Goal: Information Seeking & Learning: Understand process/instructions

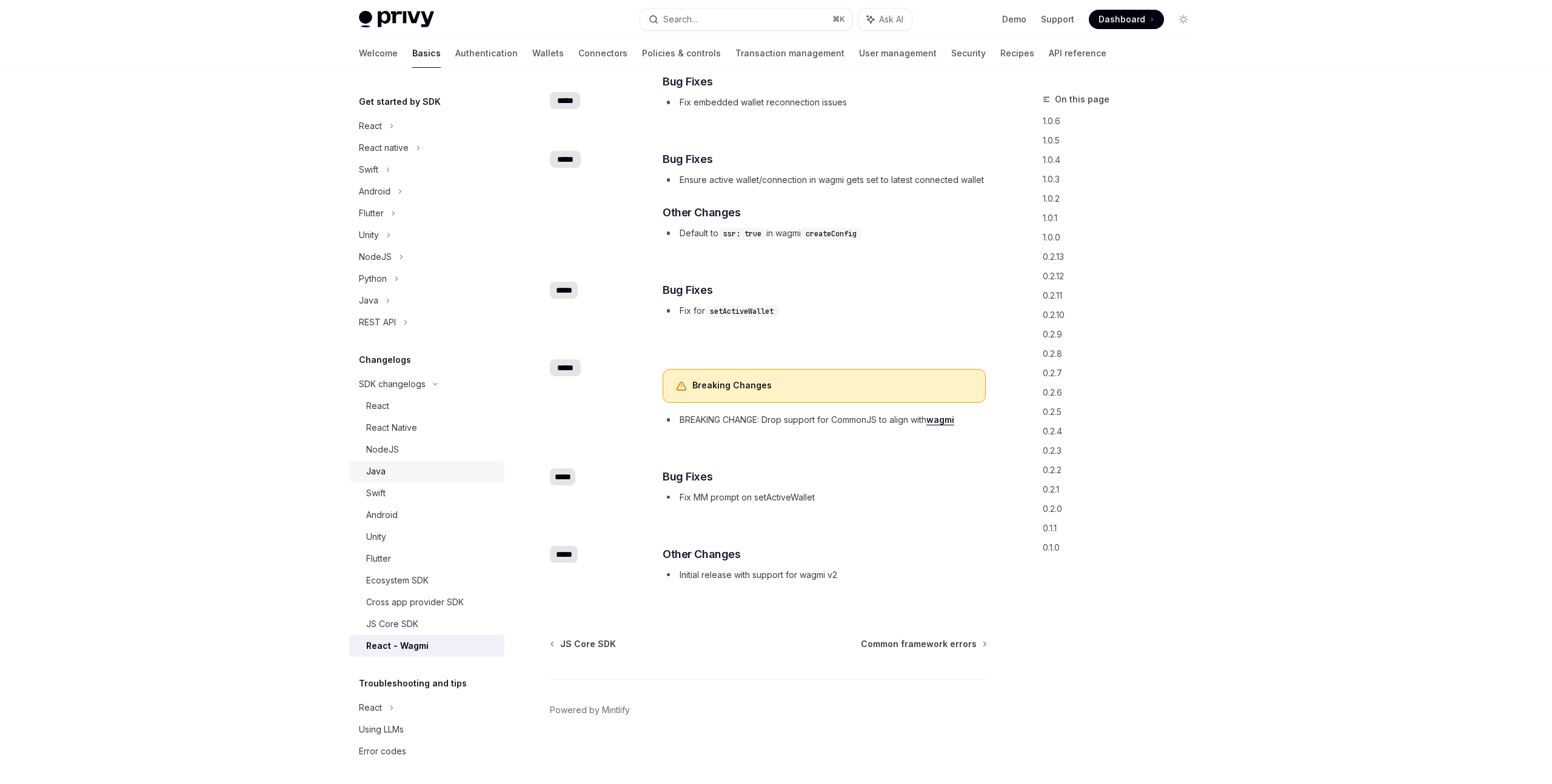
scroll to position [122, 0]
click at [407, 320] on icon at bounding box center [405, 320] width 5 height 14
click at [391, 300] on div "Java" at bounding box center [427, 298] width 155 height 22
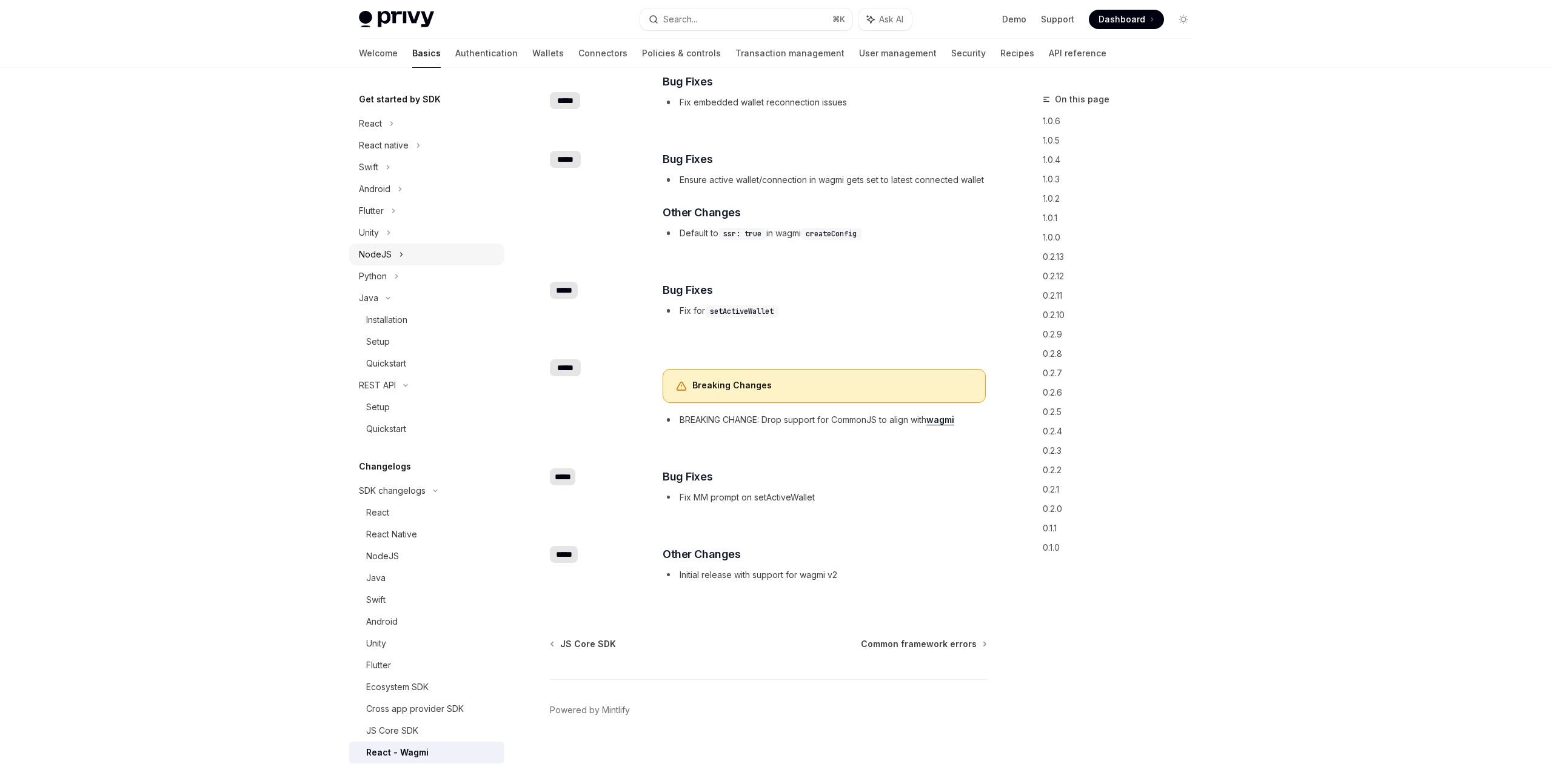
click at [402, 252] on icon at bounding box center [401, 255] width 5 height 14
click at [402, 254] on icon at bounding box center [401, 255] width 4 height 2
click at [397, 117] on div "React" at bounding box center [427, 124] width 155 height 22
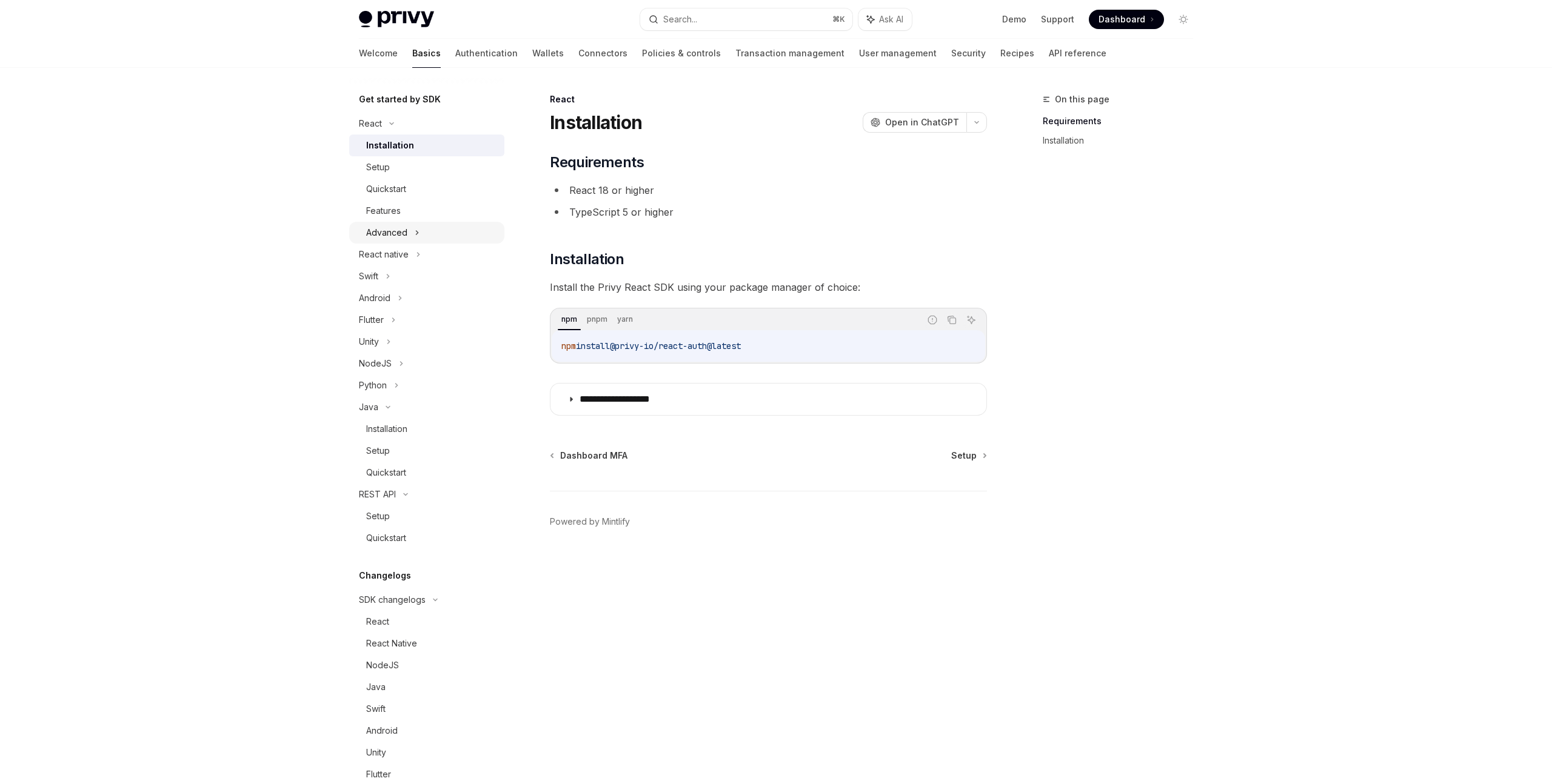
click at [411, 230] on div "Advanced" at bounding box center [427, 233] width 155 height 22
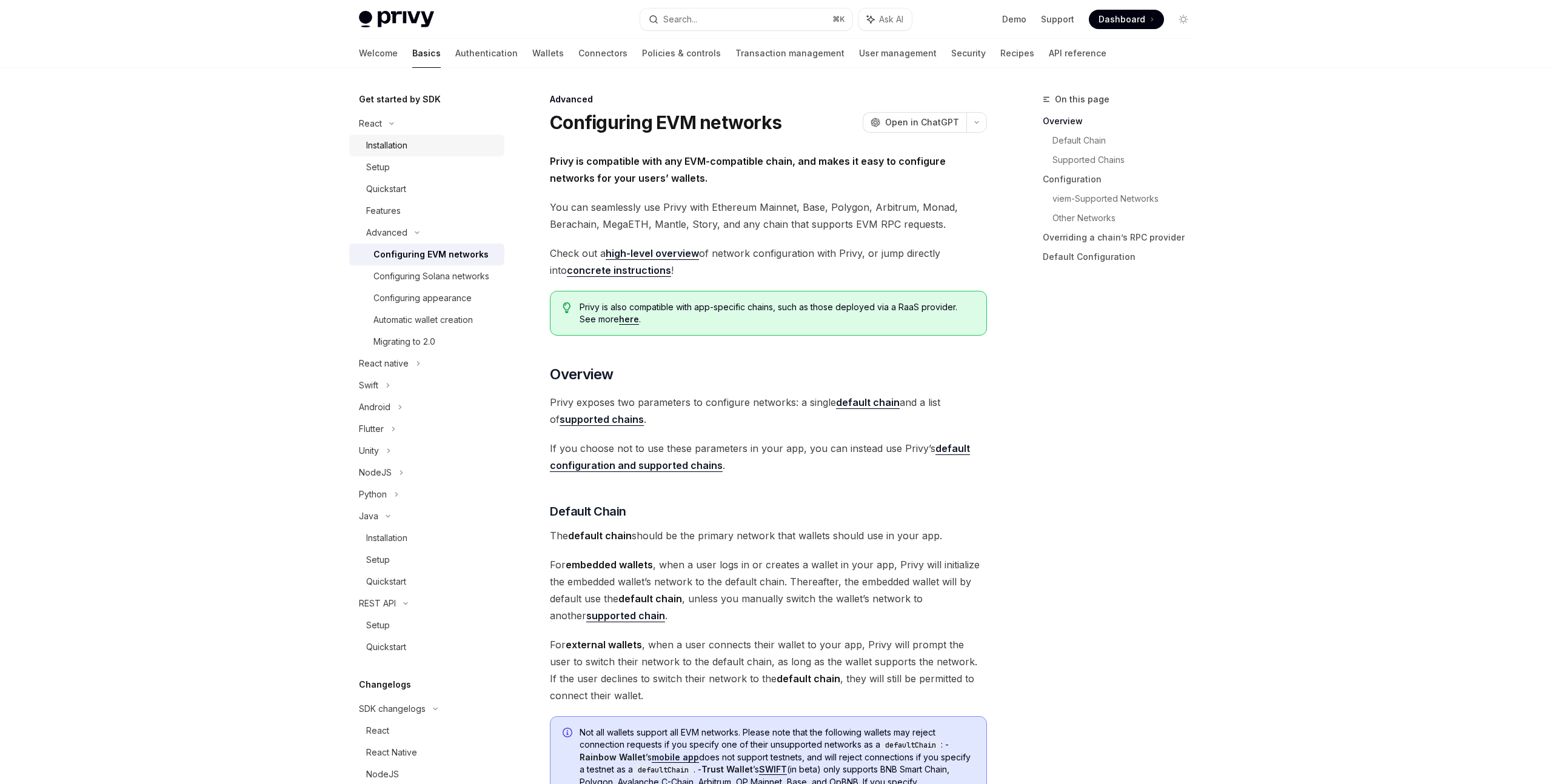
click at [407, 145] on div "Installation" at bounding box center [386, 145] width 41 height 14
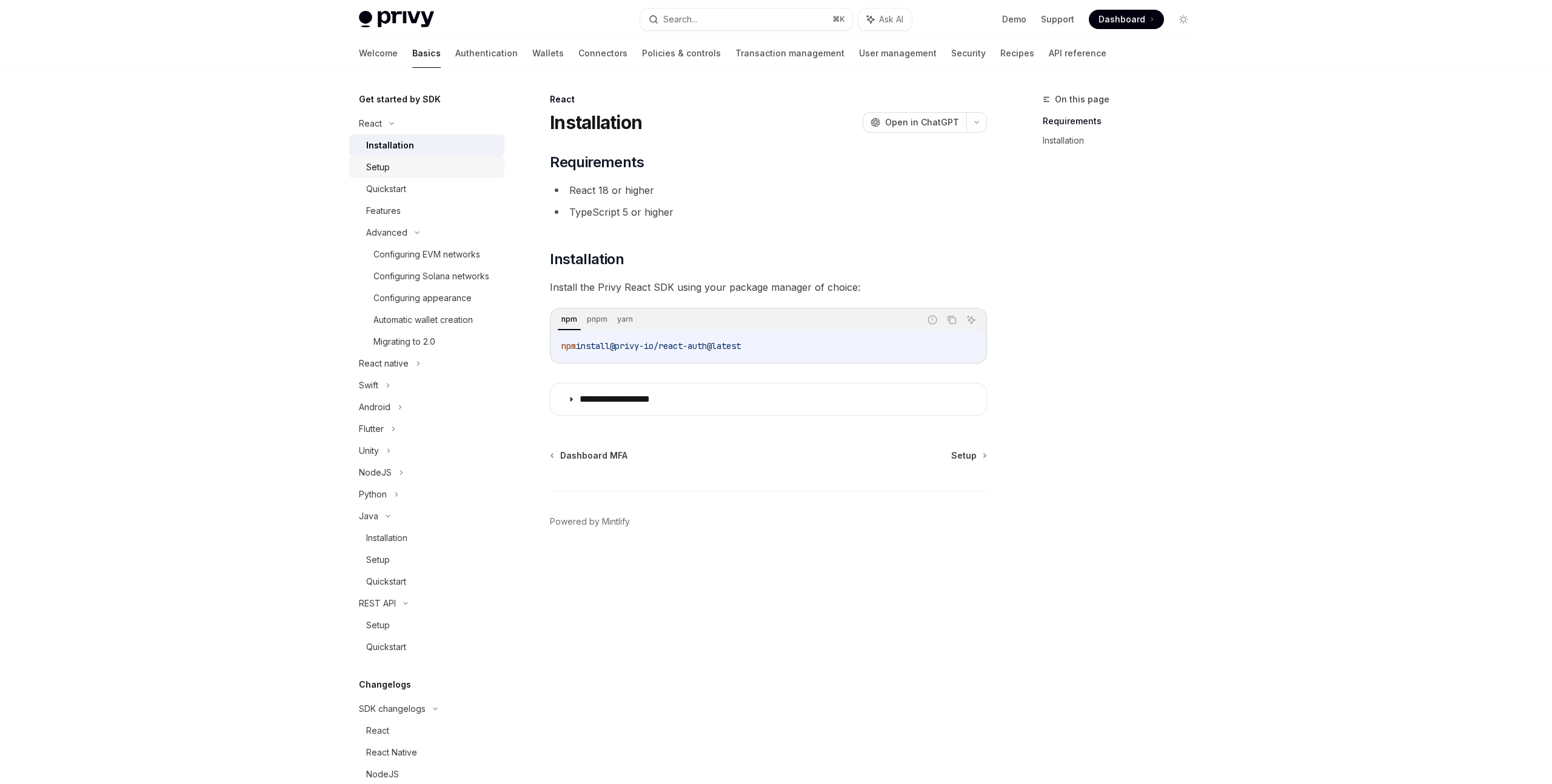
click at [401, 164] on div "Setup" at bounding box center [431, 167] width 131 height 14
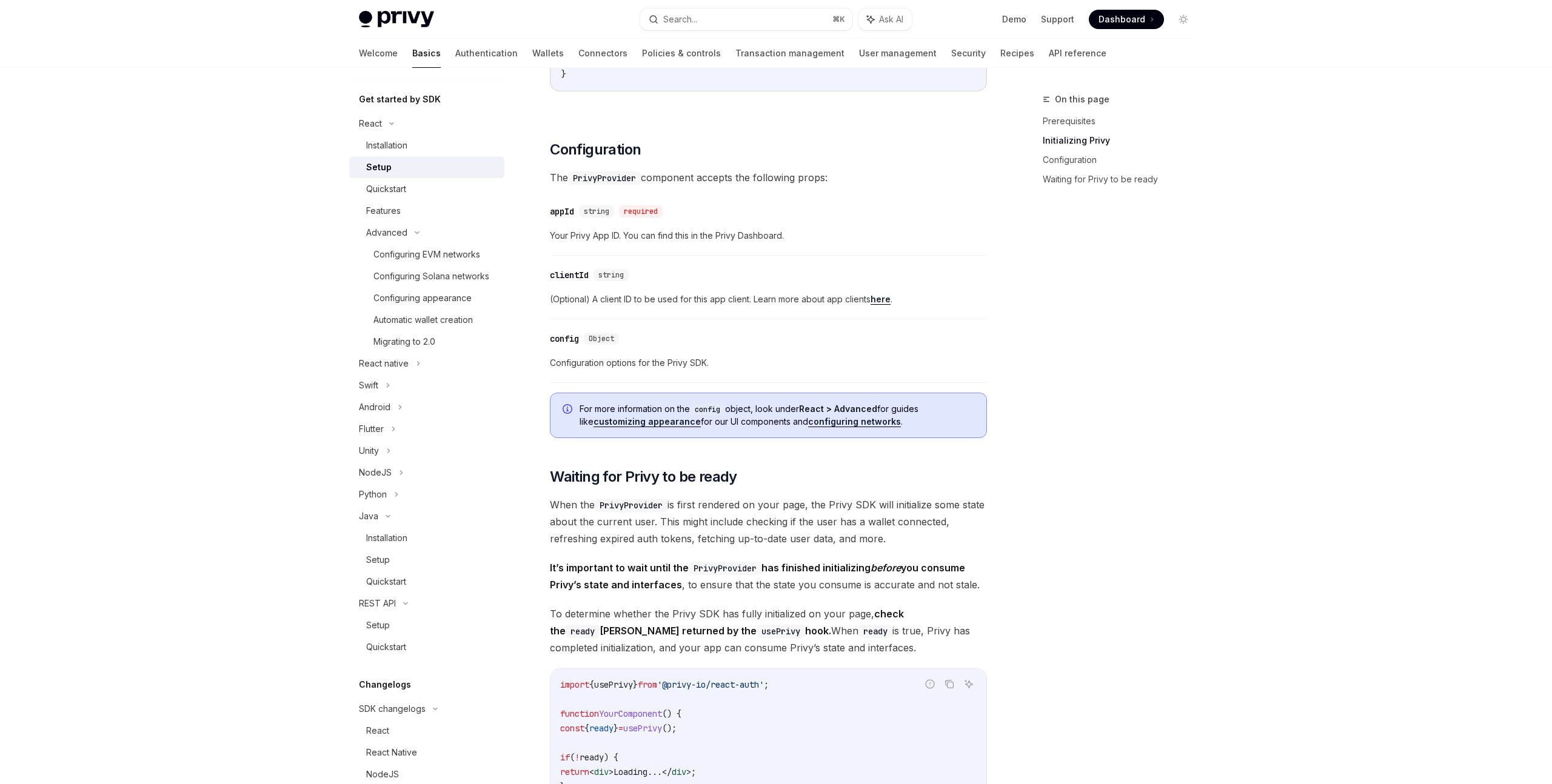
scroll to position [1301, 0]
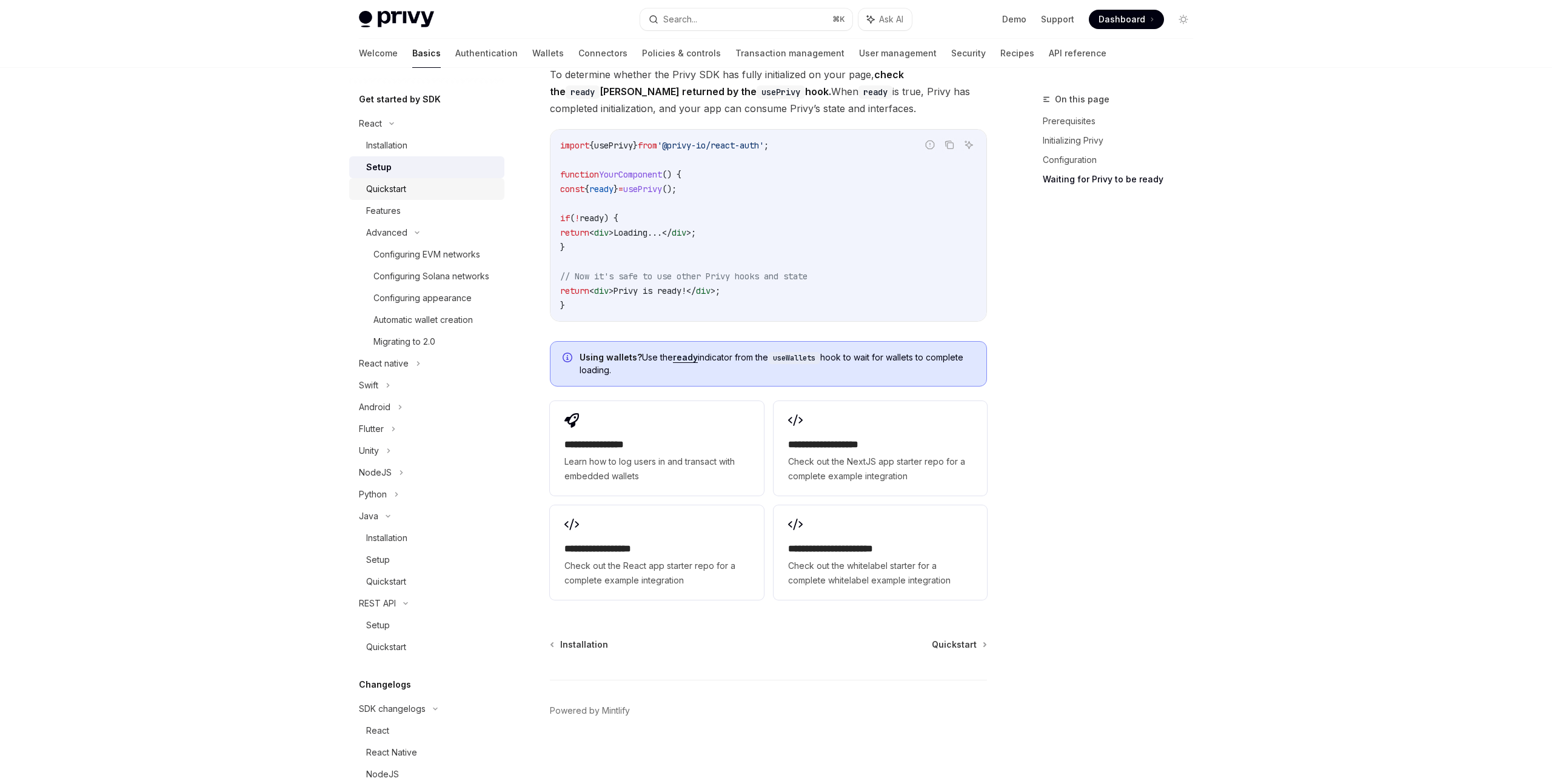
click at [425, 183] on div "Quickstart" at bounding box center [431, 189] width 131 height 14
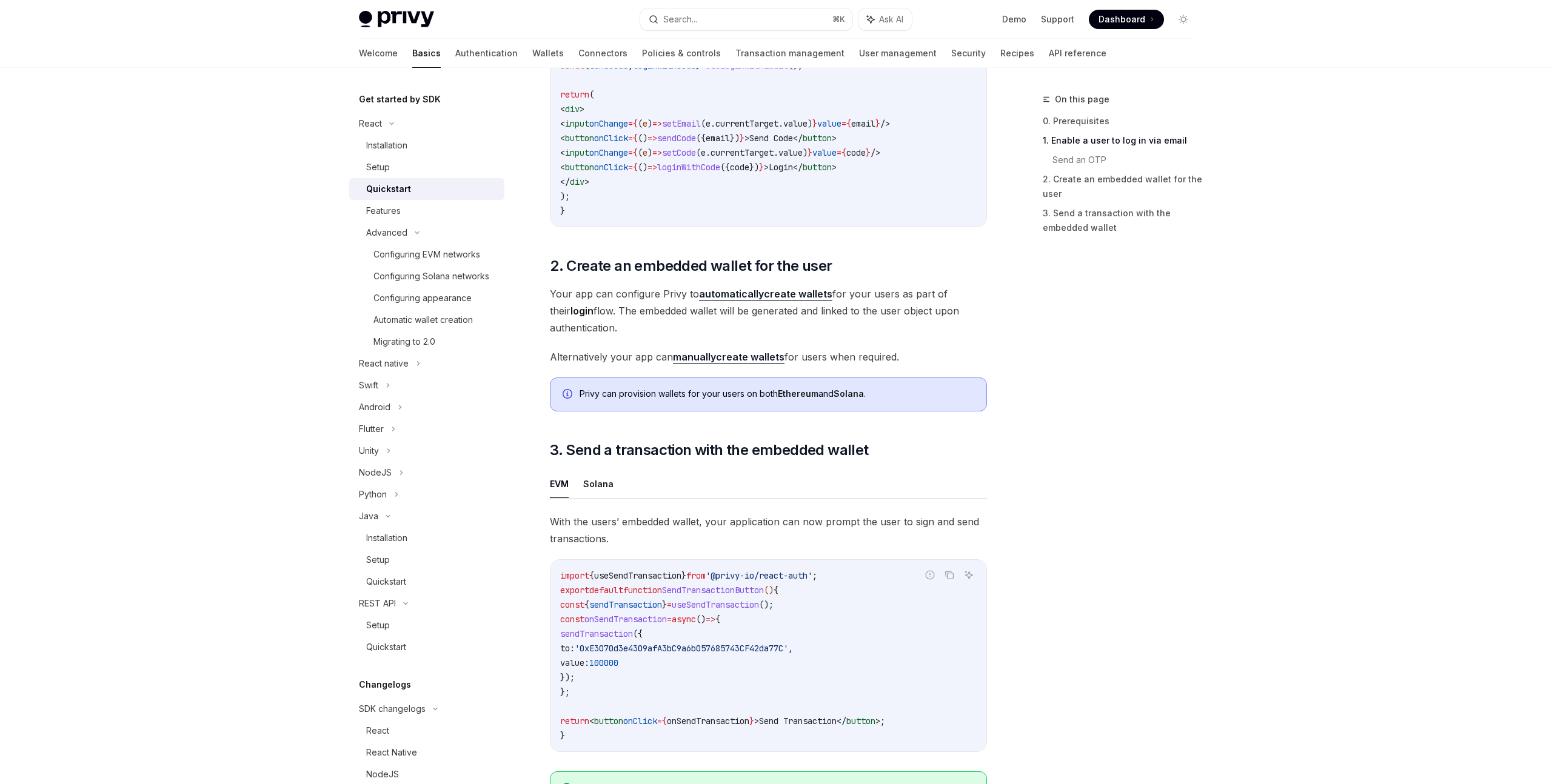
scroll to position [977, 0]
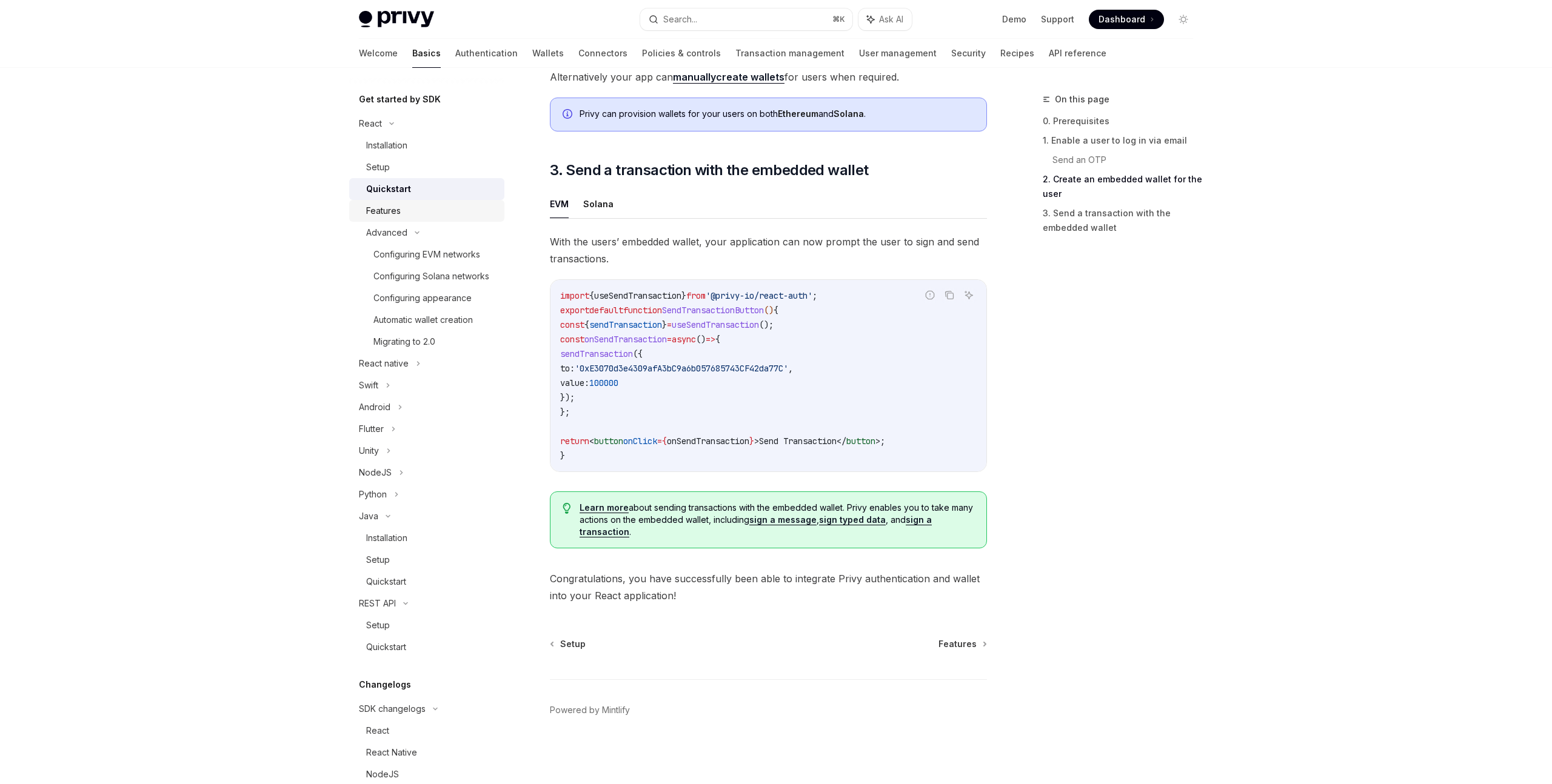
click at [449, 214] on div "Features" at bounding box center [431, 211] width 131 height 14
click at [388, 208] on div "Features" at bounding box center [383, 211] width 35 height 14
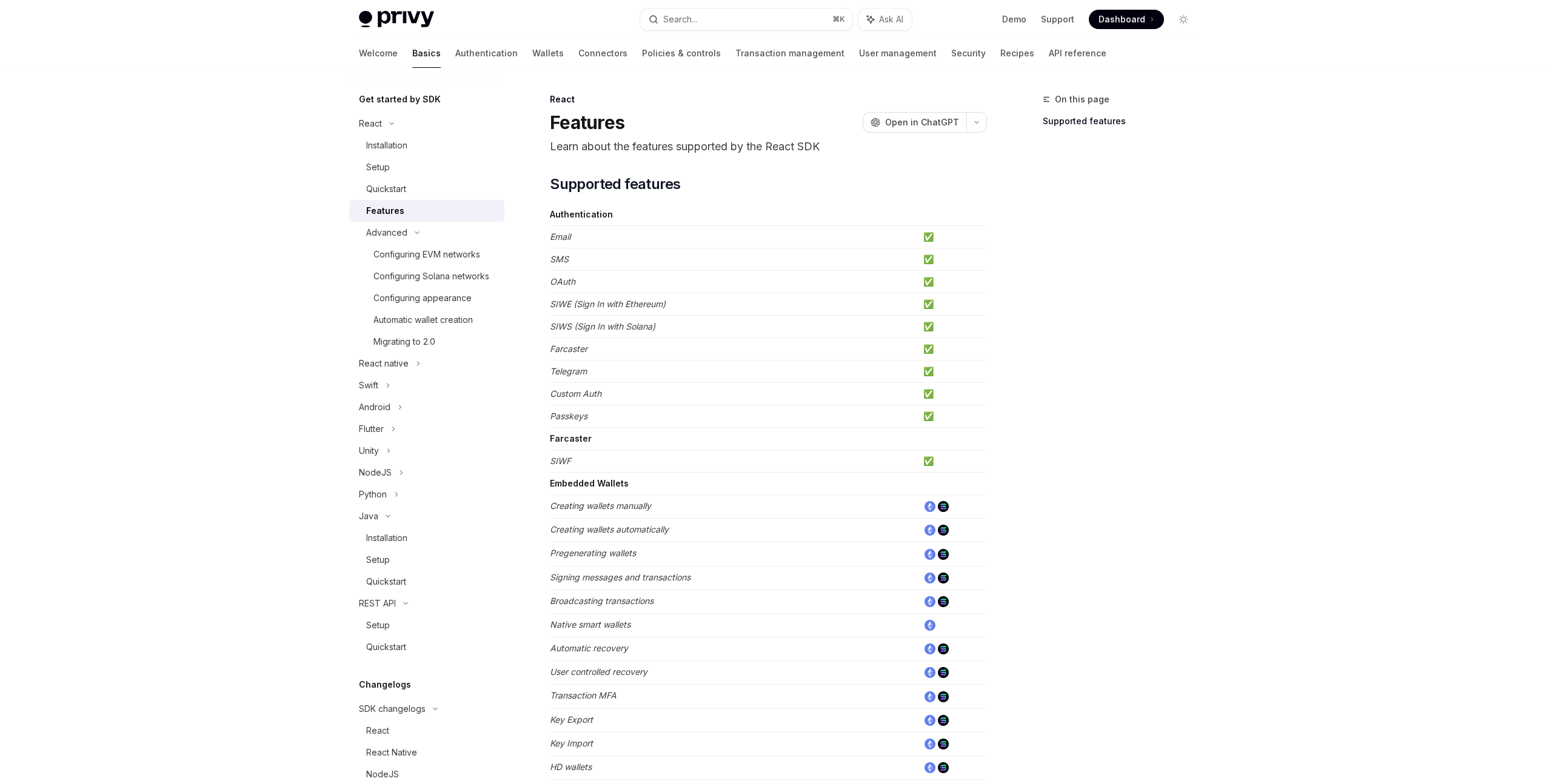
scroll to position [506, 0]
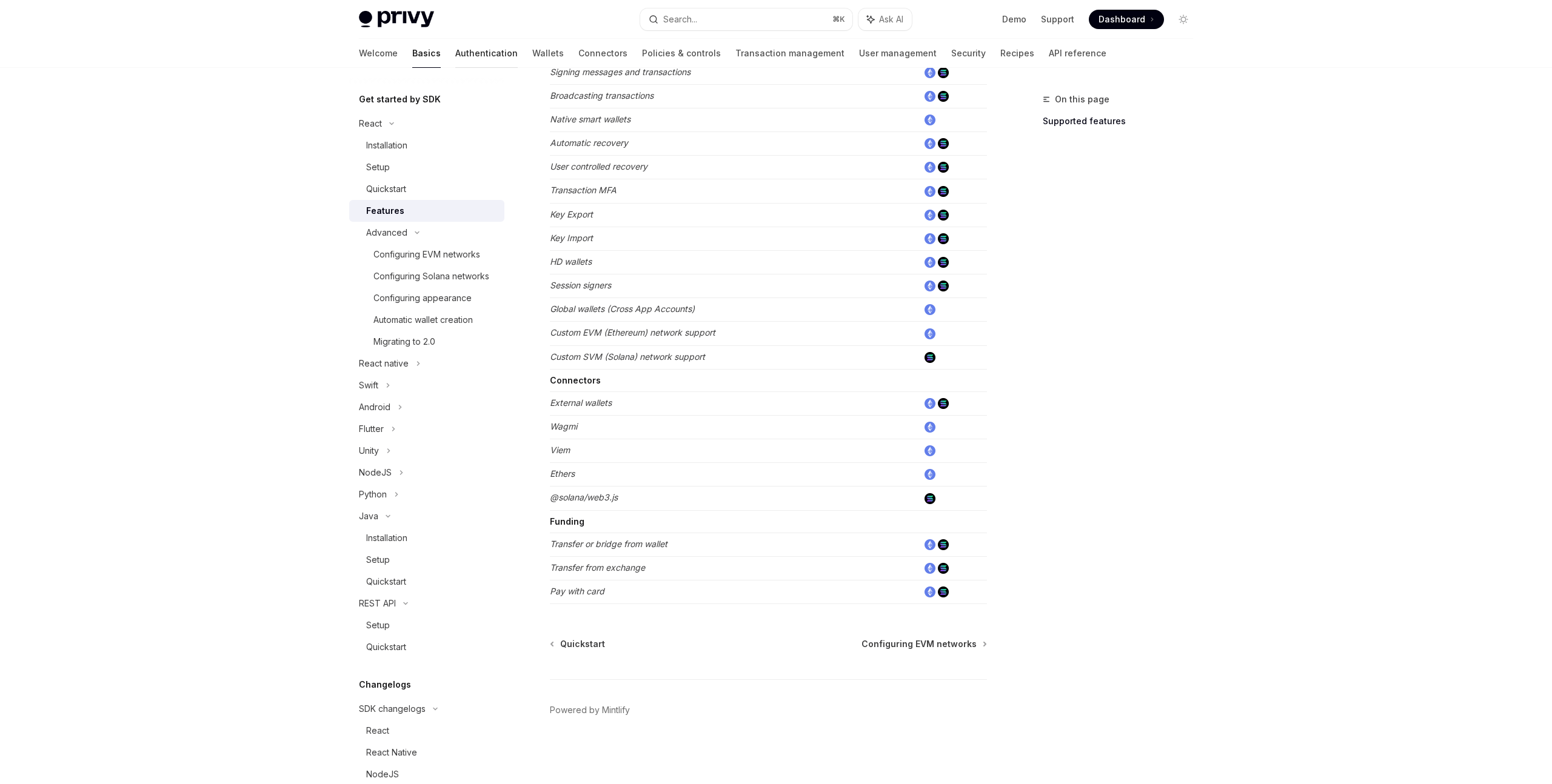
click at [455, 54] on link "Authentication" at bounding box center [486, 54] width 62 height 29
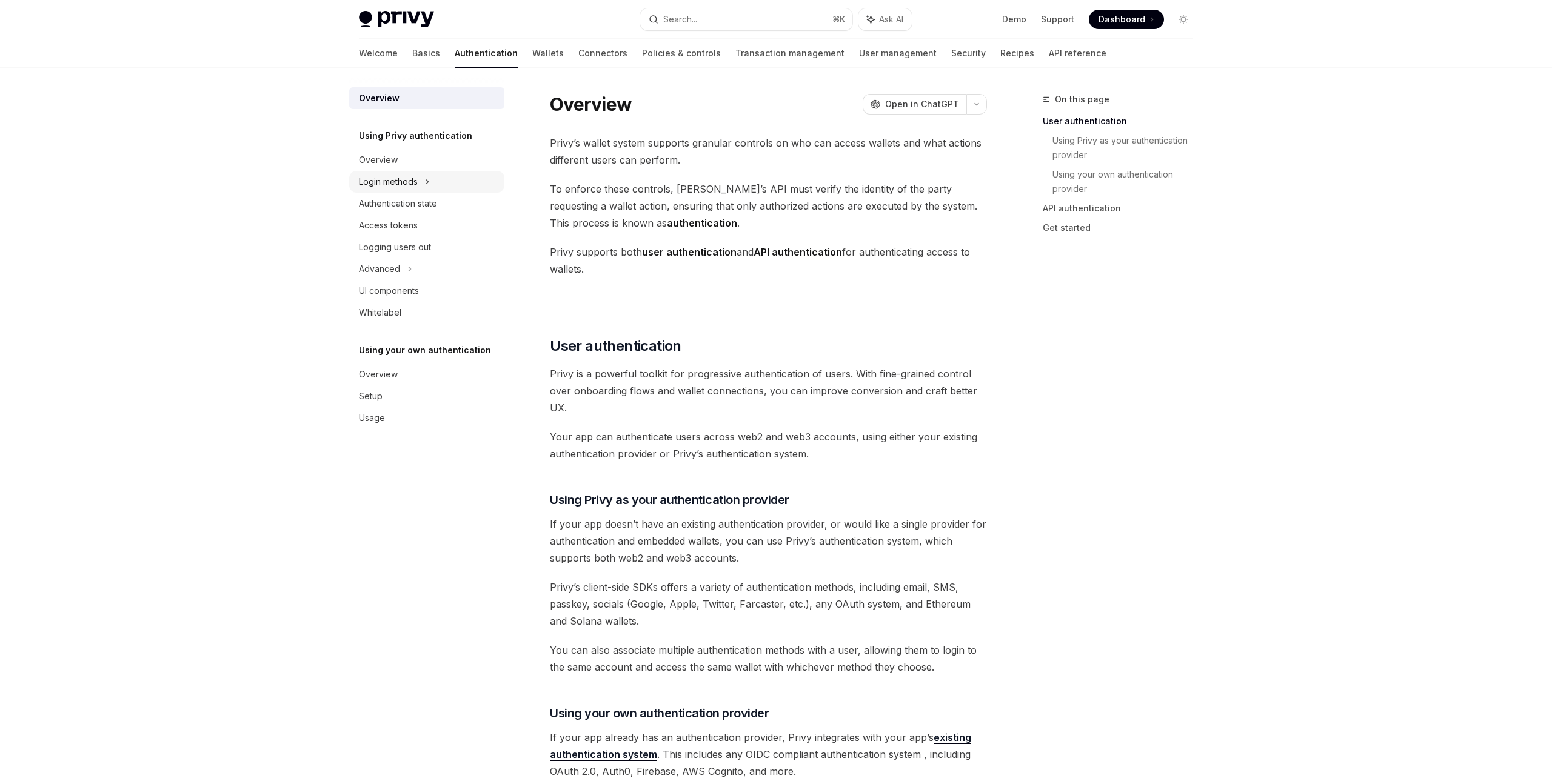
click at [431, 179] on div "Login methods" at bounding box center [427, 182] width 155 height 22
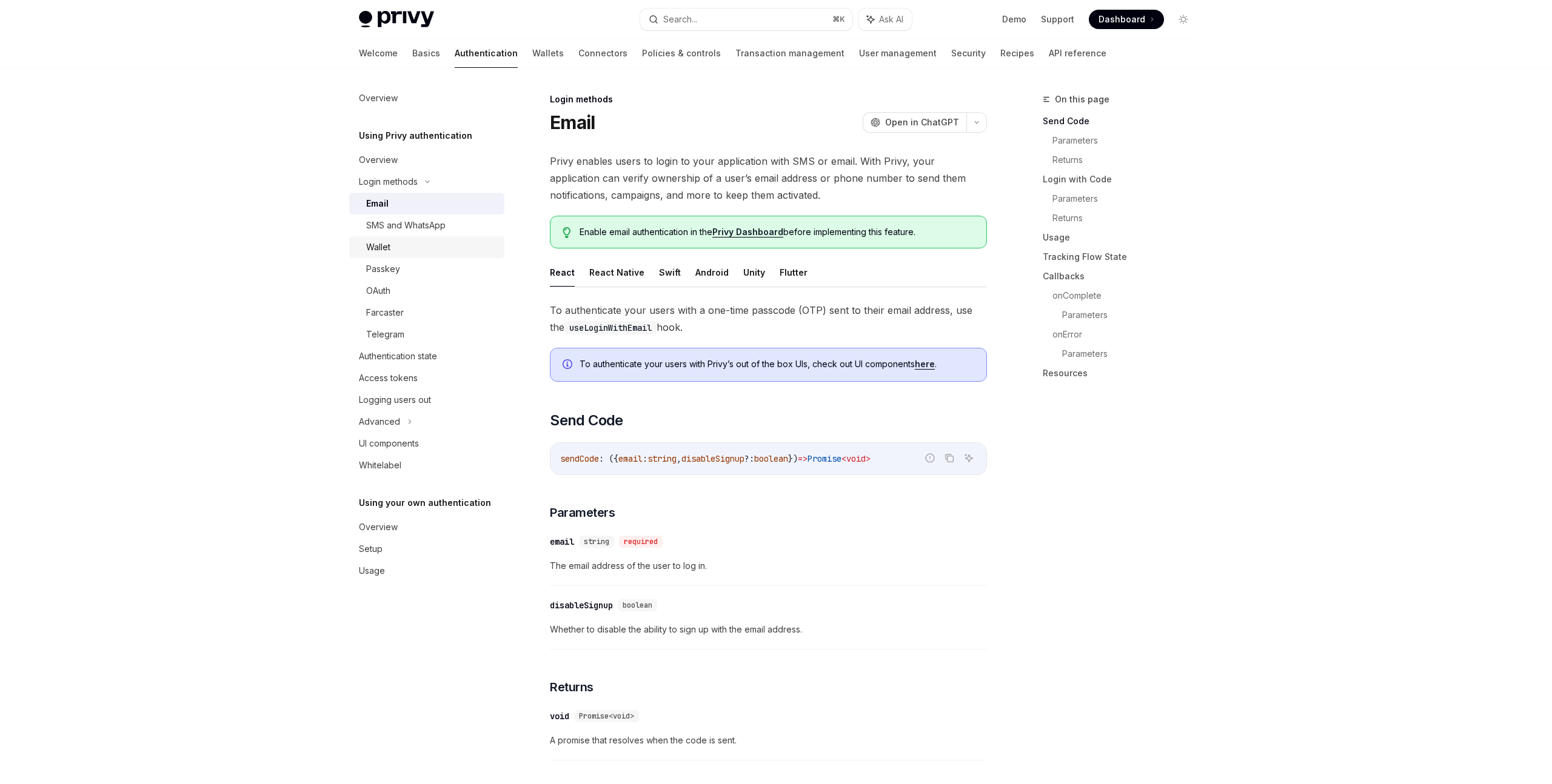
click at [410, 255] on link "Wallet" at bounding box center [427, 247] width 155 height 22
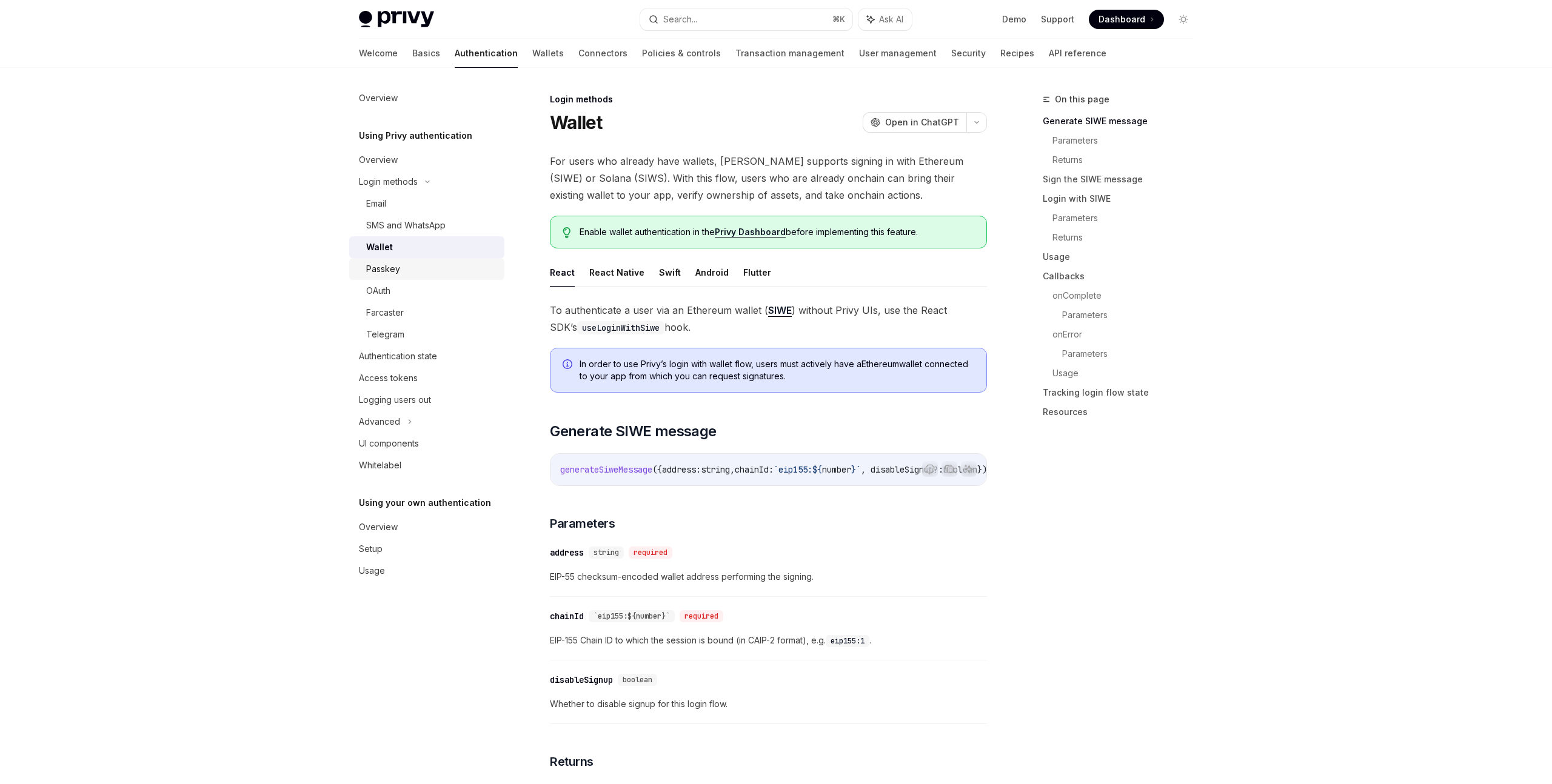
click at [406, 274] on div "Passkey" at bounding box center [431, 269] width 131 height 14
click at [406, 321] on link "Farcaster" at bounding box center [427, 312] width 155 height 22
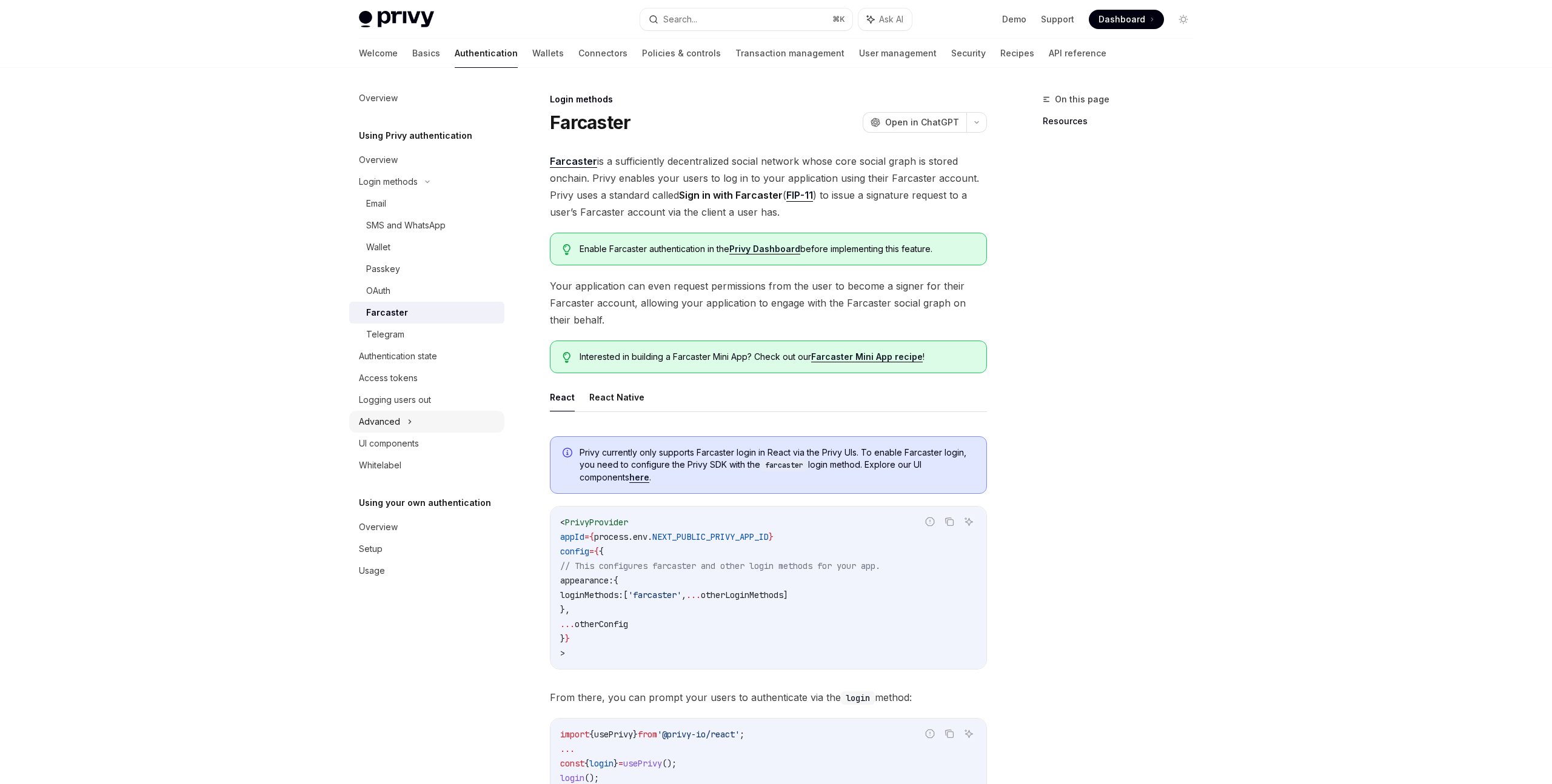
click at [406, 419] on div "Advanced" at bounding box center [427, 422] width 155 height 22
click at [398, 443] on div "MFA" at bounding box center [427, 443] width 155 height 22
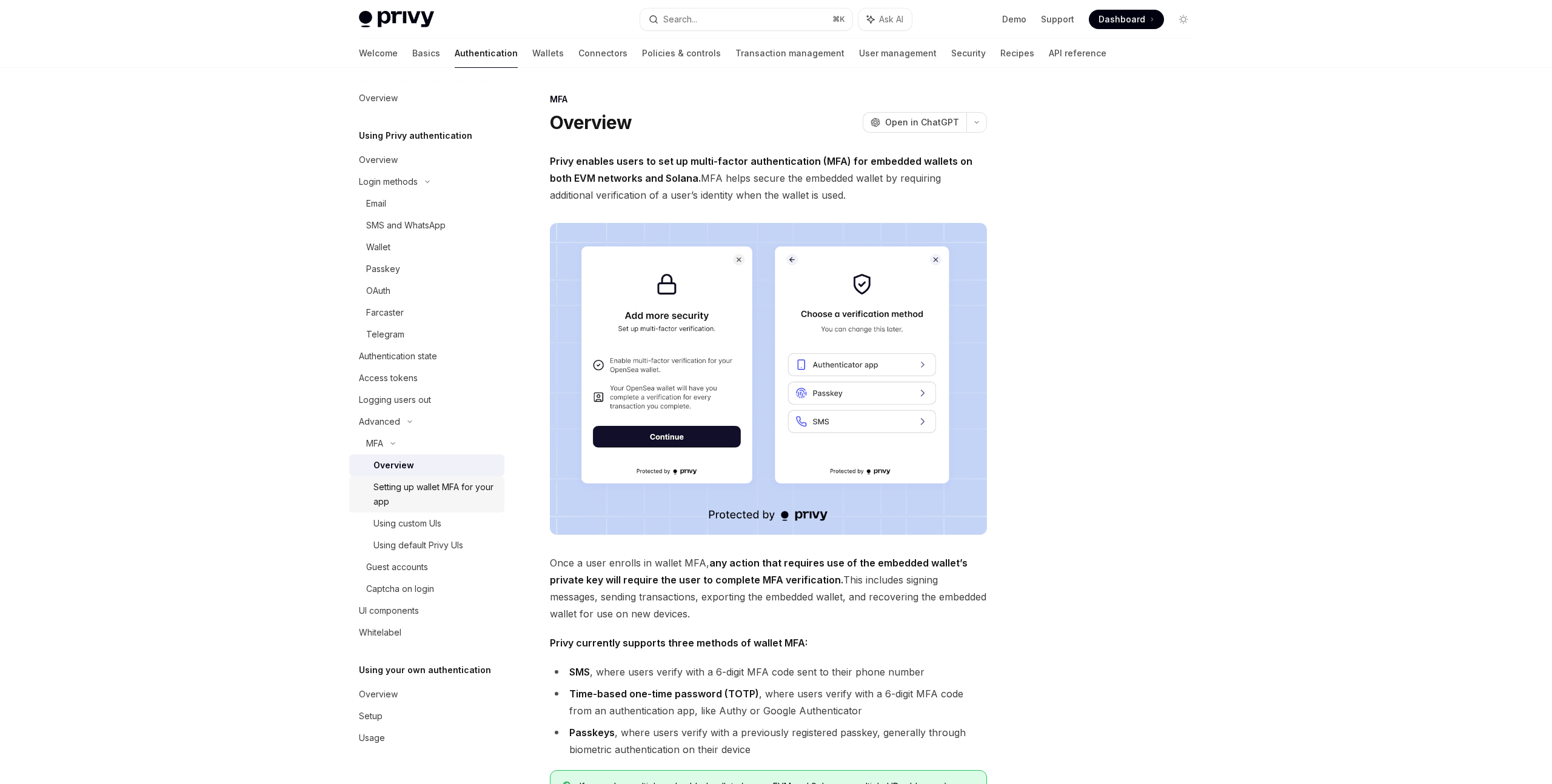
click at [483, 484] on div "Setting up wallet MFA for your app" at bounding box center [435, 495] width 124 height 29
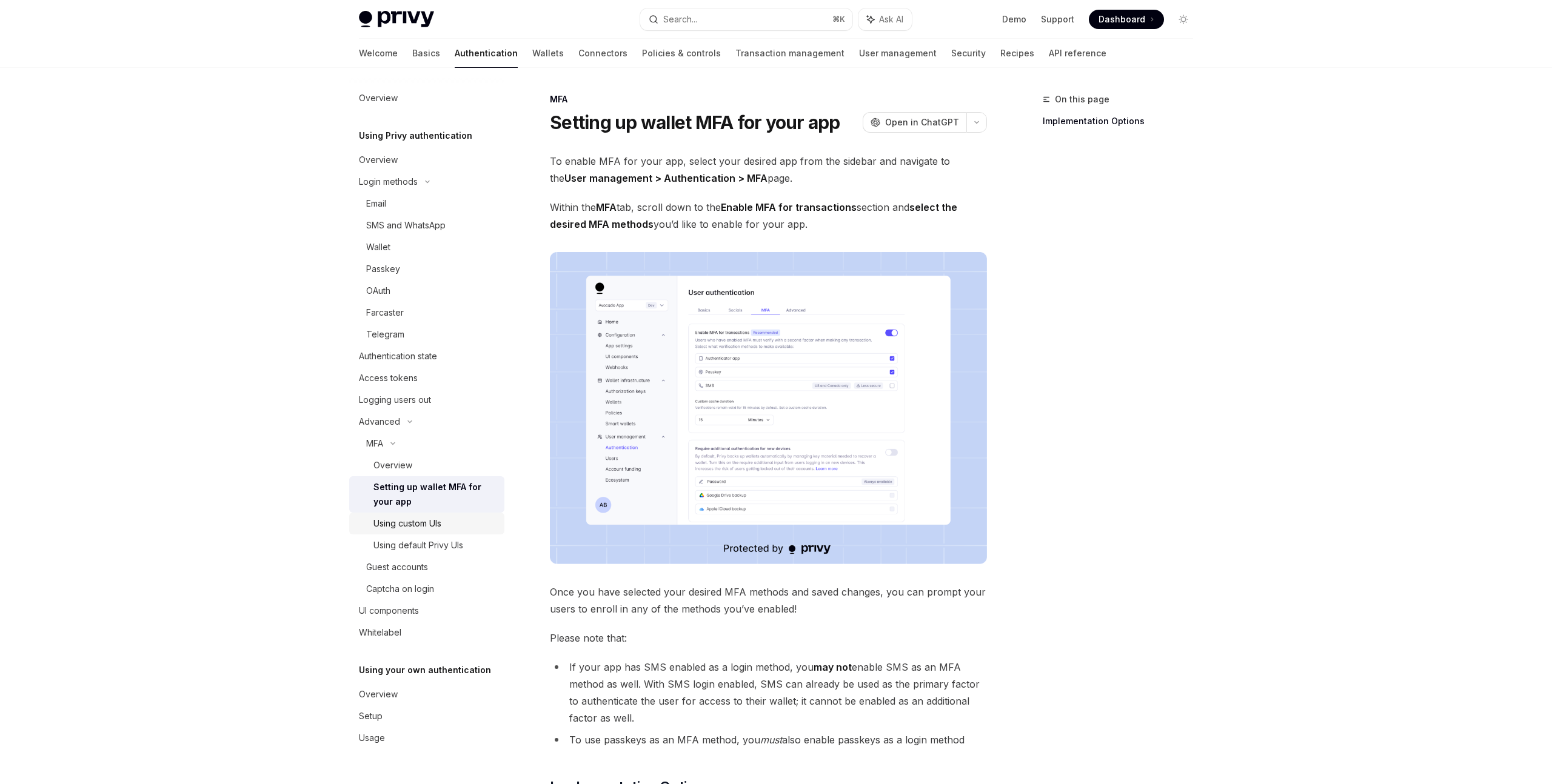
click at [455, 525] on div "Using custom UIs" at bounding box center [435, 524] width 124 height 14
click at [454, 549] on div "Using default Privy UIs" at bounding box center [418, 545] width 90 height 14
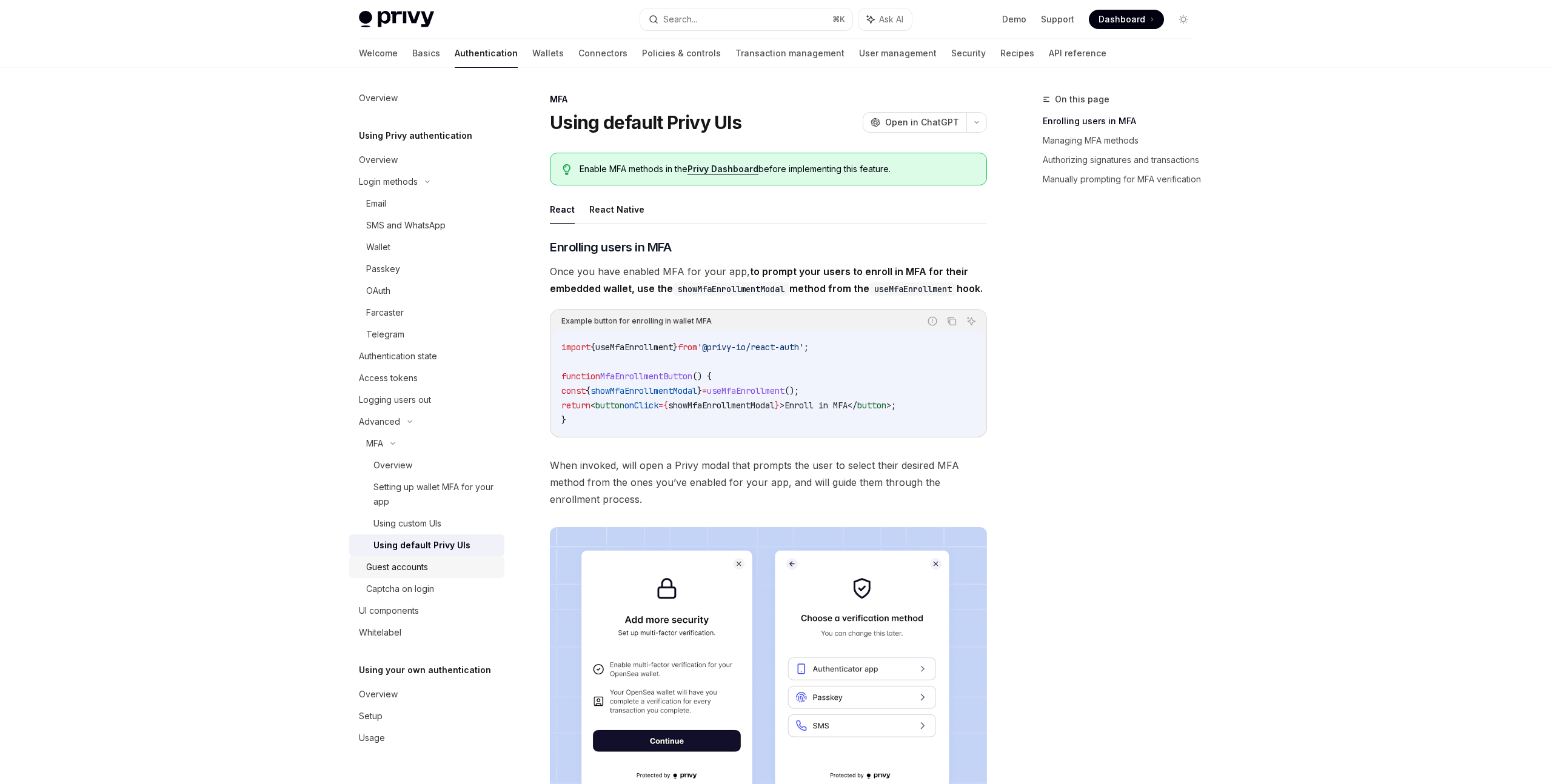
click at [439, 573] on div "Guest accounts" at bounding box center [431, 567] width 131 height 14
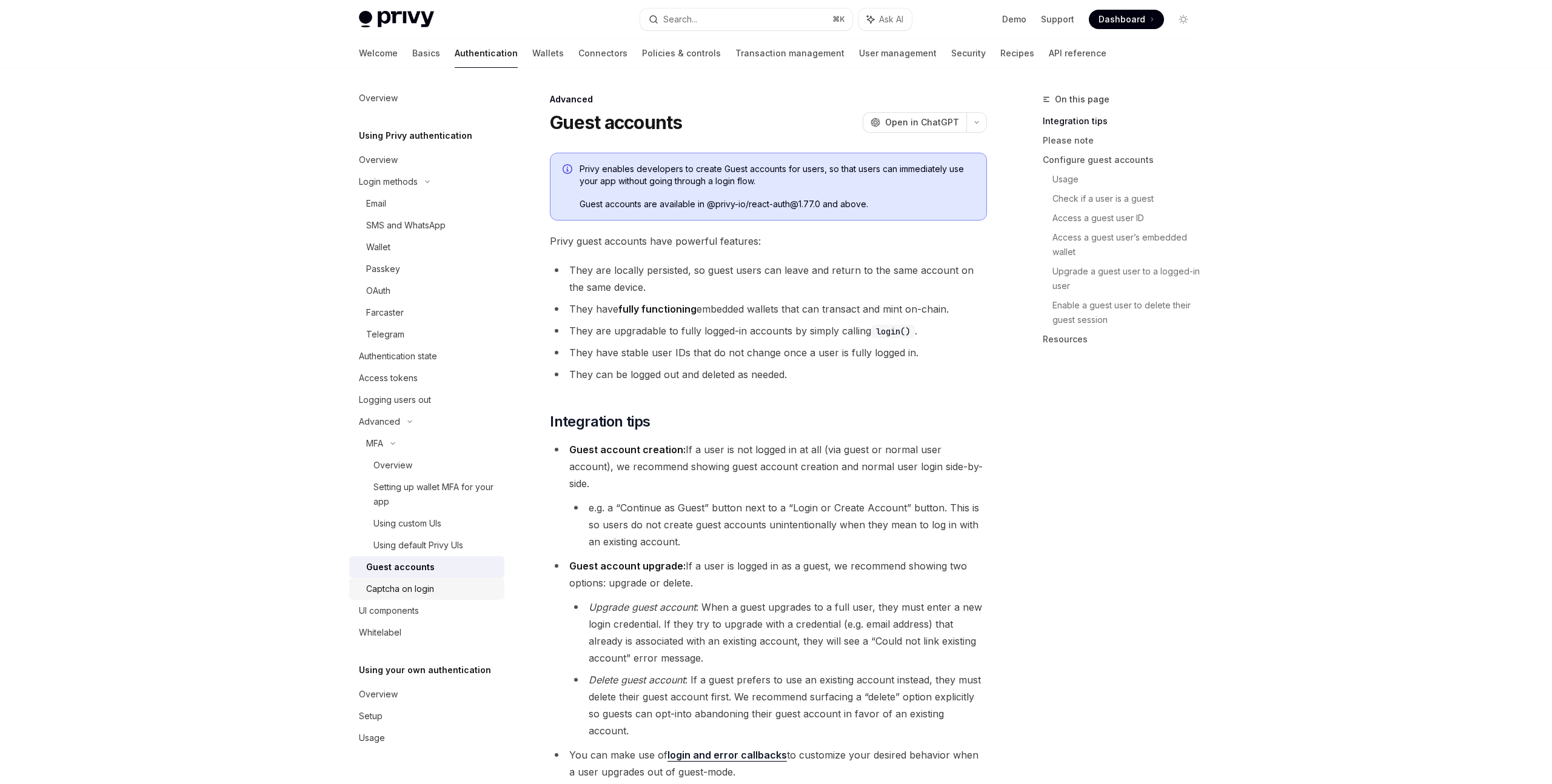
click at [431, 597] on link "Captcha on login" at bounding box center [427, 589] width 155 height 22
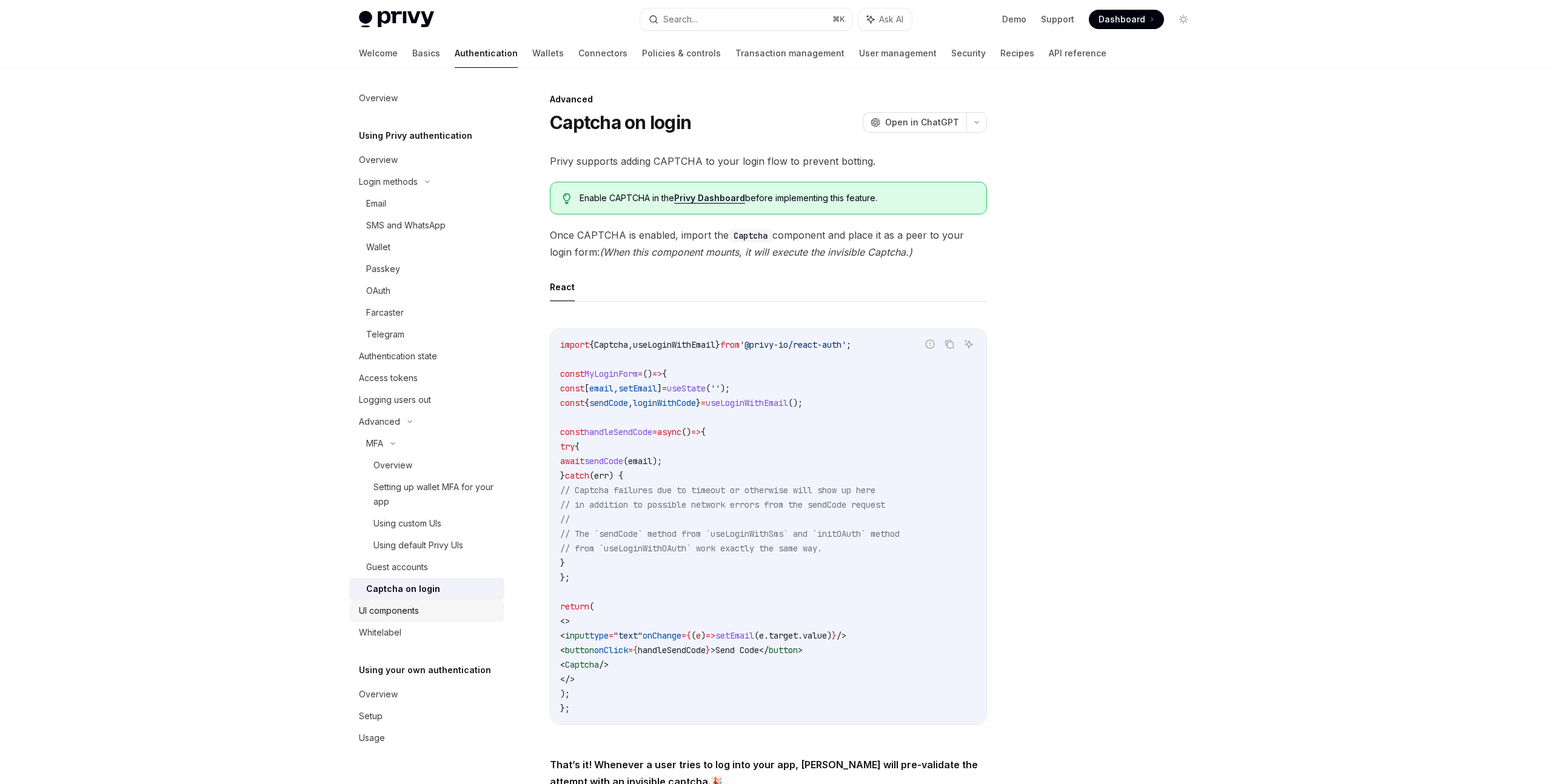
click at [424, 608] on div "UI components" at bounding box center [428, 610] width 138 height 14
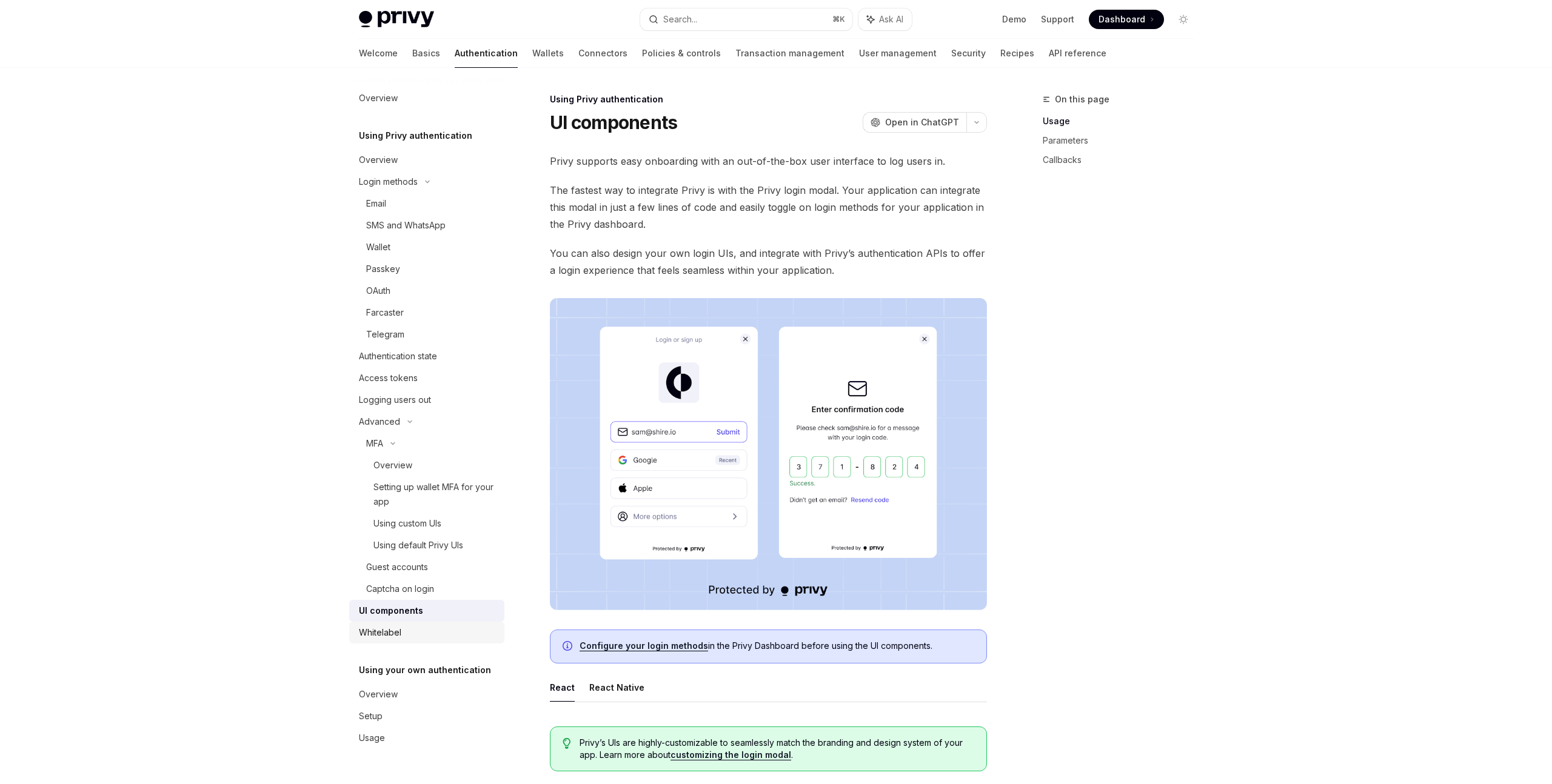
click at [415, 626] on div "Whitelabel" at bounding box center [428, 633] width 138 height 14
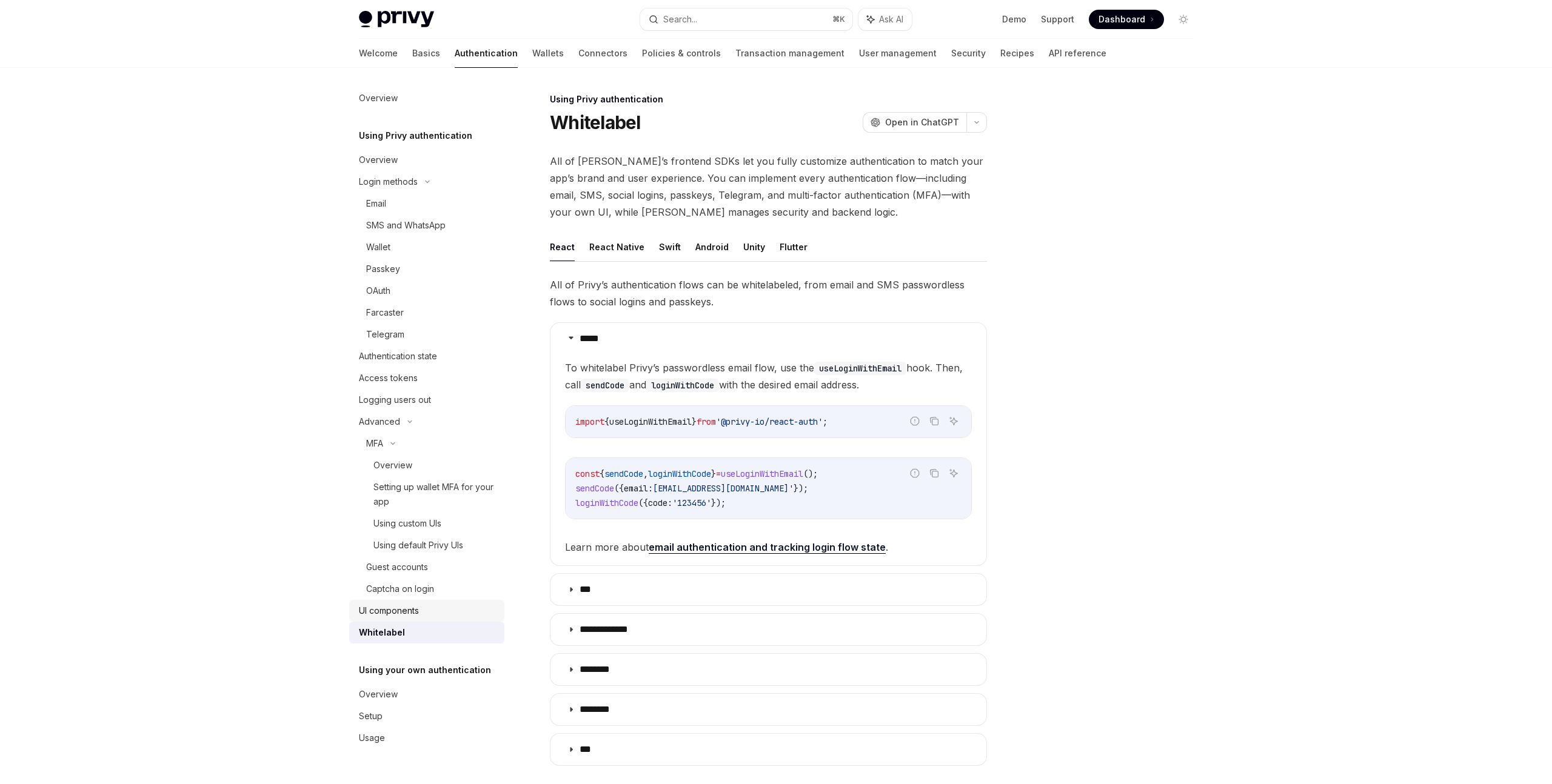
click at [415, 610] on div "UI components" at bounding box center [389, 610] width 60 height 14
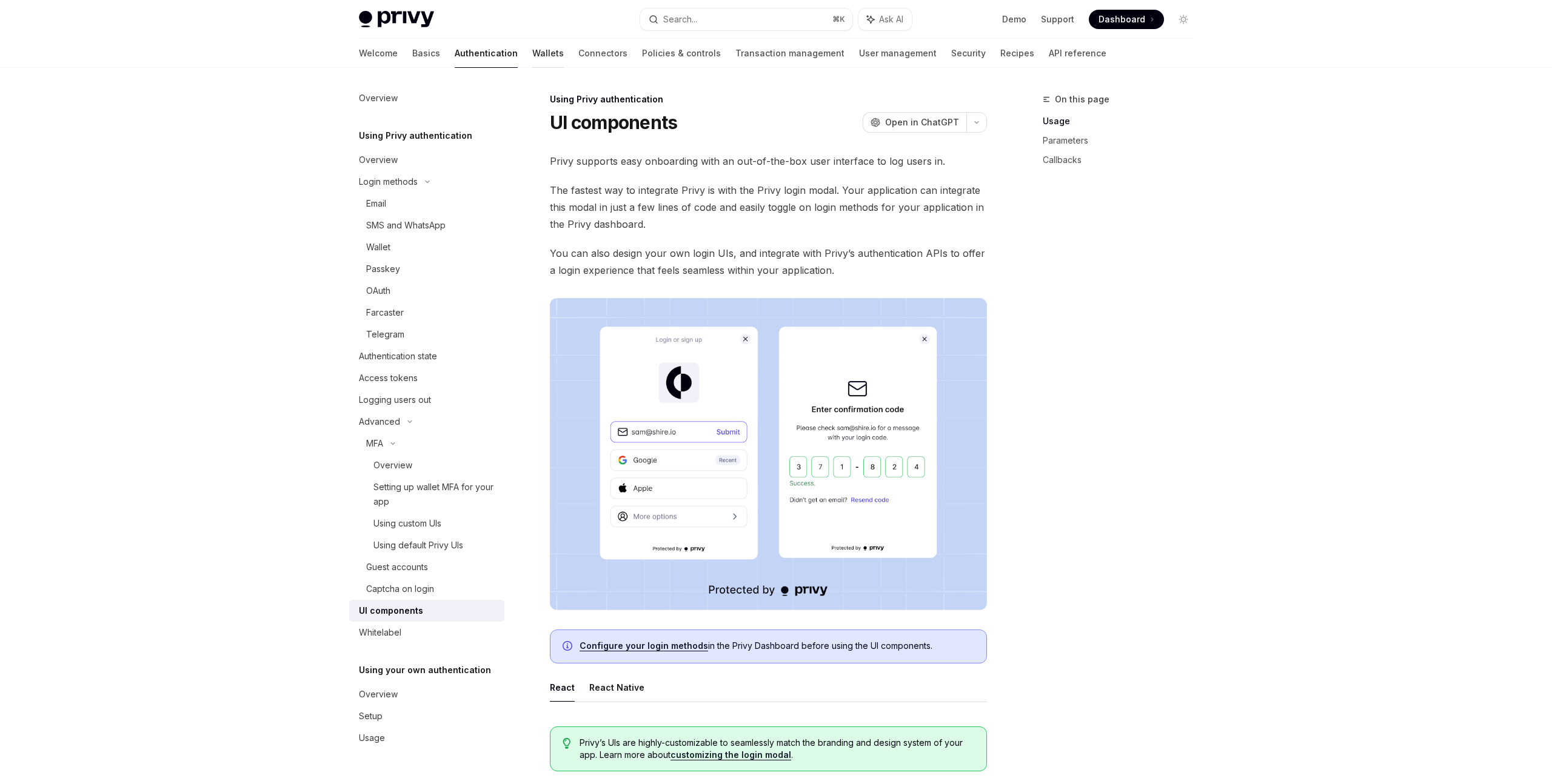
click at [533, 57] on link "Wallets" at bounding box center [548, 54] width 32 height 29
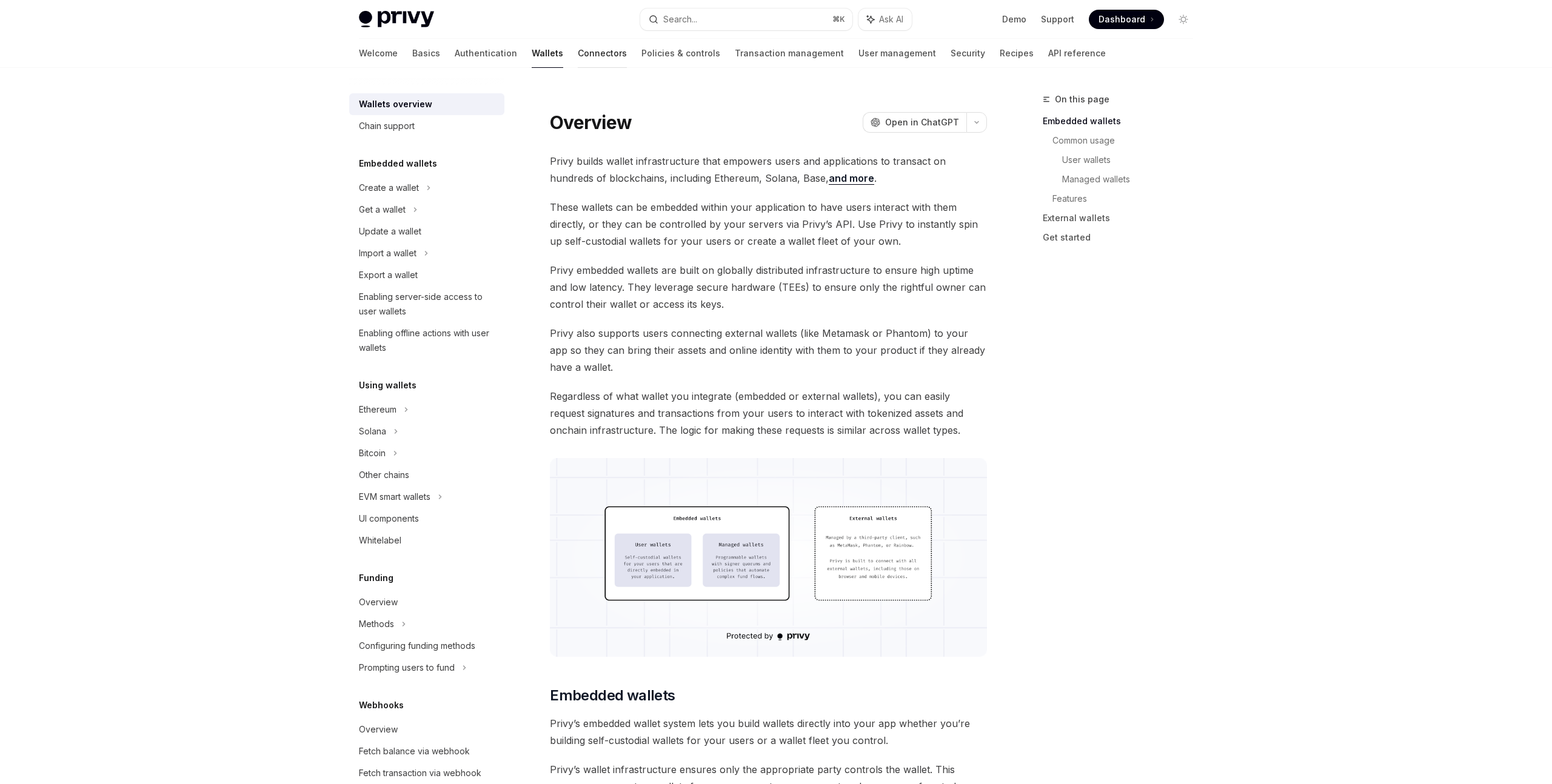
click at [577, 56] on link "Connectors" at bounding box center [602, 54] width 49 height 29
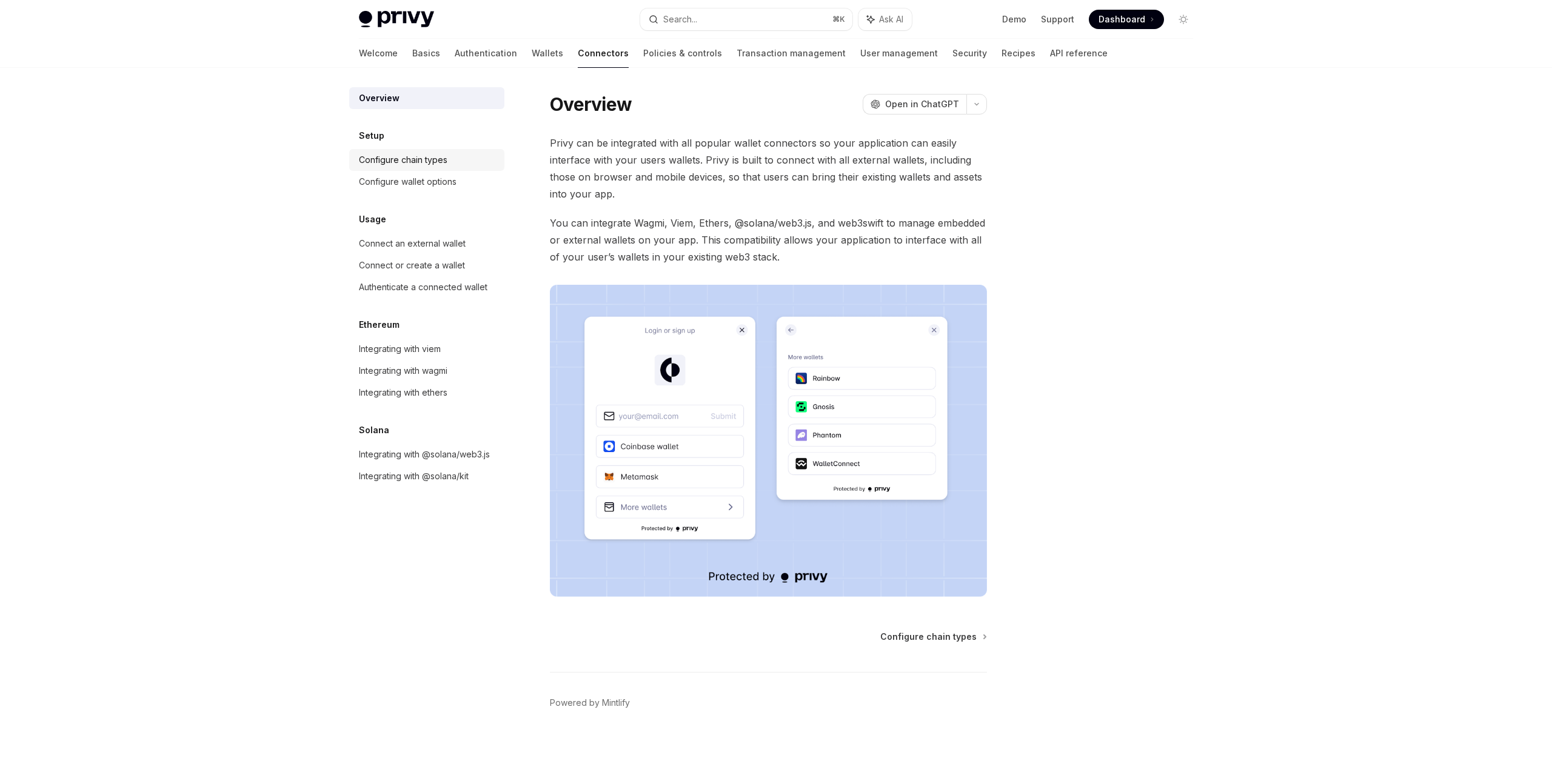
click at [451, 158] on div "Configure chain types" at bounding box center [428, 160] width 138 height 14
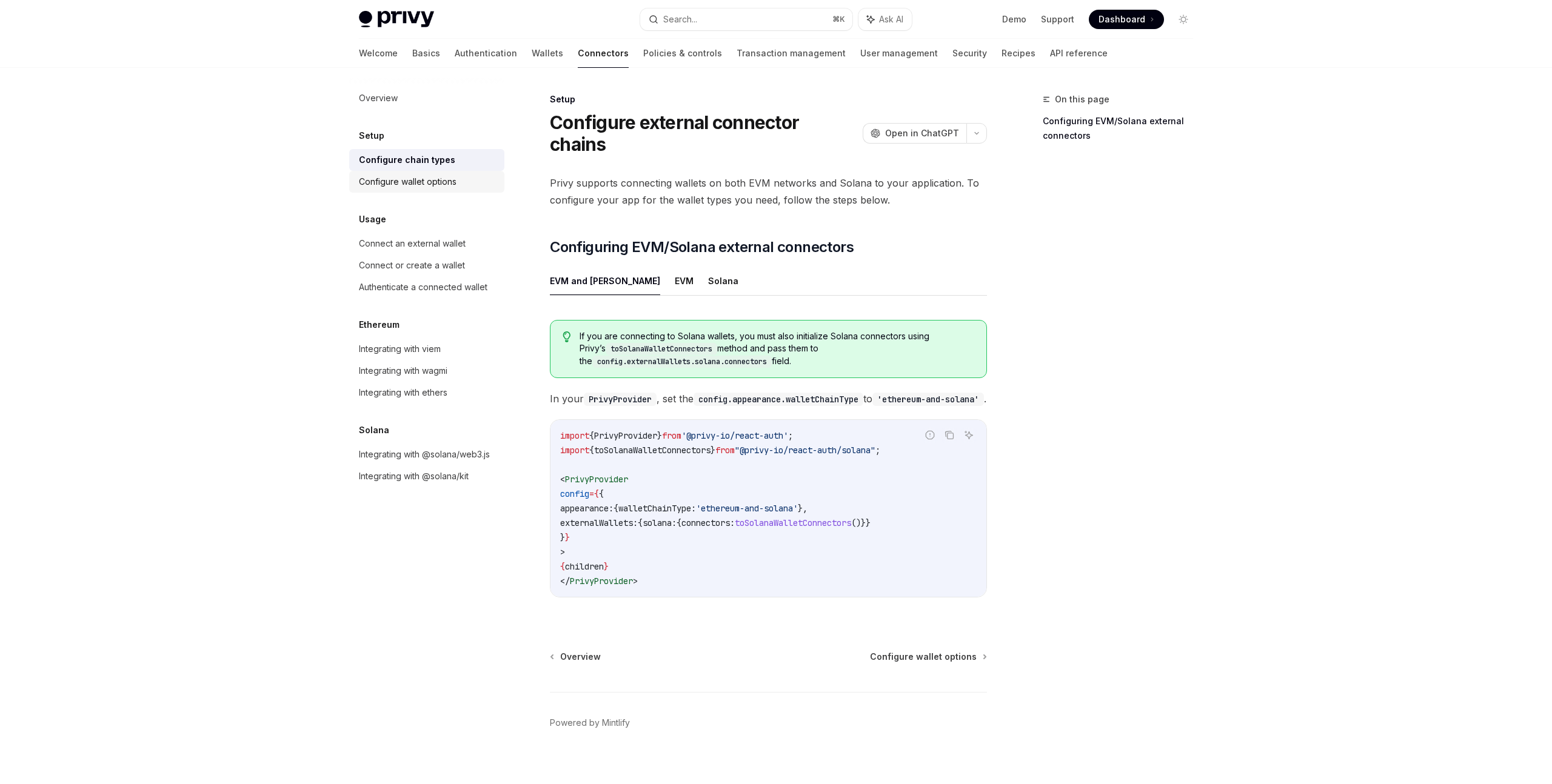
click at [424, 180] on div "Configure wallet options" at bounding box center [407, 182] width 98 height 14
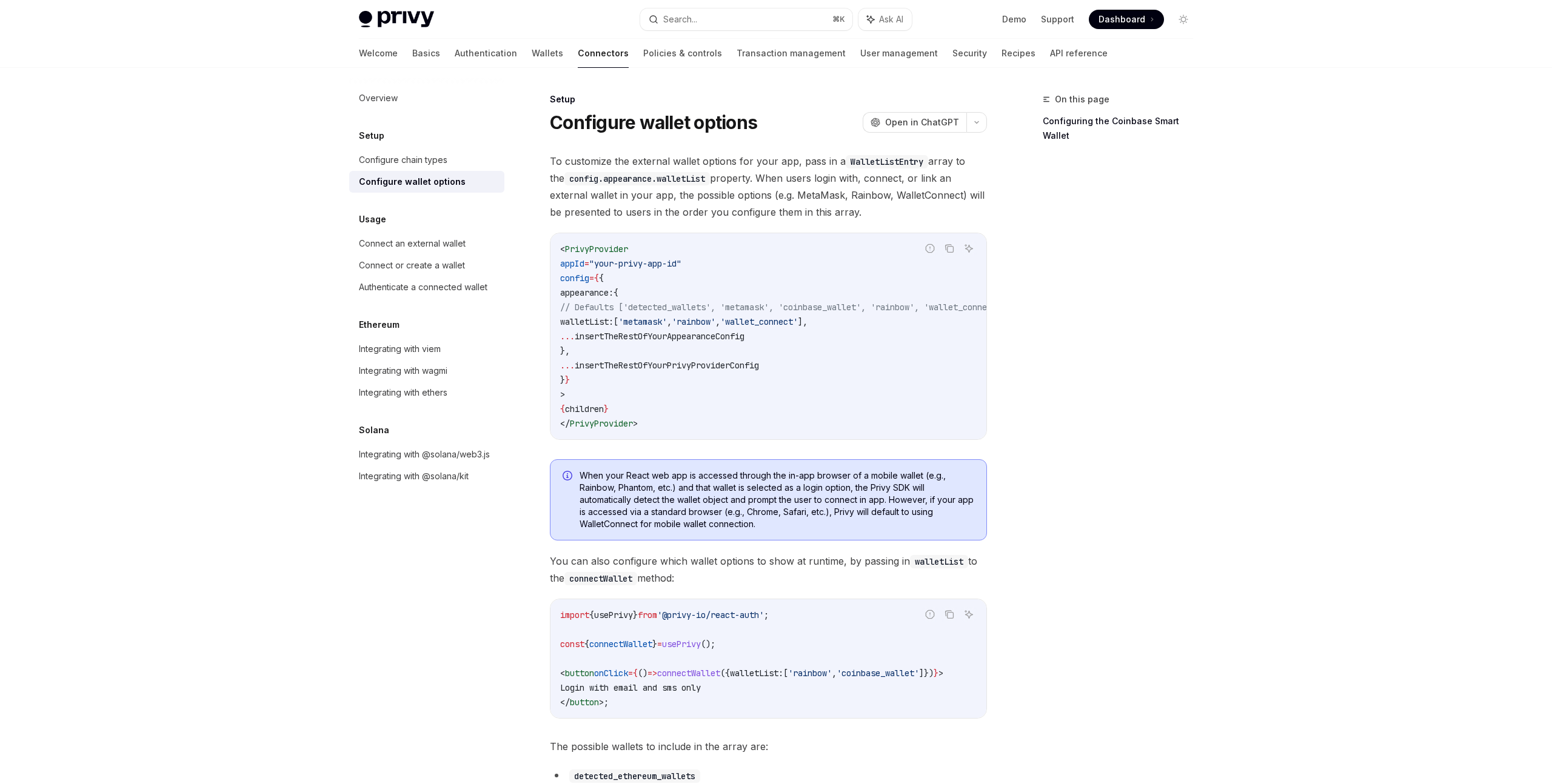
click at [797, 331] on code "< PrivyProvider appId = "your-privy-app-id" config = { { appearance: { // Defau…" at bounding box center [797, 336] width 475 height 189
click at [438, 246] on div "Connect an external wallet" at bounding box center [412, 244] width 106 height 14
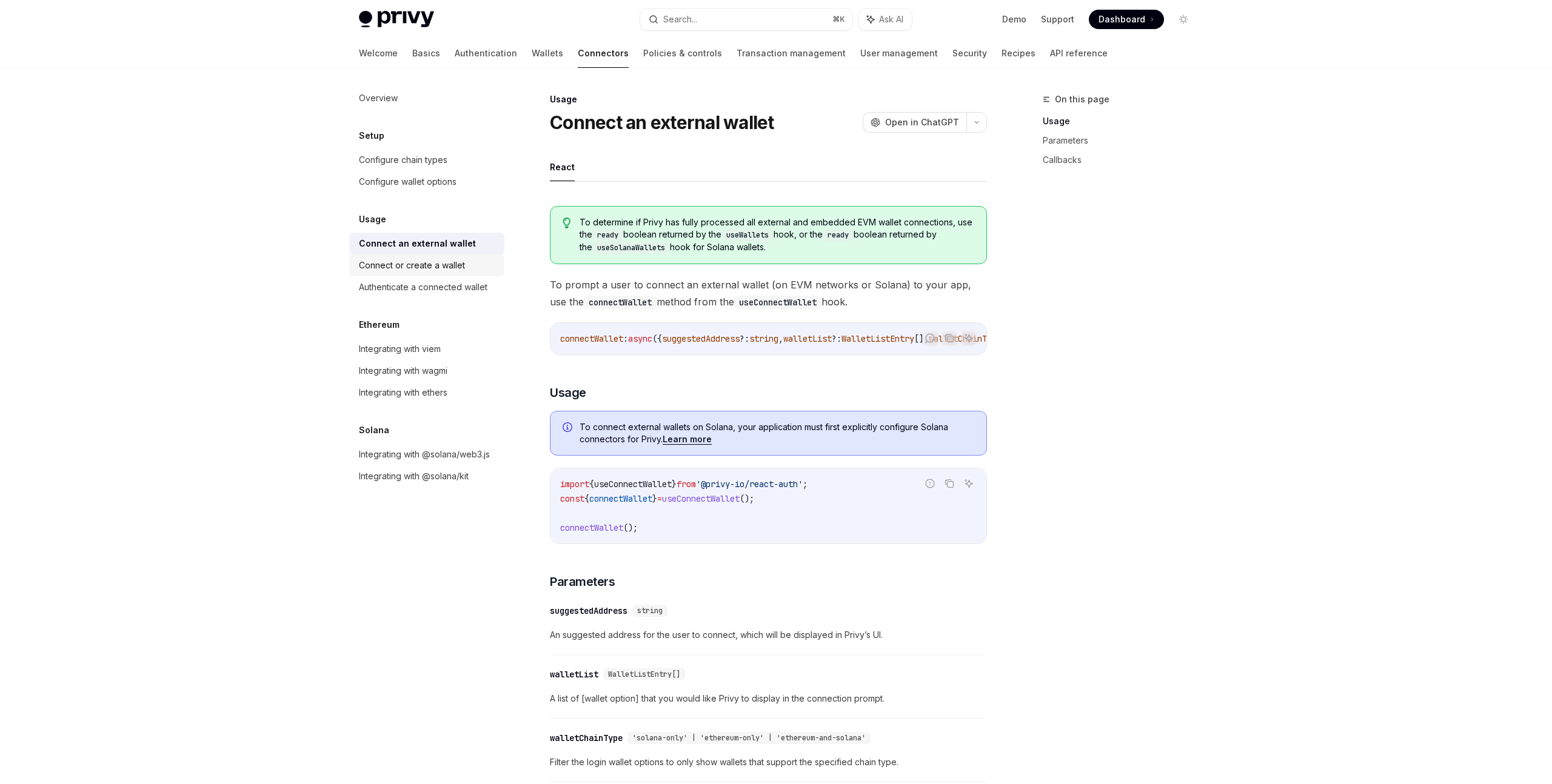
click at [438, 268] on div "Connect or create a wallet" at bounding box center [412, 265] width 106 height 14
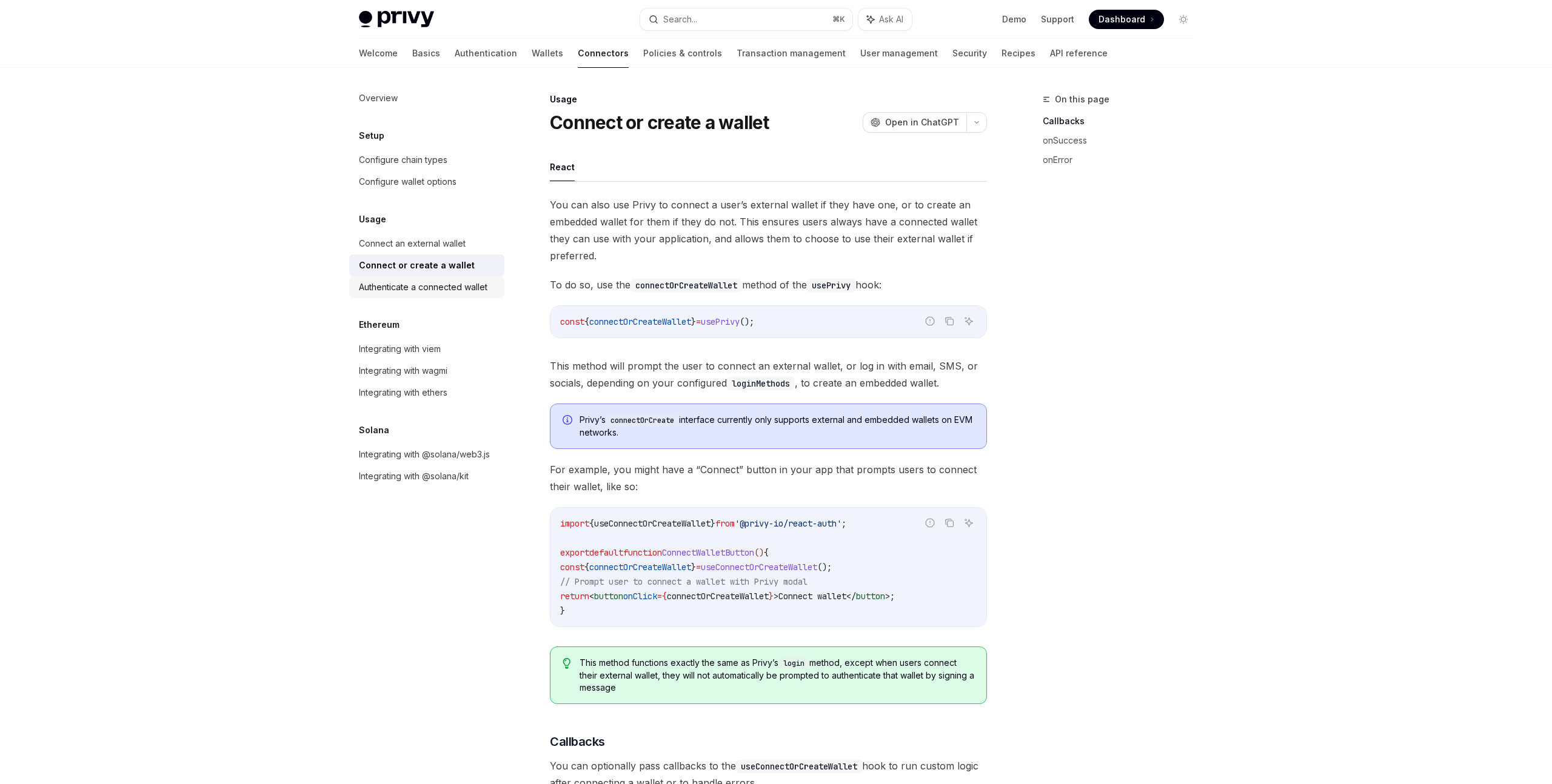
click at [442, 281] on div "Authenticate a connected wallet" at bounding box center [423, 287] width 129 height 14
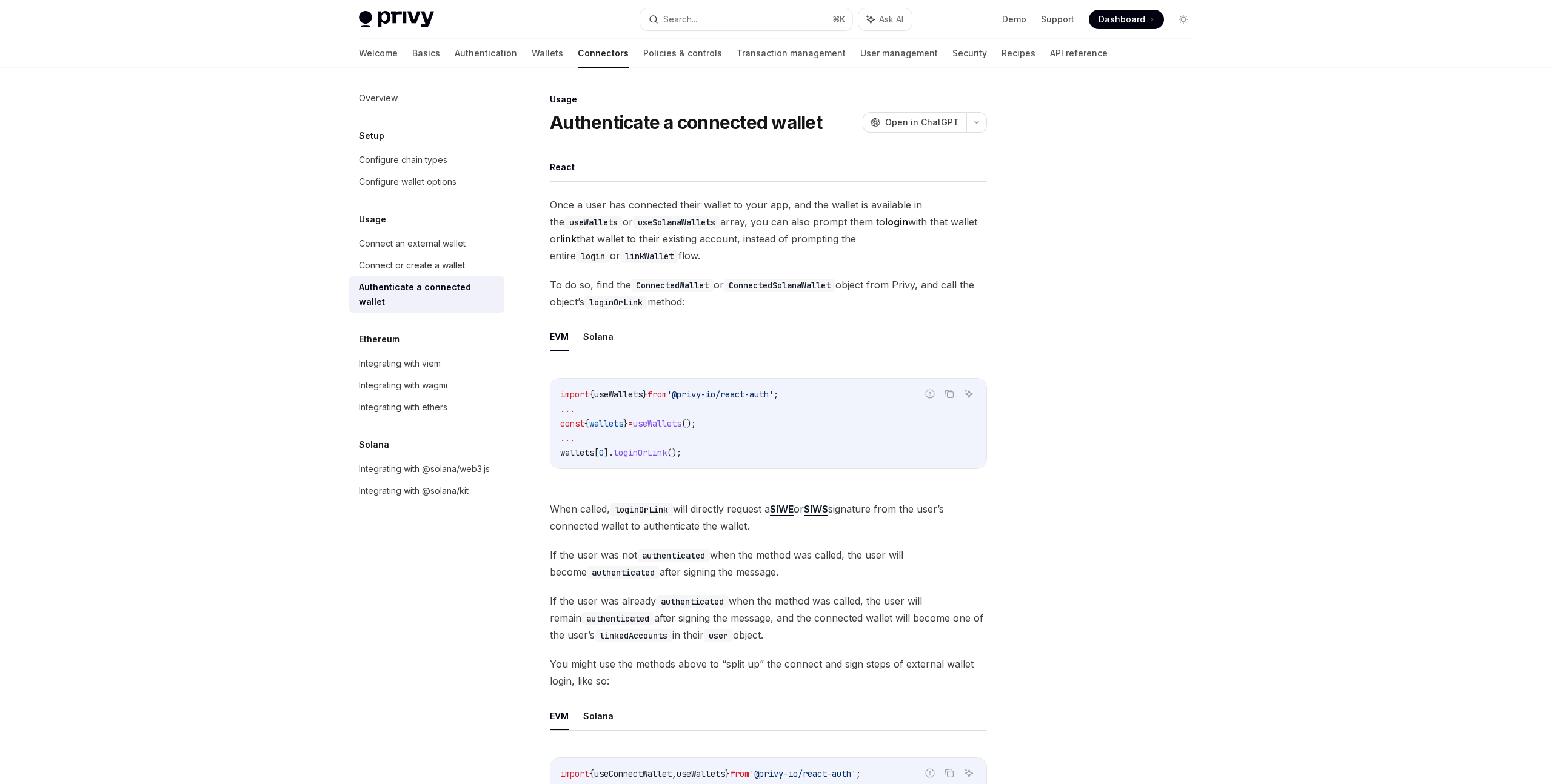
click at [1076, 469] on div at bounding box center [1111, 438] width 185 height 692
click at [1067, 516] on div at bounding box center [1111, 438] width 185 height 692
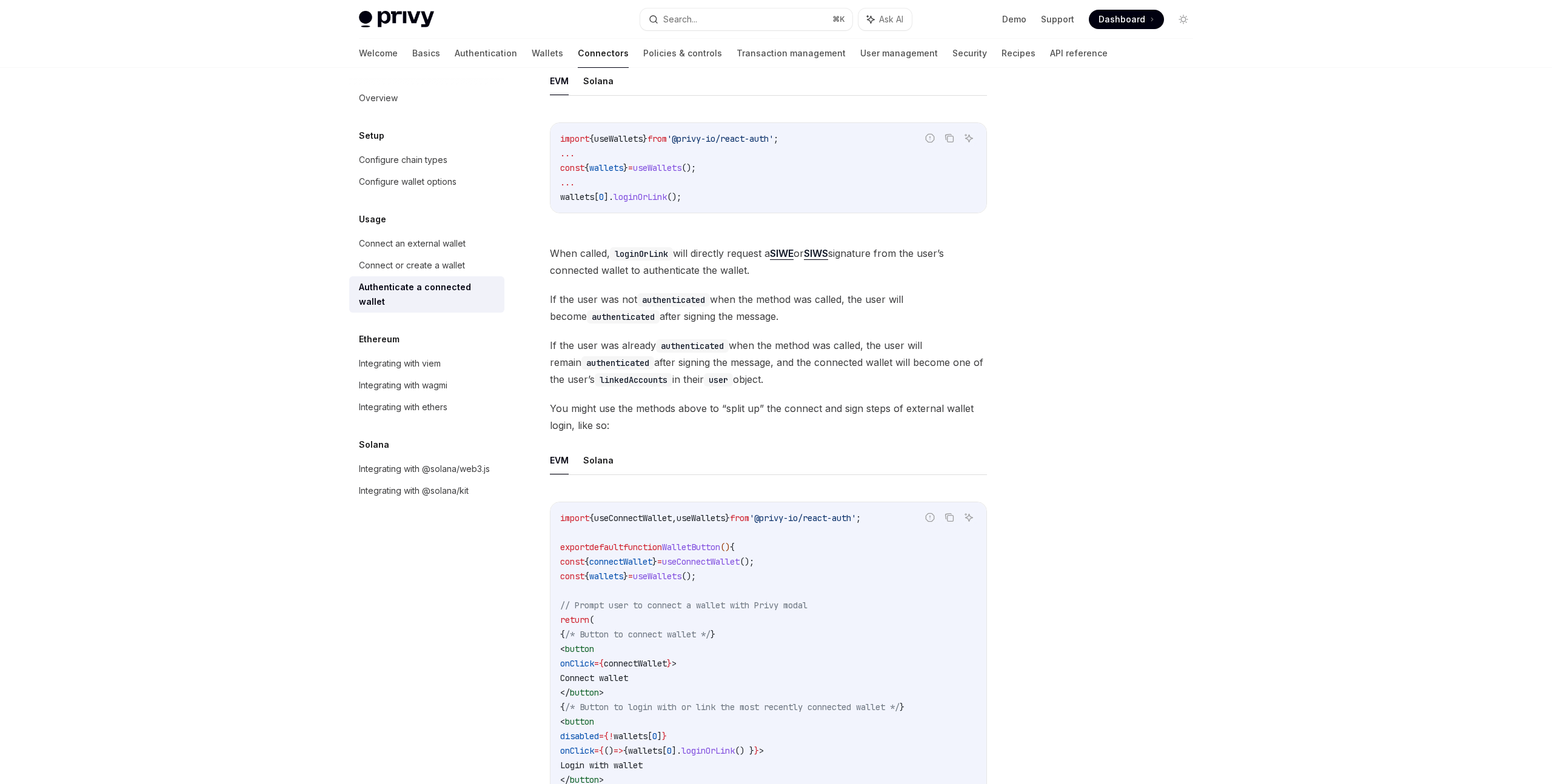
scroll to position [496, 0]
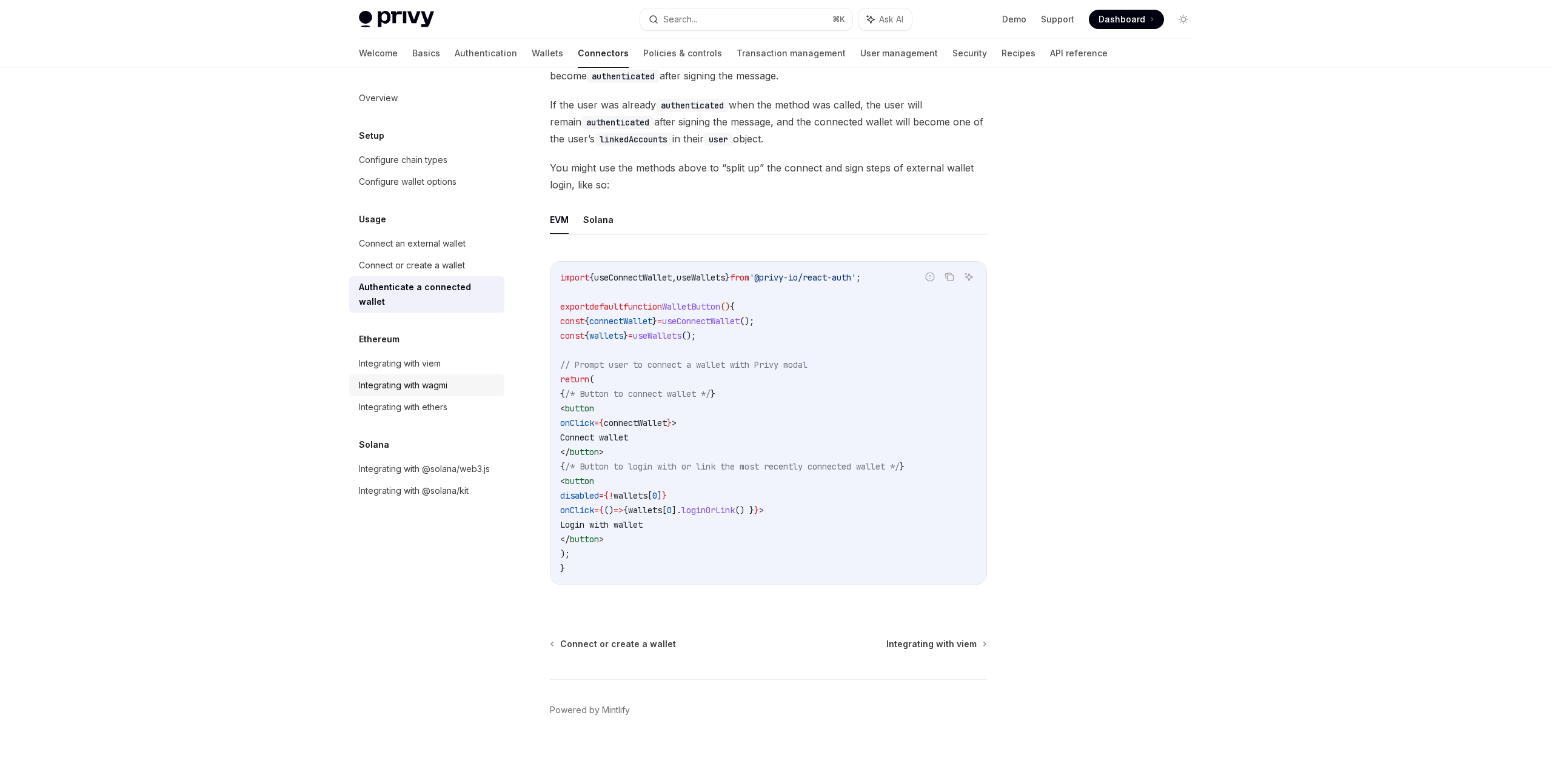
click at [458, 378] on div "Integrating with wagmi" at bounding box center [428, 385] width 138 height 14
type textarea "*"
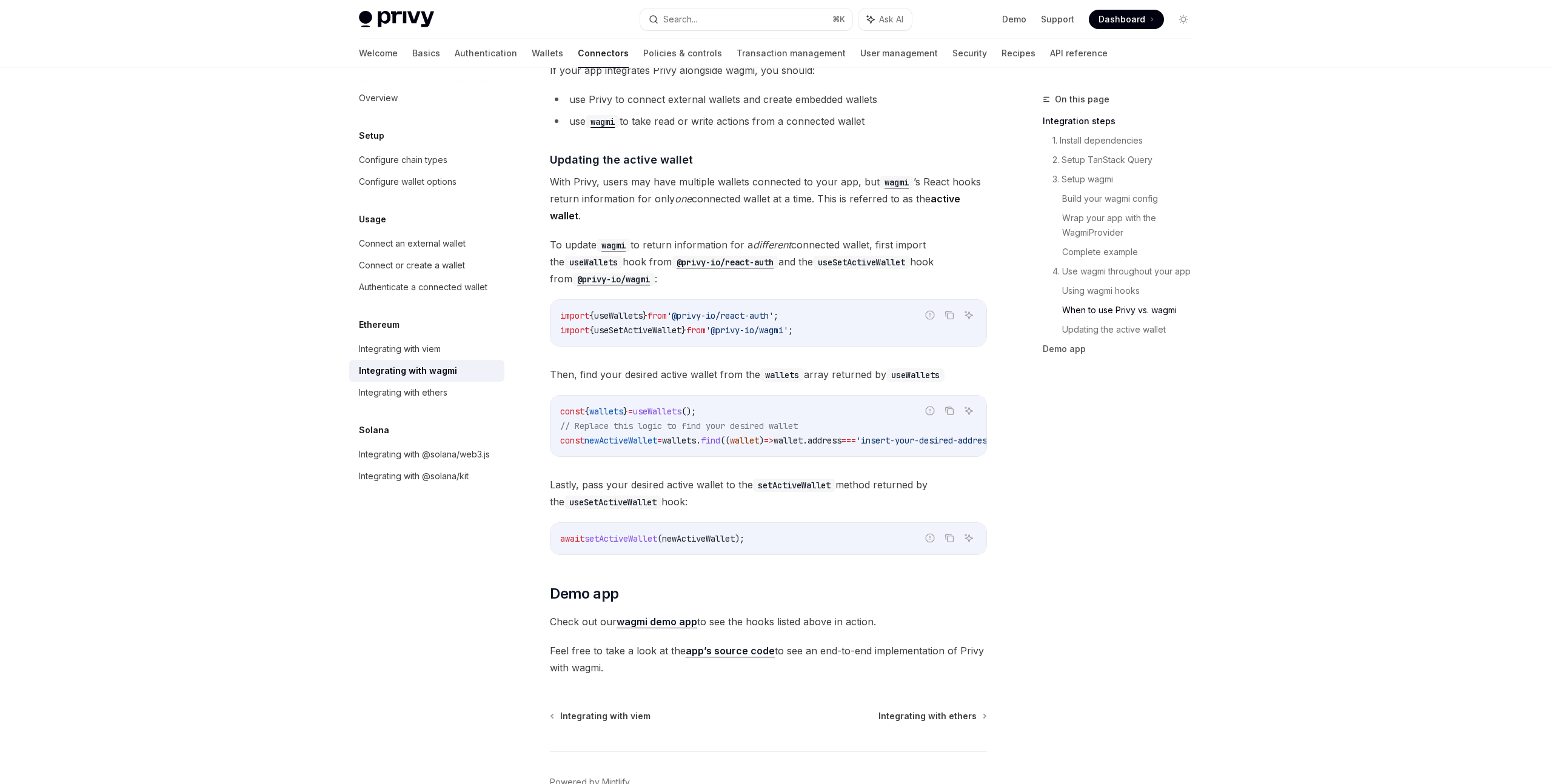
scroll to position [3088, 0]
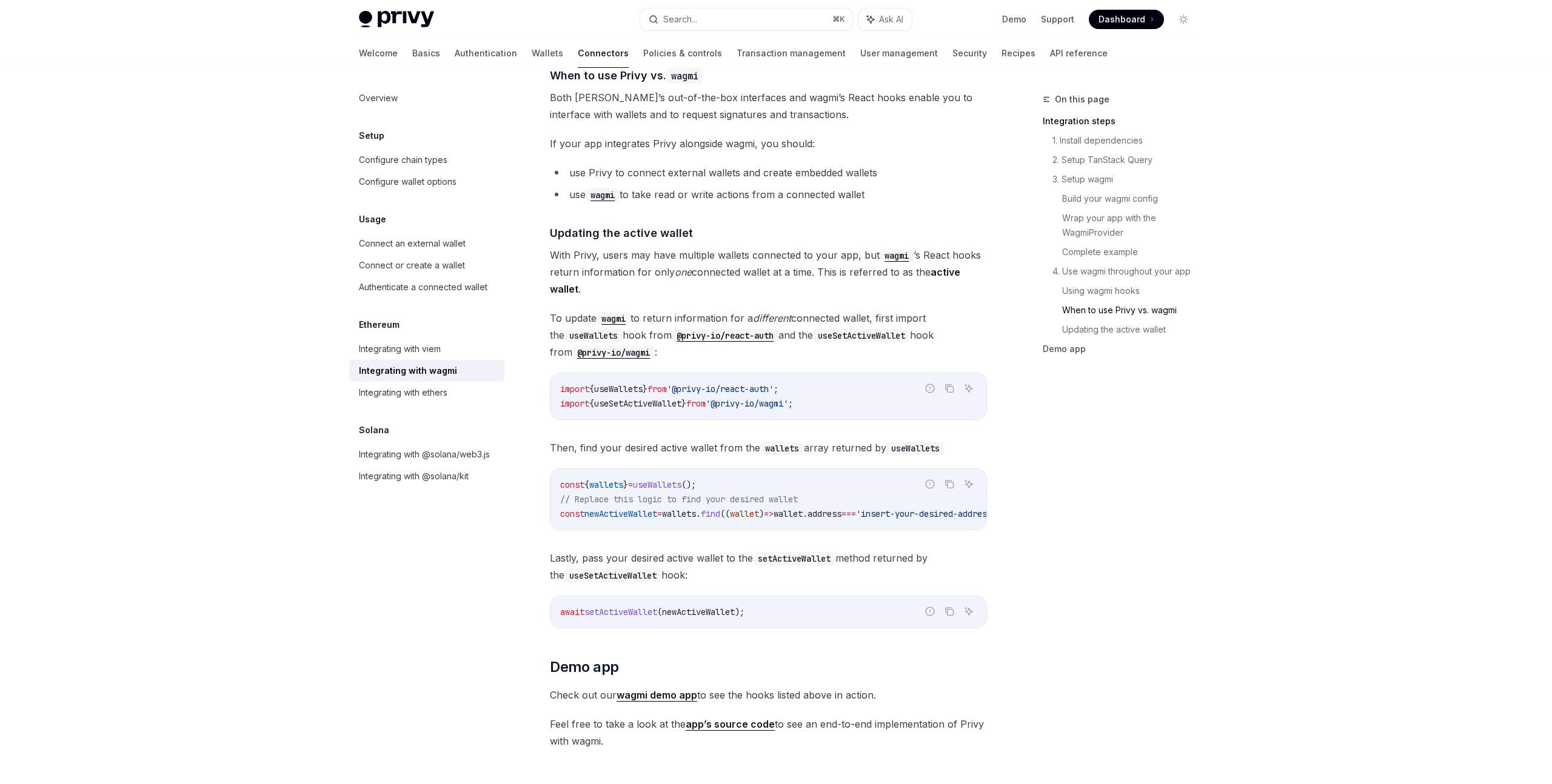
click at [669, 398] on span "useSetActiveWallet" at bounding box center [637, 403] width 88 height 11
drag, startPoint x: 824, startPoint y: 393, endPoint x: 549, endPoint y: 393, distance: 275.0
click at [550, 393] on div "Report incorrect code Copy Ask AI import { useWallets } from '@privy-io/react-a…" at bounding box center [768, 396] width 437 height 47
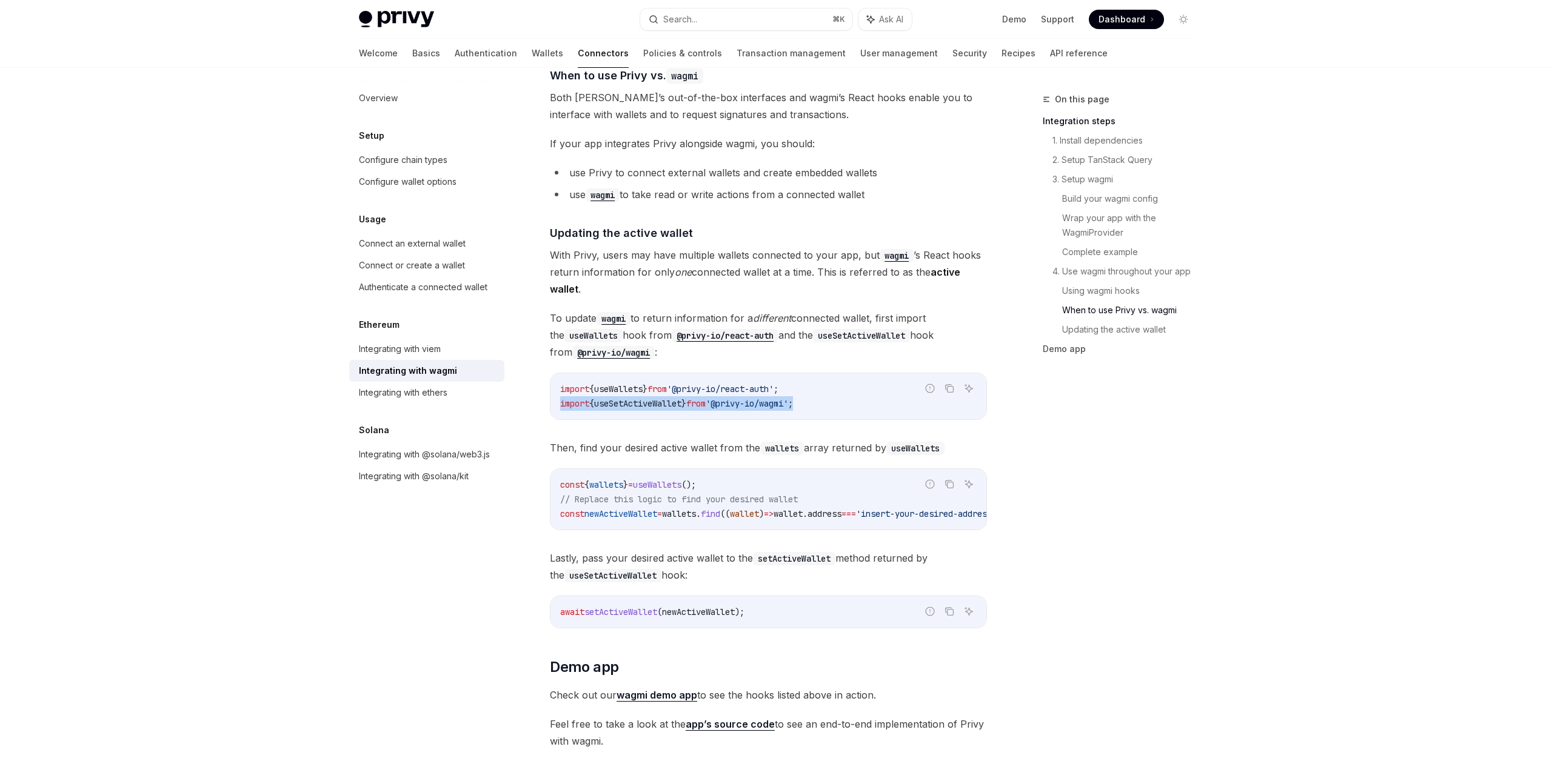
copy span "import { useSetActiveWallet } from '@privy-io/wagmi' ;"
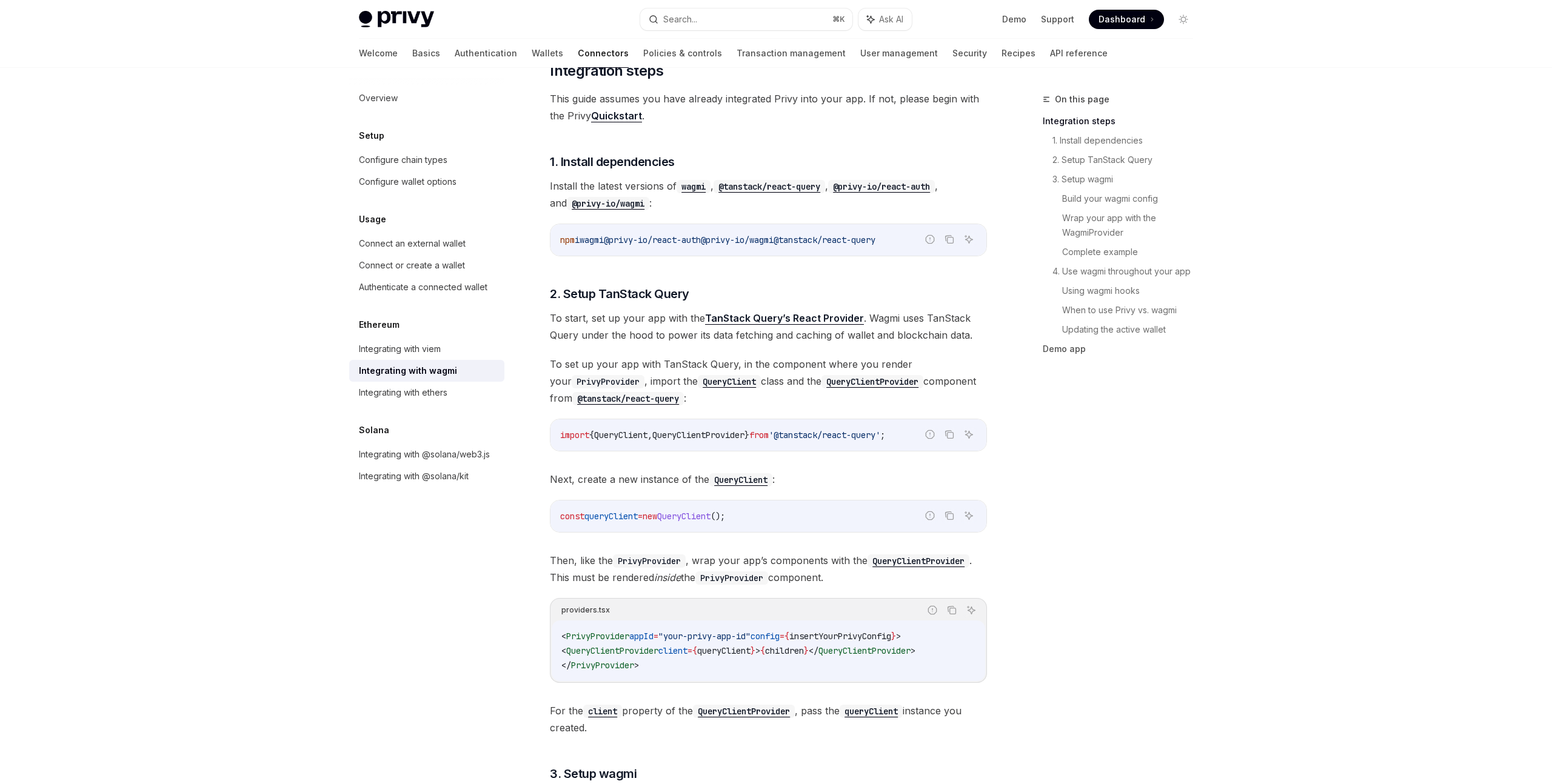
scroll to position [0, 0]
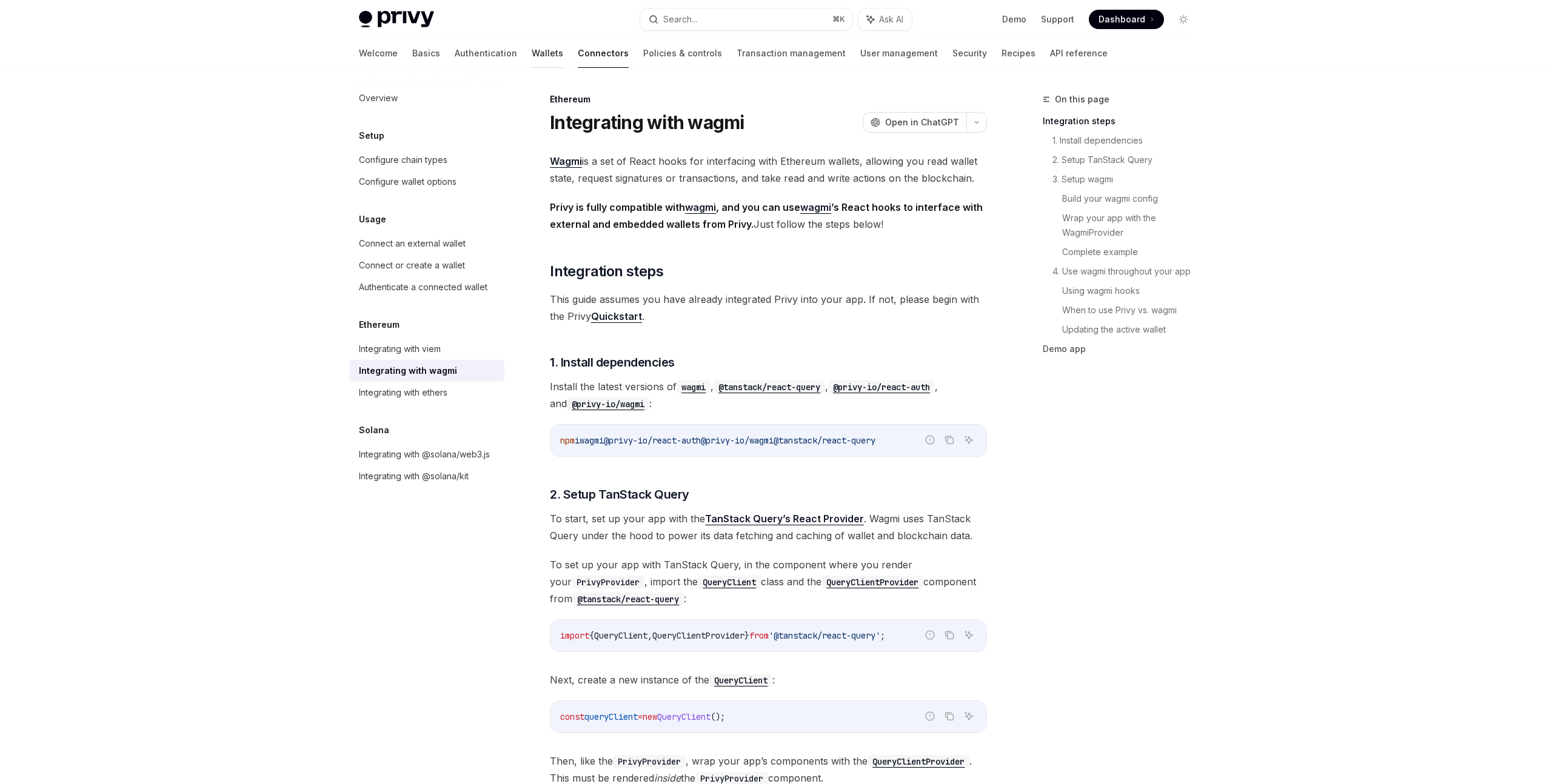
click at [532, 58] on link "Wallets" at bounding box center [548, 54] width 32 height 29
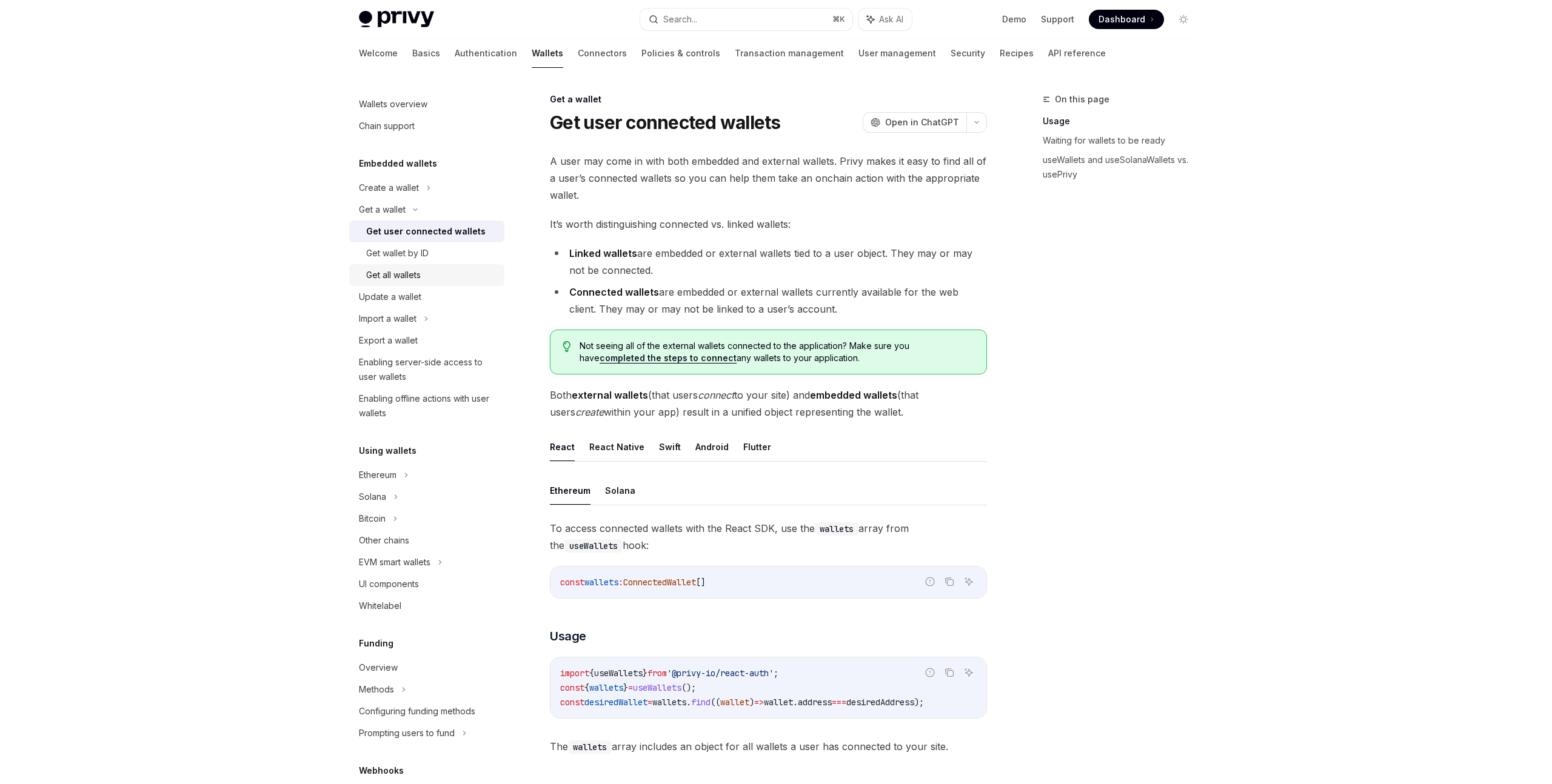
click at [427, 278] on div "Get all wallets" at bounding box center [431, 275] width 131 height 14
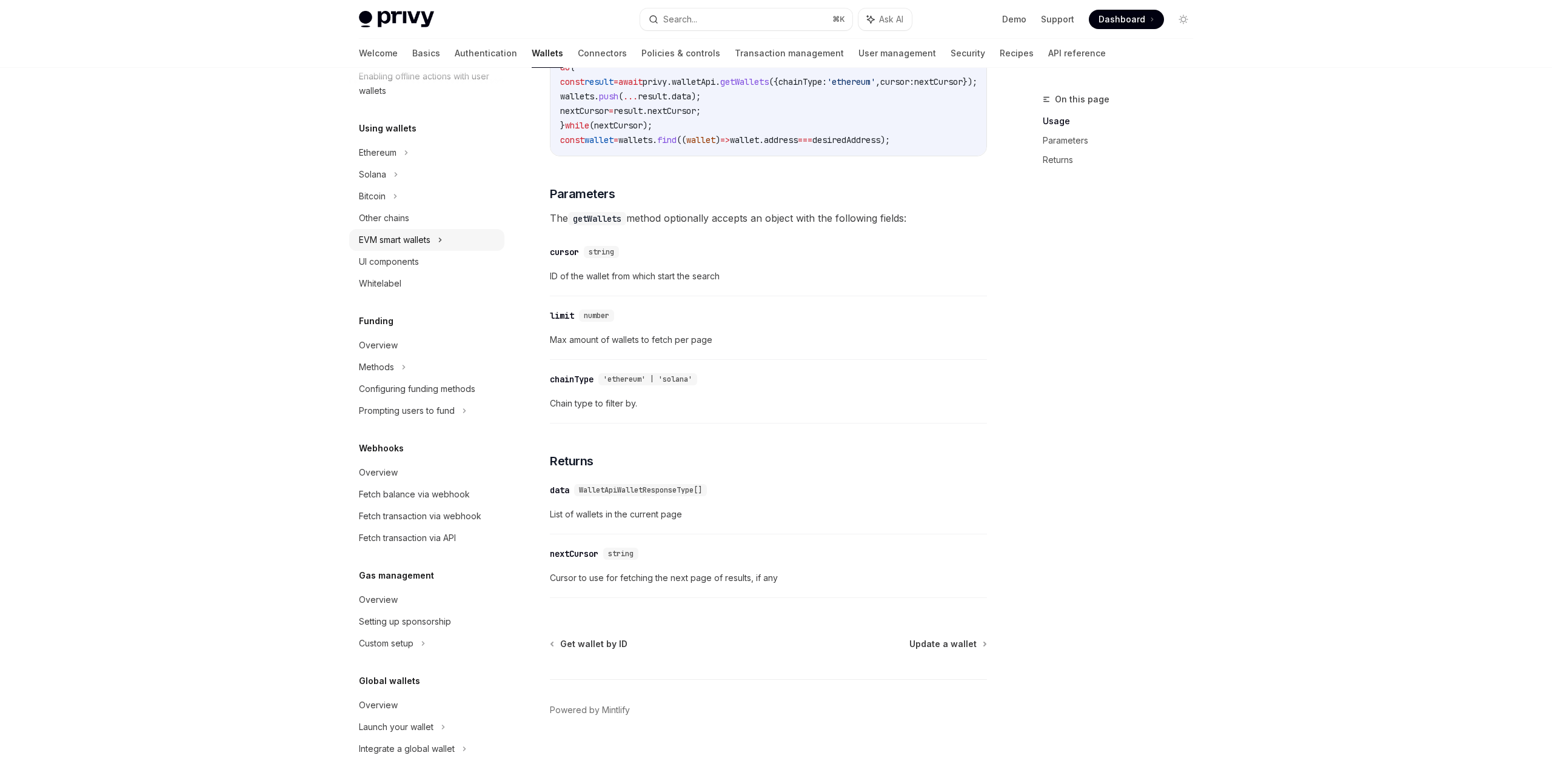
scroll to position [346, 0]
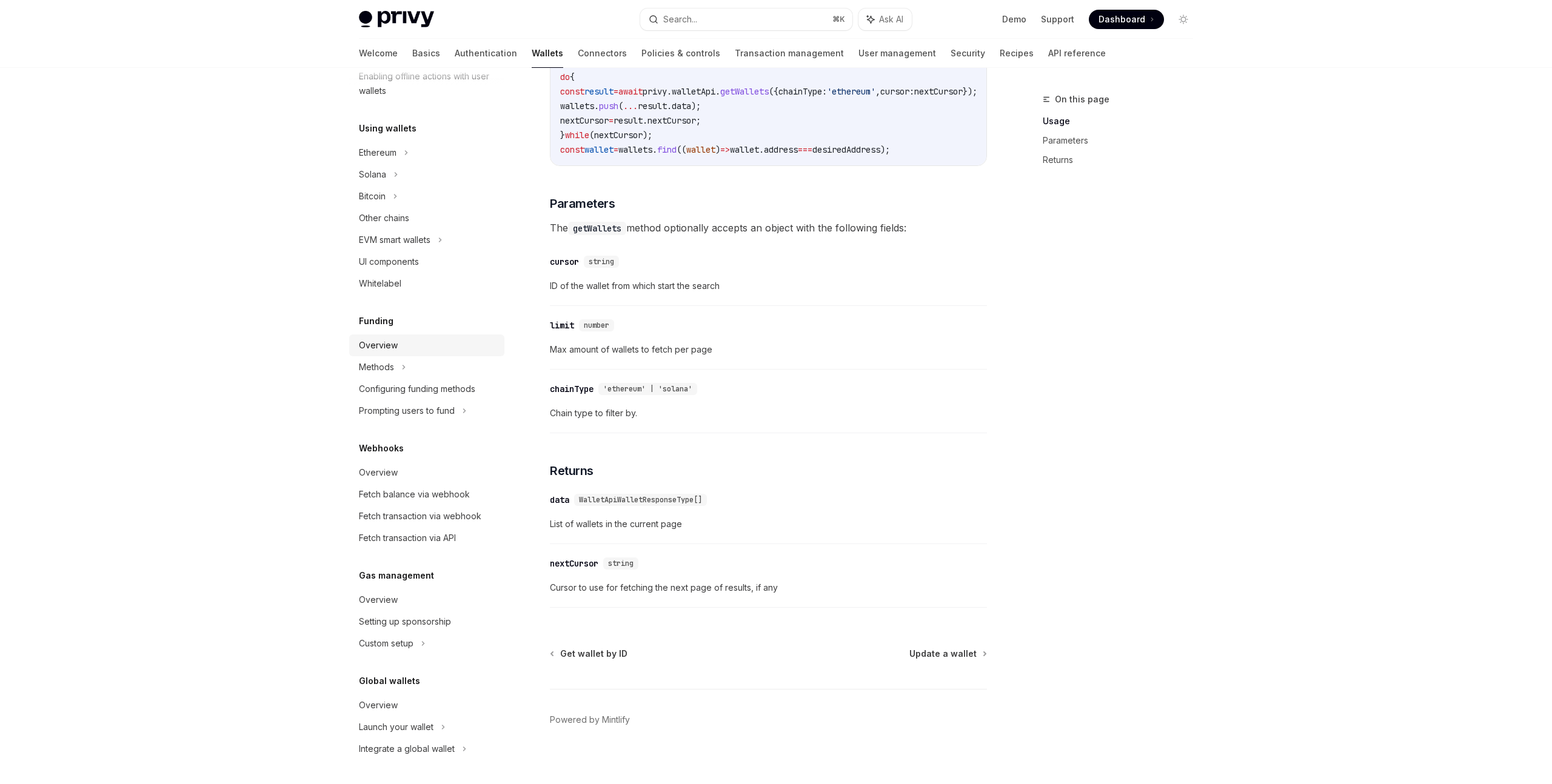
click at [397, 338] on link "Overview" at bounding box center [427, 345] width 155 height 22
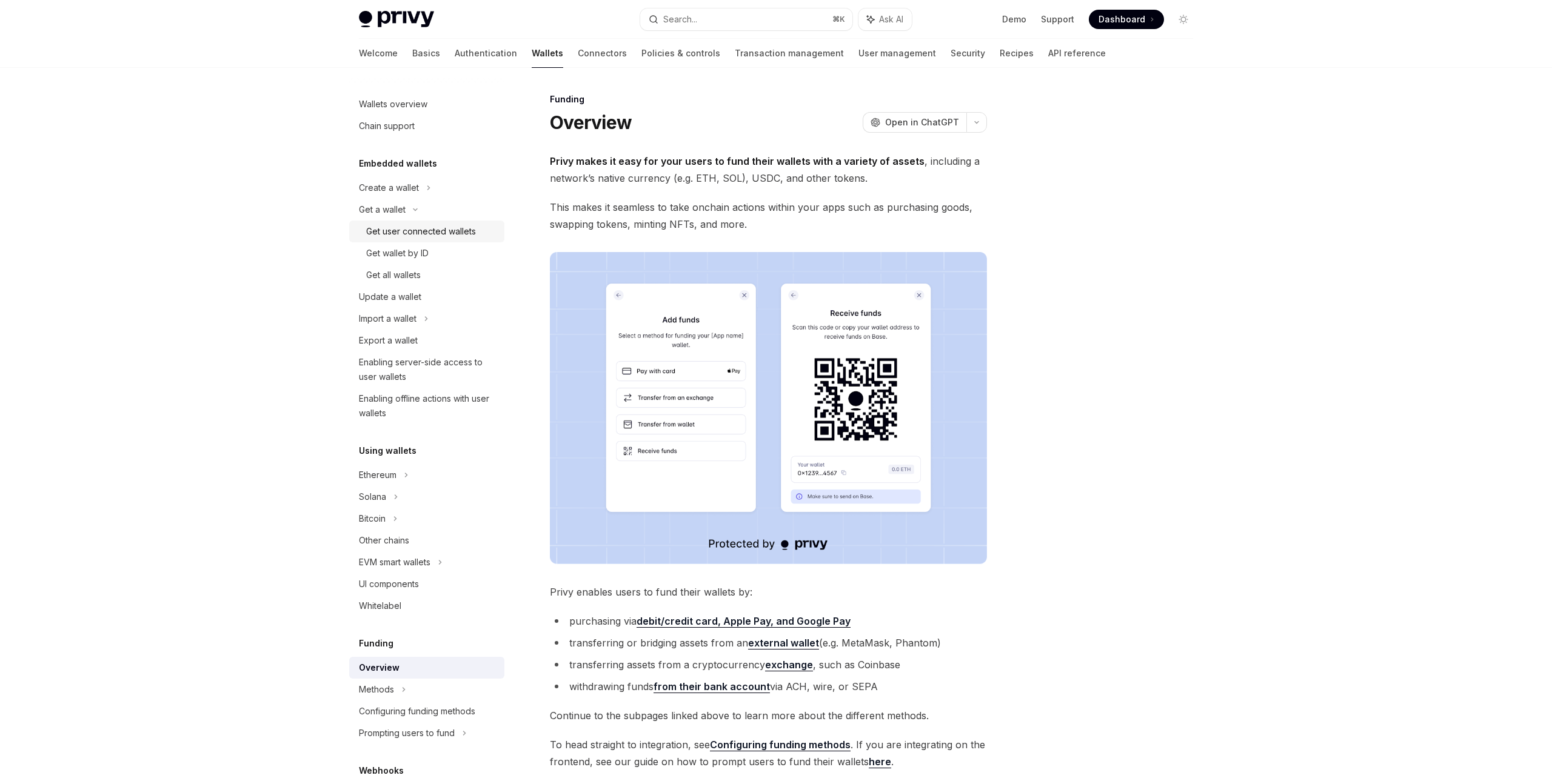
click at [417, 234] on div "Get user connected wallets" at bounding box center [421, 231] width 110 height 14
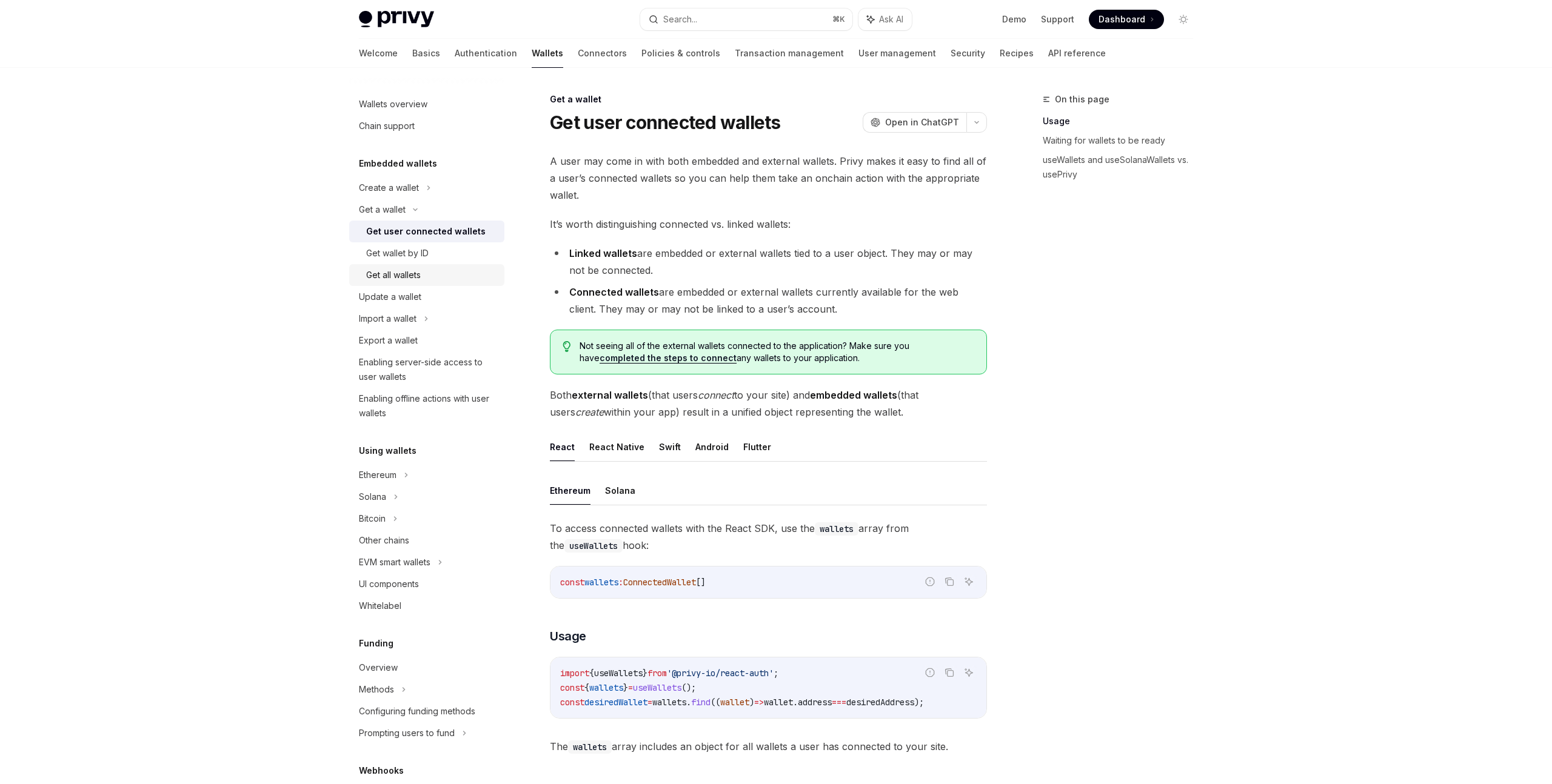
click at [397, 269] on div "Get all wallets" at bounding box center [393, 275] width 54 height 14
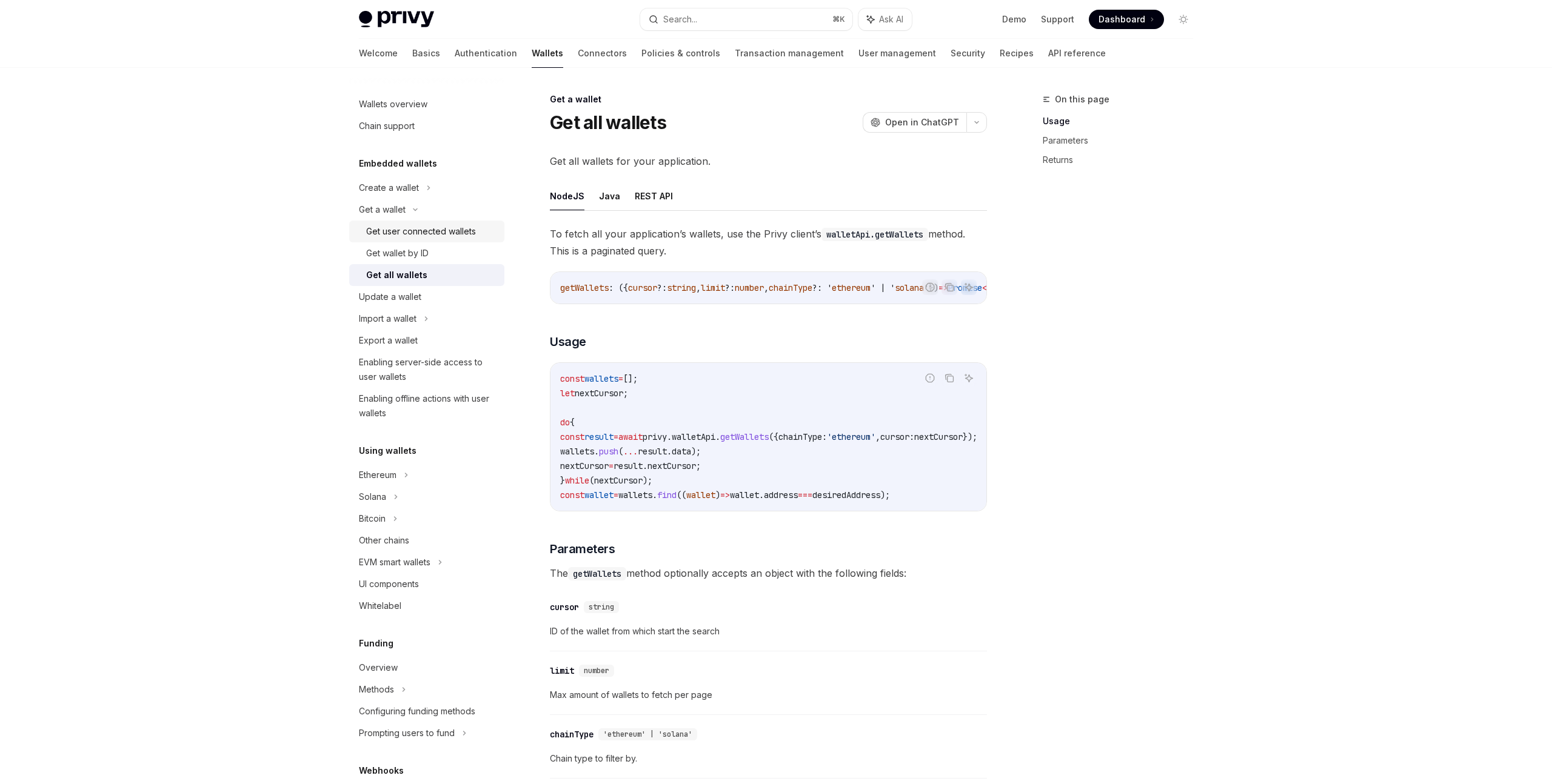
click at [416, 237] on div "Get user connected wallets" at bounding box center [421, 231] width 110 height 14
type textarea "*"
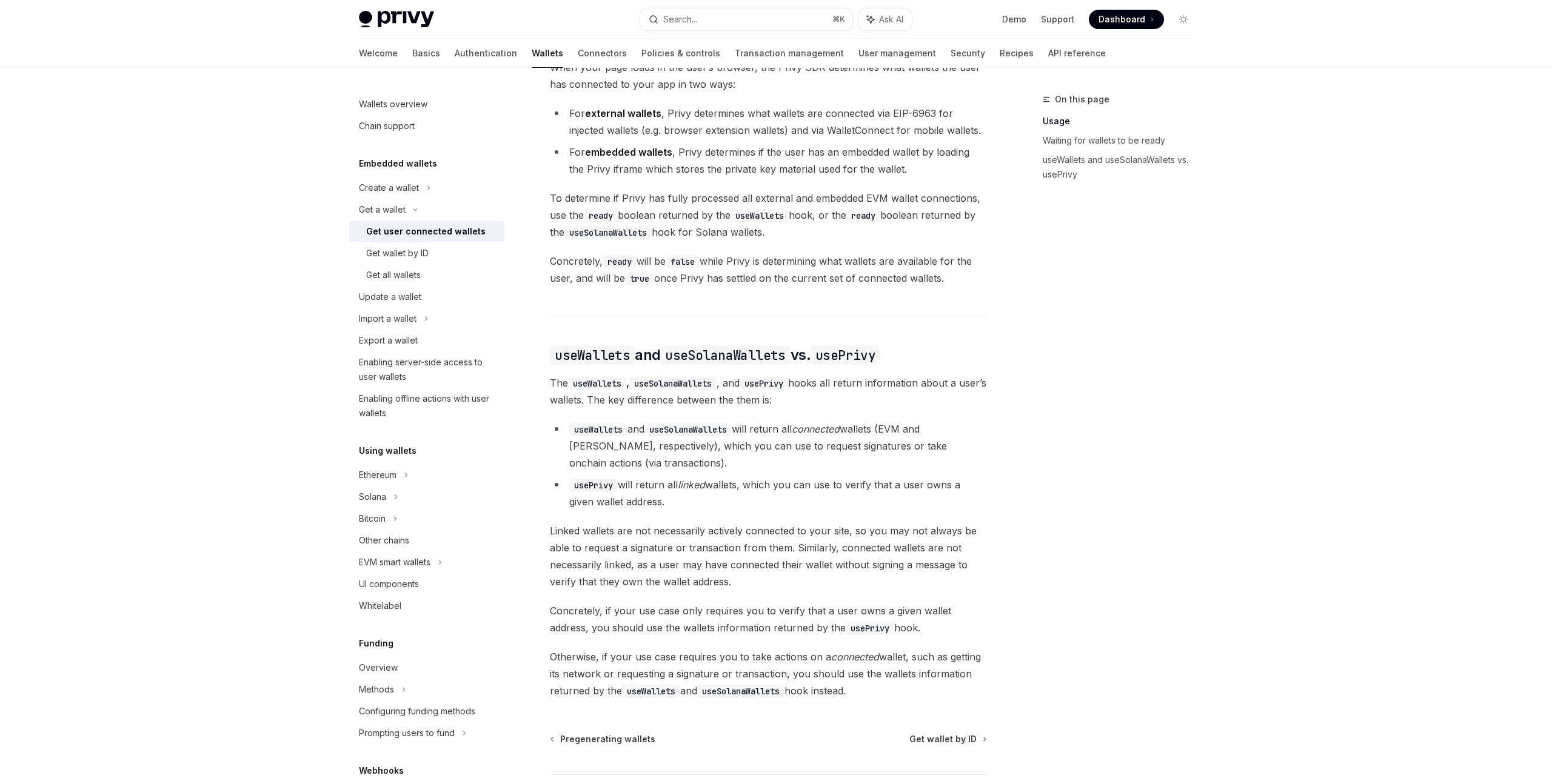
scroll to position [834, 0]
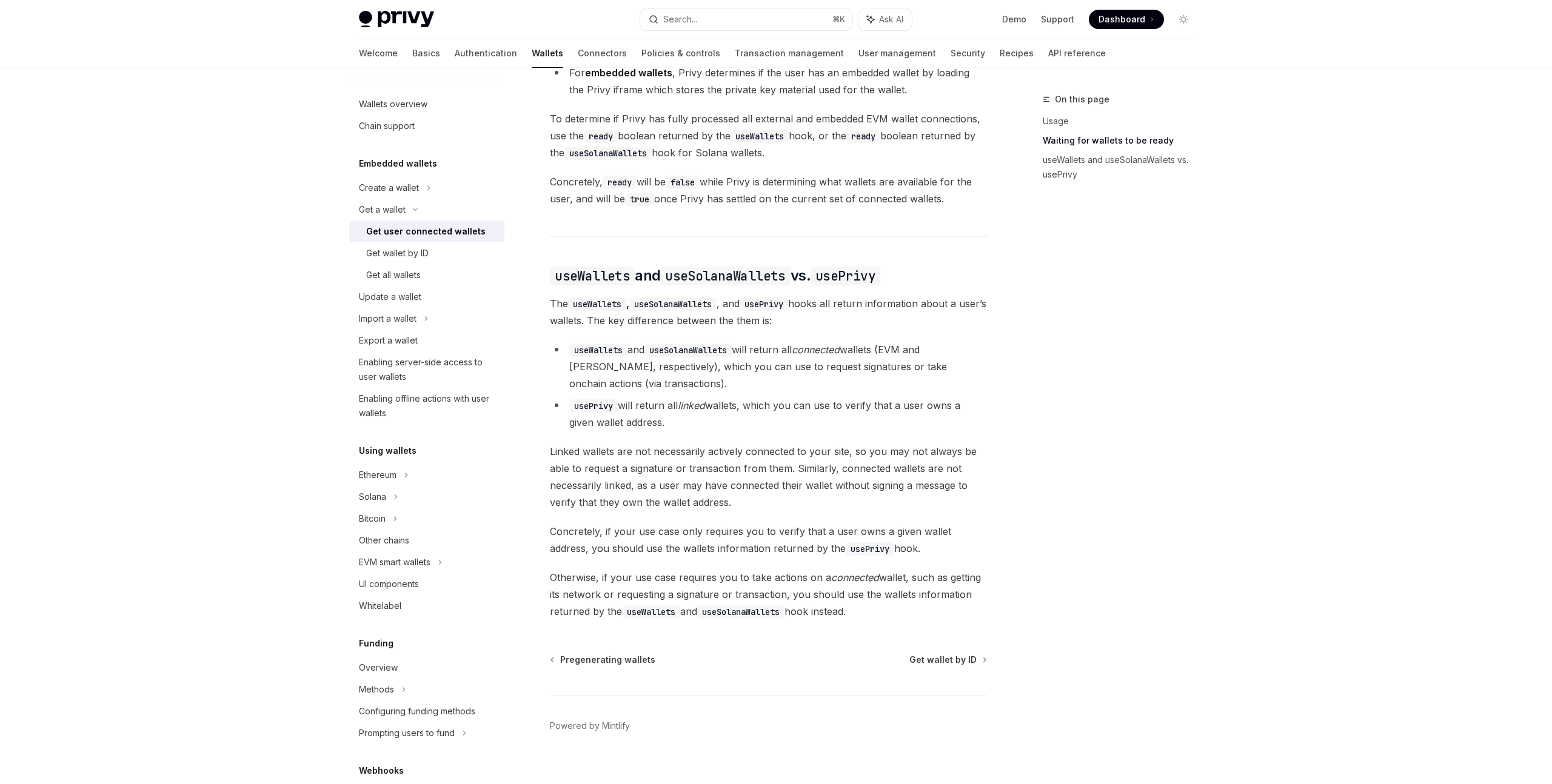
click at [1015, 488] on div "On this page Usage Waiting for wallets to be ready useWallets and useSolanaWall…" at bounding box center [776, 17] width 854 height 1566
click at [759, 15] on button "Search... ⌘ K" at bounding box center [746, 20] width 212 height 22
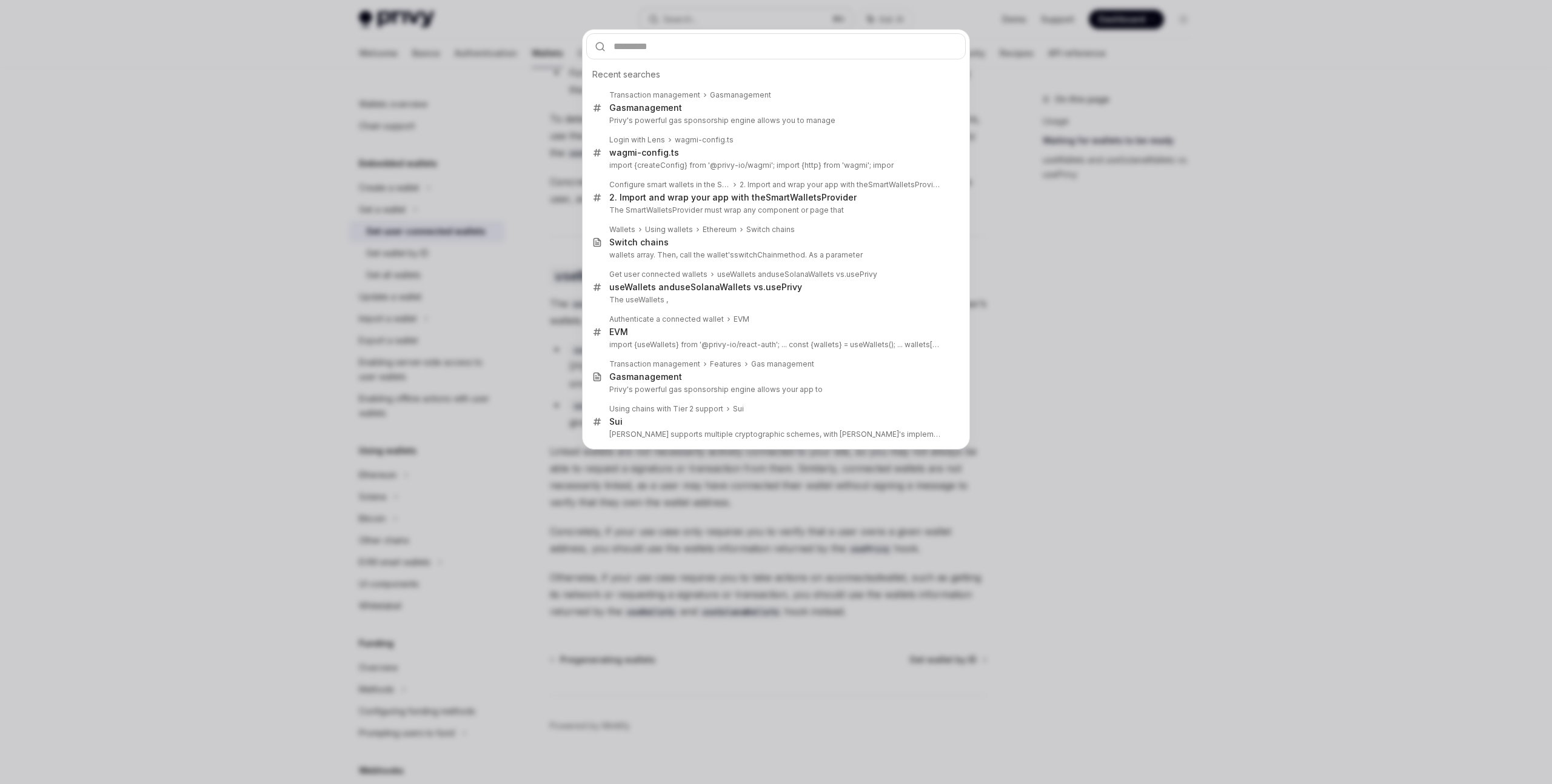
type input "**********"
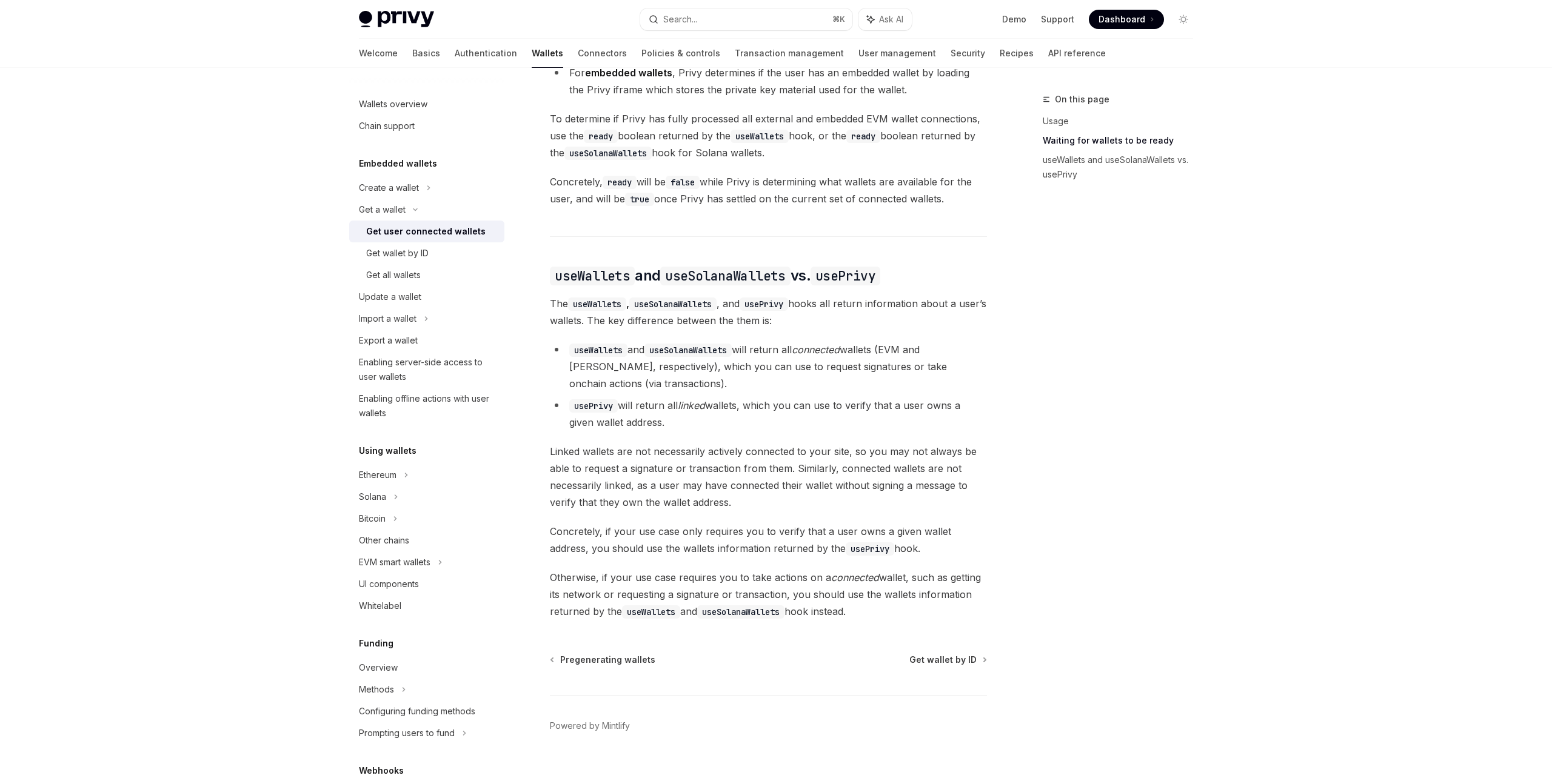
scroll to position [854, 0]
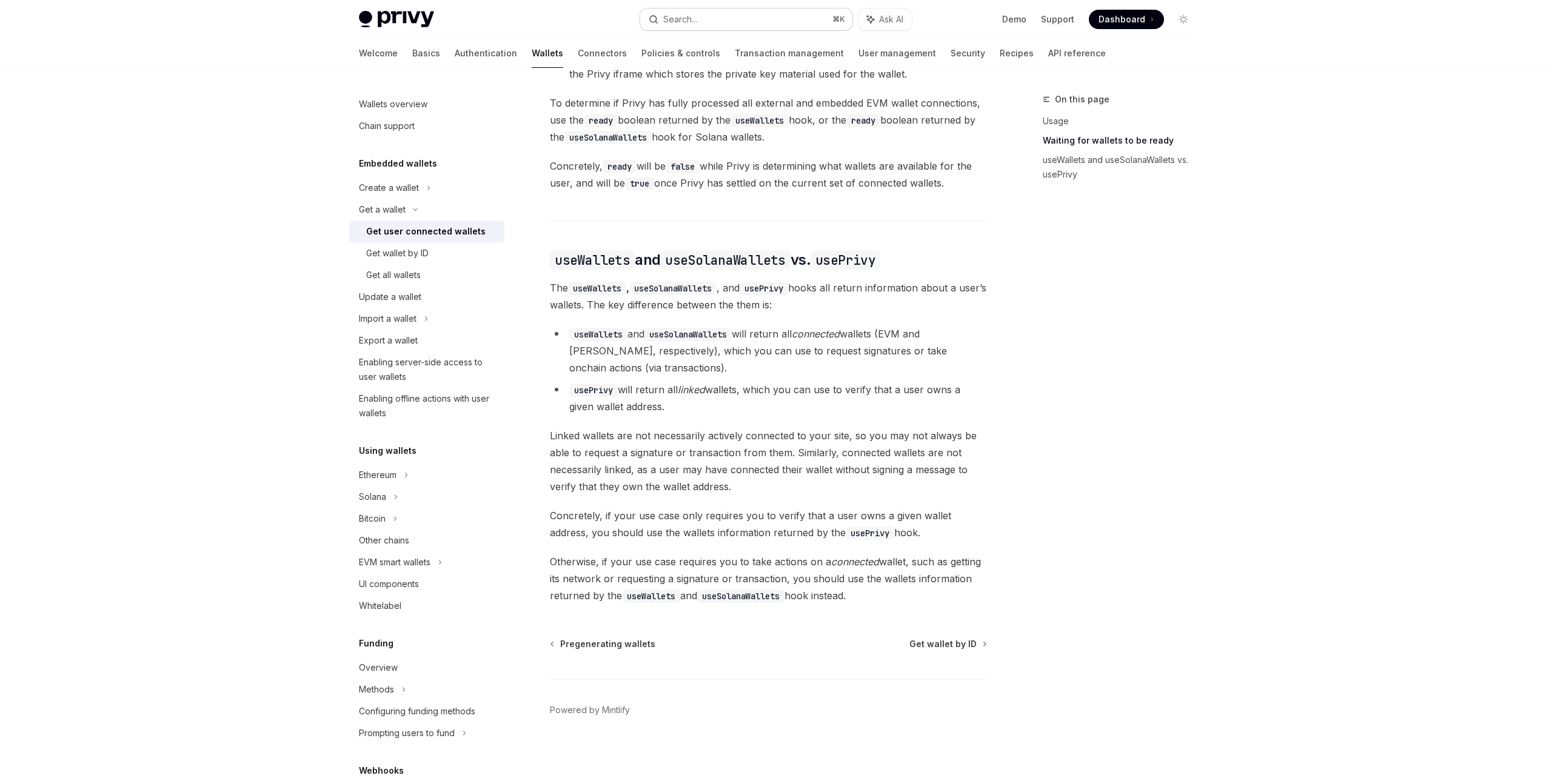
click at [732, 14] on button "Search... ⌘ K" at bounding box center [746, 20] width 212 height 22
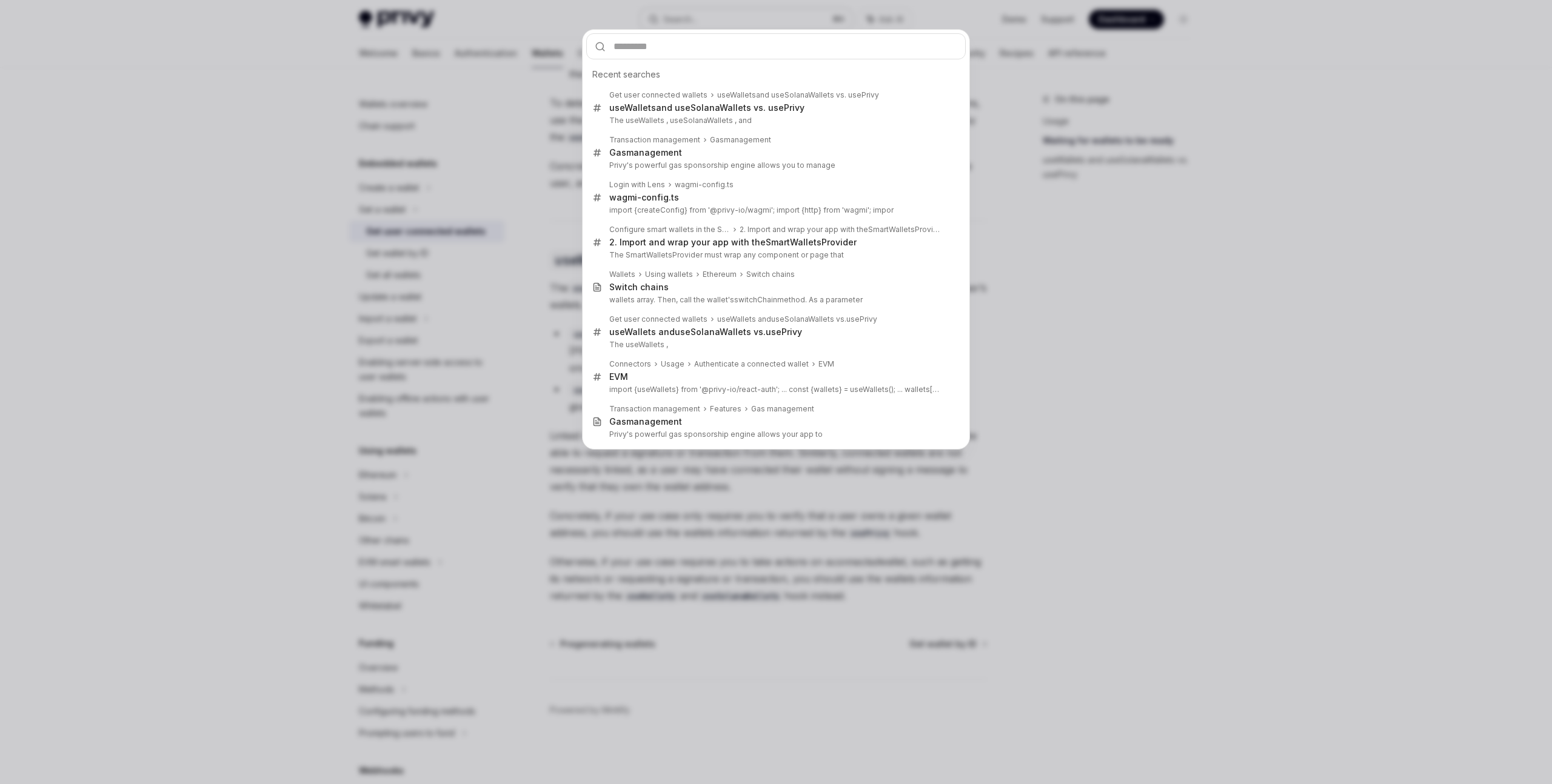
type input "**********"
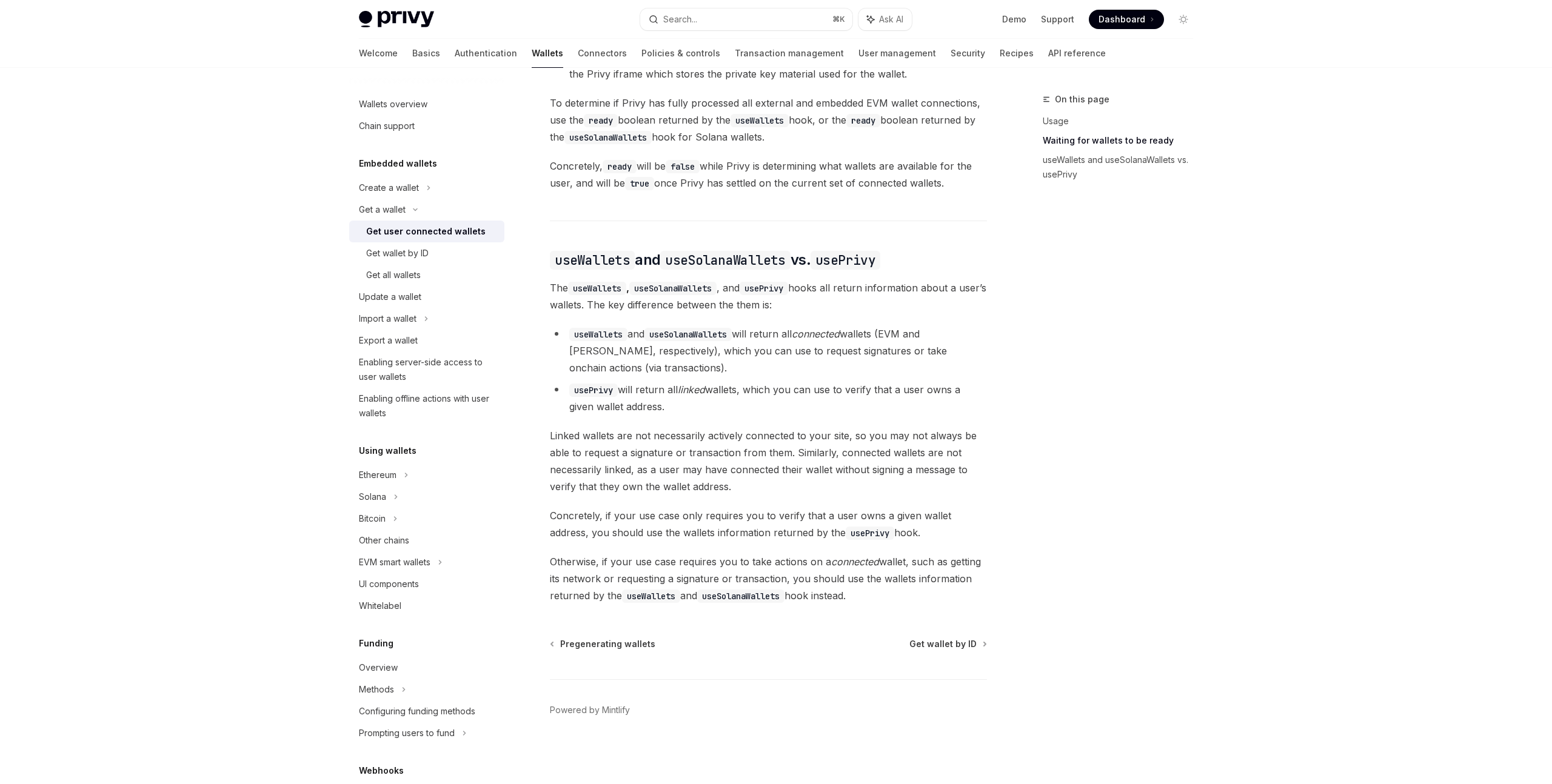
type textarea "*"
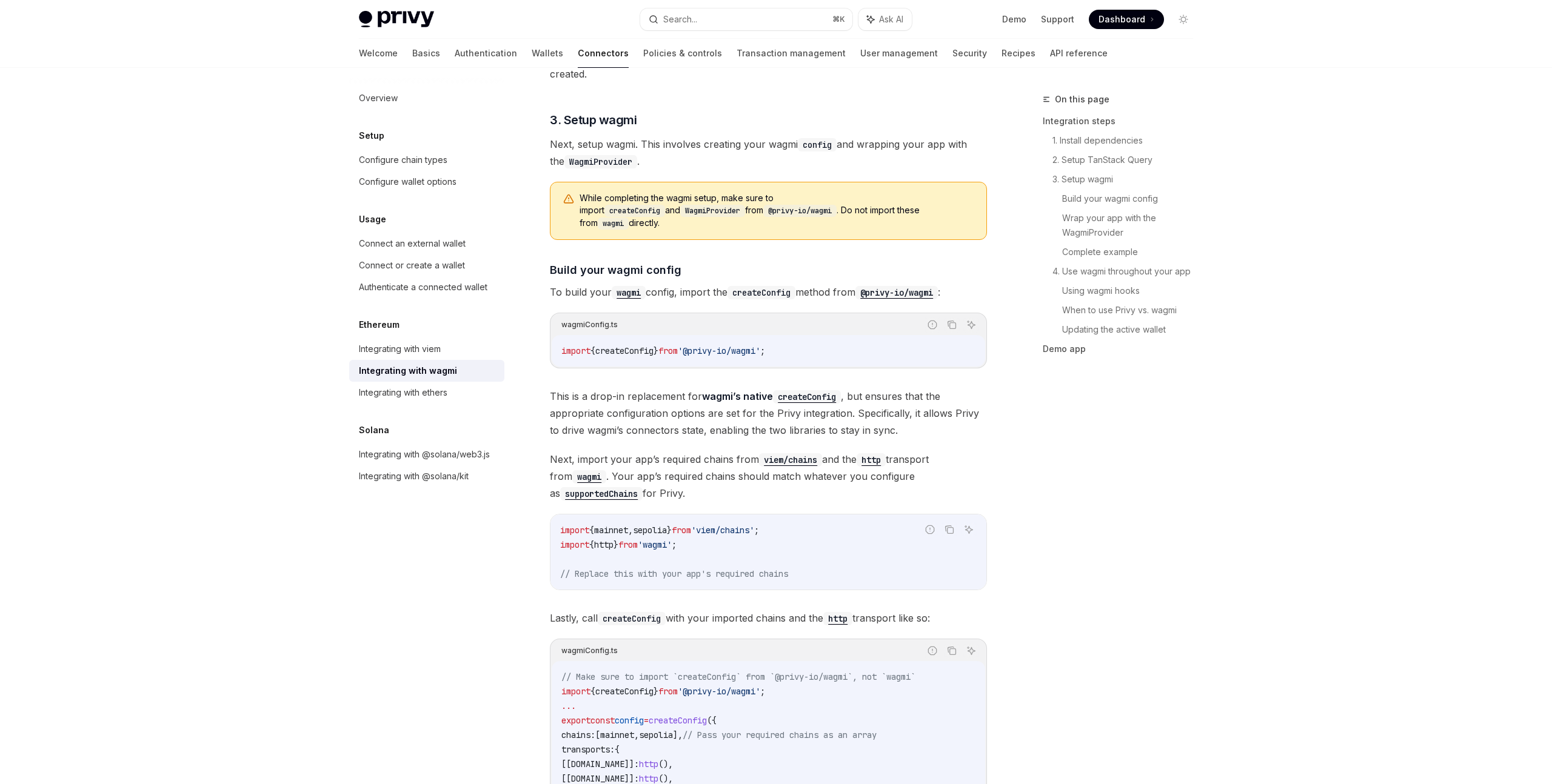
scroll to position [3212, 0]
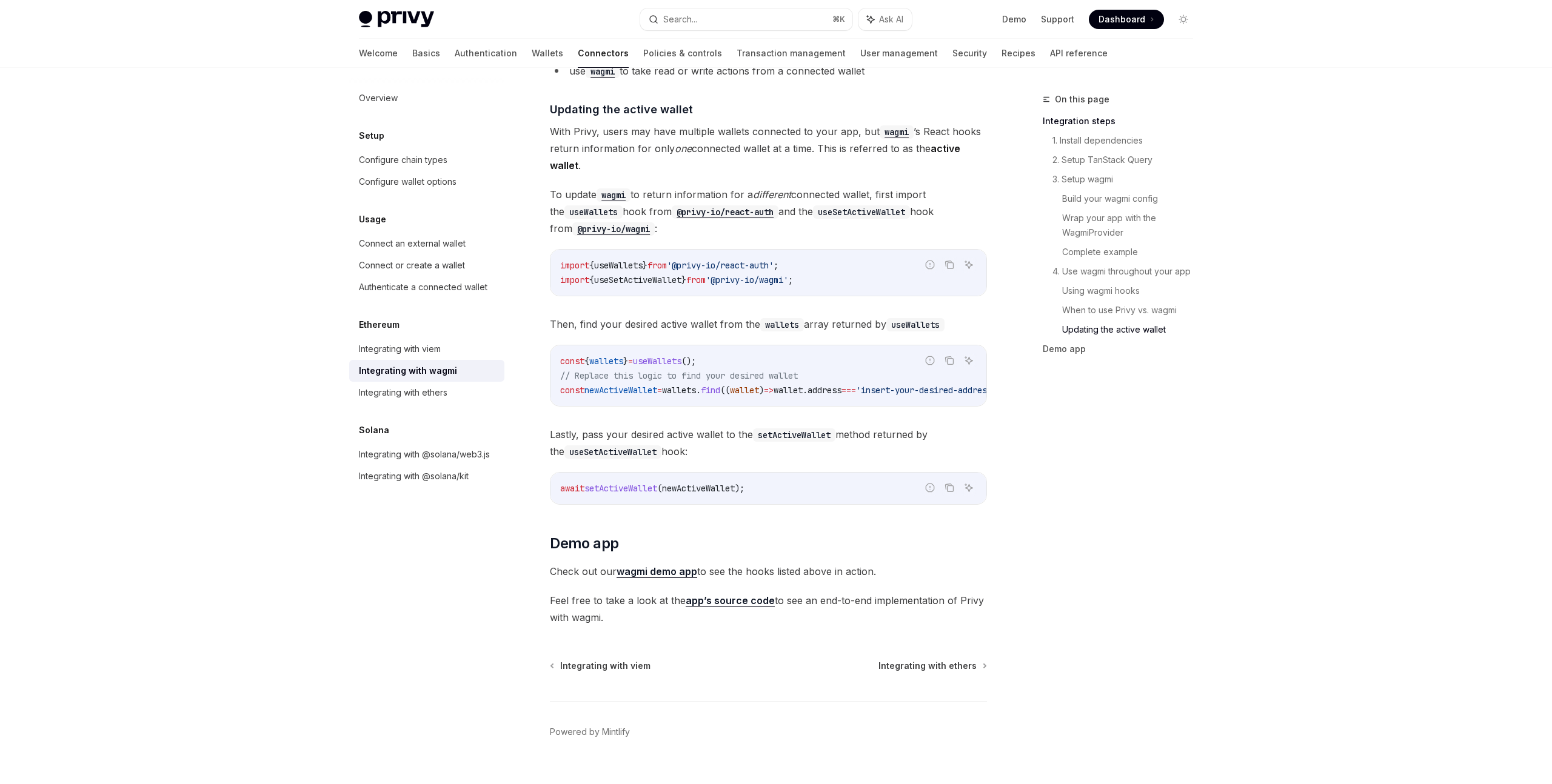
click at [1044, 454] on div "On this page Integration steps 1. Install dependencies 2. Setup TanStack Query …" at bounding box center [1111, 438] width 185 height 692
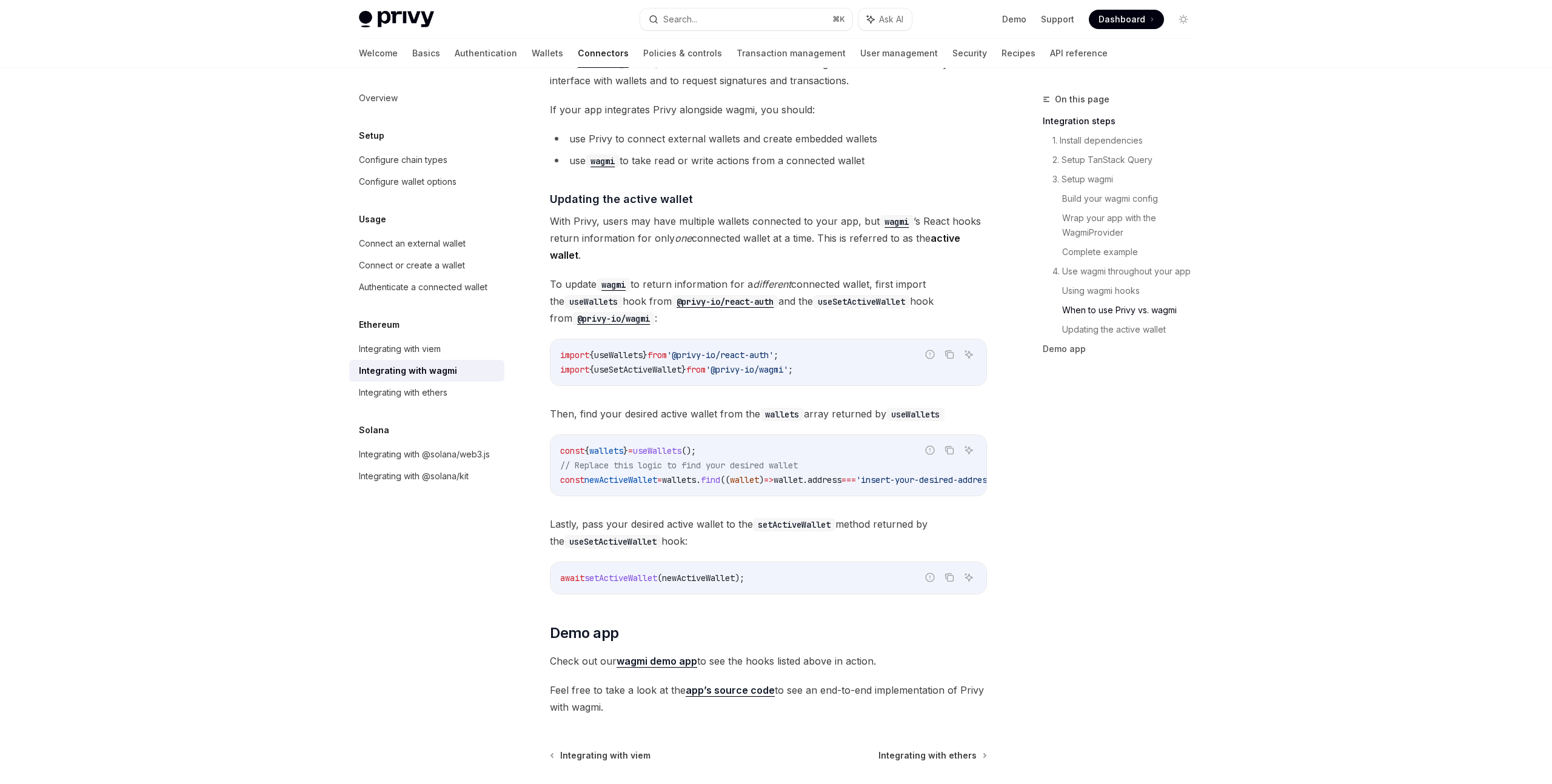
scroll to position [3116, 0]
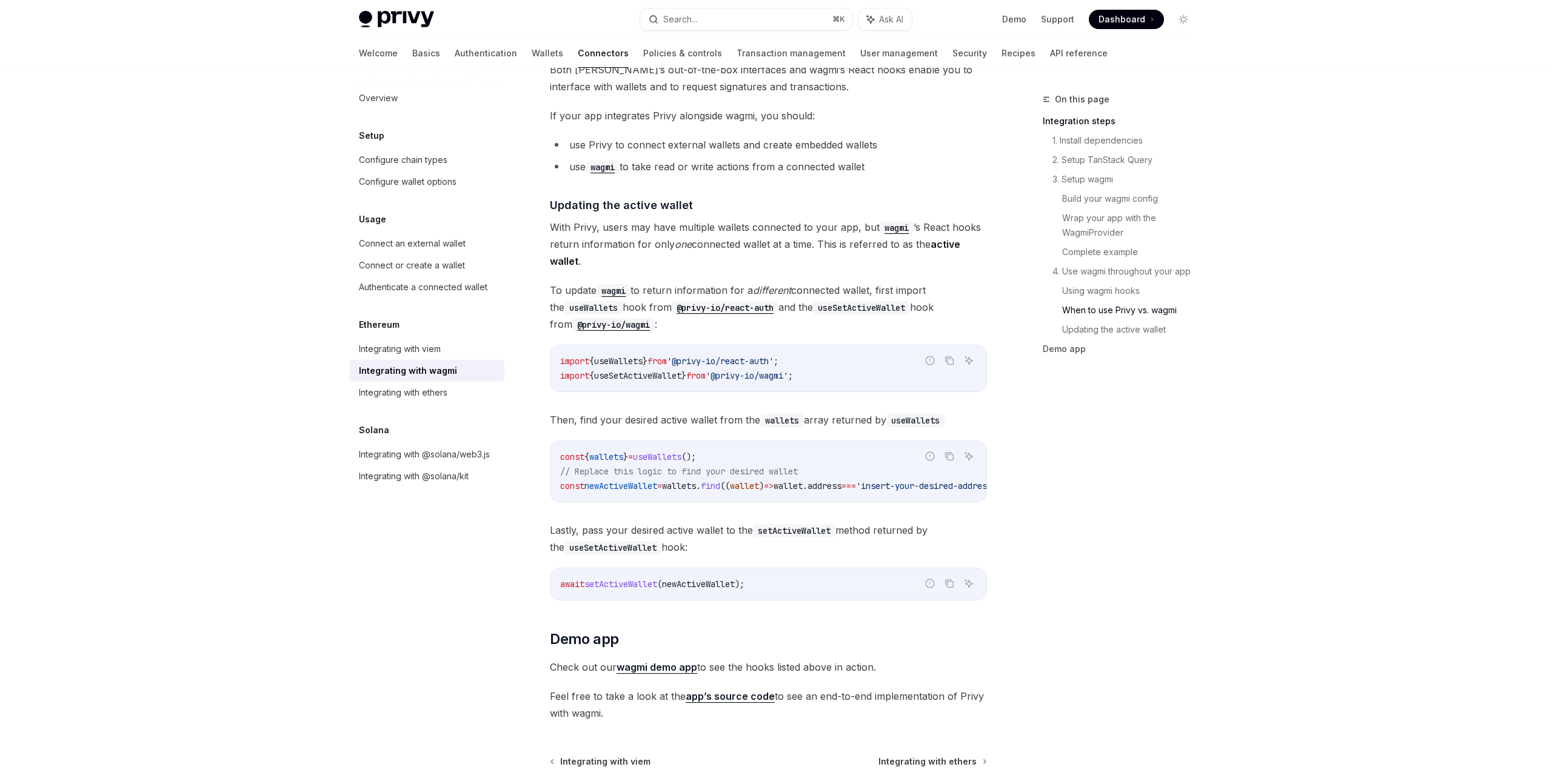
click at [732, 450] on code "const { wallets } = useWallets (); // Replace this logic to find your desired w…" at bounding box center [797, 472] width 475 height 43
drag, startPoint x: 724, startPoint y: 447, endPoint x: 555, endPoint y: 448, distance: 169.0
click at [555, 448] on div "const { wallets } = useWallets (); // Replace this logic to find your desired w…" at bounding box center [768, 472] width 436 height 61
copy span "const { wallets } = useWallets ();"
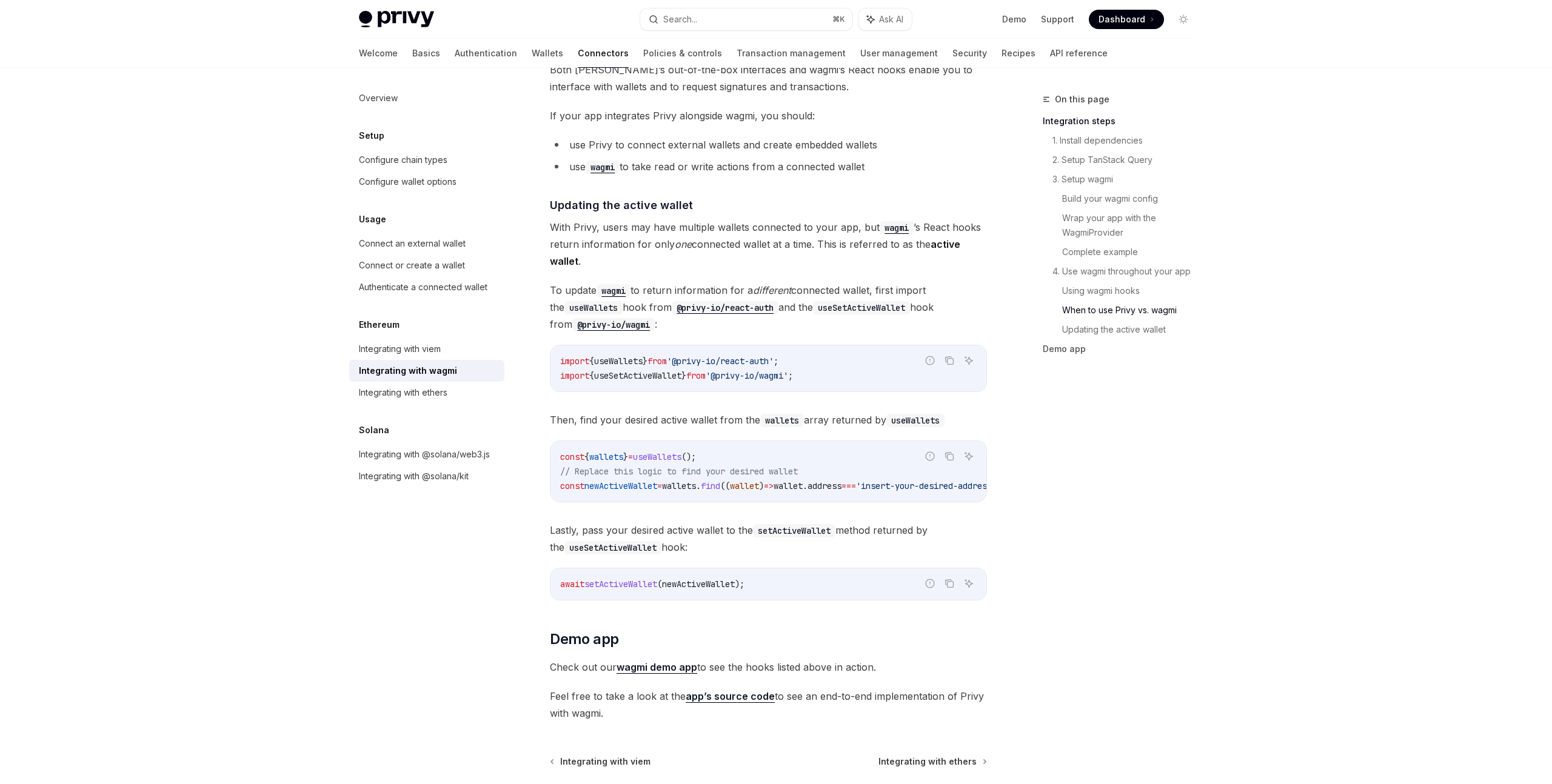
click at [600, 318] on code "@privy-io/wagmi" at bounding box center [614, 325] width 82 height 13
click at [792, 15] on button "Search... ⌘ K" at bounding box center [746, 20] width 212 height 22
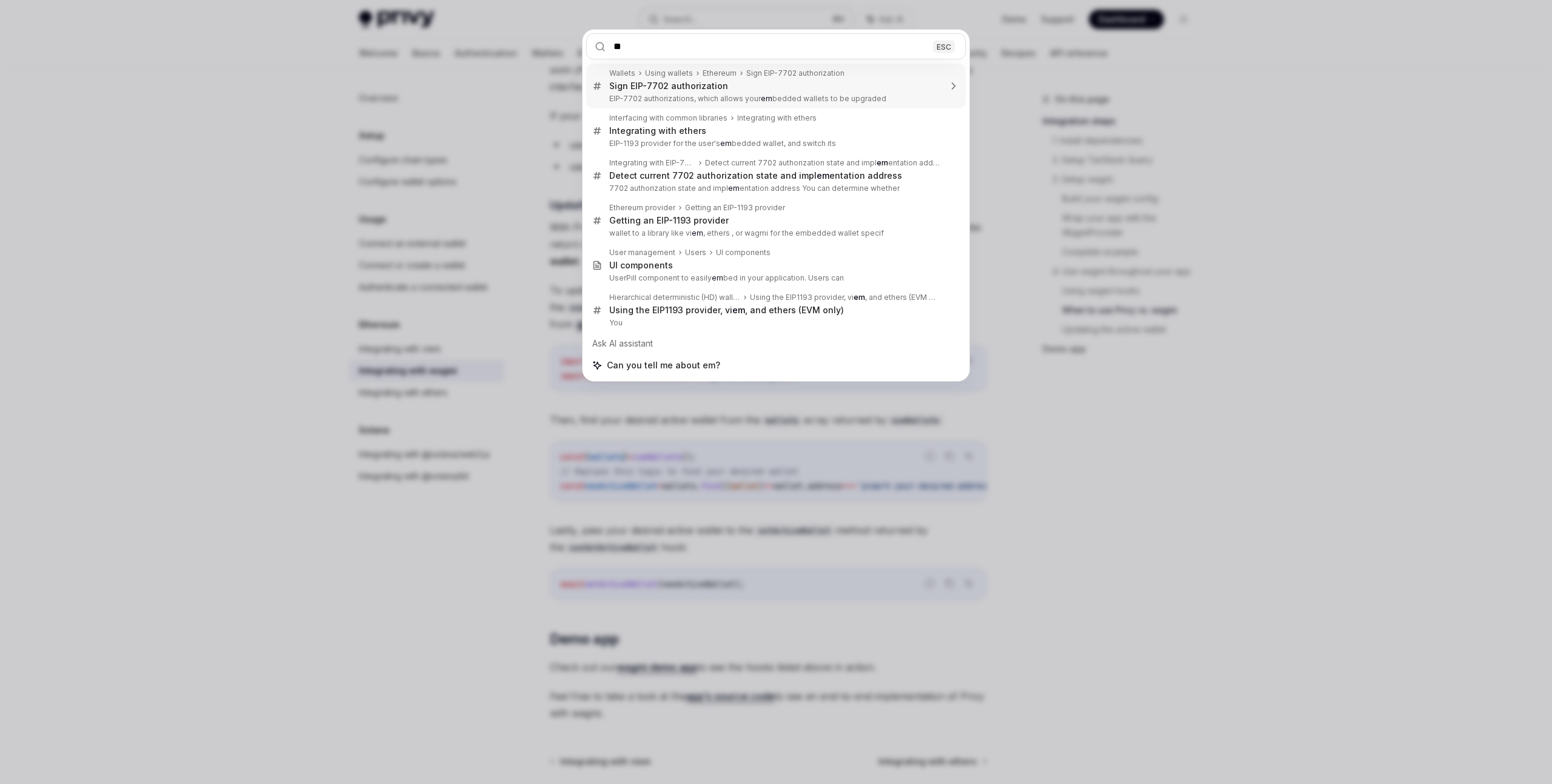
type input "*"
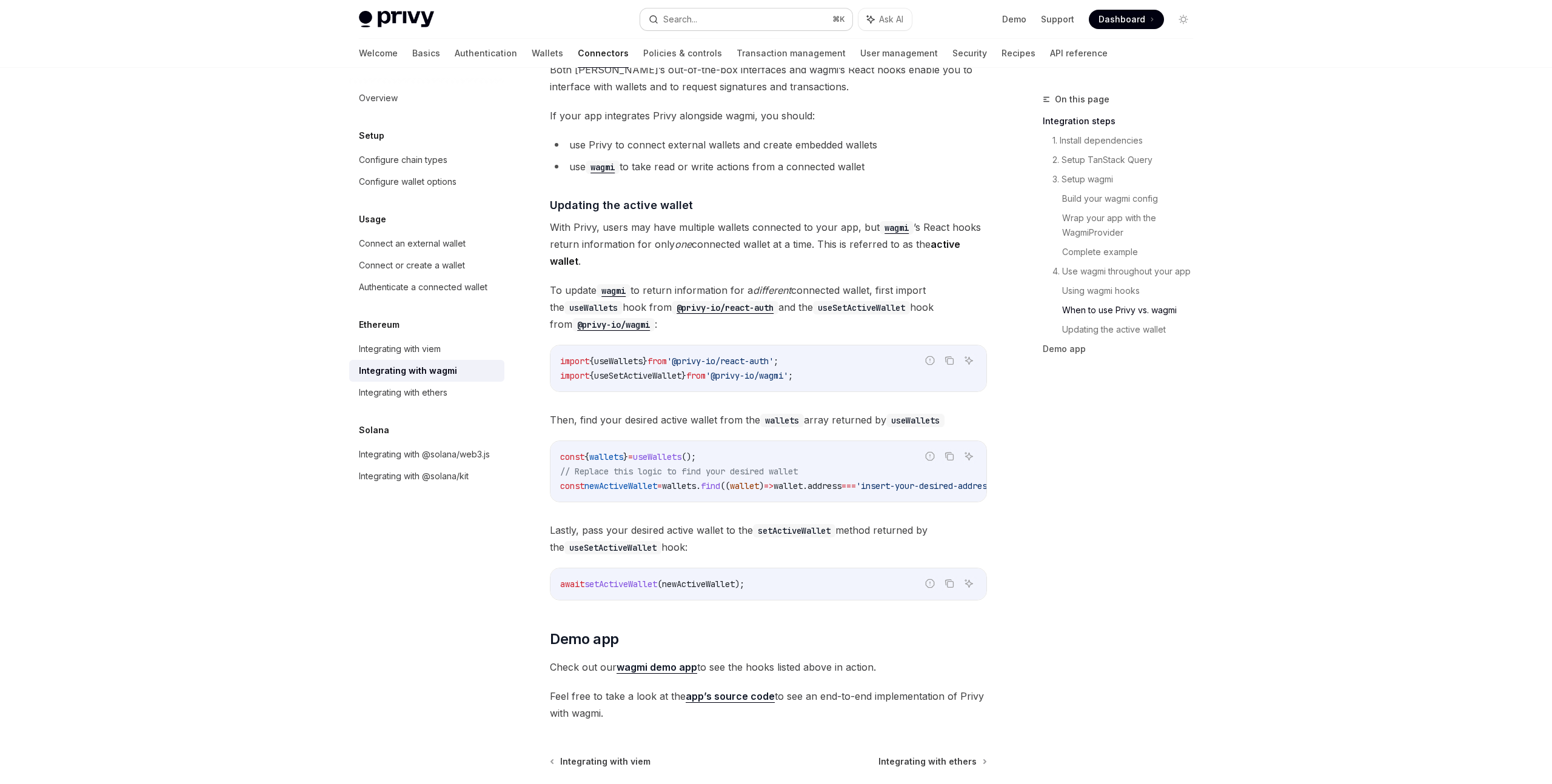
click at [712, 17] on button "Search... ⌘ K" at bounding box center [746, 20] width 212 height 22
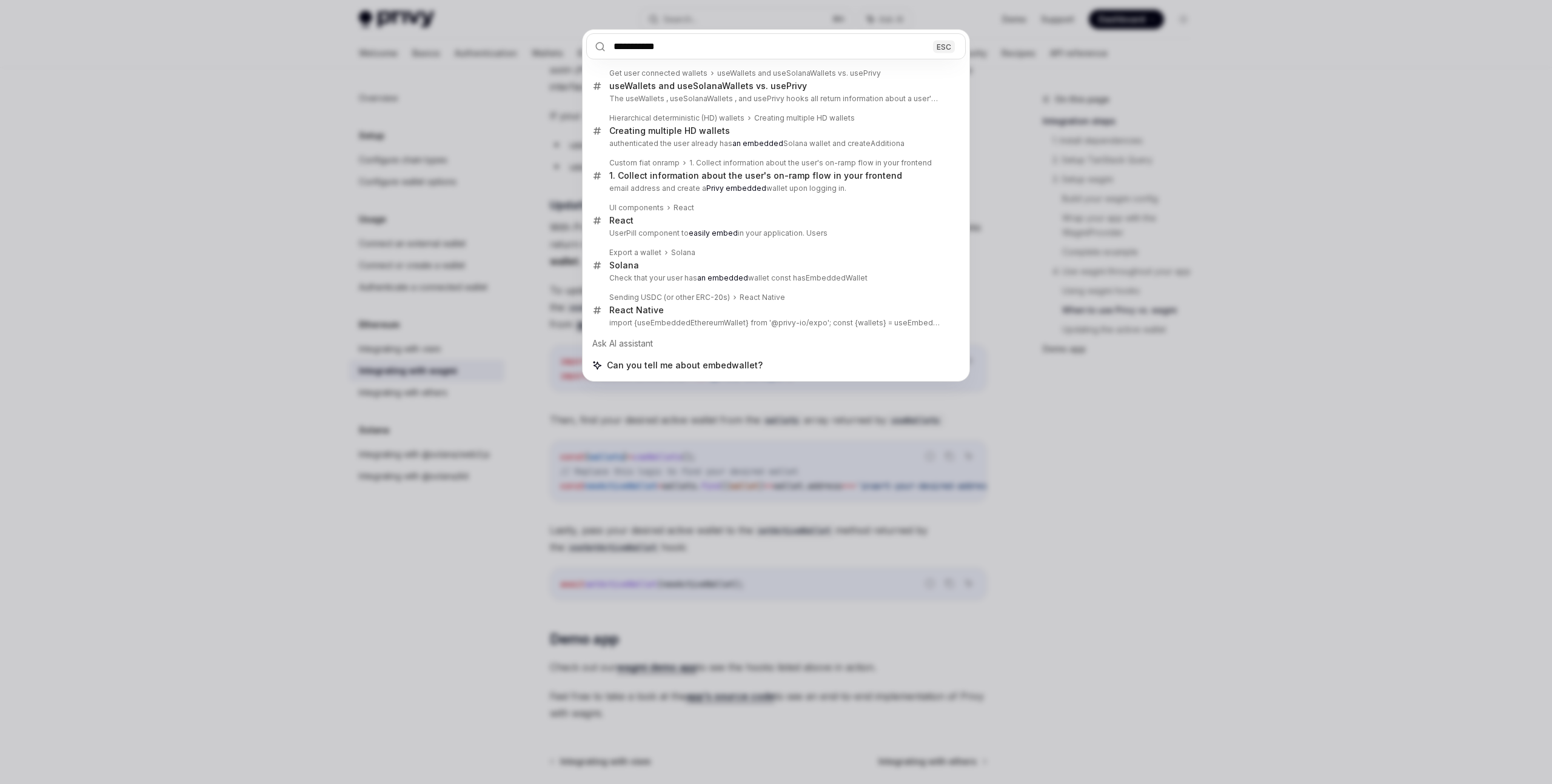
click at [644, 49] on input "**********" at bounding box center [776, 46] width 379 height 26
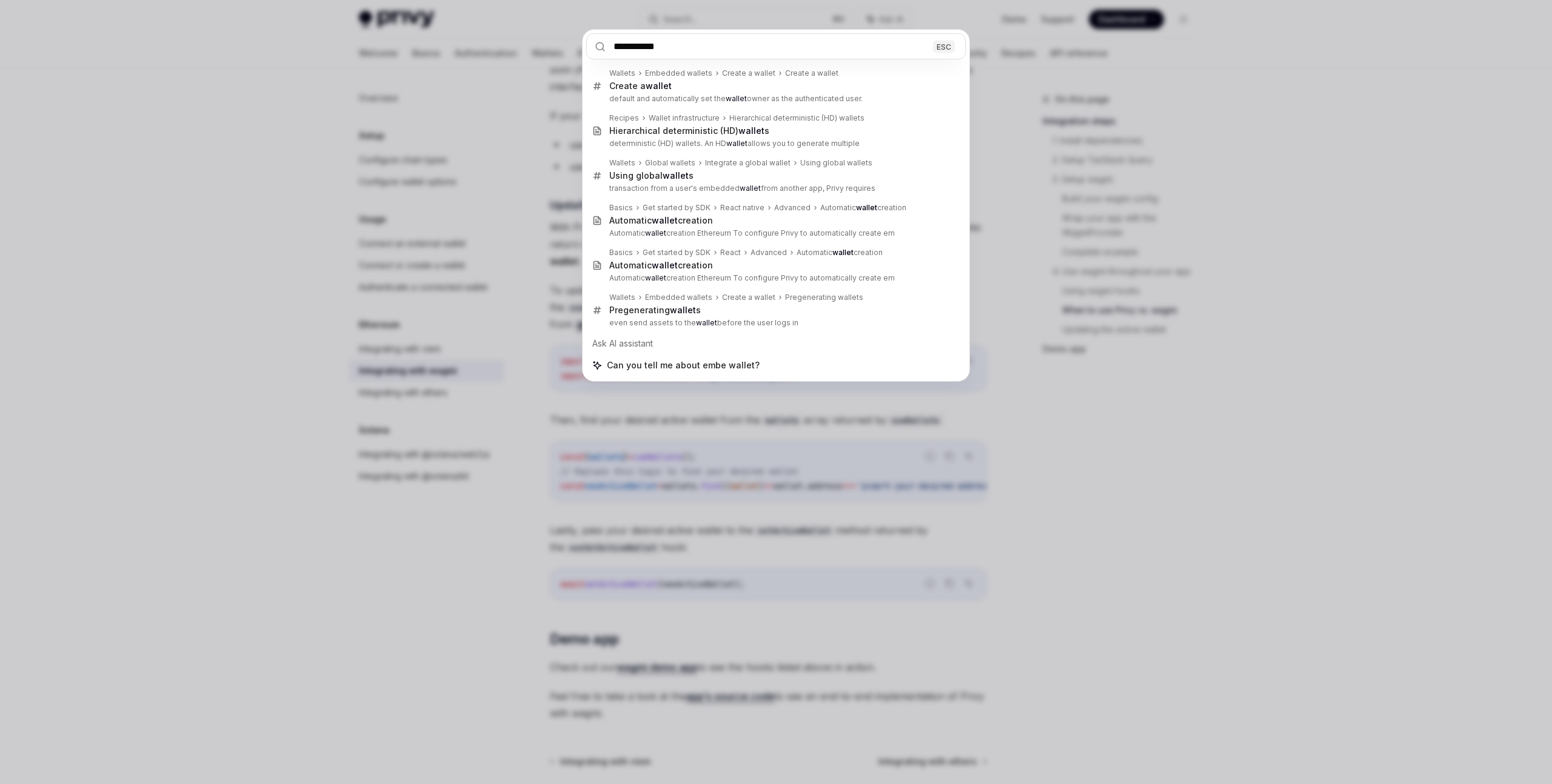
click at [637, 43] on input "**********" at bounding box center [776, 46] width 379 height 26
type input "**********"
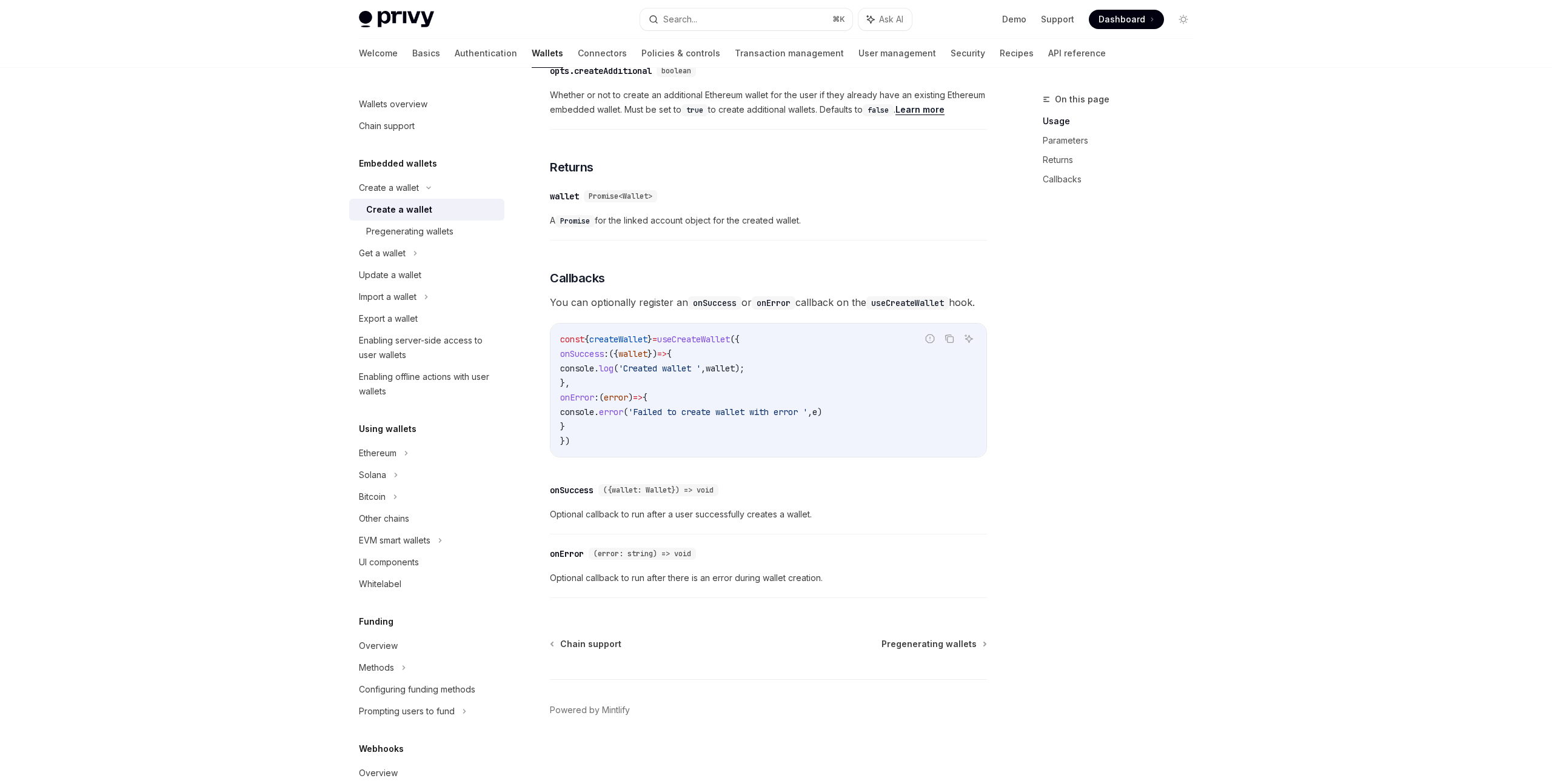
scroll to position [68, 0]
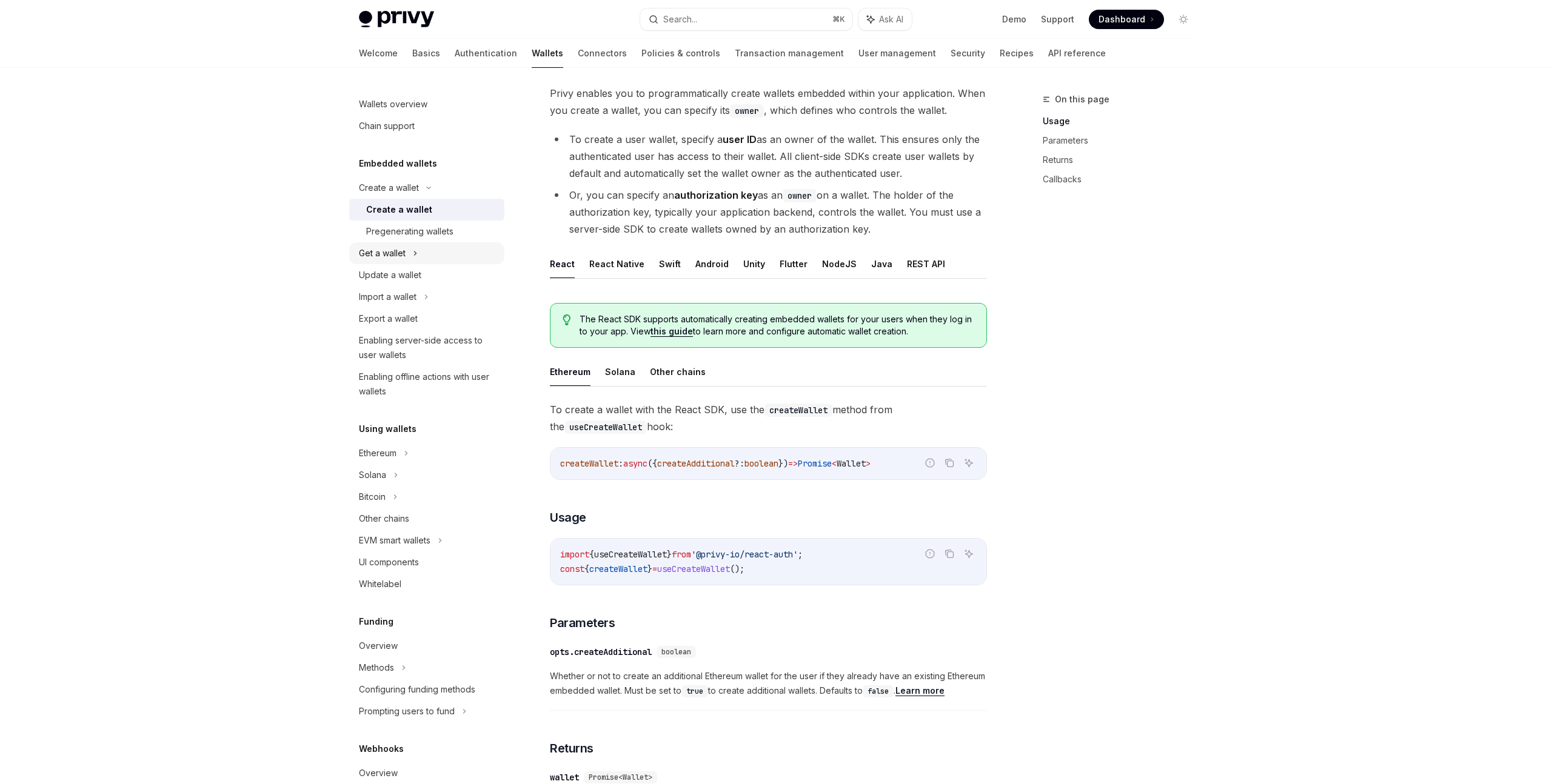
click at [441, 259] on div "Get a wallet" at bounding box center [427, 253] width 155 height 22
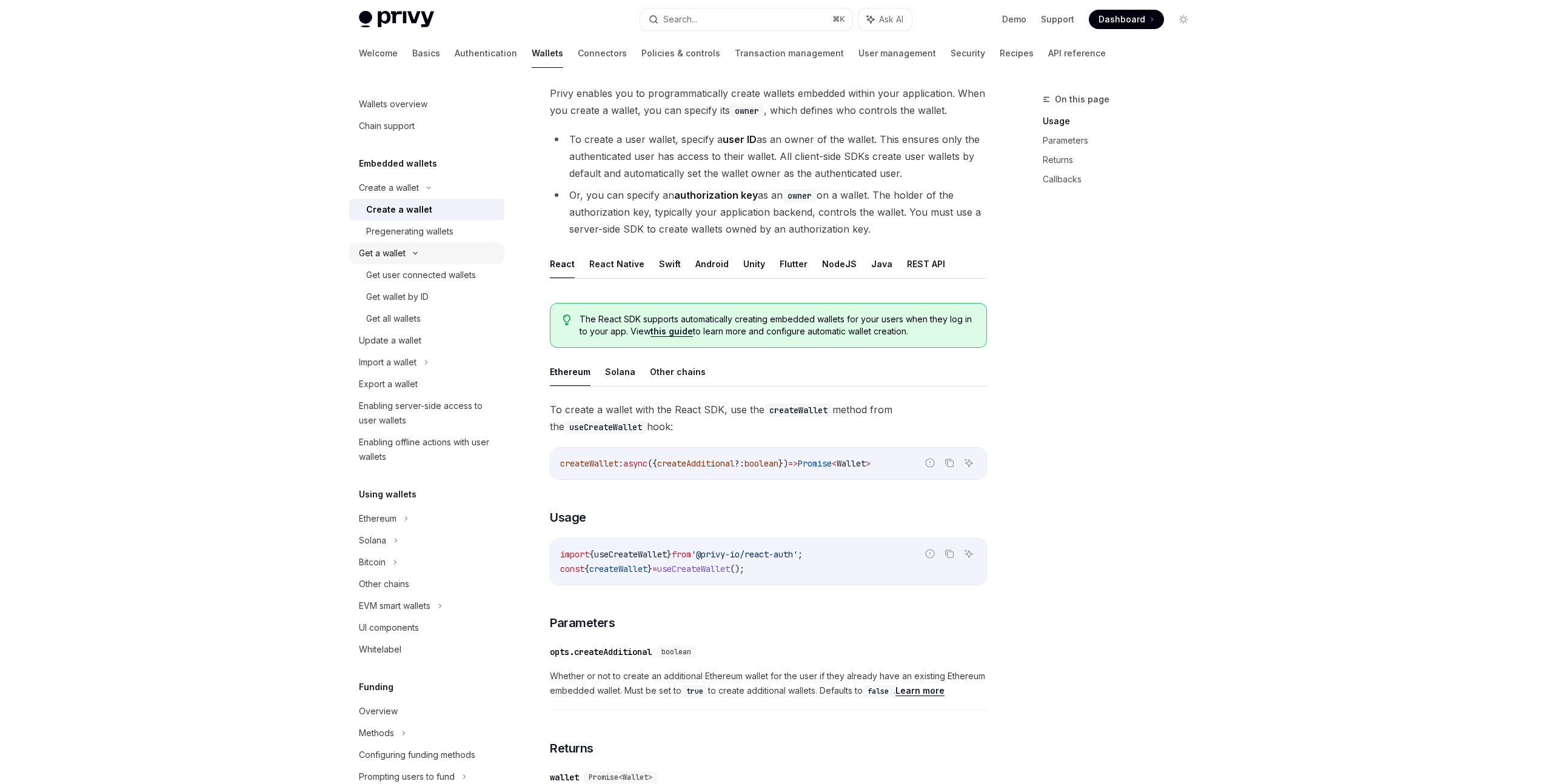
type textarea "*"
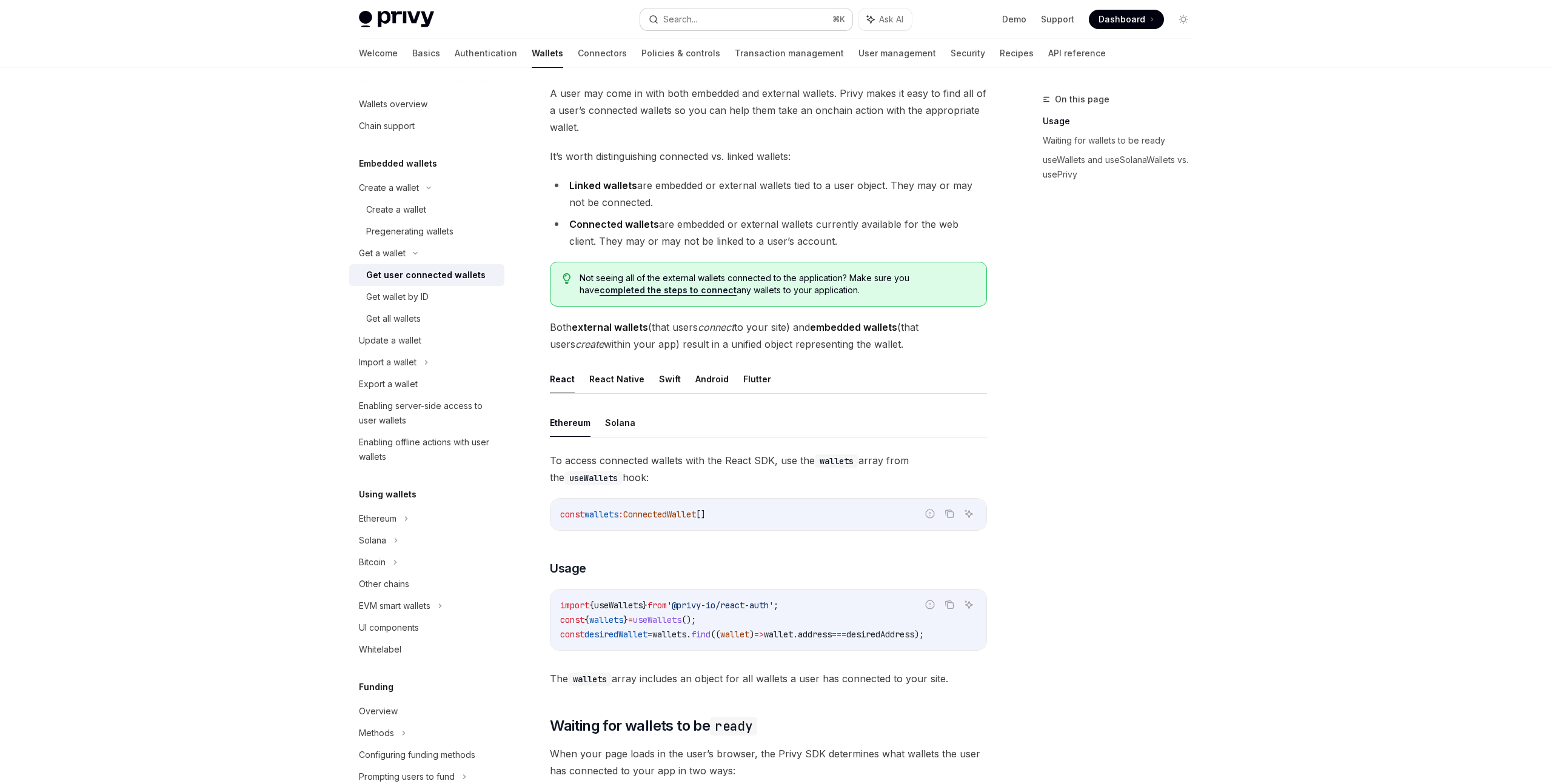
click at [692, 21] on div "Search..." at bounding box center [680, 20] width 34 height 14
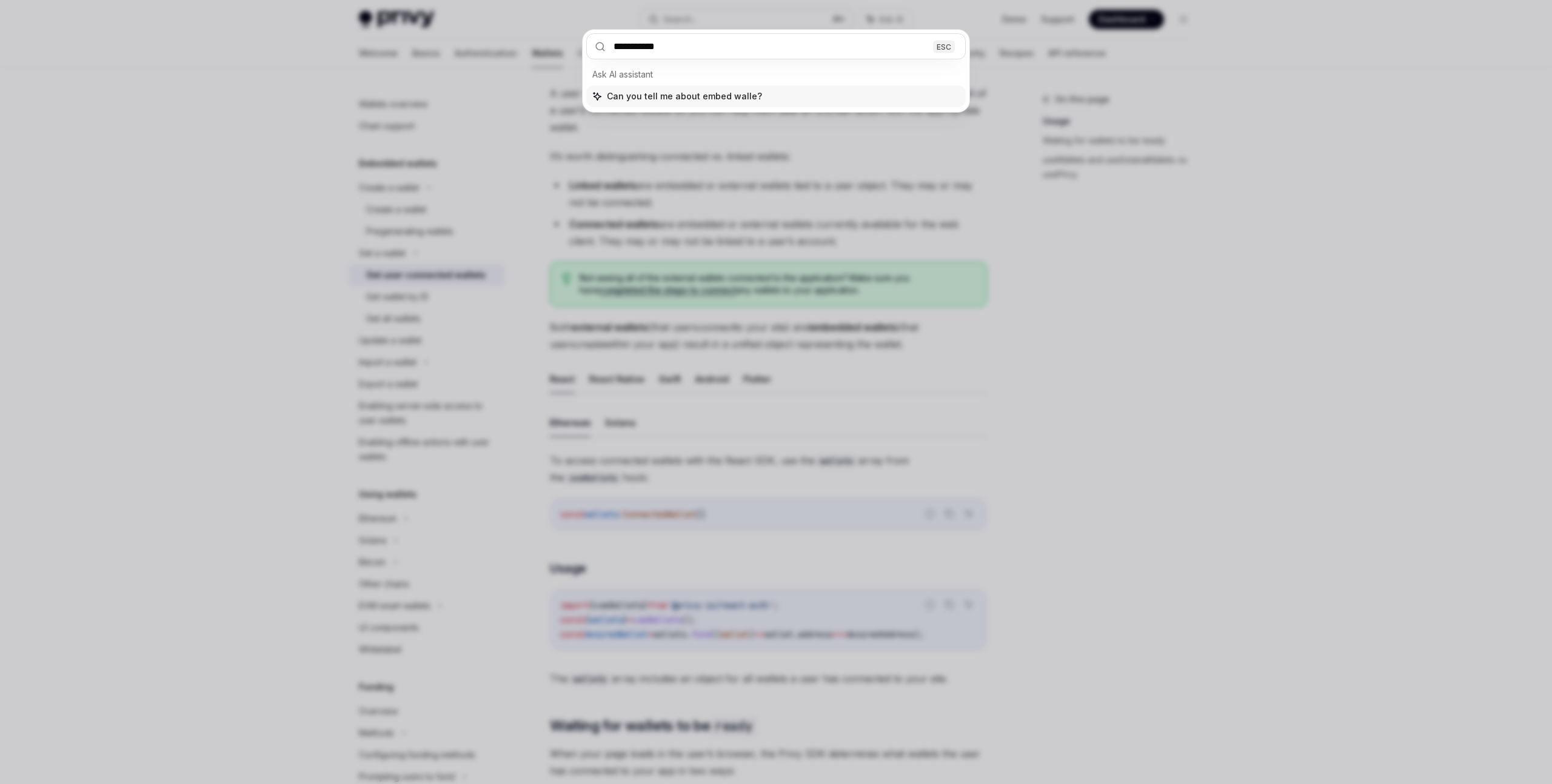
type input "**********"
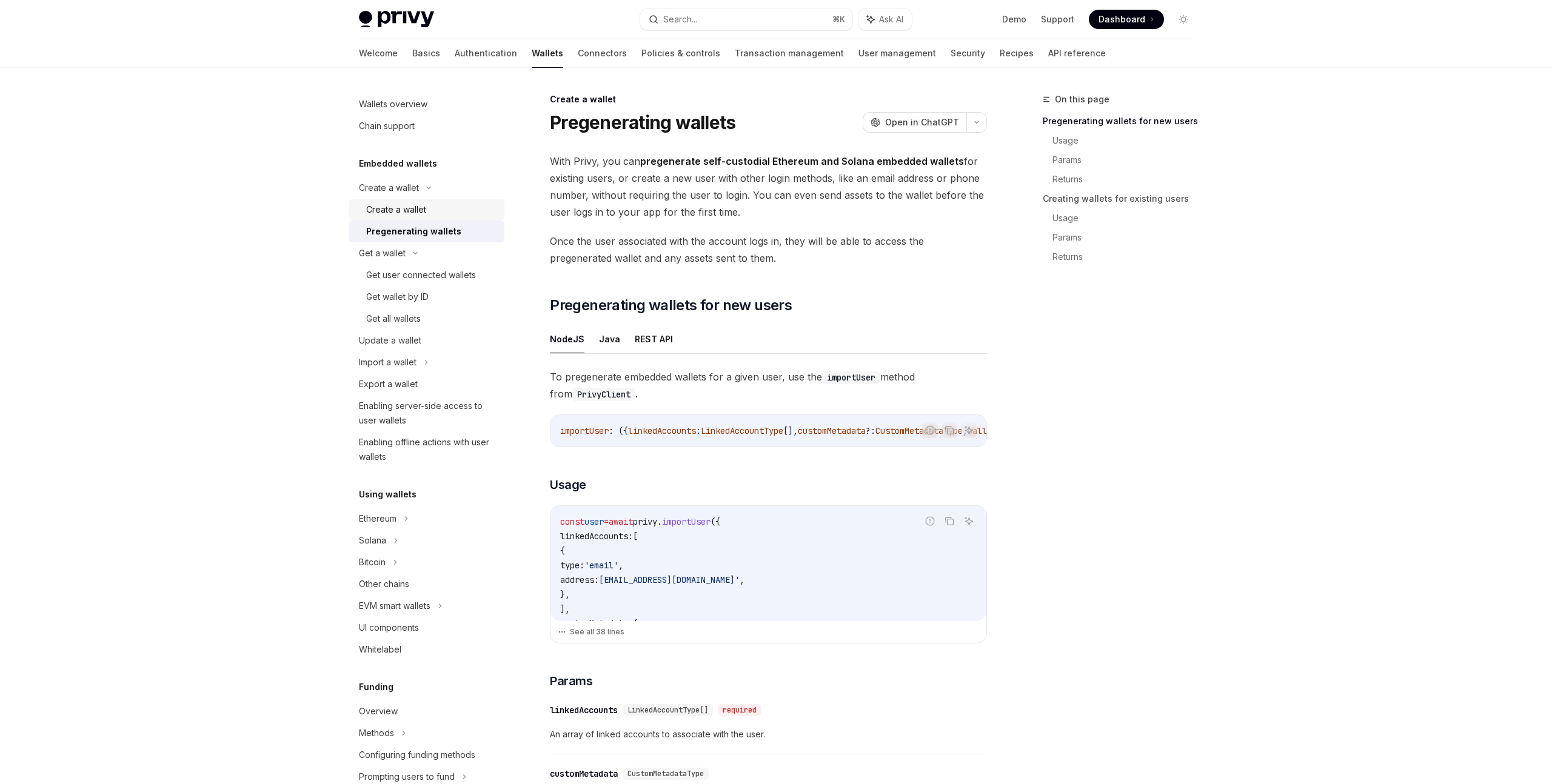
click at [434, 213] on div "Create a wallet" at bounding box center [431, 210] width 131 height 14
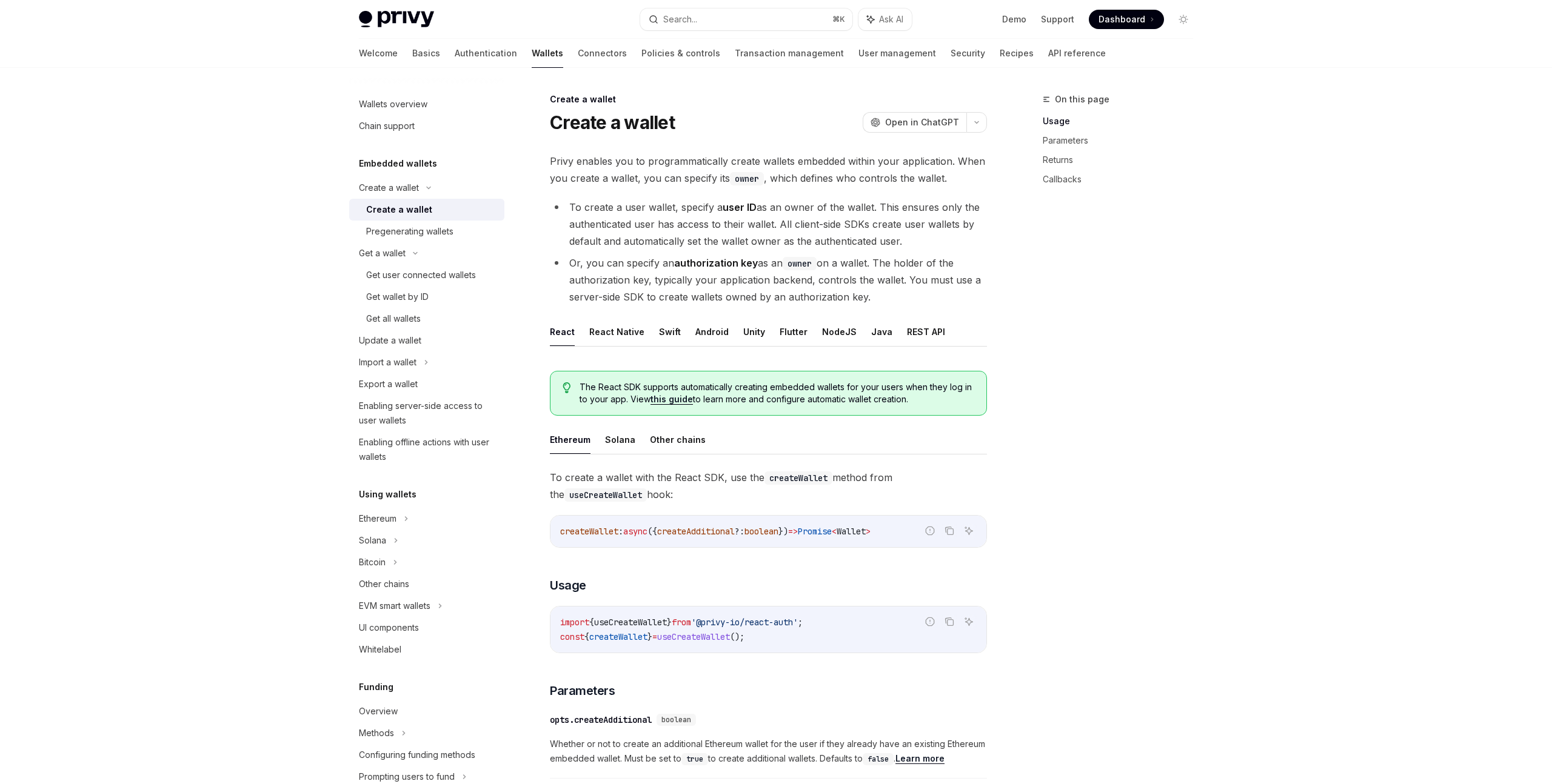
click at [413, 211] on div "Create a wallet" at bounding box center [399, 210] width 66 height 14
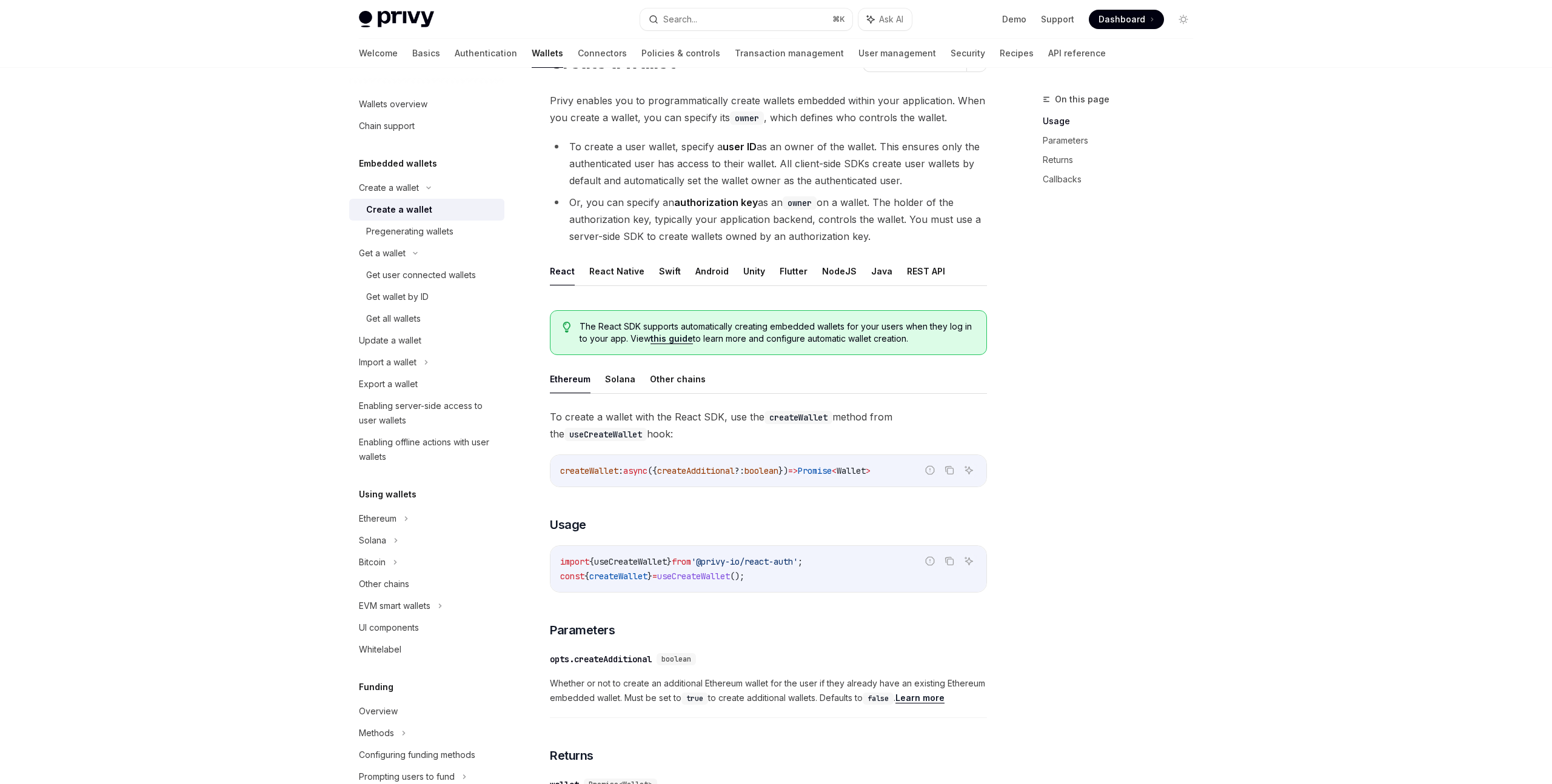
scroll to position [205, 0]
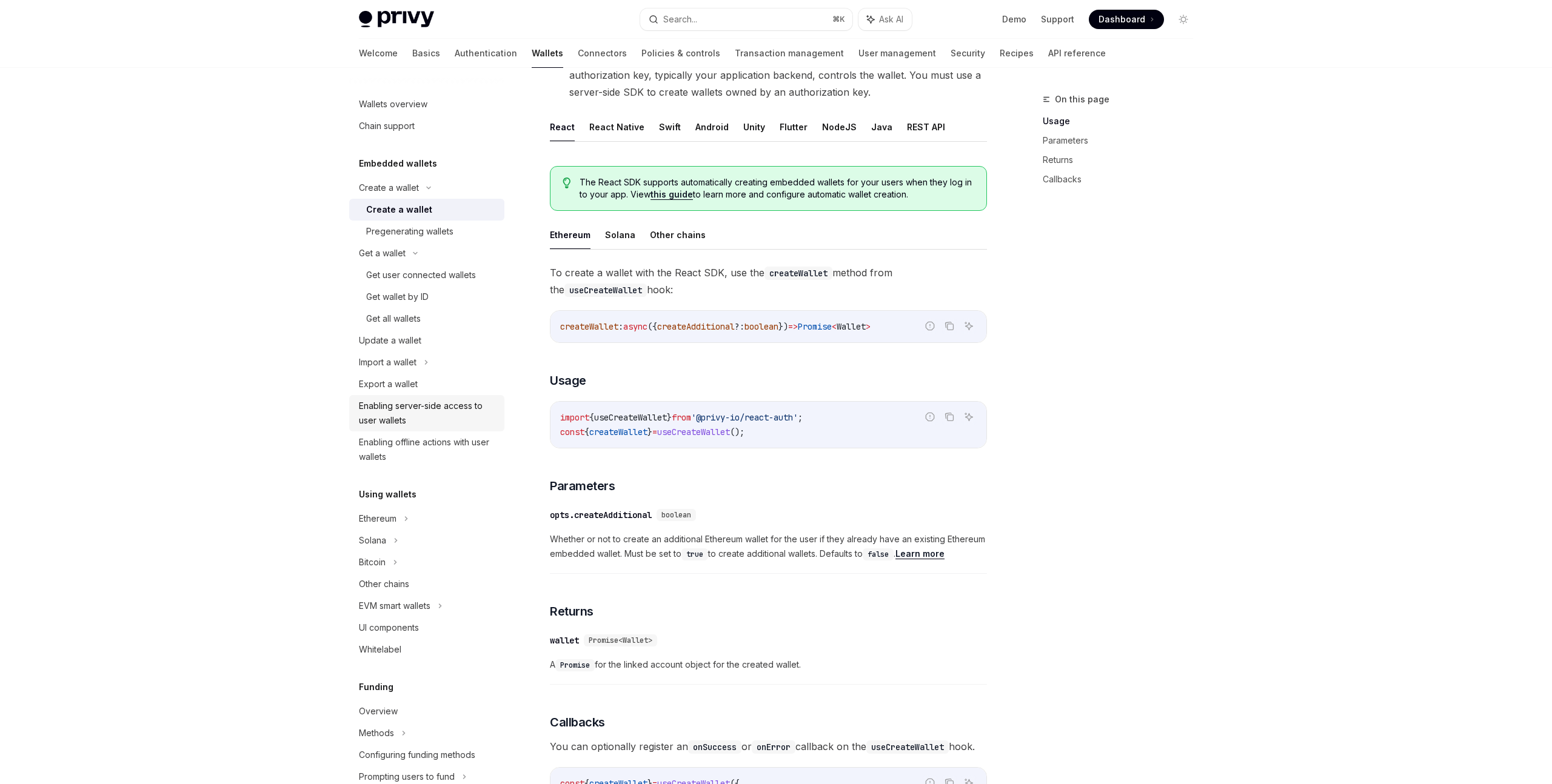
click at [408, 408] on div "Enabling server-side access to user wallets" at bounding box center [428, 413] width 138 height 29
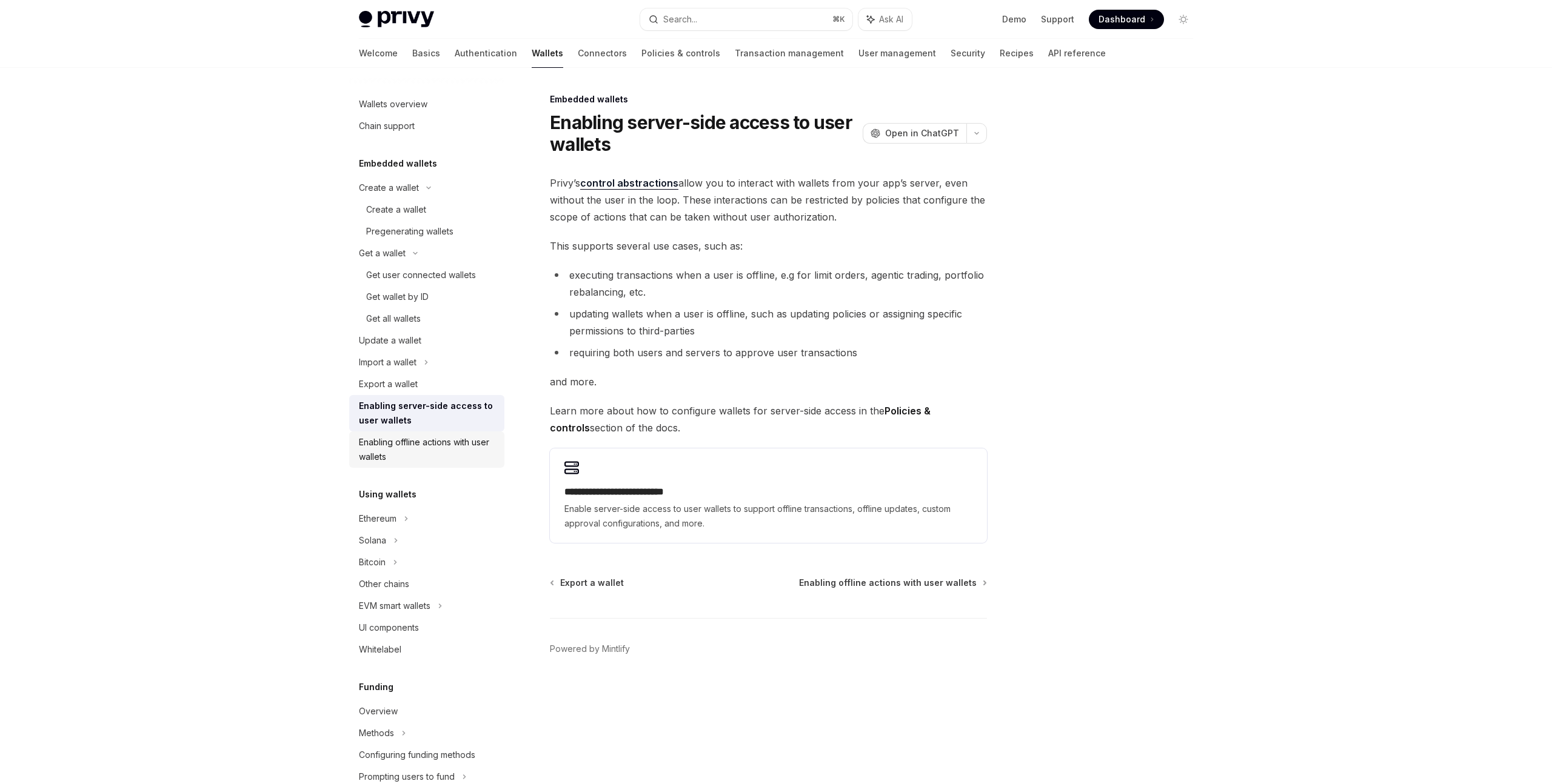
click at [410, 433] on link "Enabling offline actions with user wallets" at bounding box center [427, 450] width 155 height 36
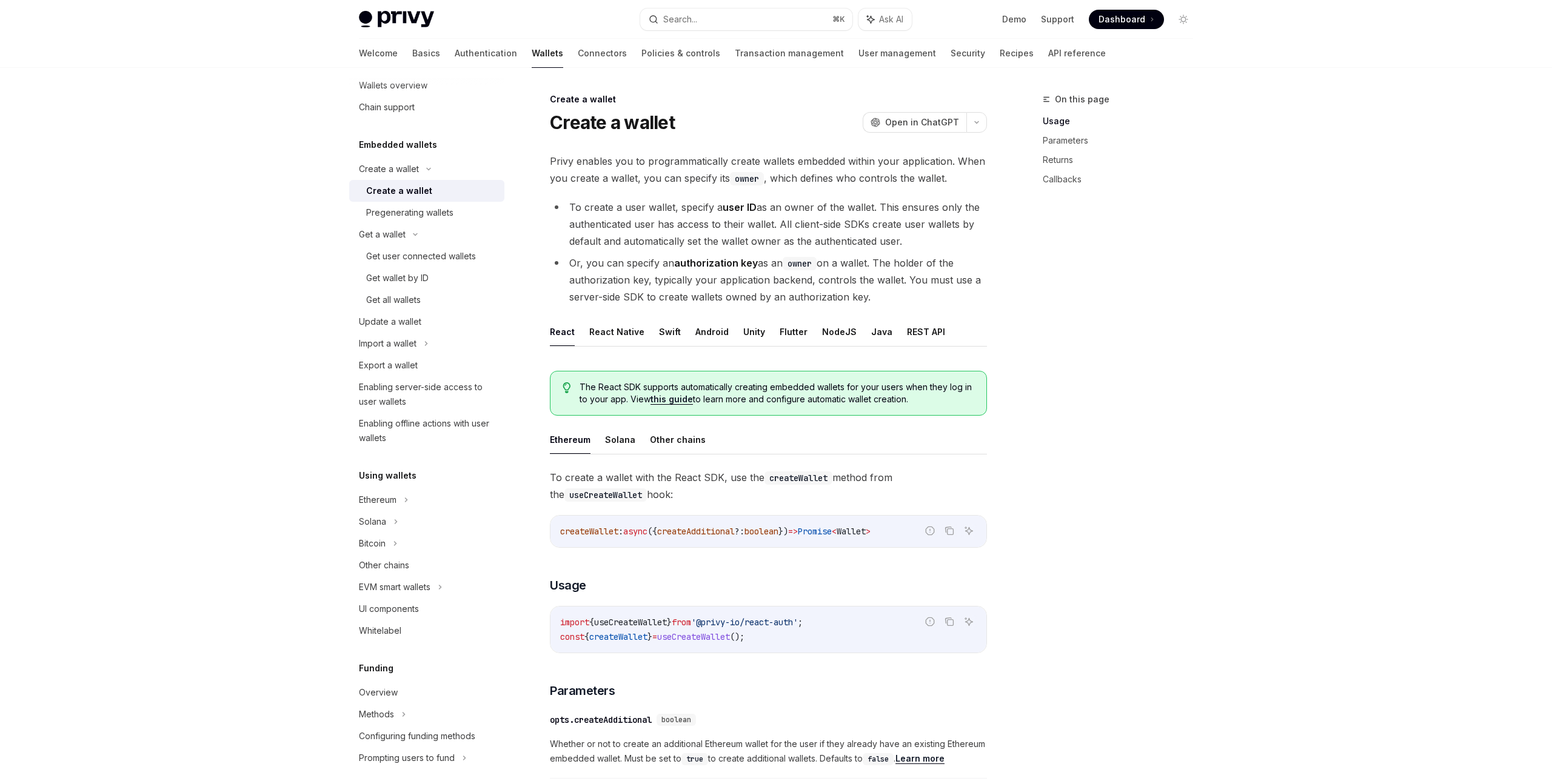
scroll to position [20, 0]
click at [404, 502] on icon at bounding box center [406, 498] width 5 height 14
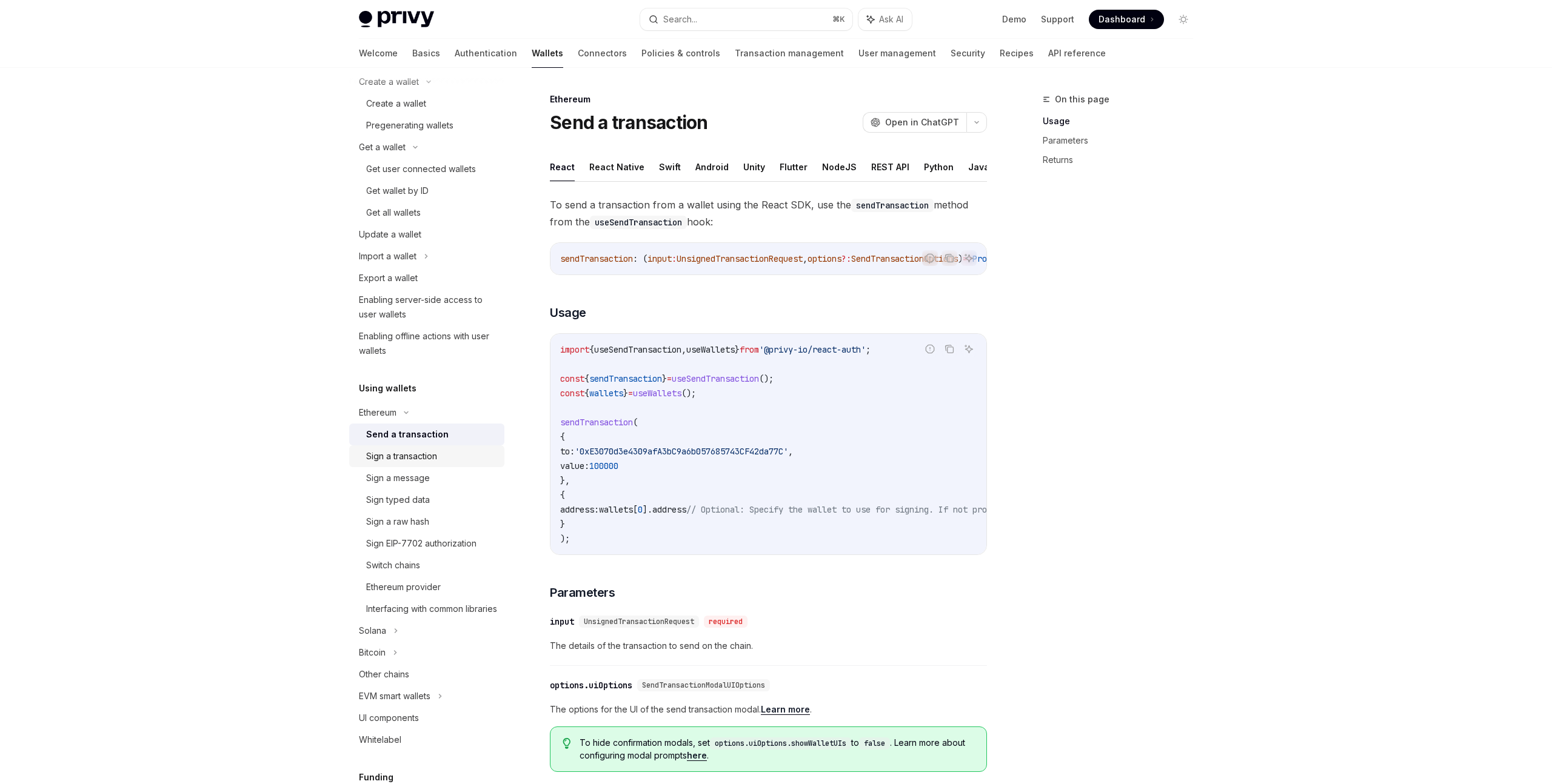
scroll to position [124, 0]
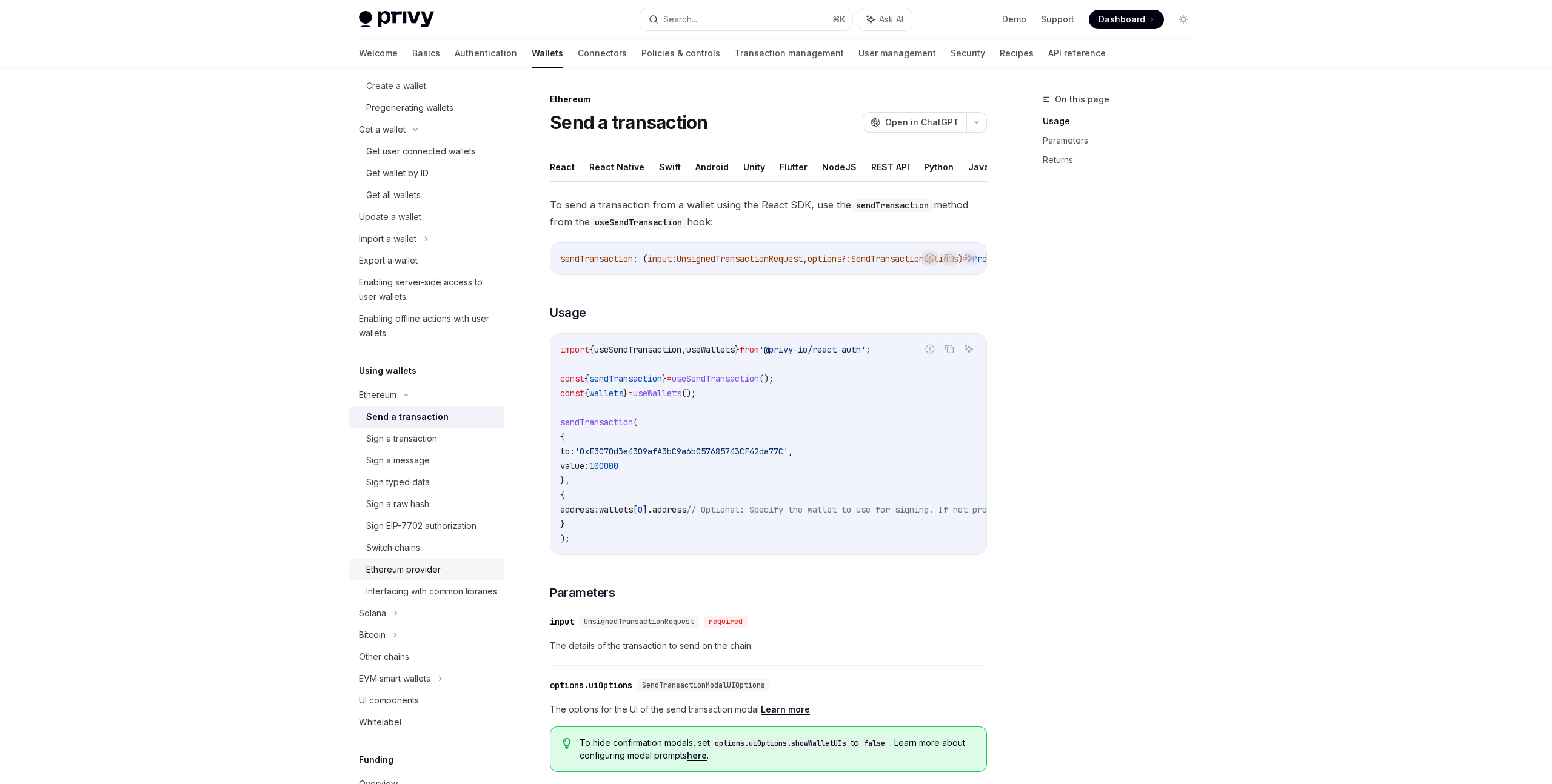
click at [424, 568] on div "Ethereum provider" at bounding box center [403, 570] width 75 height 14
click at [424, 599] on div "Interfacing with common libraries" at bounding box center [431, 592] width 131 height 14
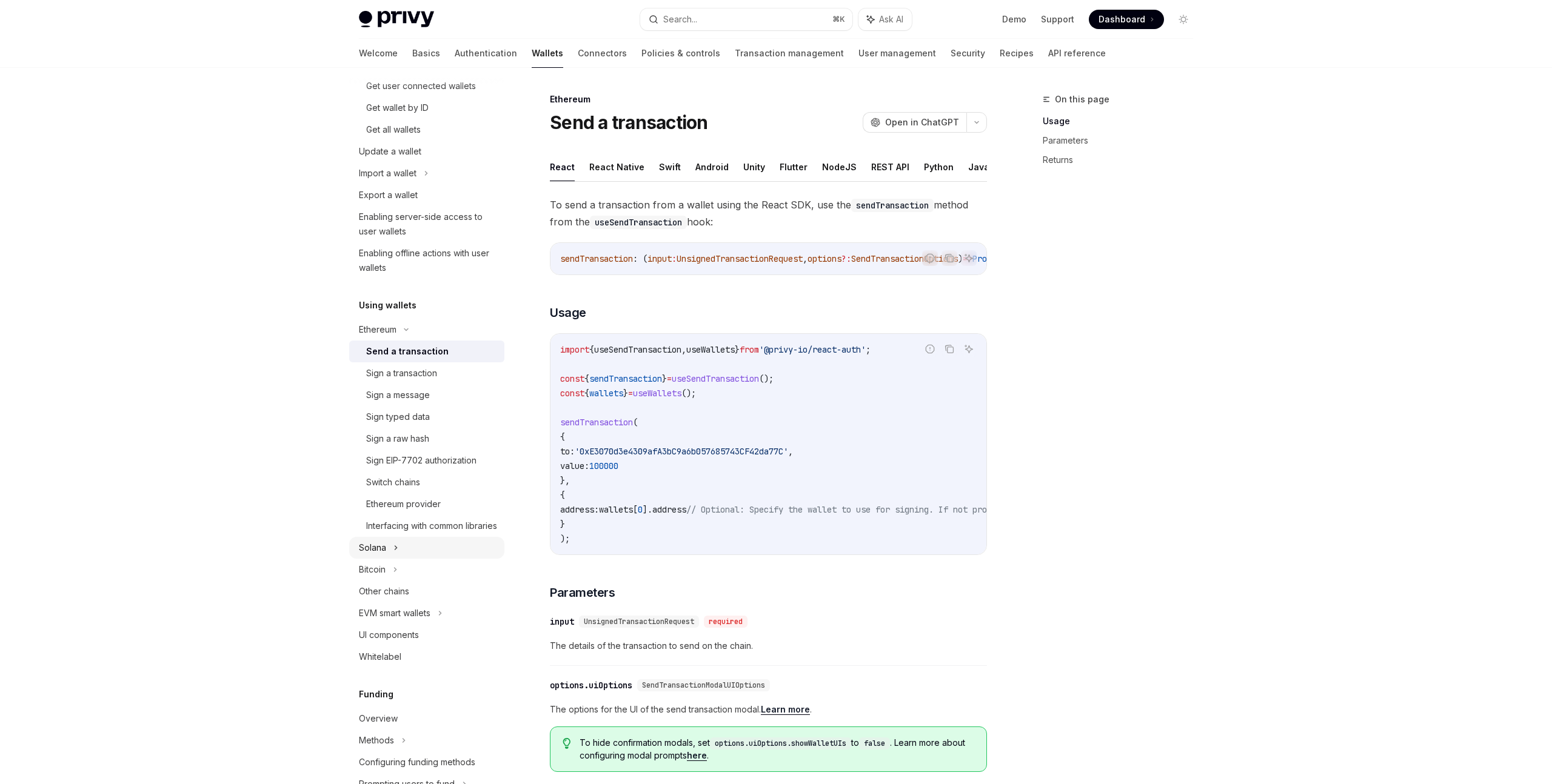
scroll to position [268, 0]
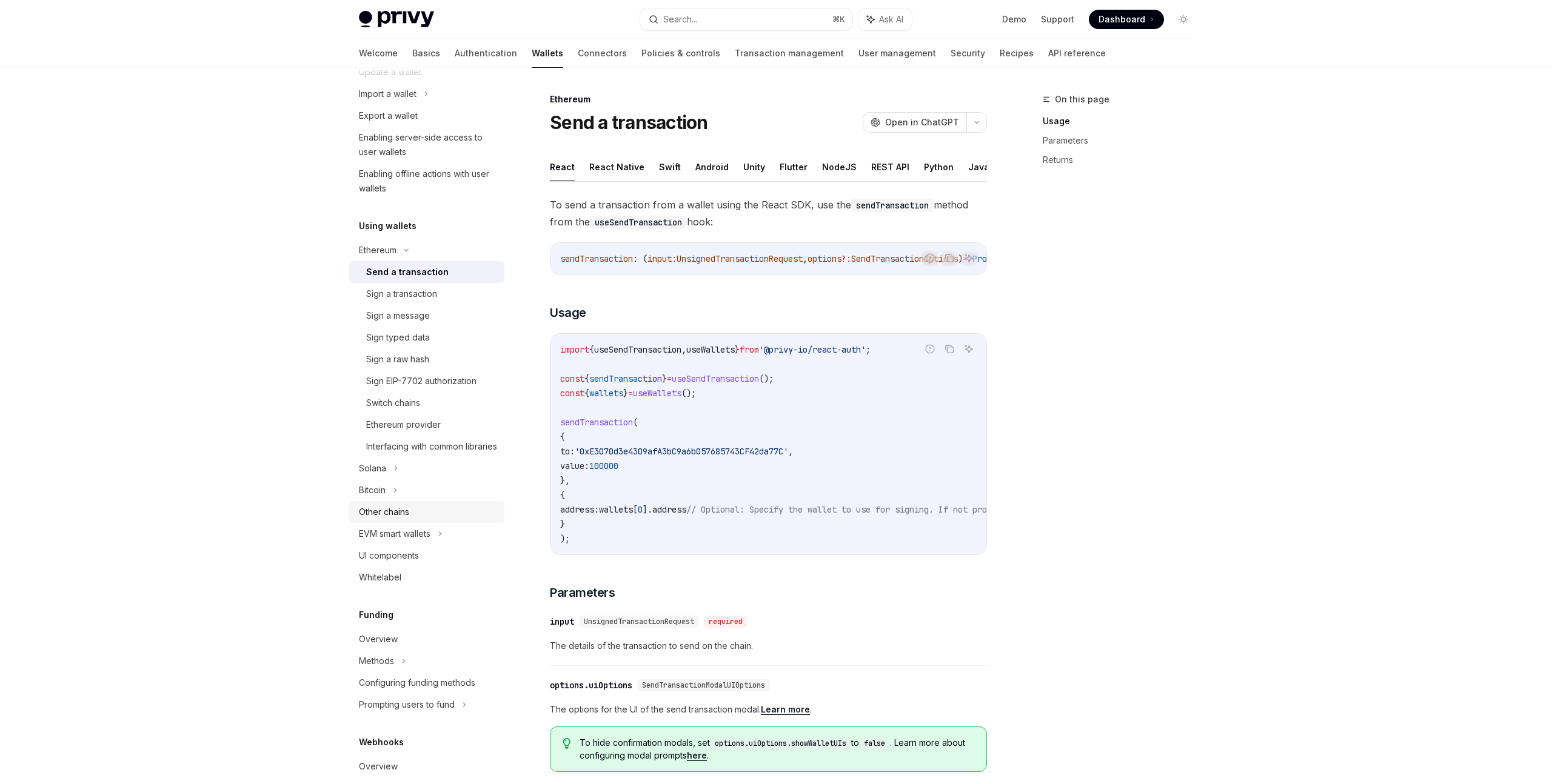
click at [393, 519] on div "Other chains" at bounding box center [384, 512] width 51 height 14
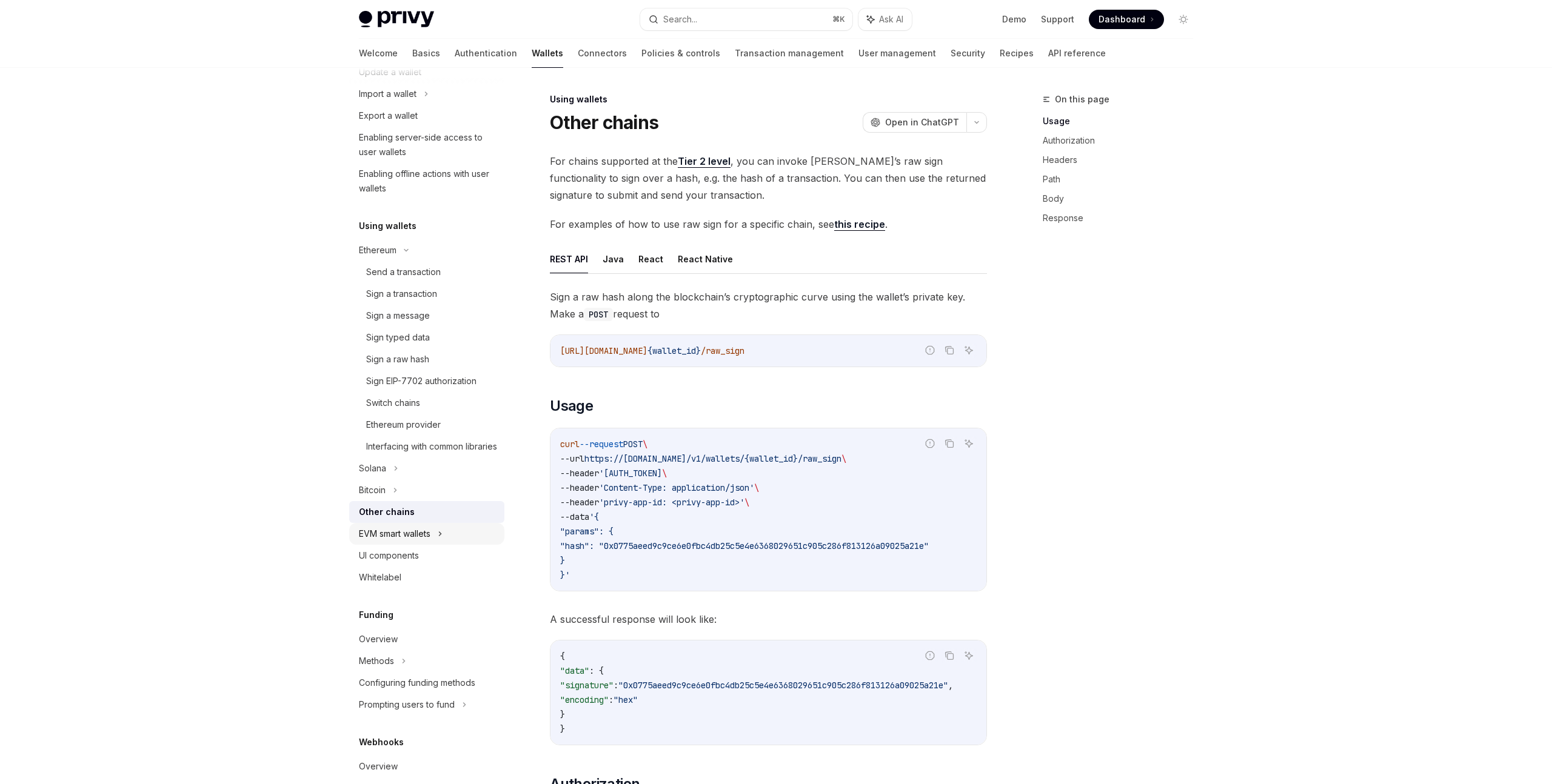
click at [398, 541] on div "EVM smart wallets" at bounding box center [394, 534] width 72 height 14
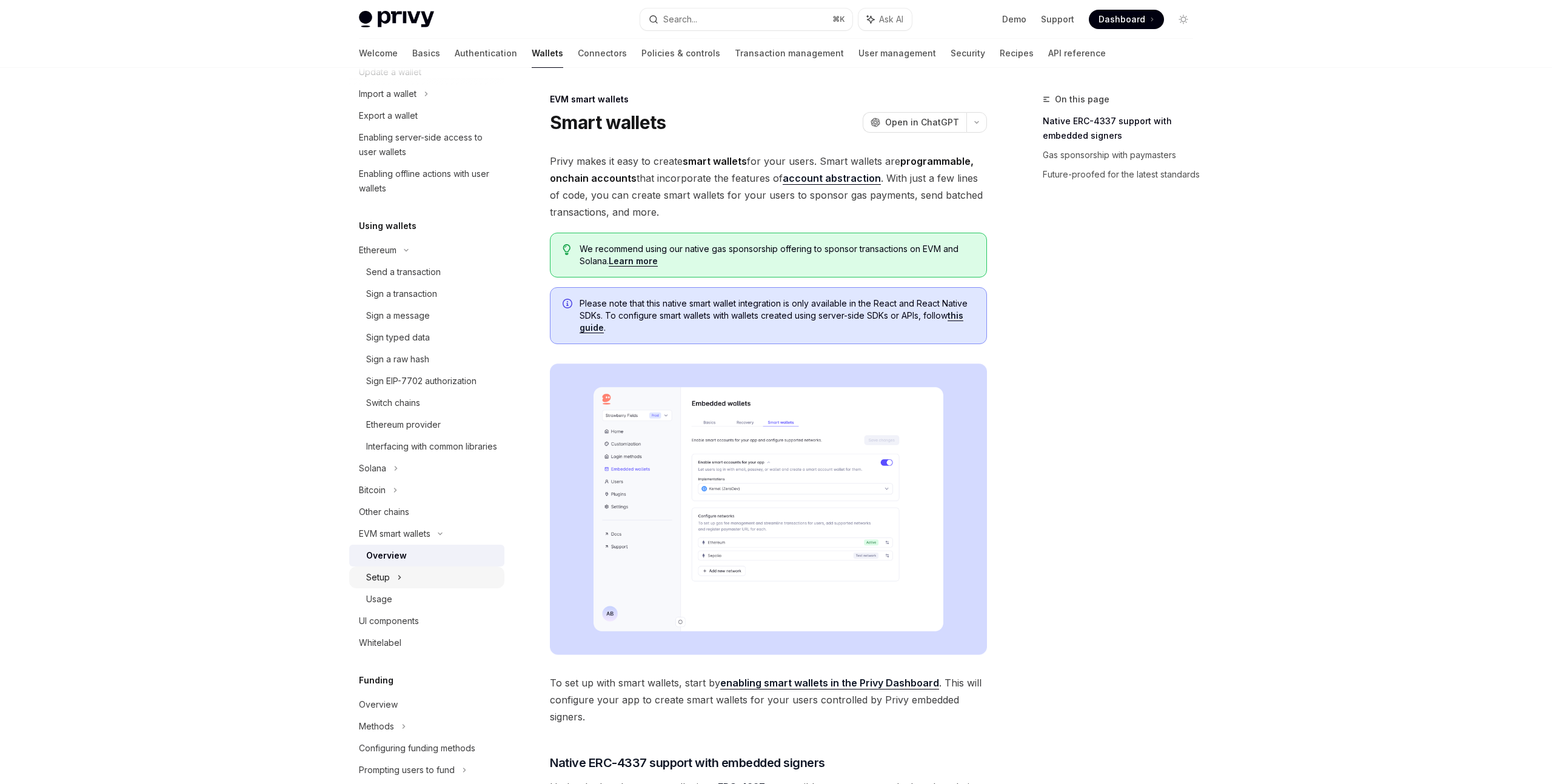
click at [397, 585] on icon at bounding box center [399, 577] width 5 height 14
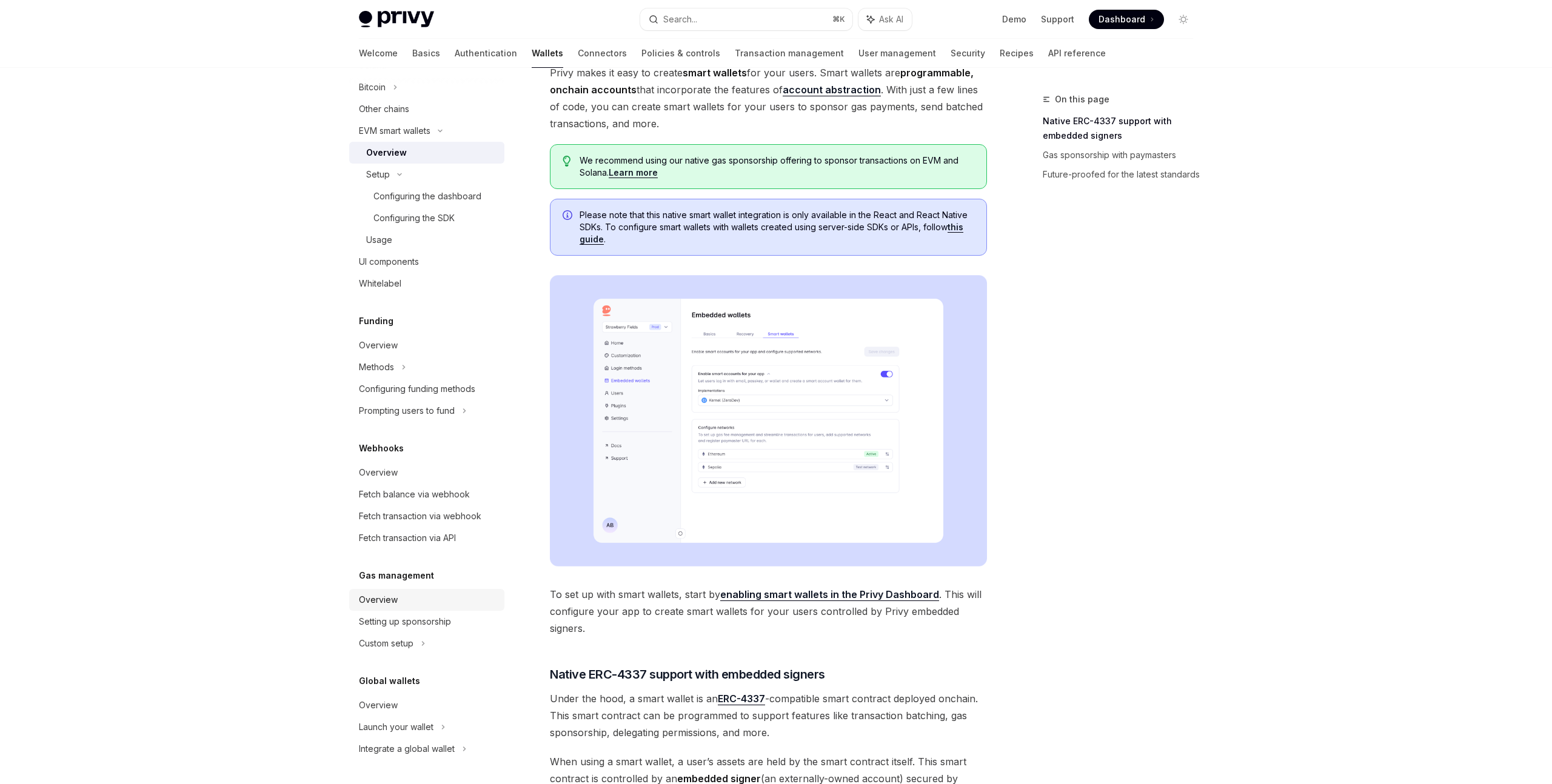
scroll to position [181, 0]
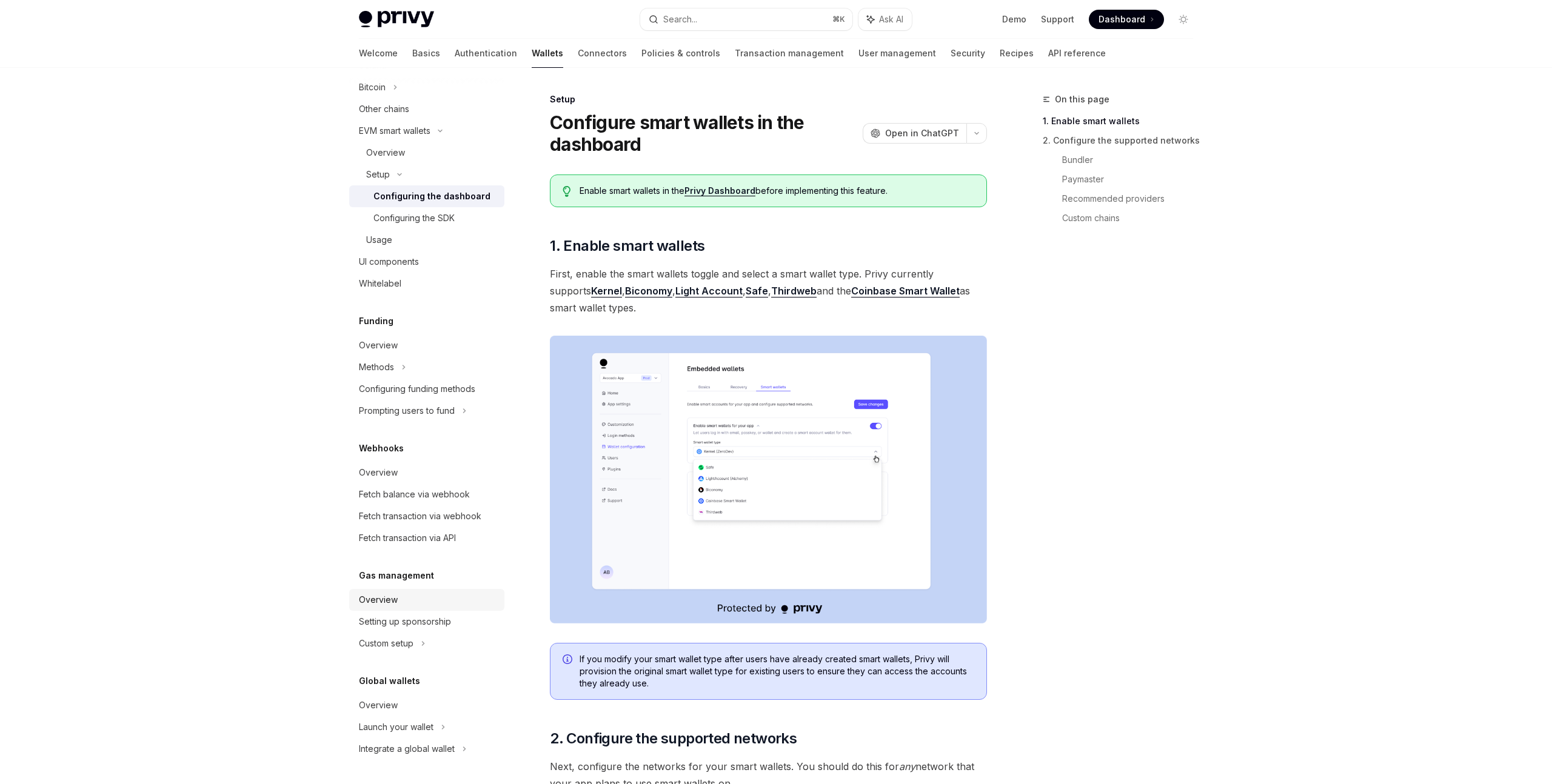
click at [419, 599] on div "Overview" at bounding box center [428, 600] width 138 height 14
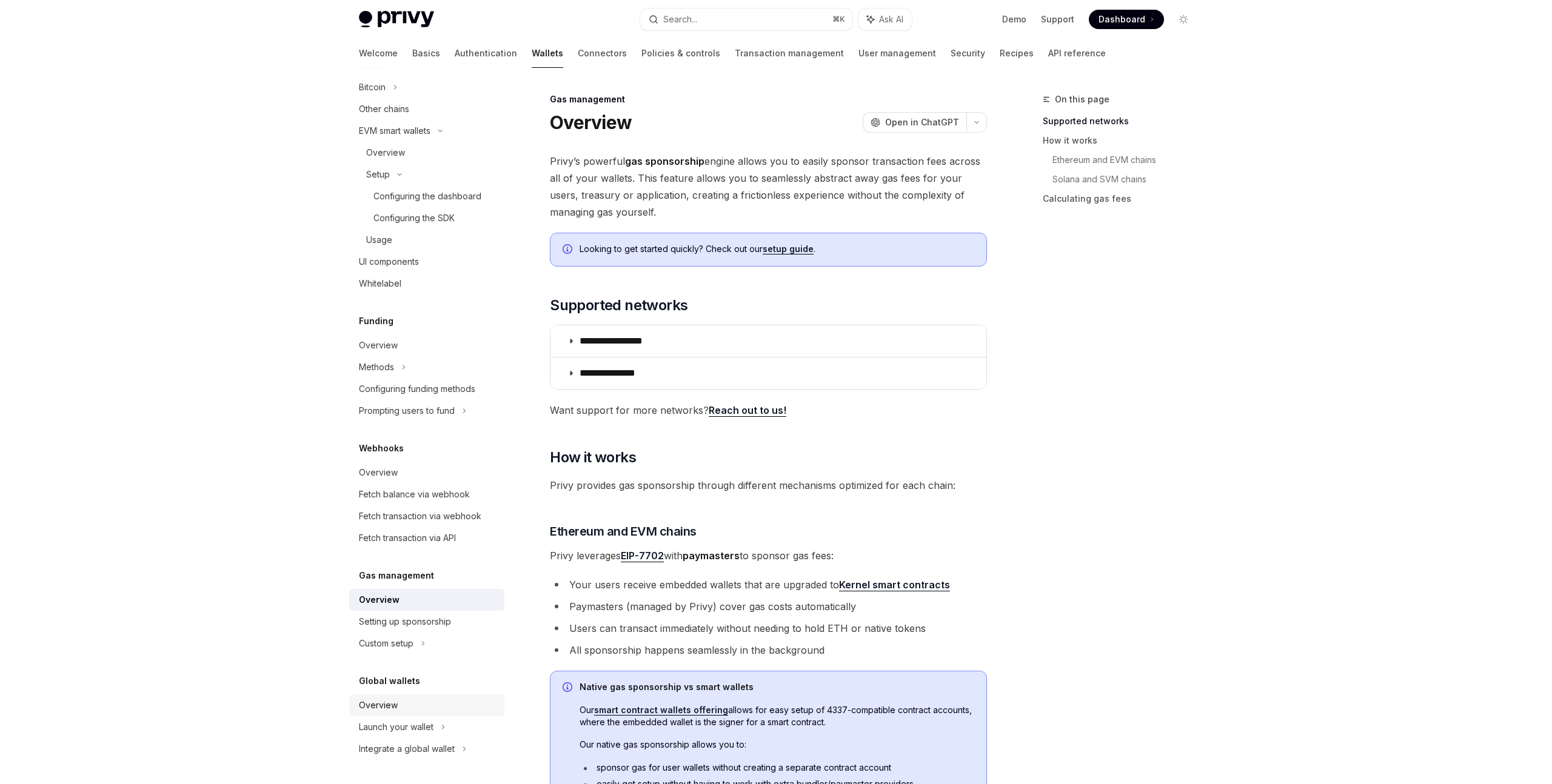
click at [402, 702] on div "Overview" at bounding box center [428, 705] width 138 height 14
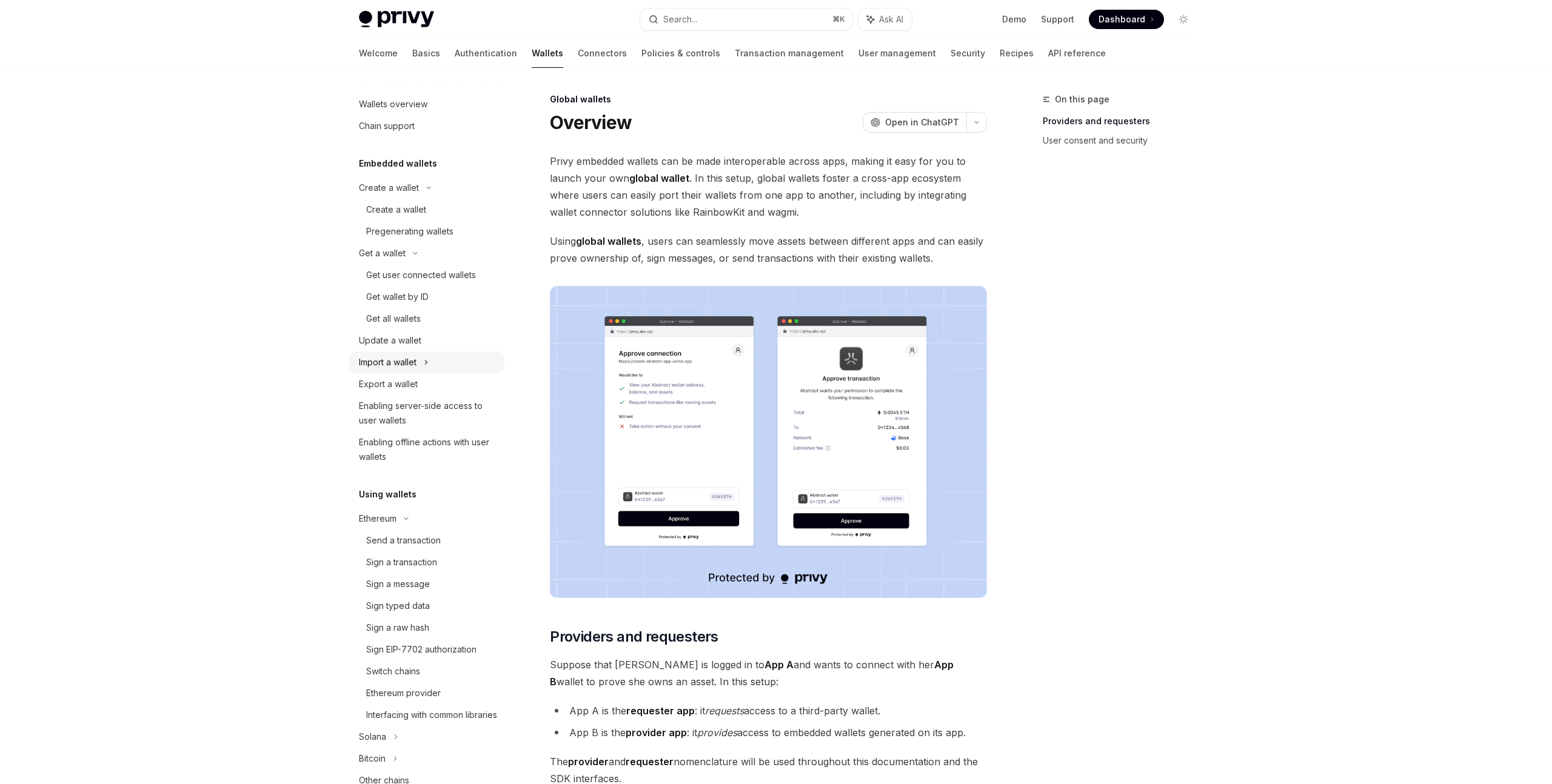
click at [418, 359] on div "Import a wallet" at bounding box center [427, 362] width 155 height 22
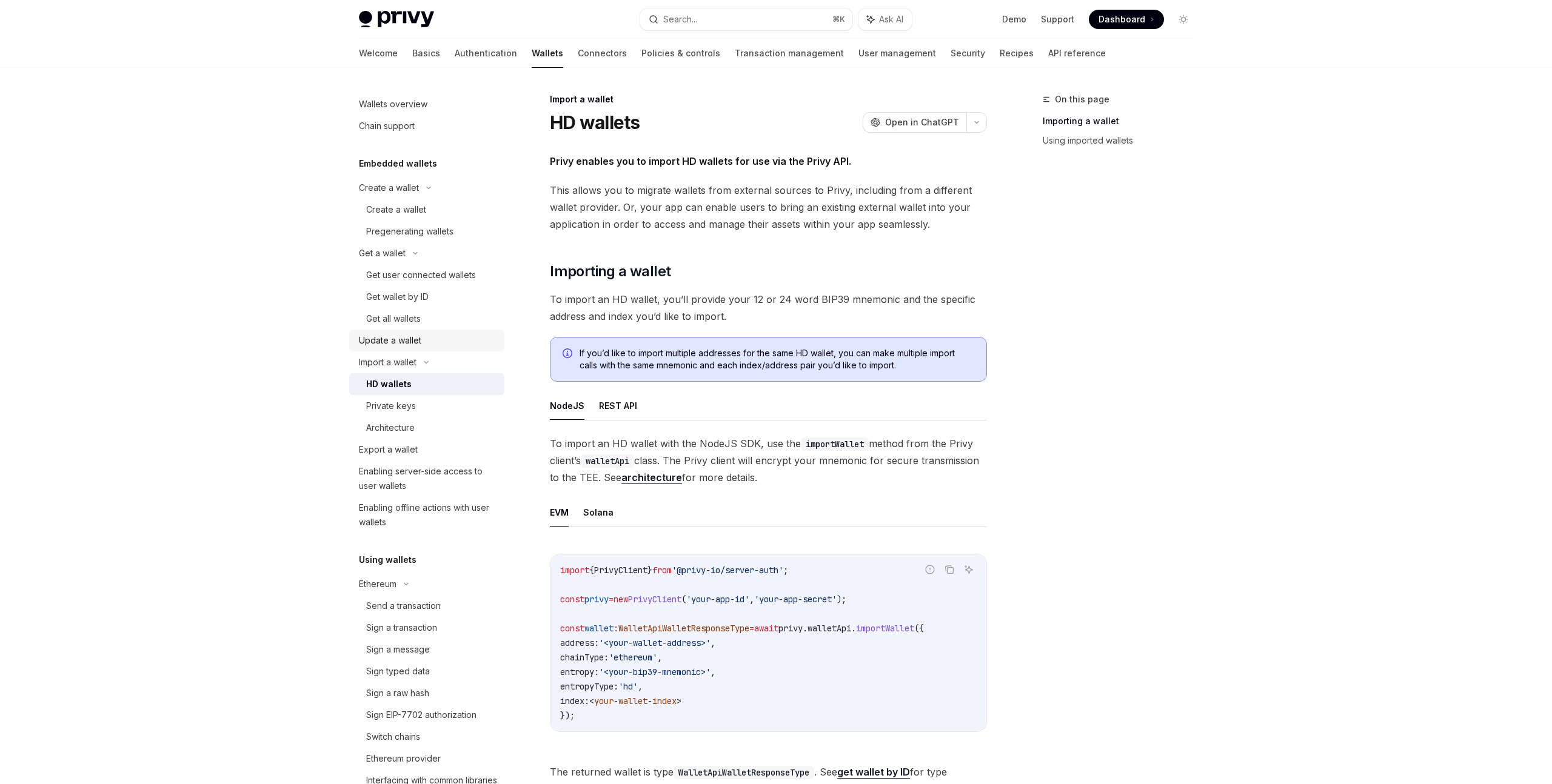
click at [413, 344] on div "Update a wallet" at bounding box center [390, 341] width 62 height 14
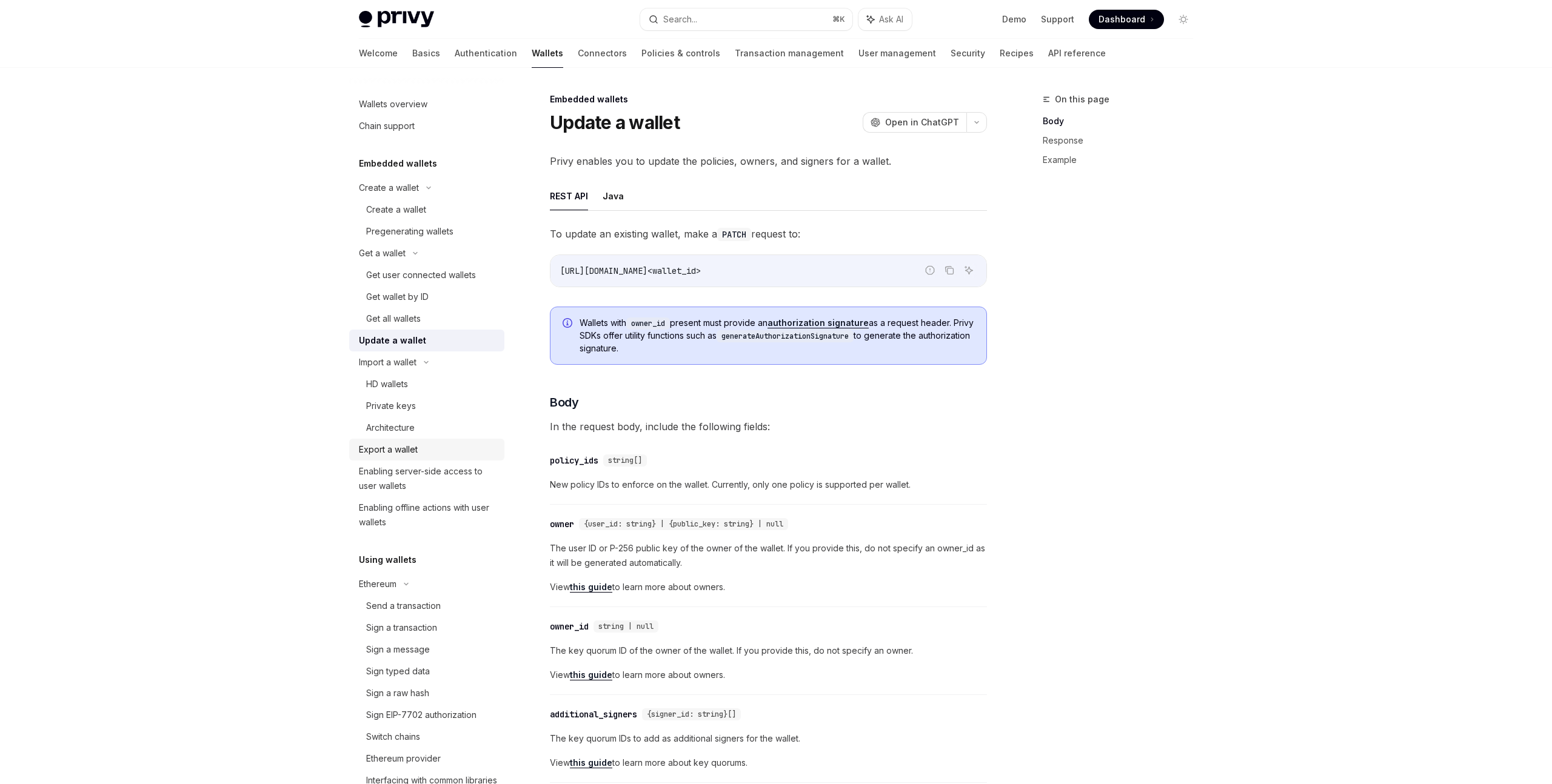
click at [410, 449] on div "Export a wallet" at bounding box center [388, 450] width 59 height 14
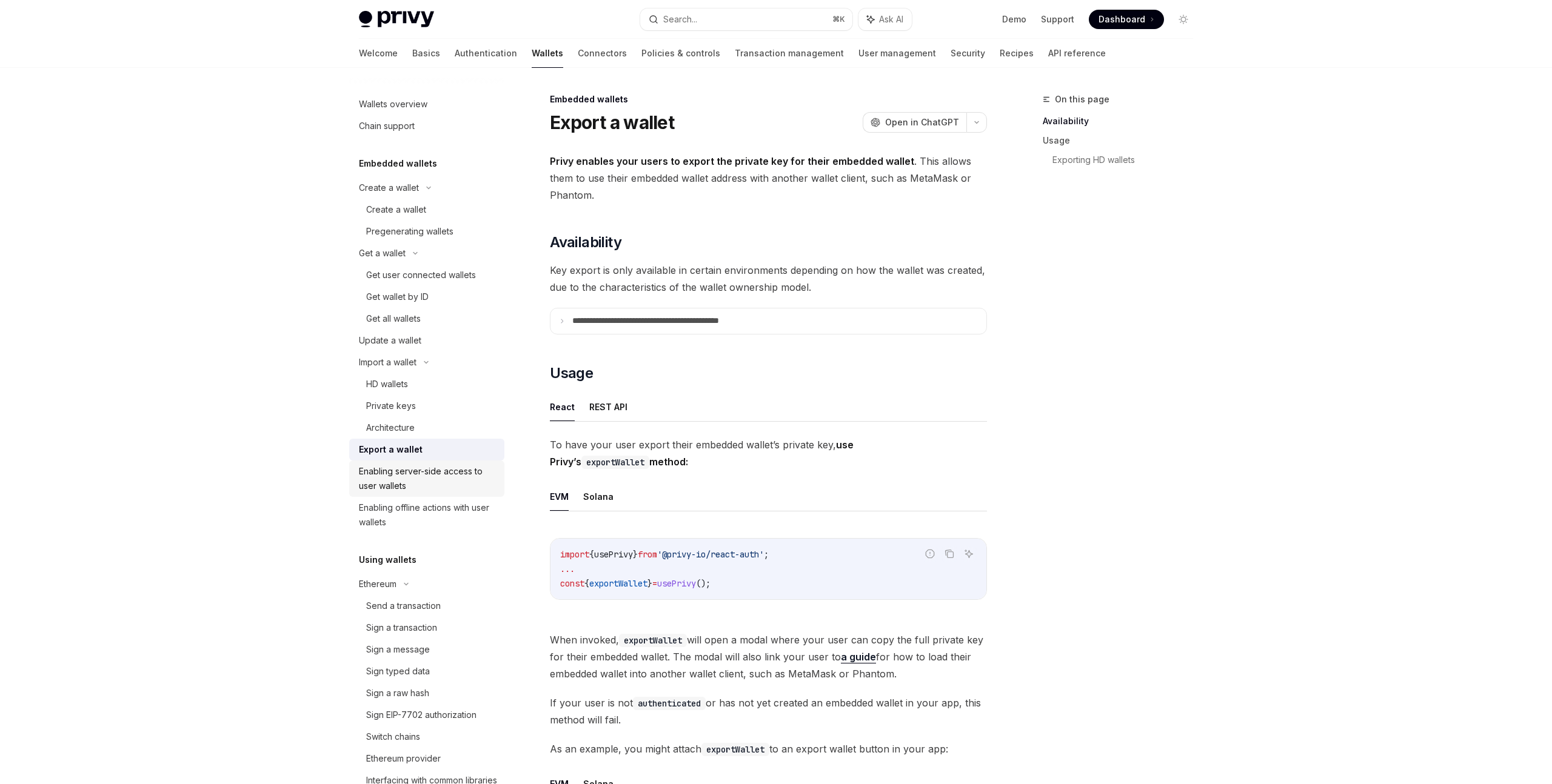
click at [415, 472] on div "Enabling server-side access to user wallets" at bounding box center [428, 479] width 138 height 29
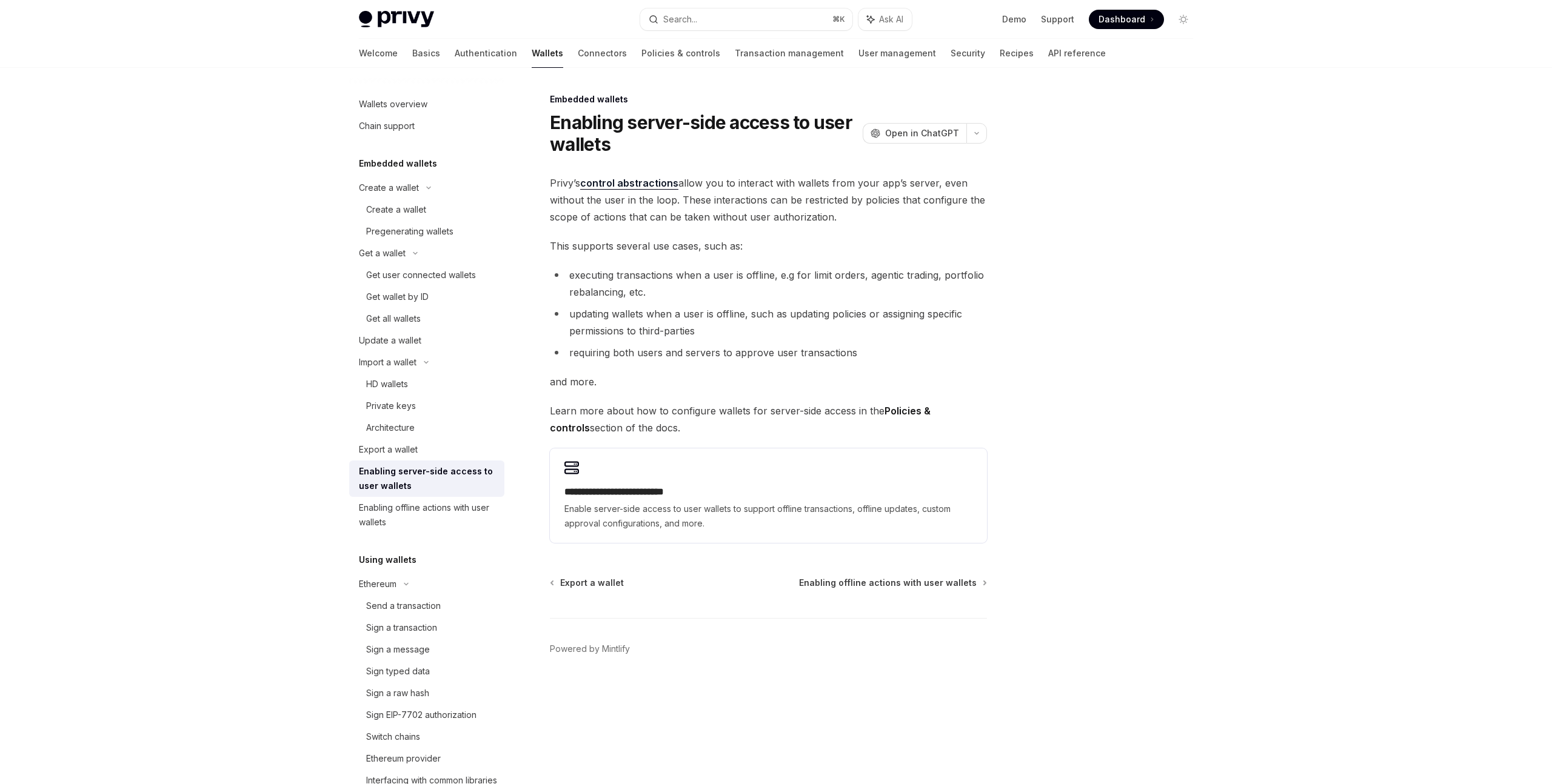
click at [424, 495] on link "Enabling server-side access to user wallets" at bounding box center [427, 479] width 155 height 36
click at [425, 506] on div "Enabling offline actions with user wallets" at bounding box center [428, 515] width 138 height 29
type textarea "*"
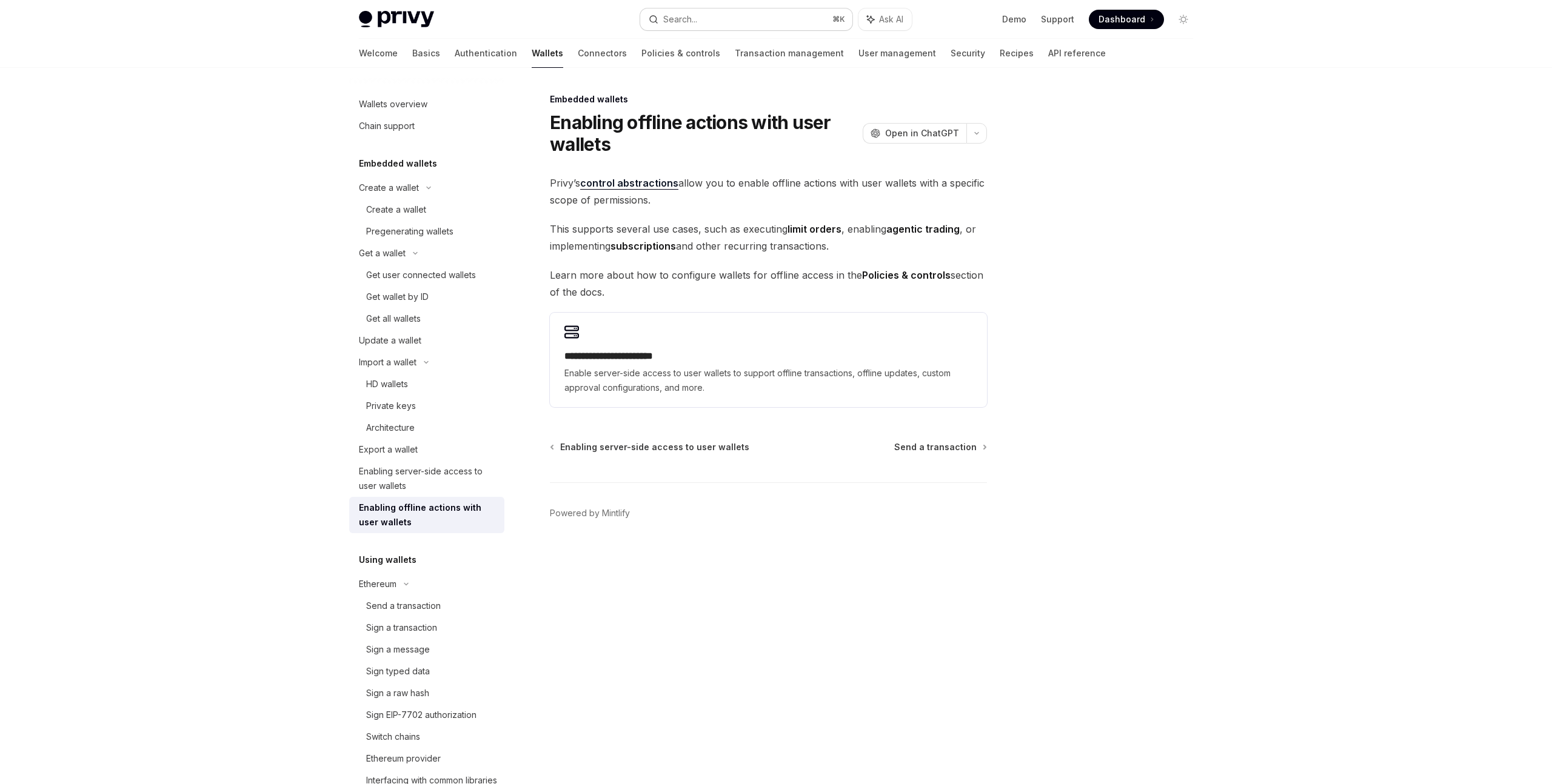
click at [695, 13] on div "Search..." at bounding box center [680, 20] width 34 height 14
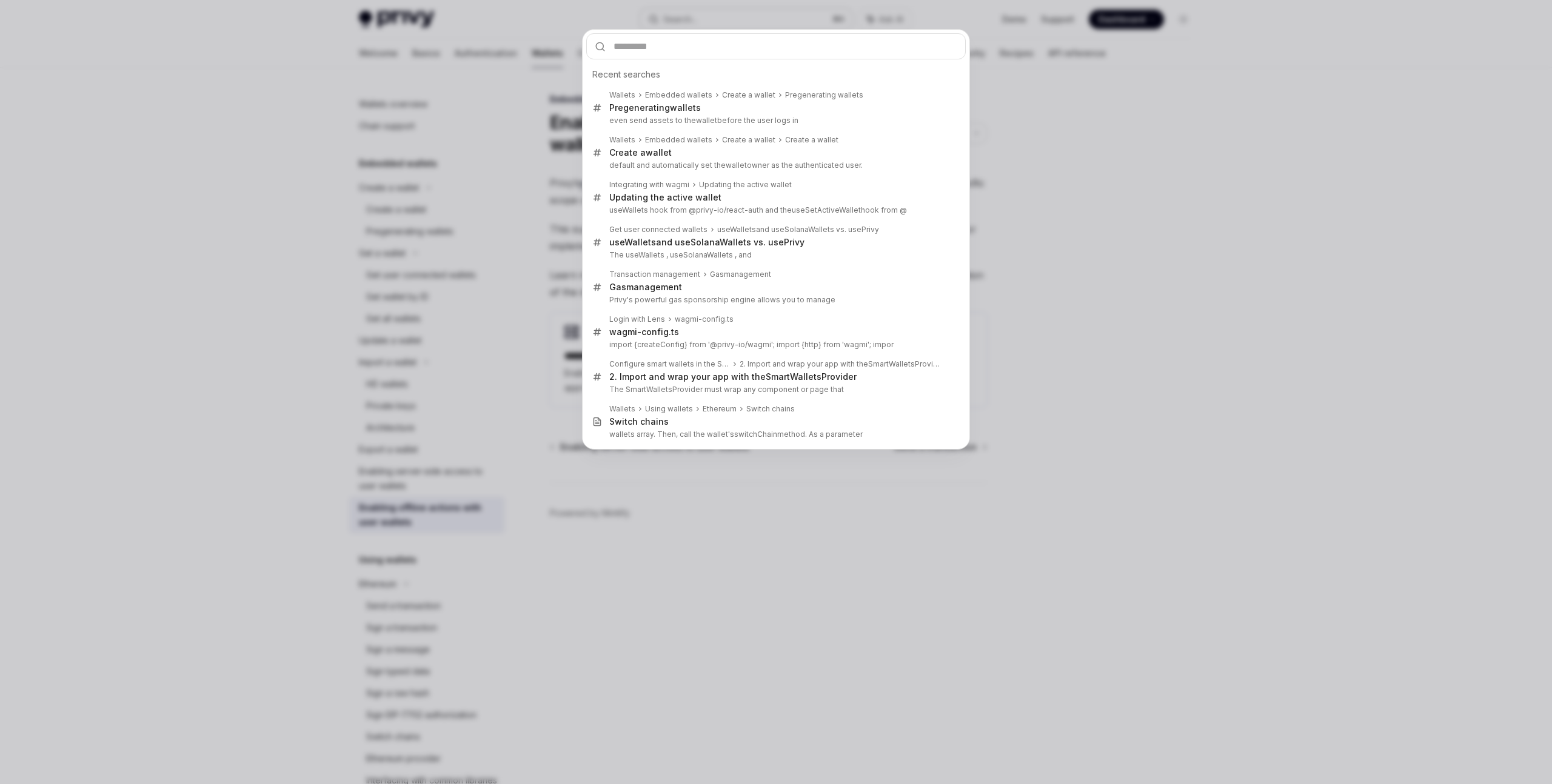
type input "*"
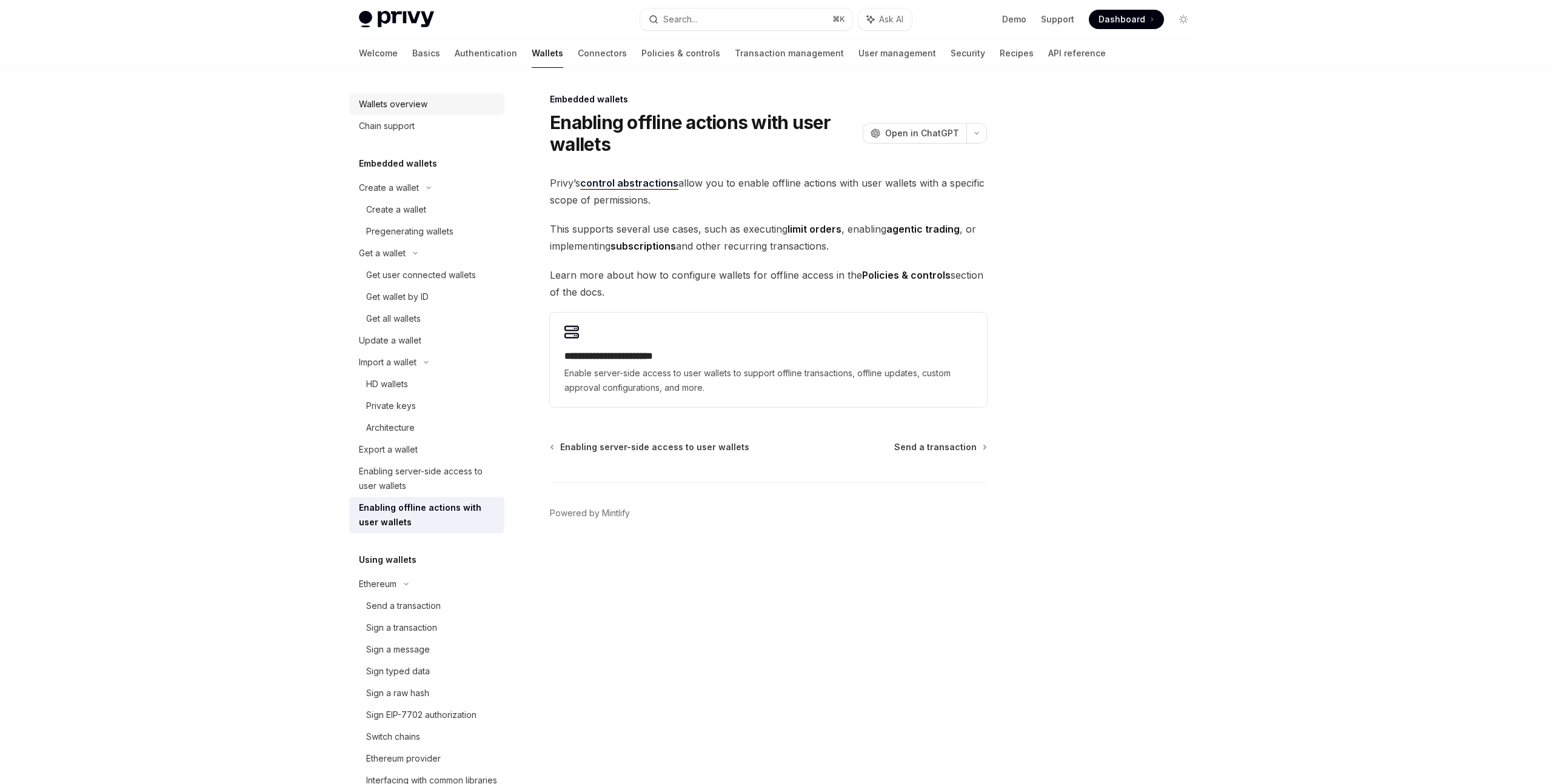
click at [424, 105] on div "Wallets overview" at bounding box center [393, 104] width 69 height 14
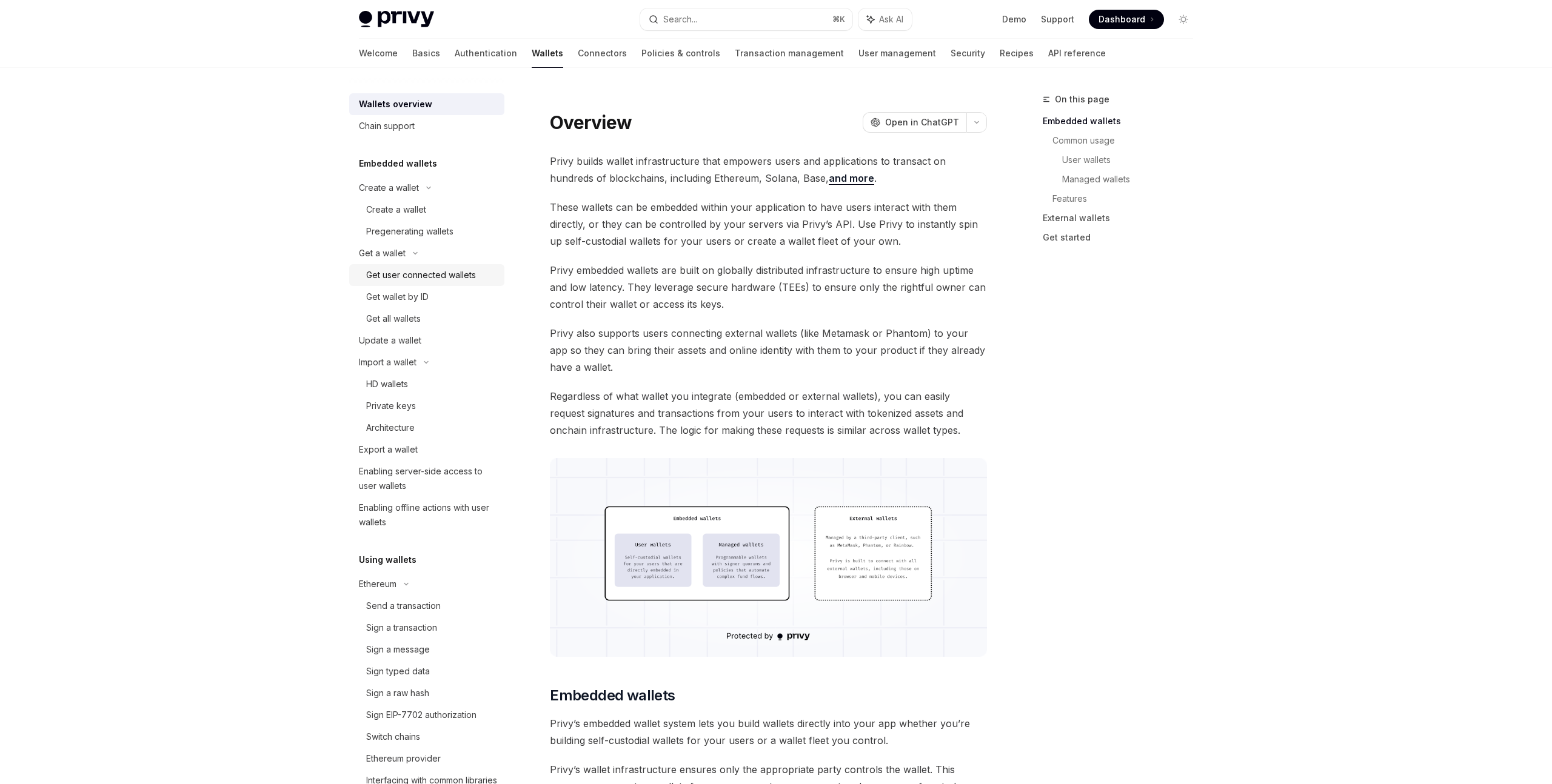
click at [432, 270] on div "Get user connected wallets" at bounding box center [421, 275] width 110 height 14
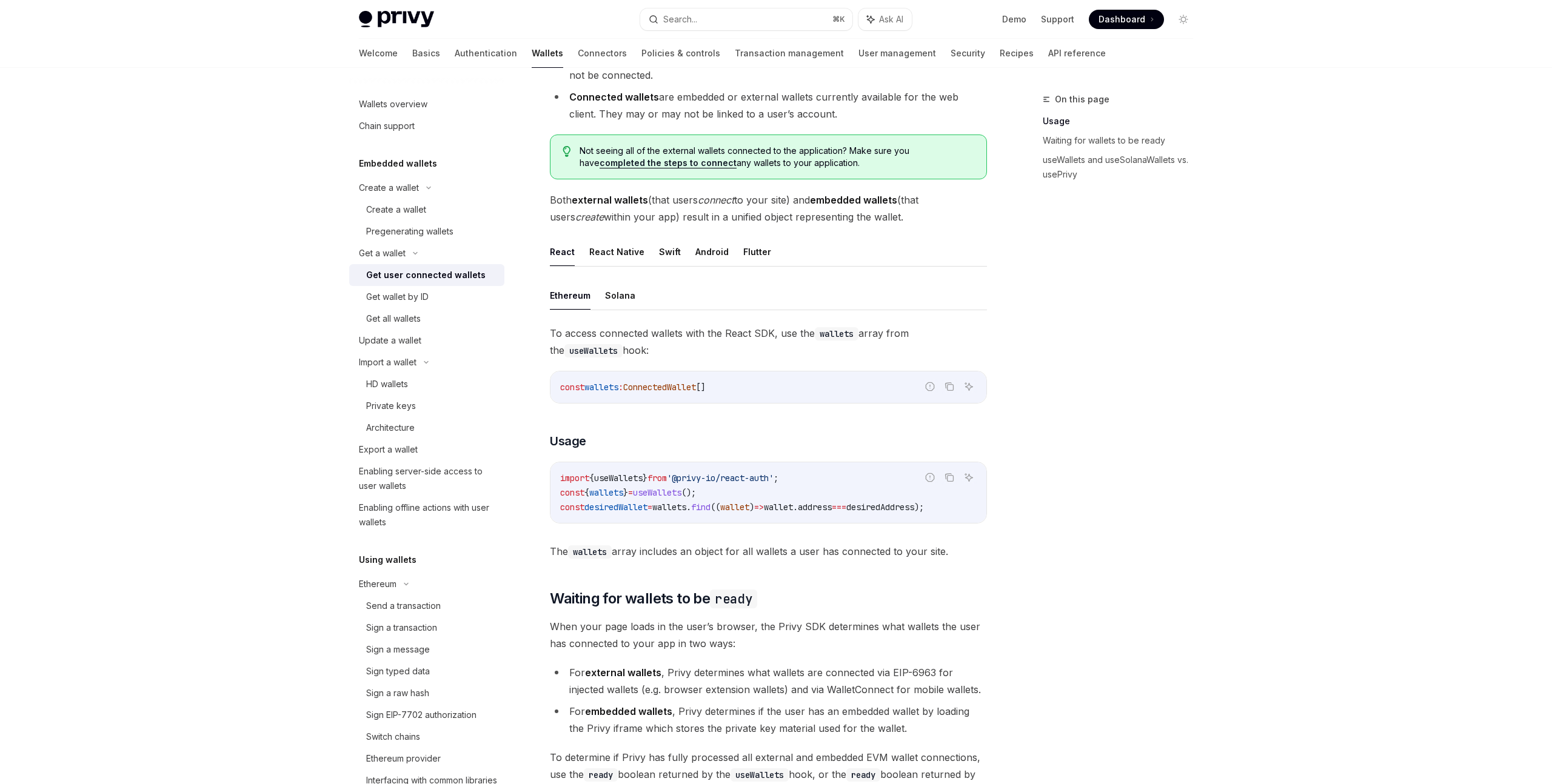
scroll to position [196, 0]
click at [623, 297] on button "Solana" at bounding box center [620, 294] width 30 height 28
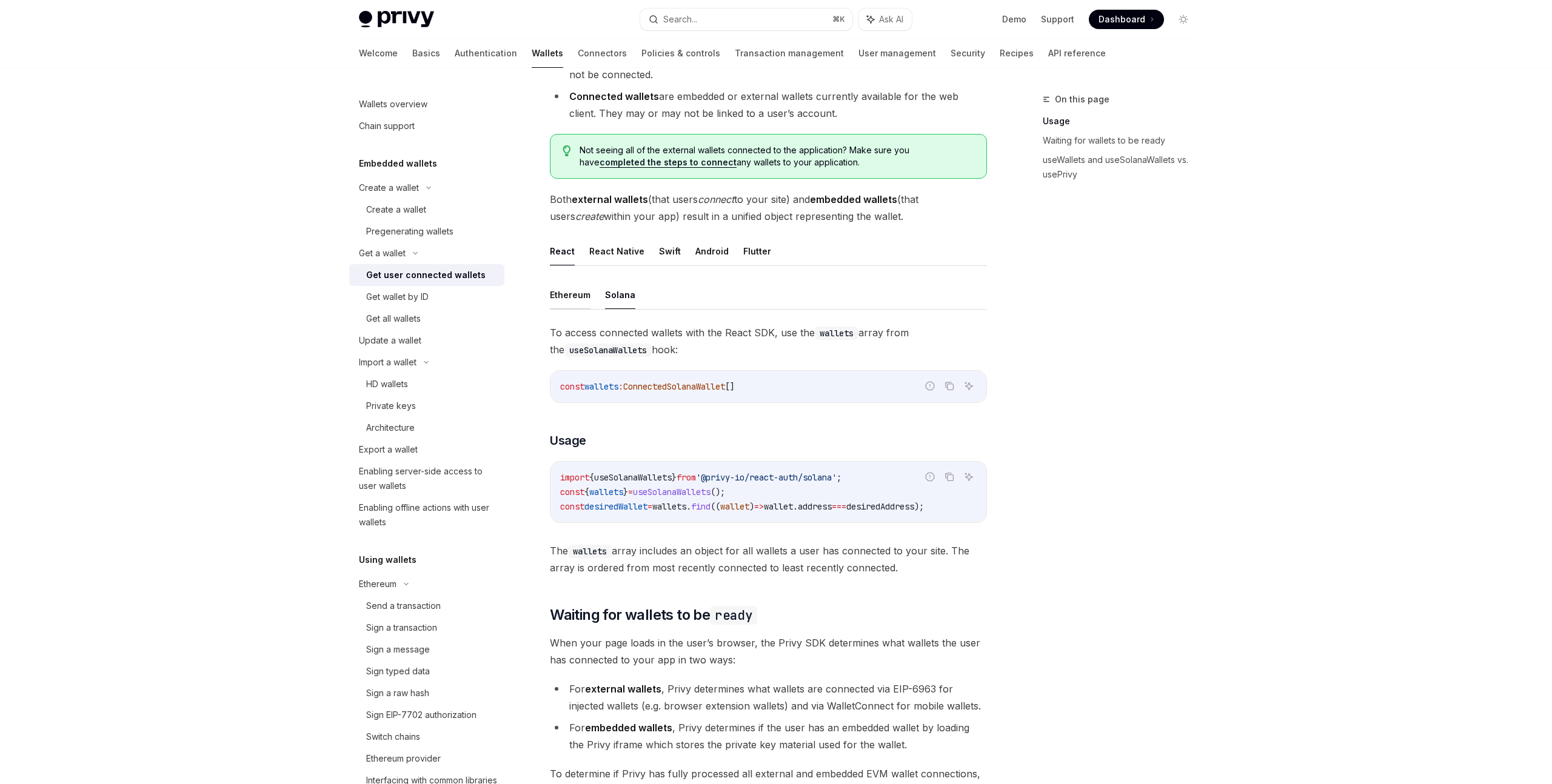
click at [577, 299] on button "Ethereum" at bounding box center [570, 294] width 41 height 28
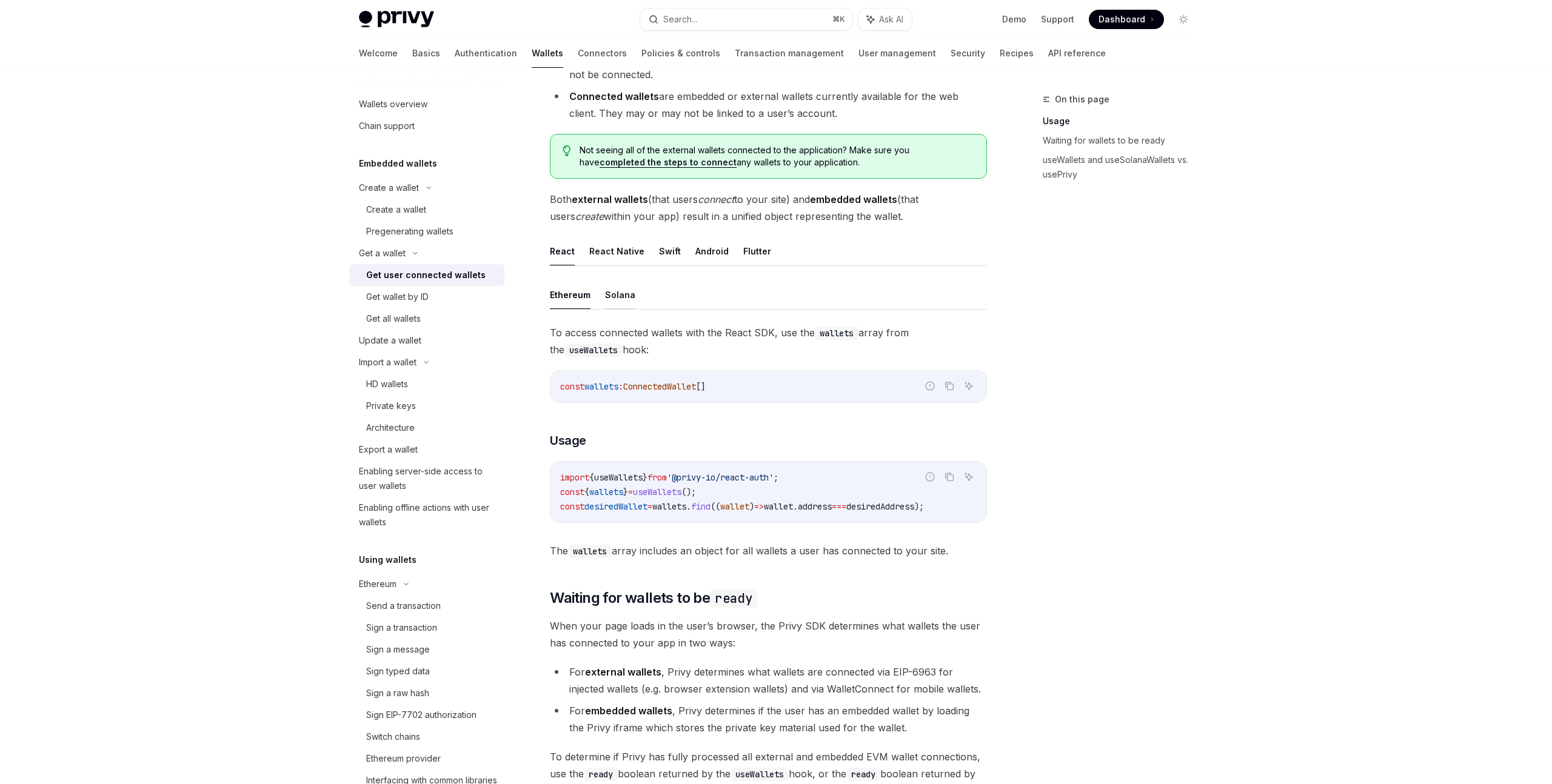
click at [610, 300] on button "Solana" at bounding box center [620, 294] width 30 height 28
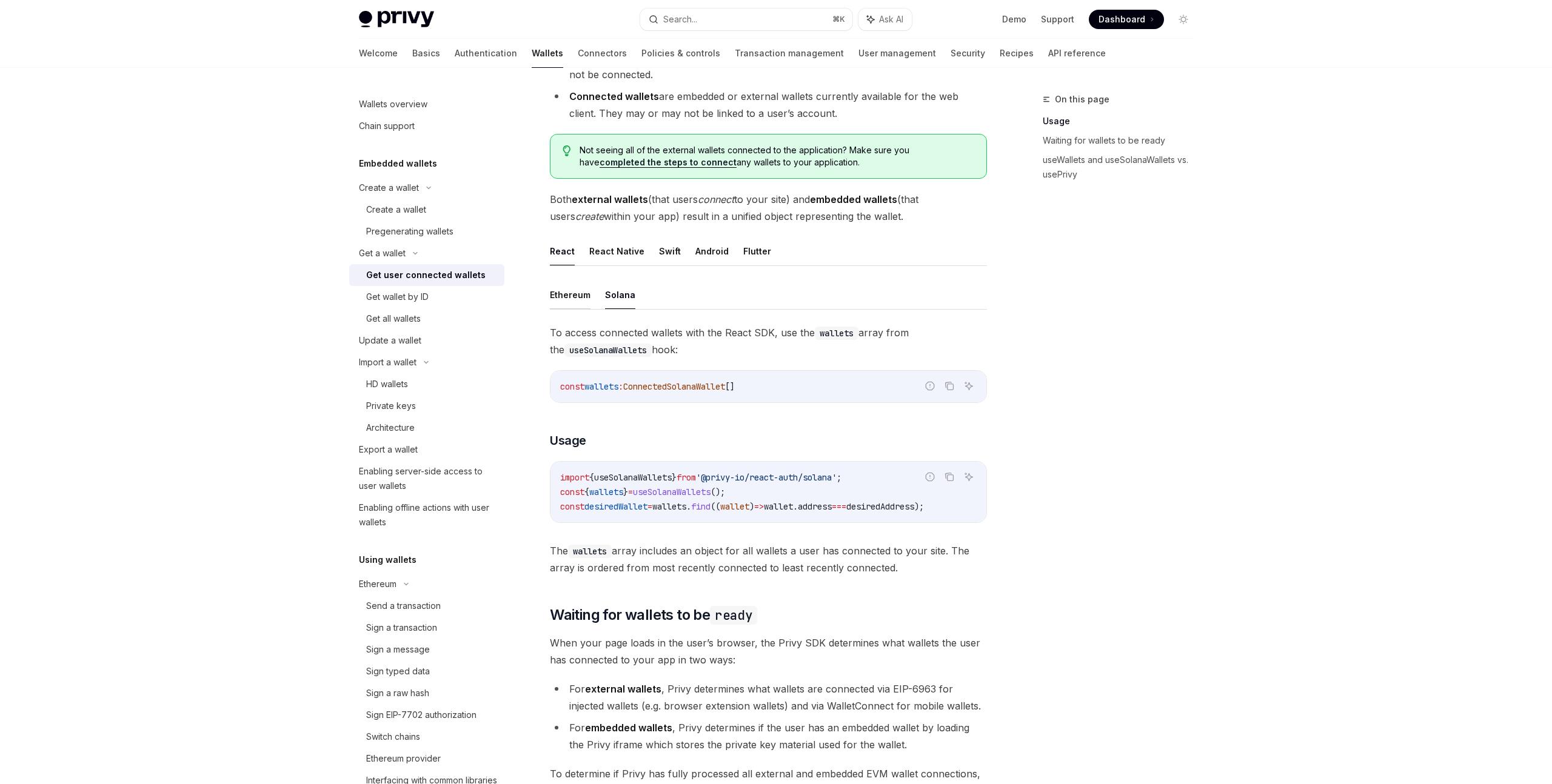
click at [575, 300] on button "Ethereum" at bounding box center [570, 294] width 41 height 28
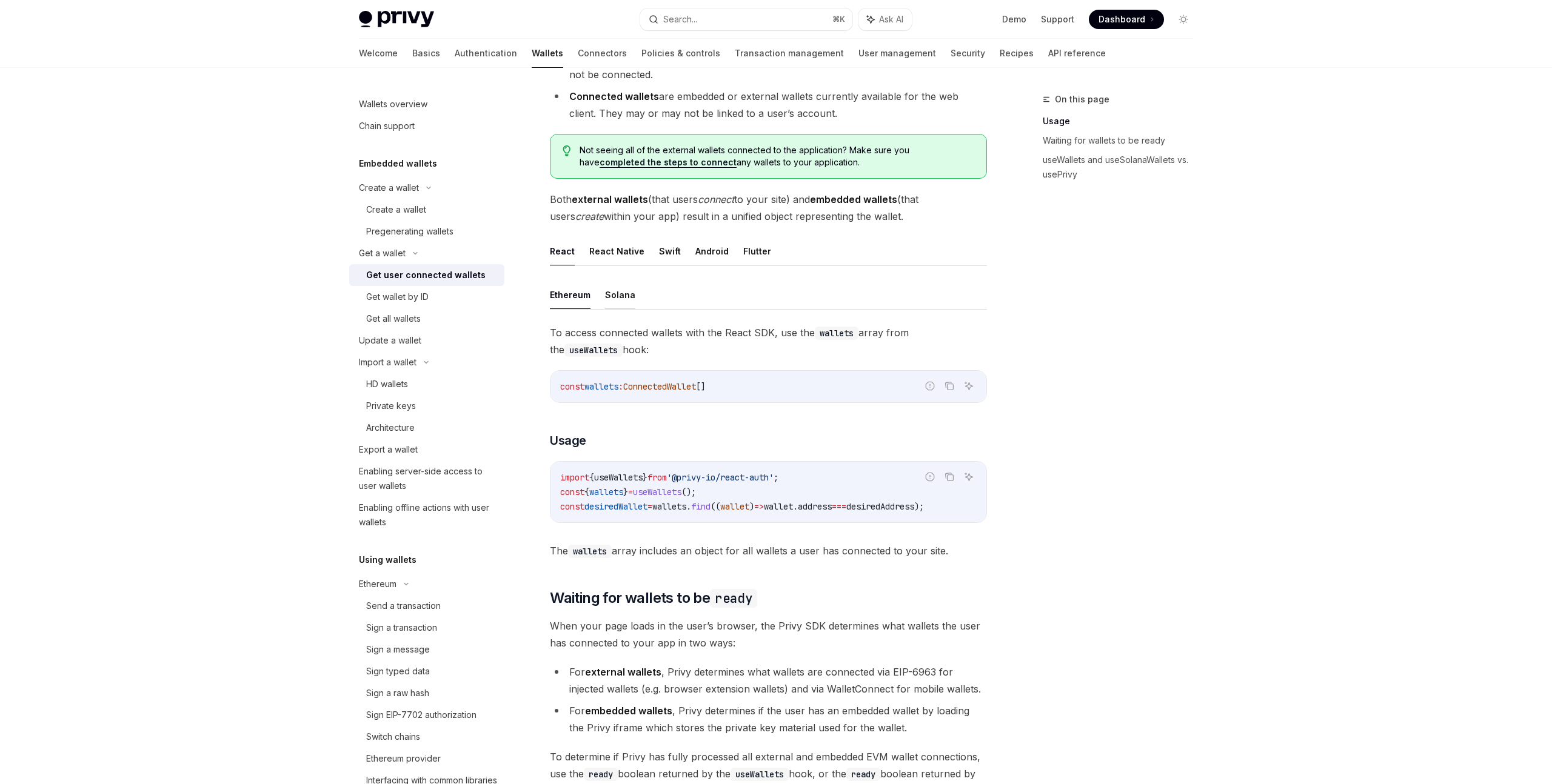
click at [620, 297] on button "Solana" at bounding box center [620, 294] width 30 height 28
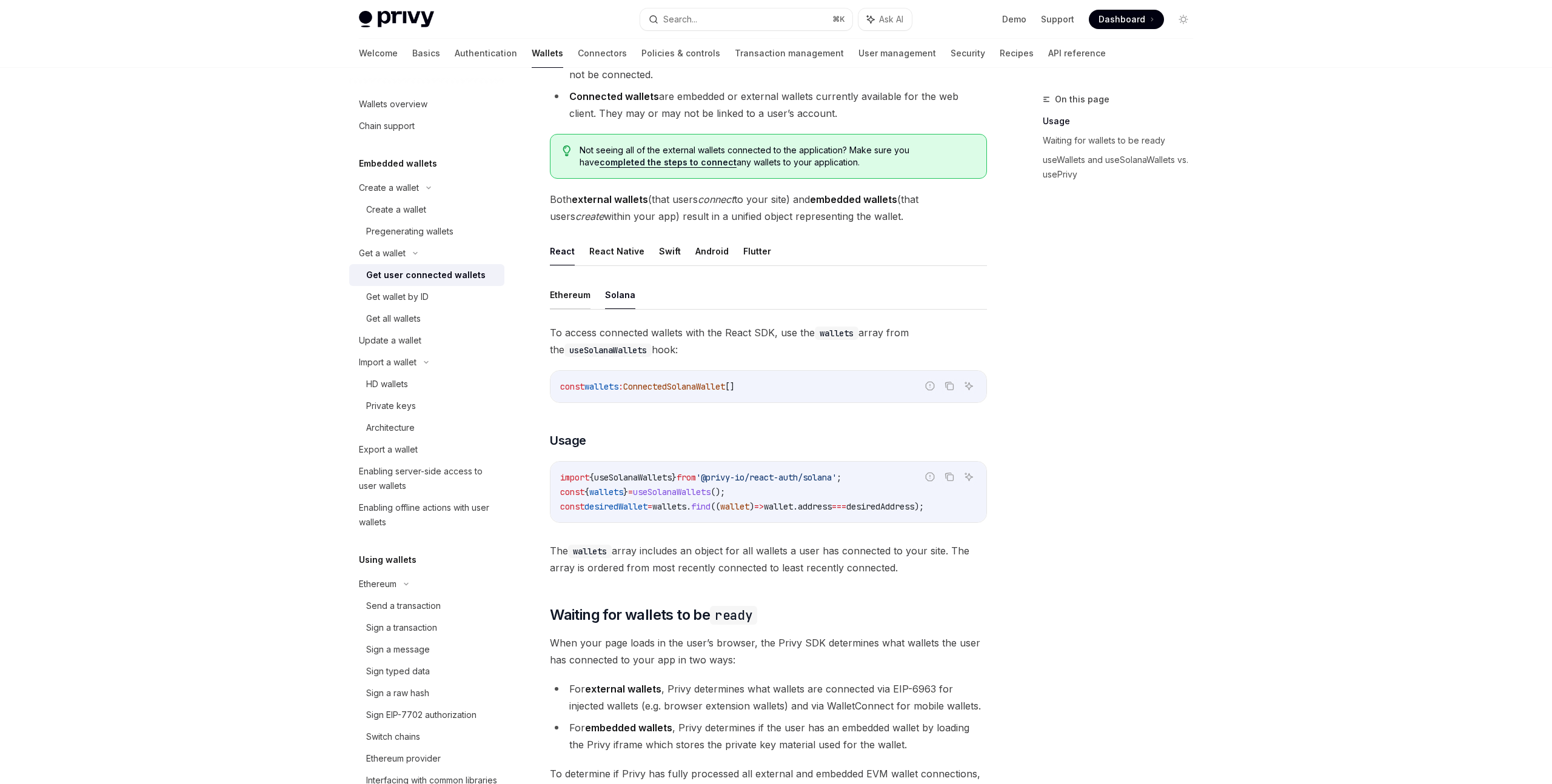
click at [573, 300] on button "Ethereum" at bounding box center [570, 294] width 41 height 28
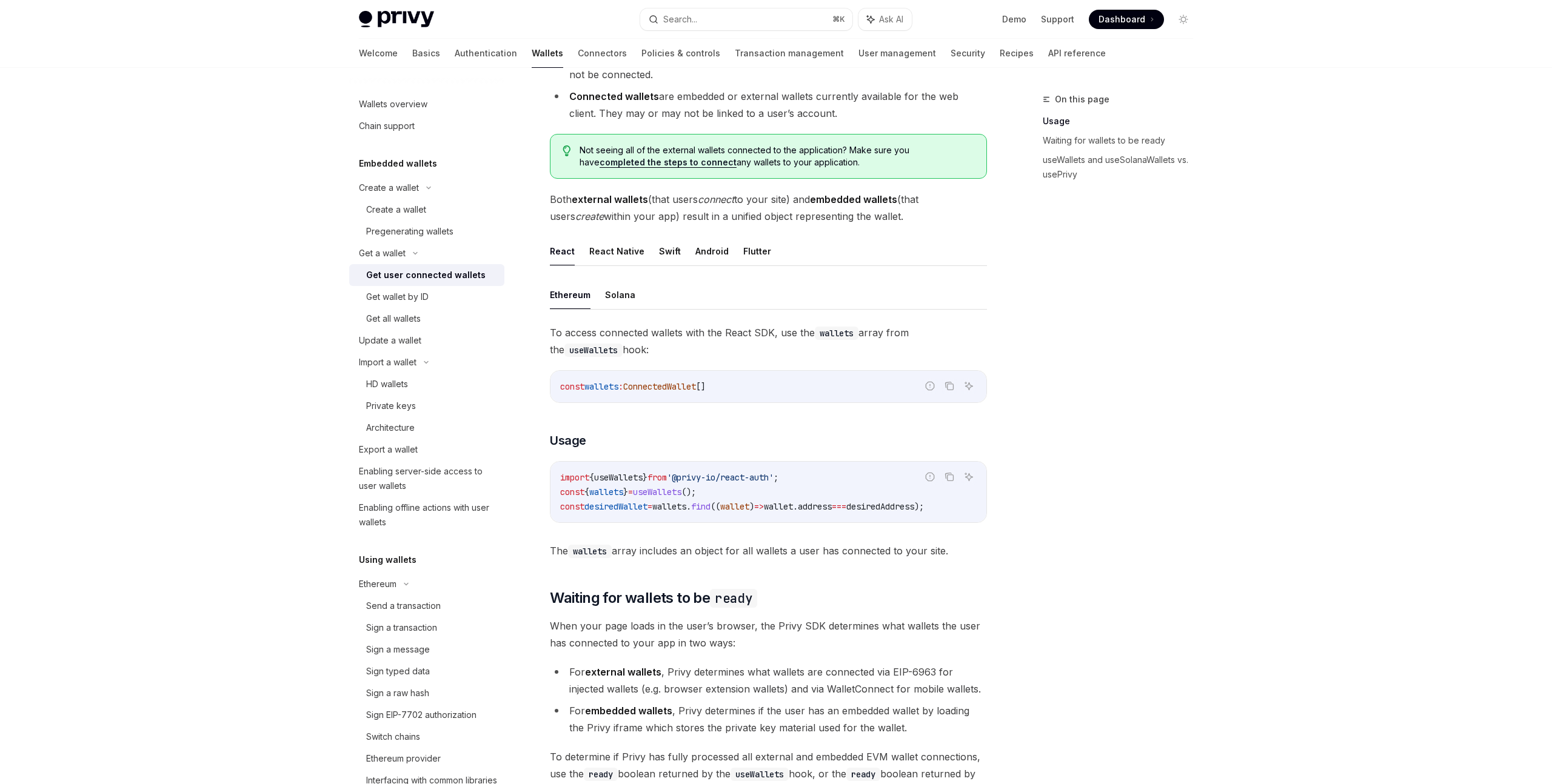
click at [1102, 385] on div "On this page Usage Waiting for wallets to be ready useWallets and useSolanaWall…" at bounding box center [1111, 438] width 185 height 692
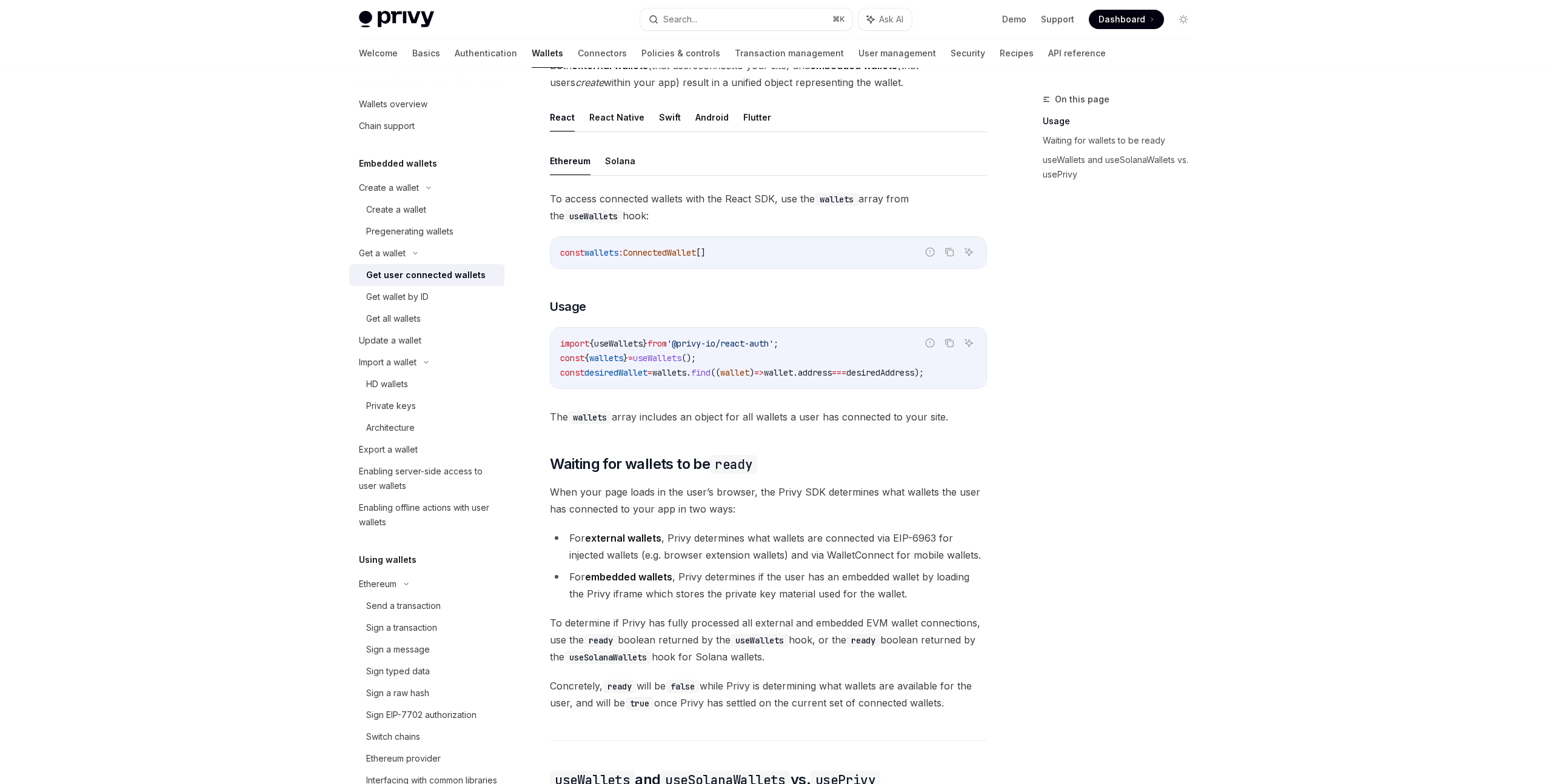
scroll to position [321, 0]
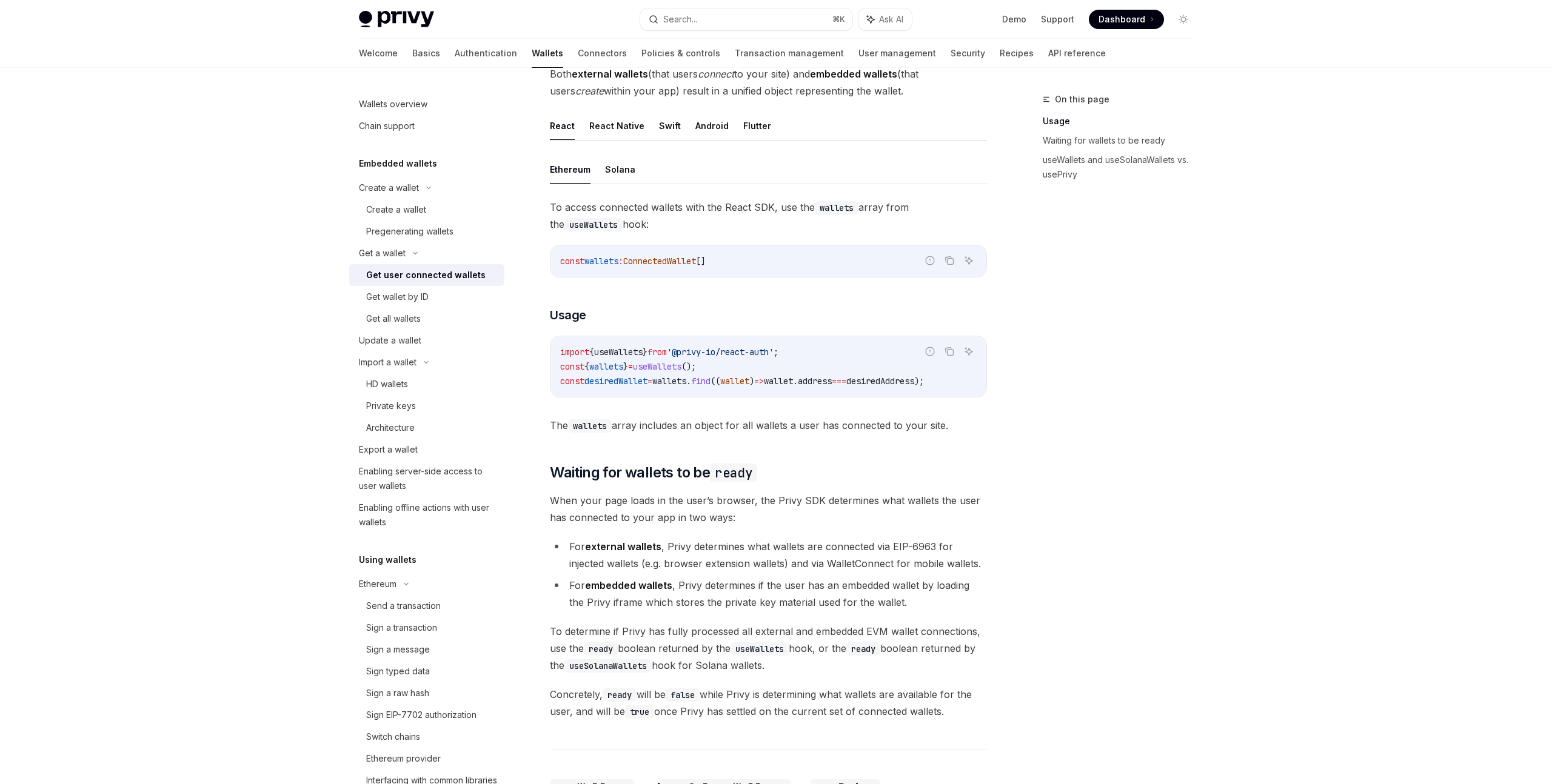
click at [793, 384] on span "wallet" at bounding box center [779, 380] width 29 height 11
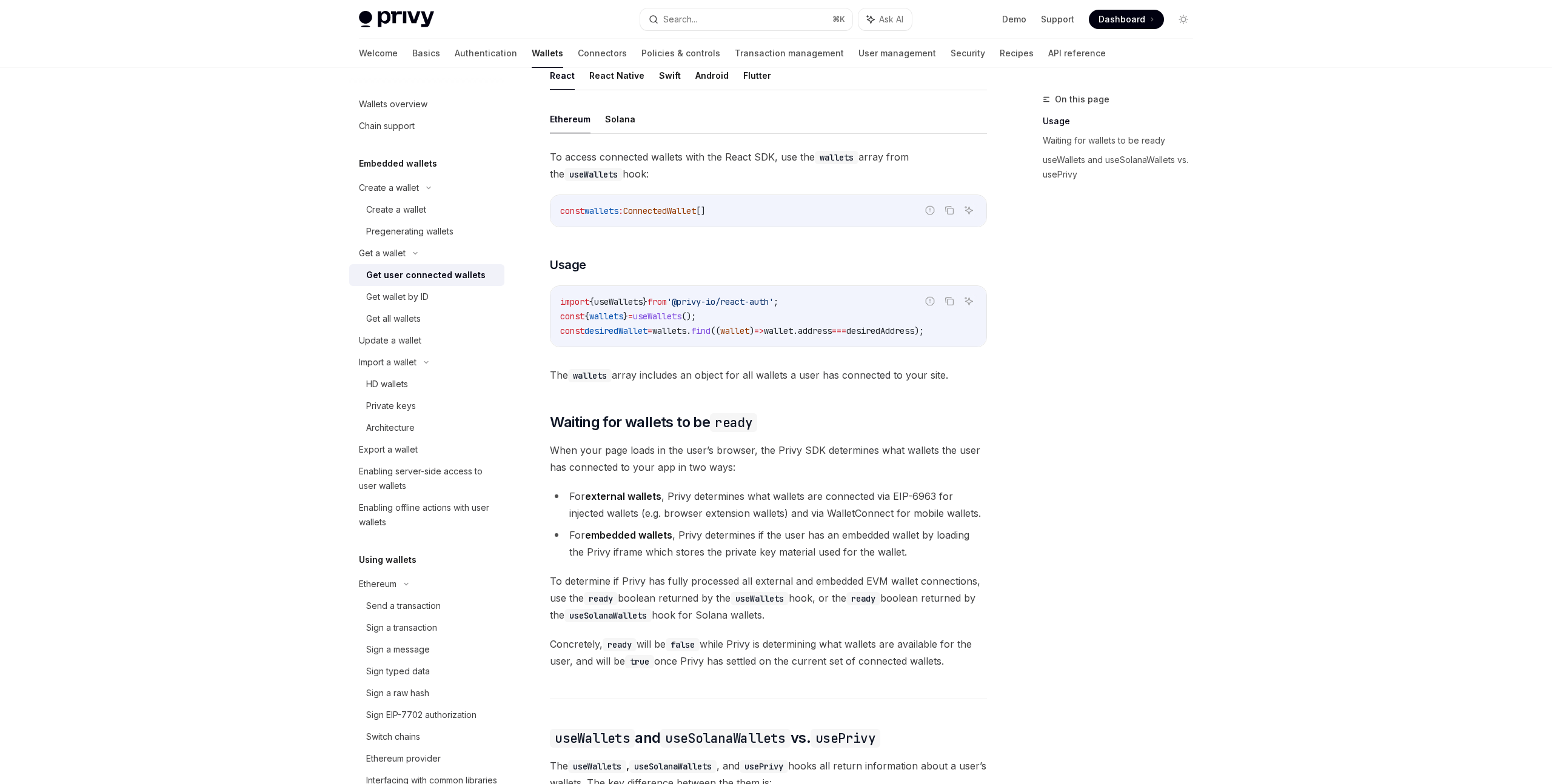
scroll to position [473, 0]
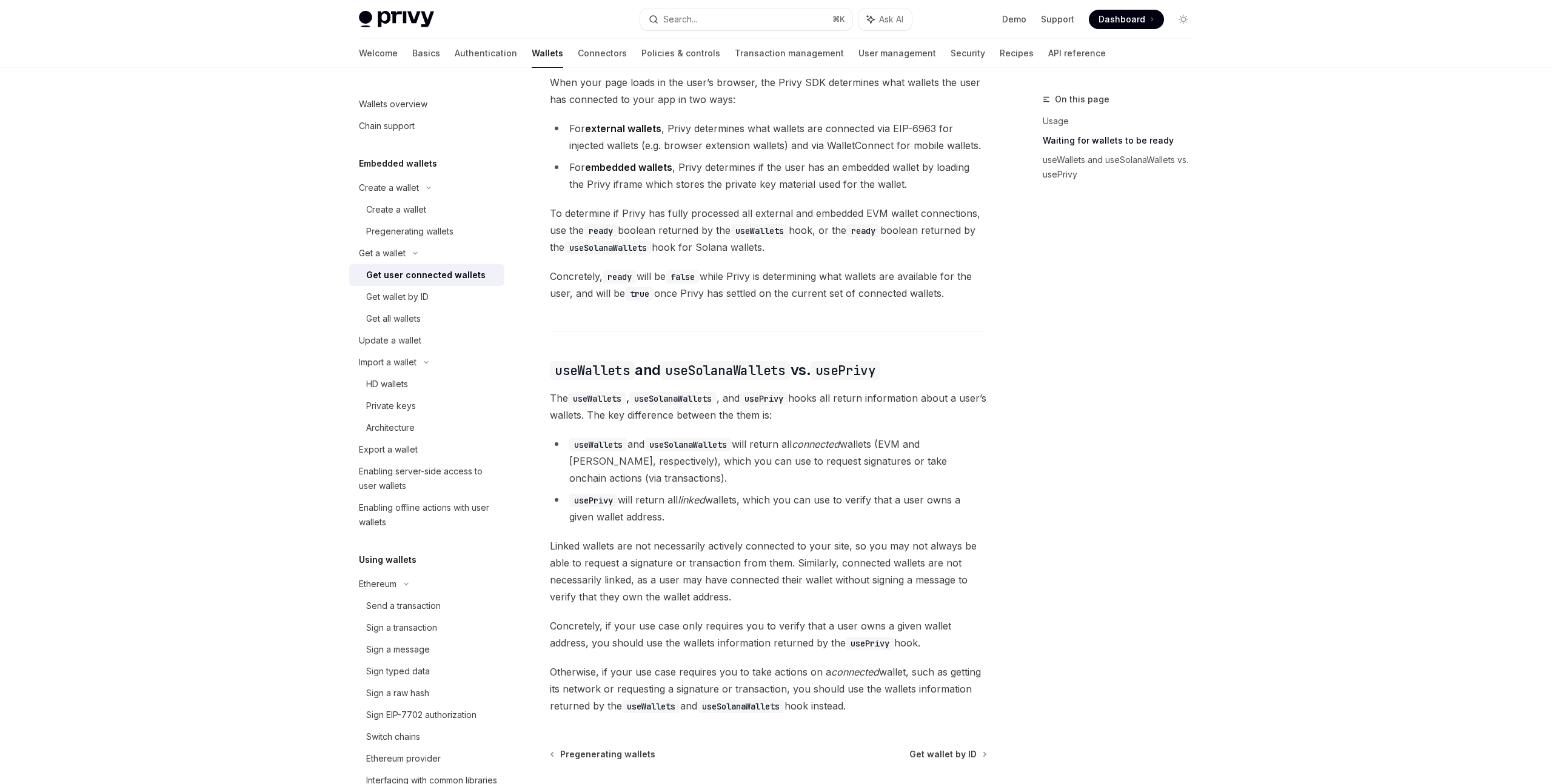
click at [801, 350] on div "Ethereum Solana To access connected wallets with the React SDK, use the wallets…" at bounding box center [768, 225] width 437 height 977
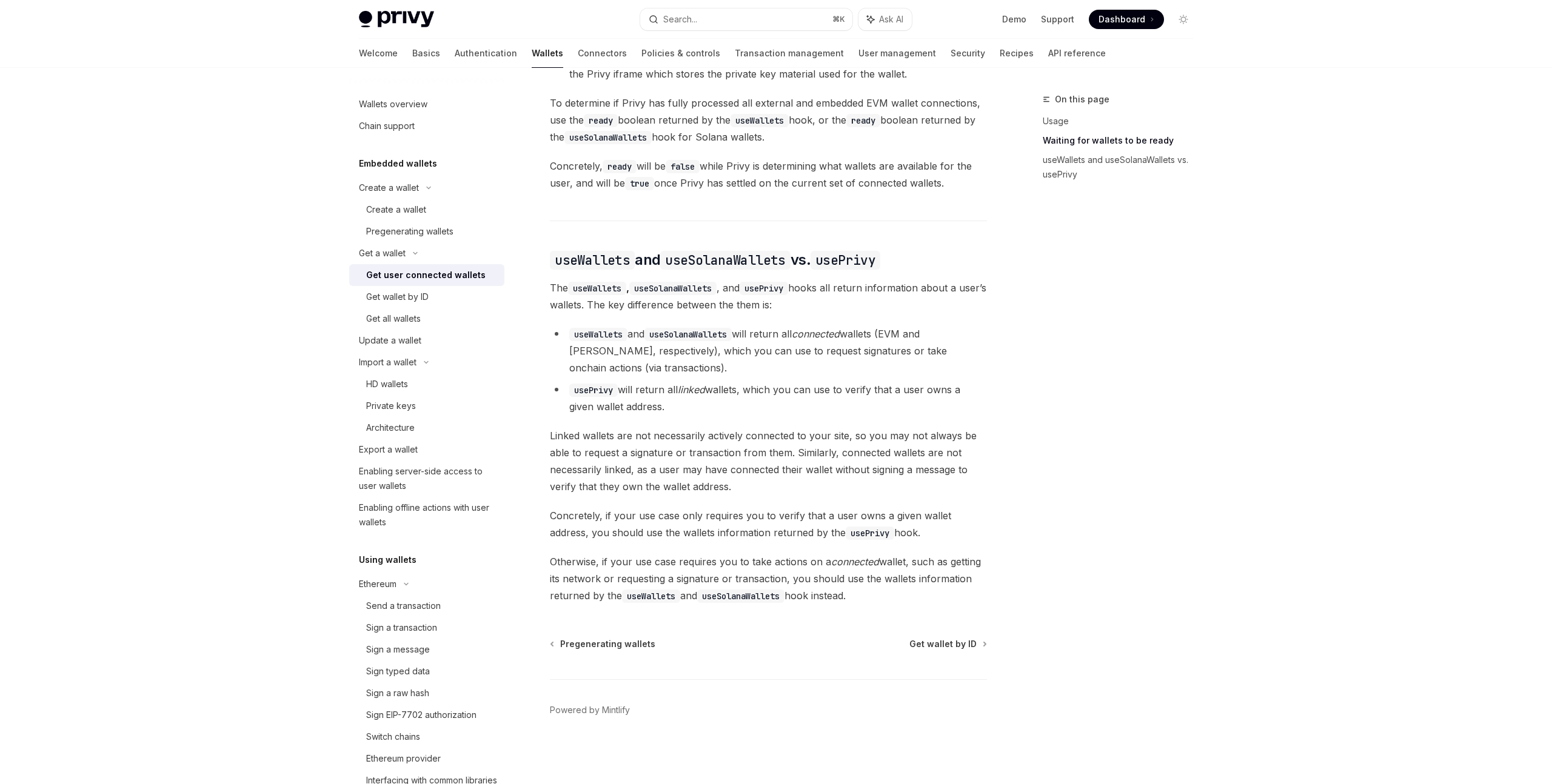
scroll to position [854, 0]
click at [391, 300] on div "Get wallet by ID" at bounding box center [397, 297] width 62 height 14
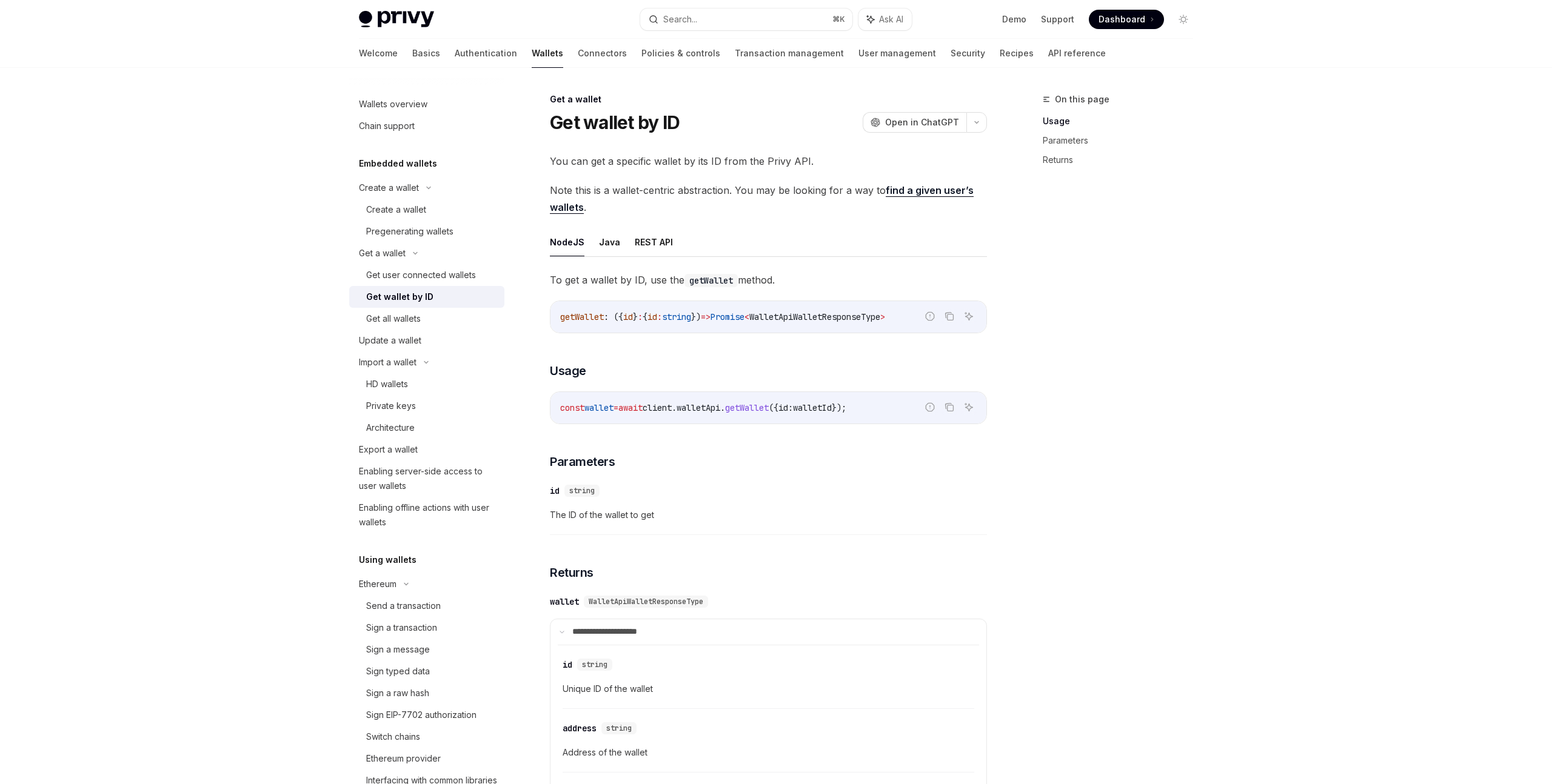
click at [753, 346] on div "**********" at bounding box center [768, 694] width 437 height 845
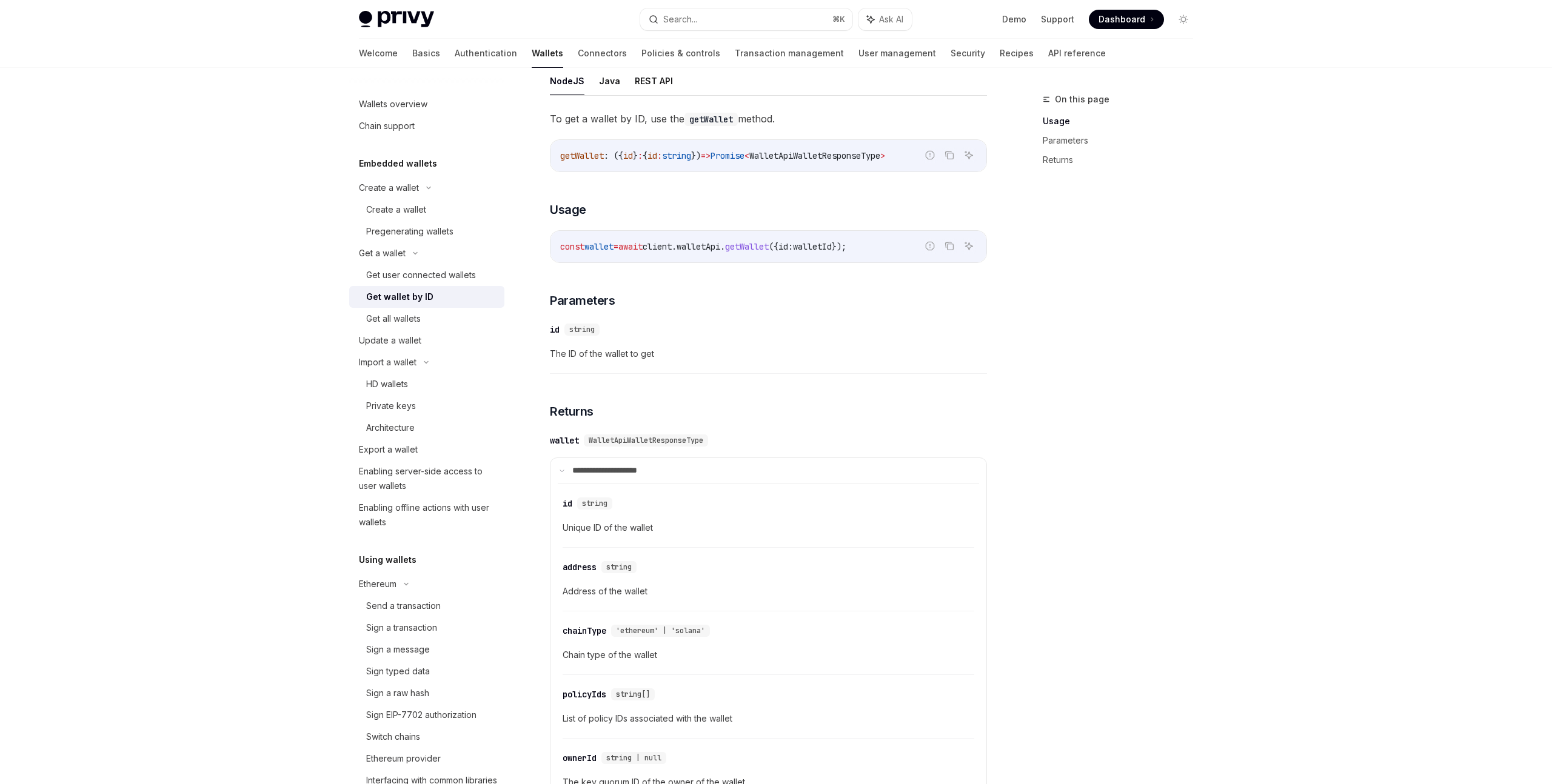
scroll to position [280, 0]
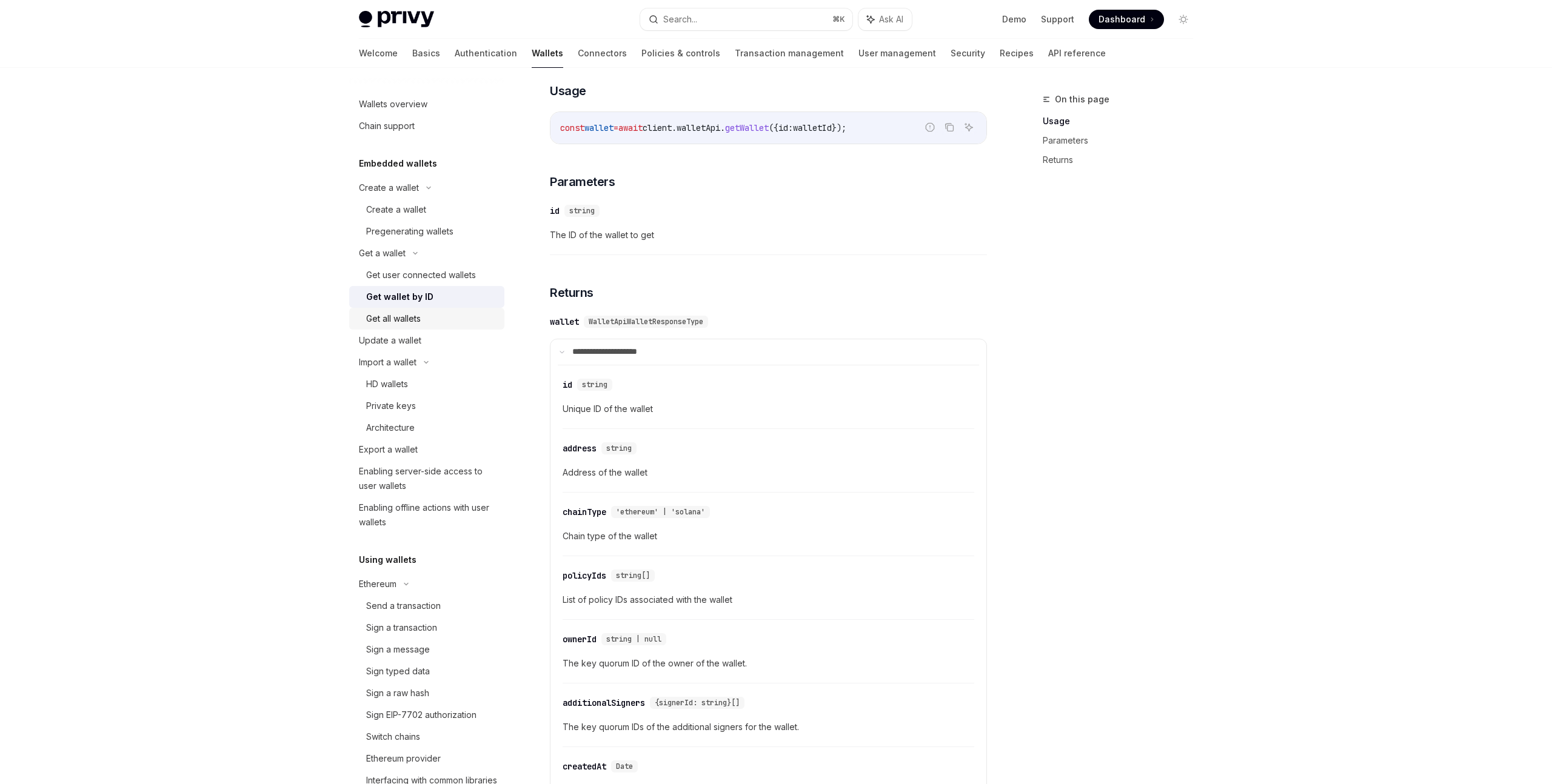
click at [437, 320] on div "Get all wallets" at bounding box center [431, 319] width 131 height 14
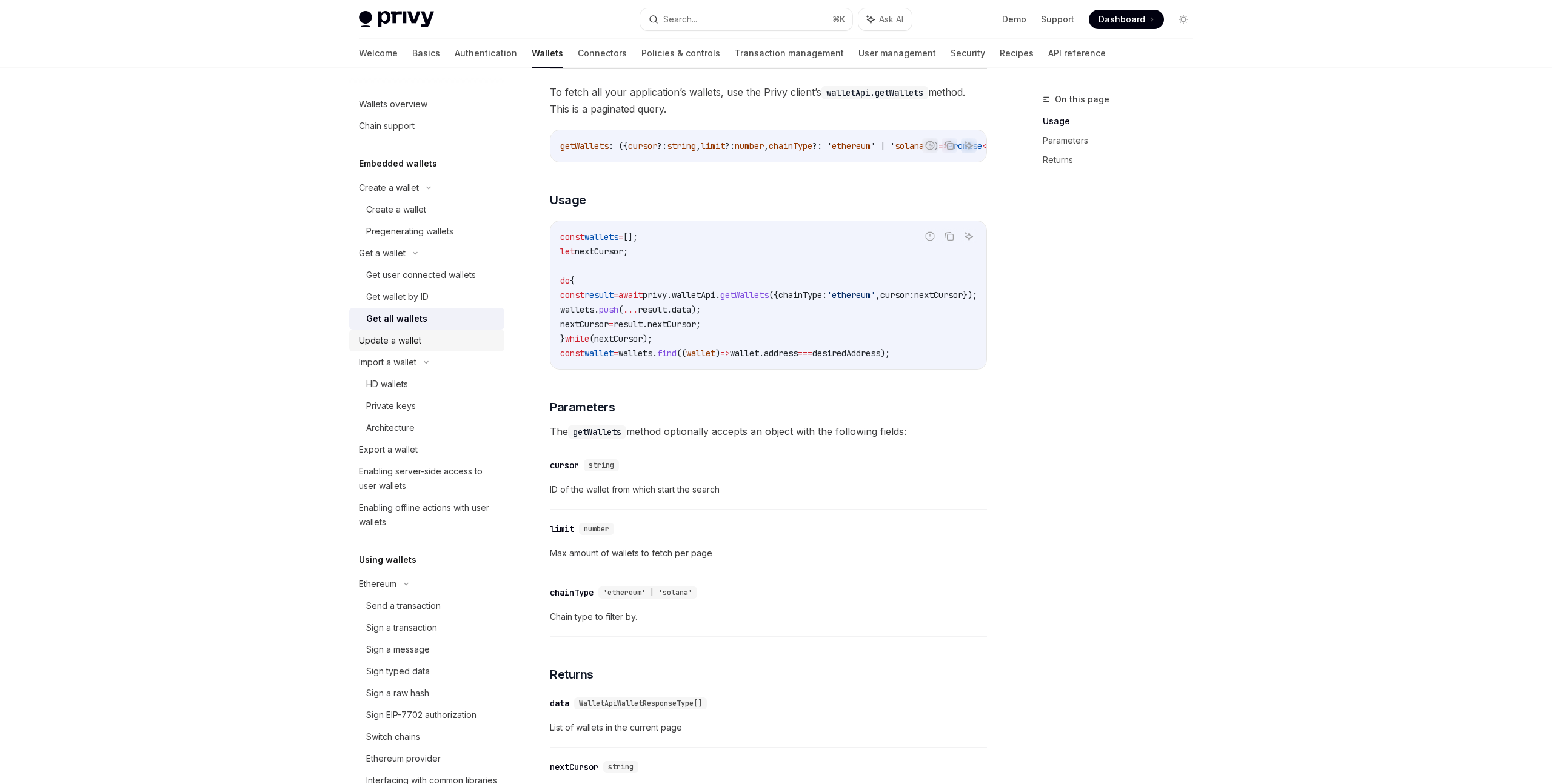
click at [451, 342] on div "Update a wallet" at bounding box center [428, 341] width 138 height 14
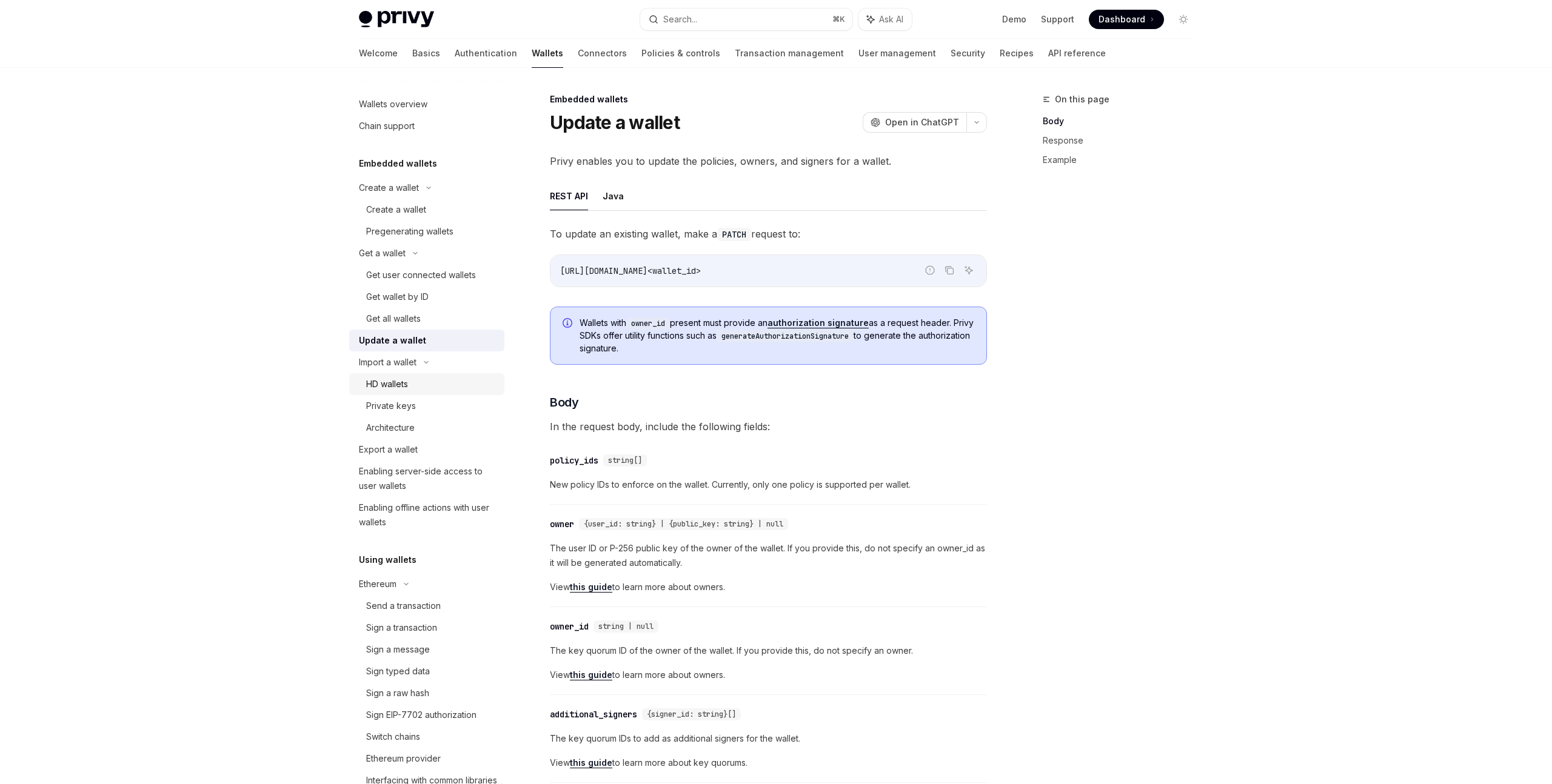
click at [417, 385] on div "HD wallets" at bounding box center [431, 384] width 131 height 14
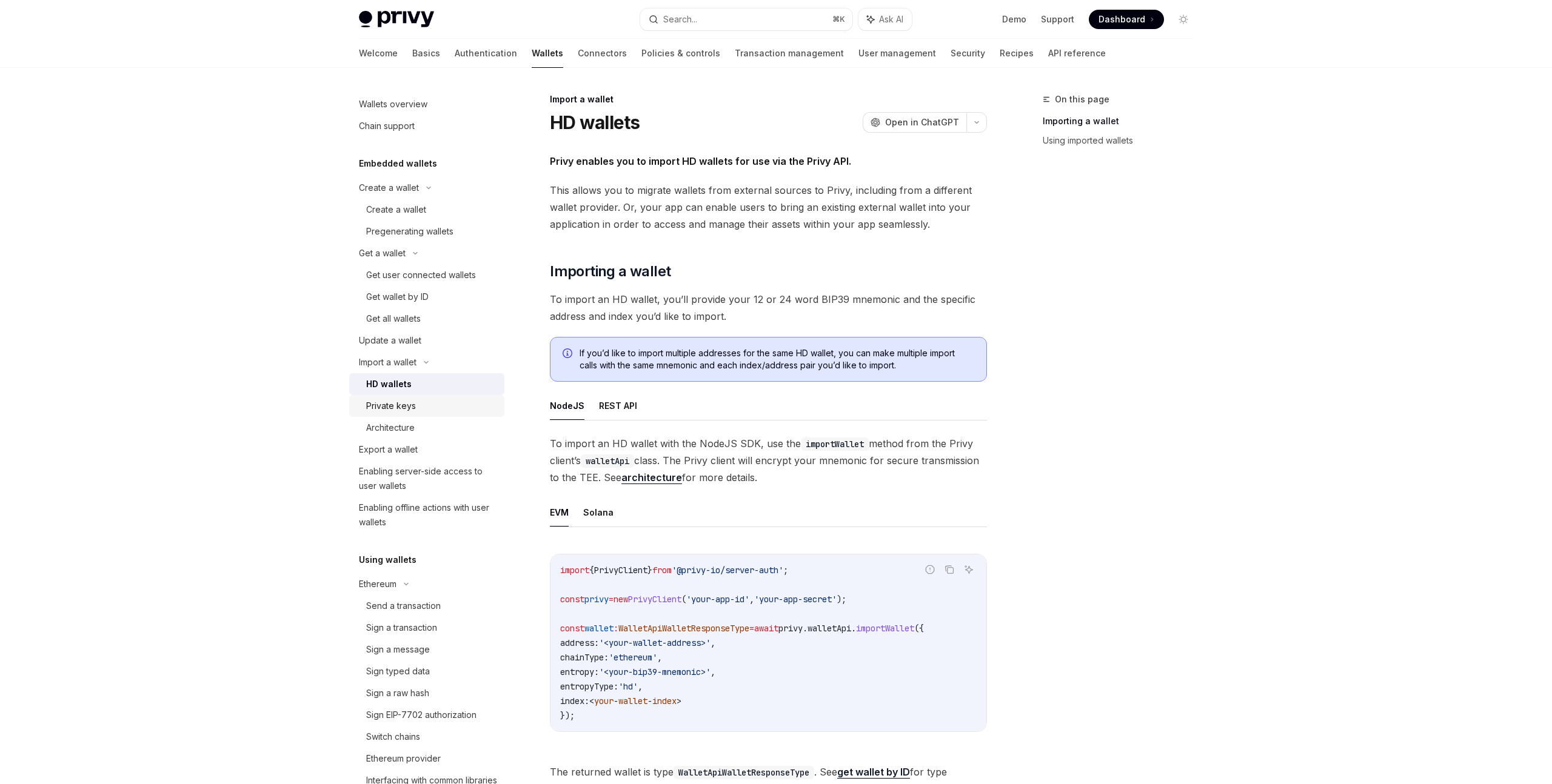
click at [414, 409] on div "Private keys" at bounding box center [391, 406] width 50 height 14
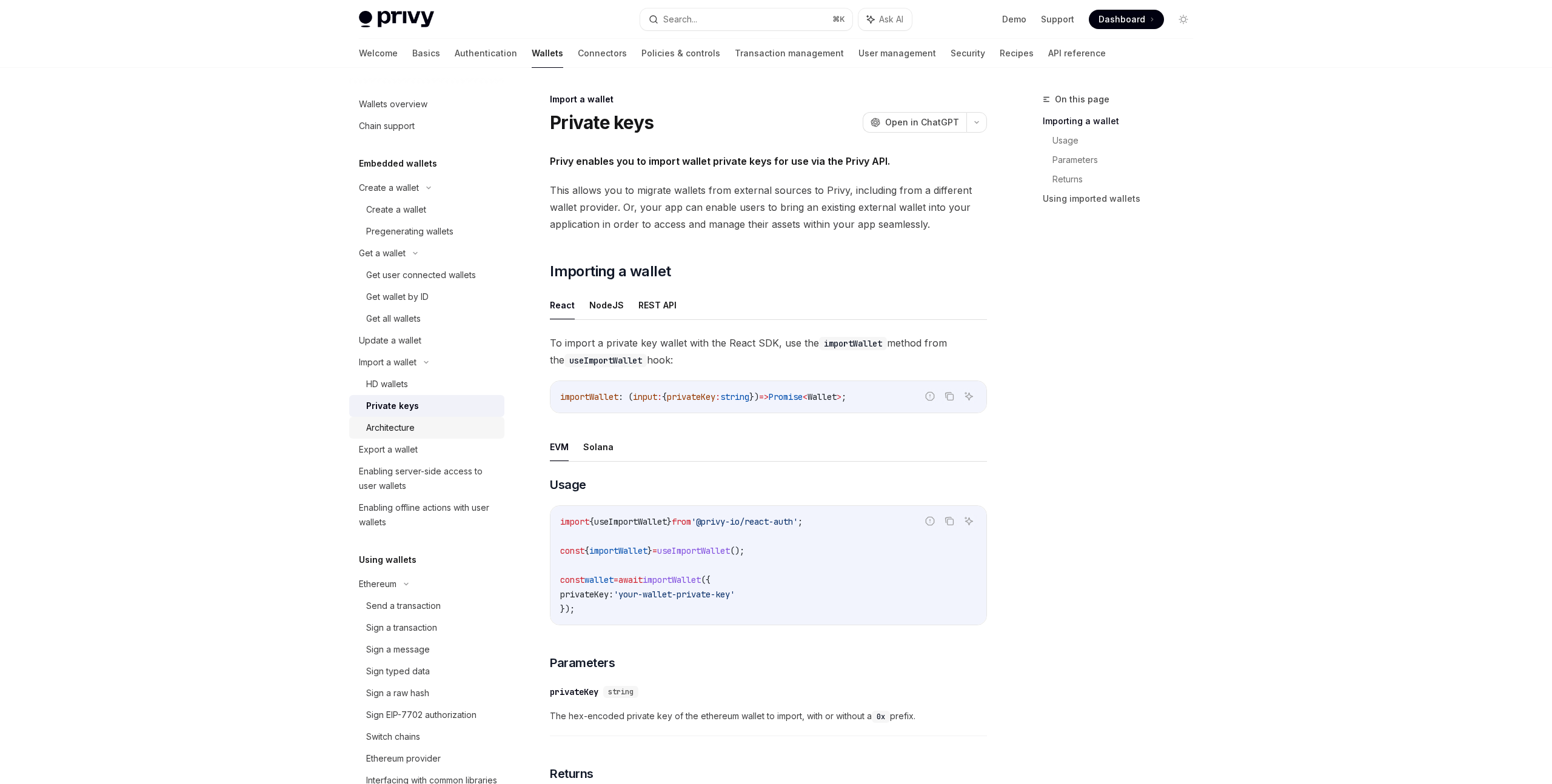
click at [413, 435] on link "Architecture" at bounding box center [427, 427] width 155 height 22
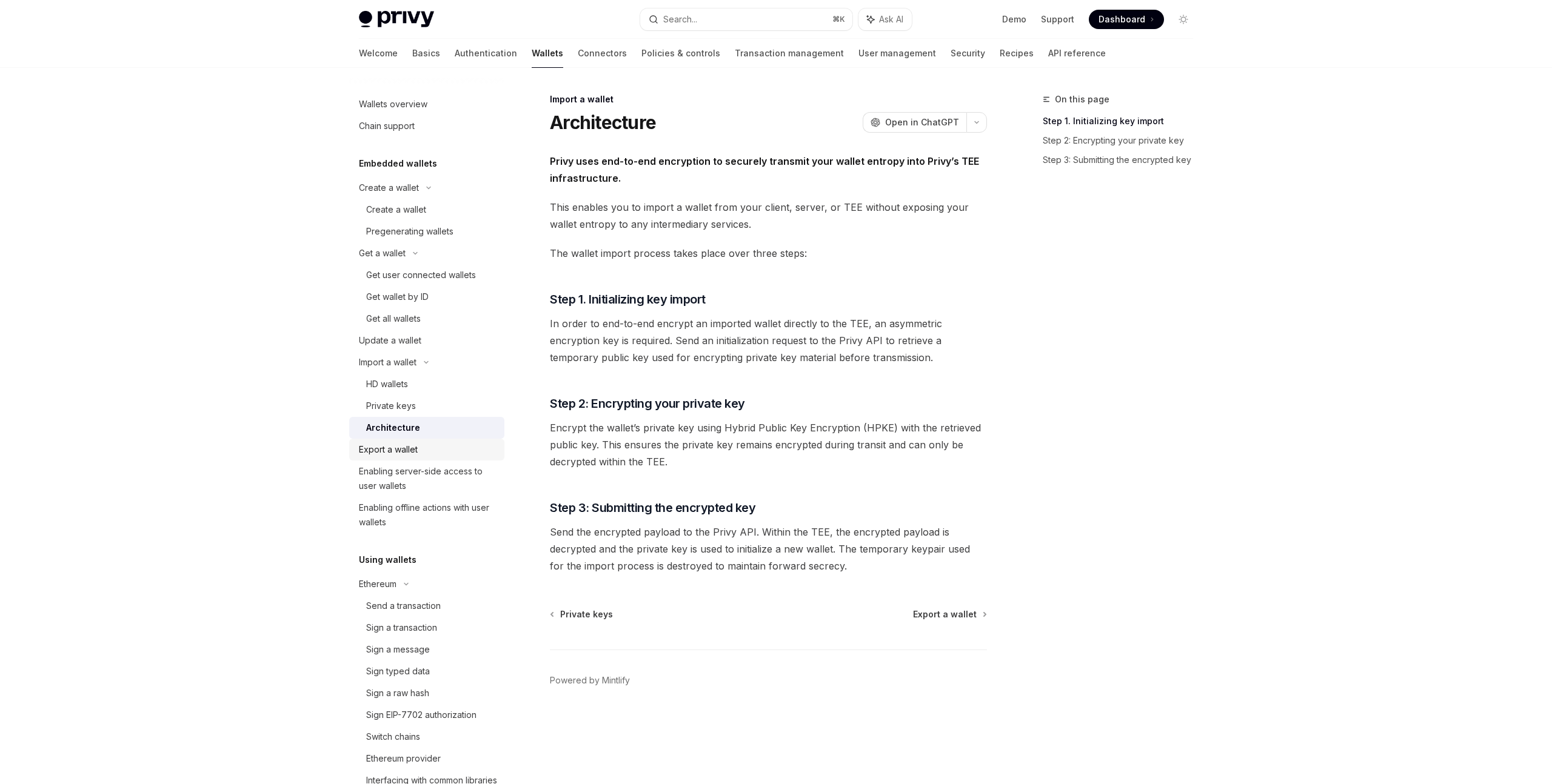
click at [413, 448] on div "Export a wallet" at bounding box center [388, 450] width 59 height 14
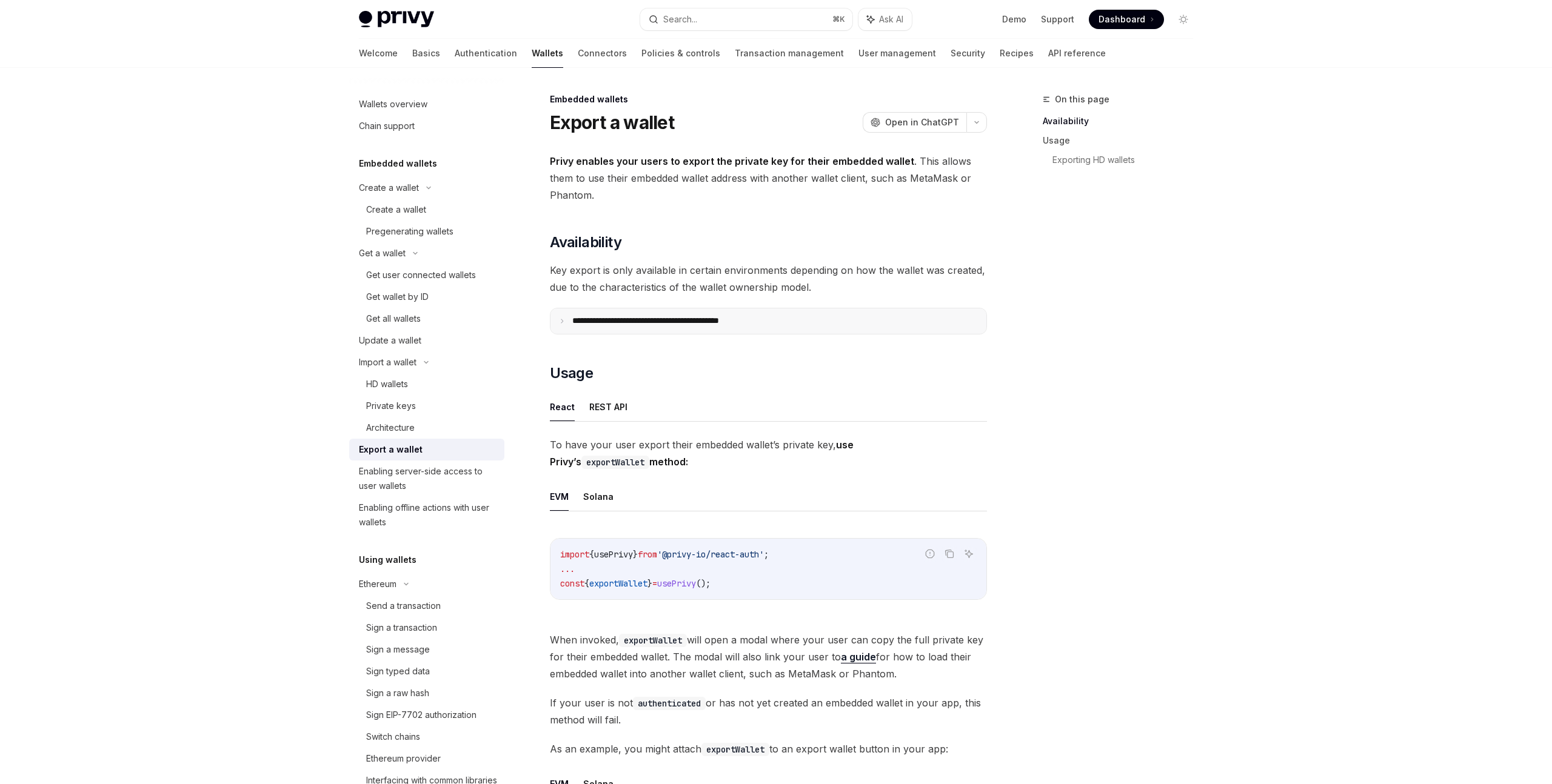
click at [677, 323] on p "**********" at bounding box center [672, 321] width 200 height 11
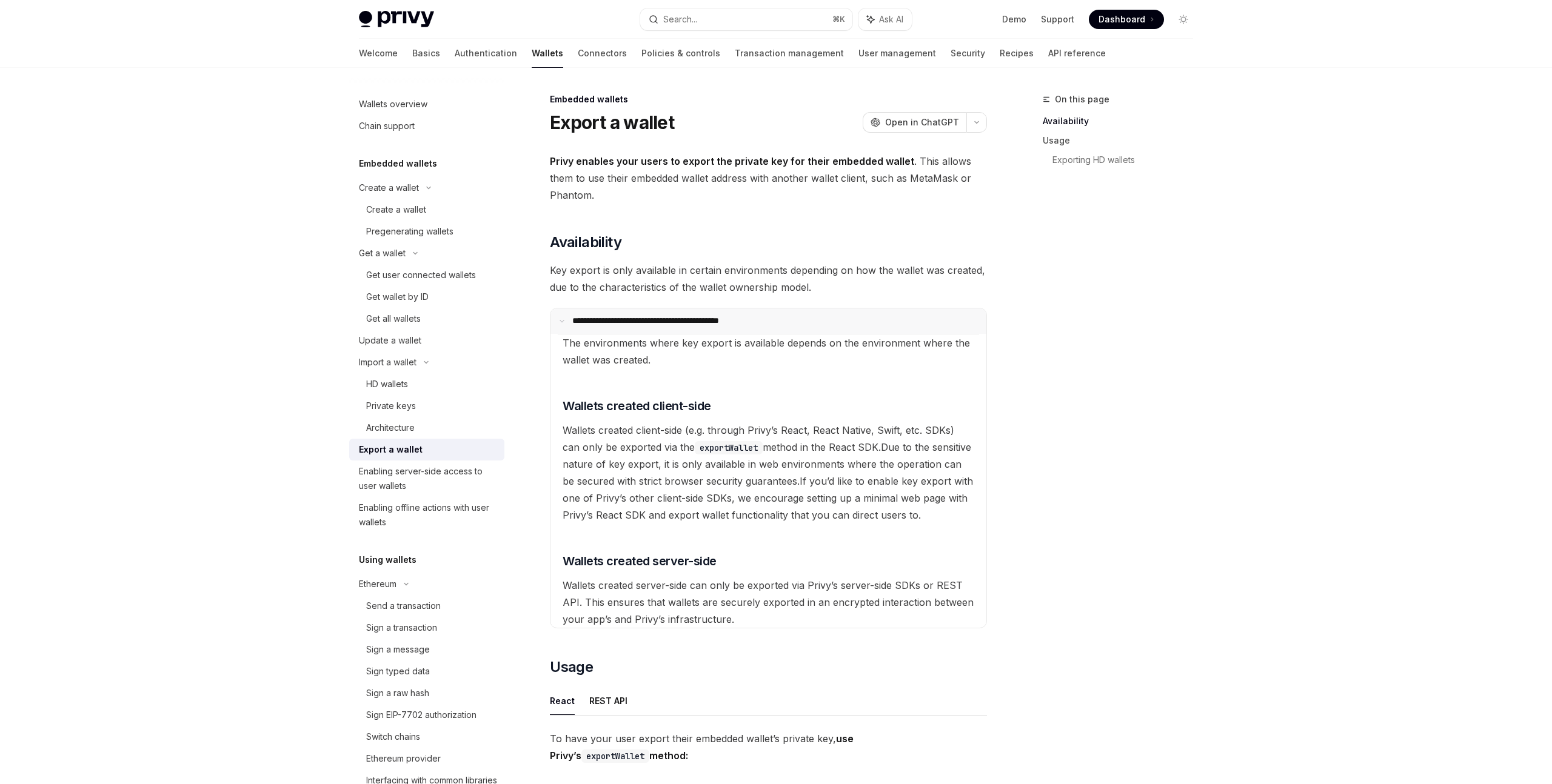
click at [677, 323] on p "**********" at bounding box center [670, 321] width 196 height 11
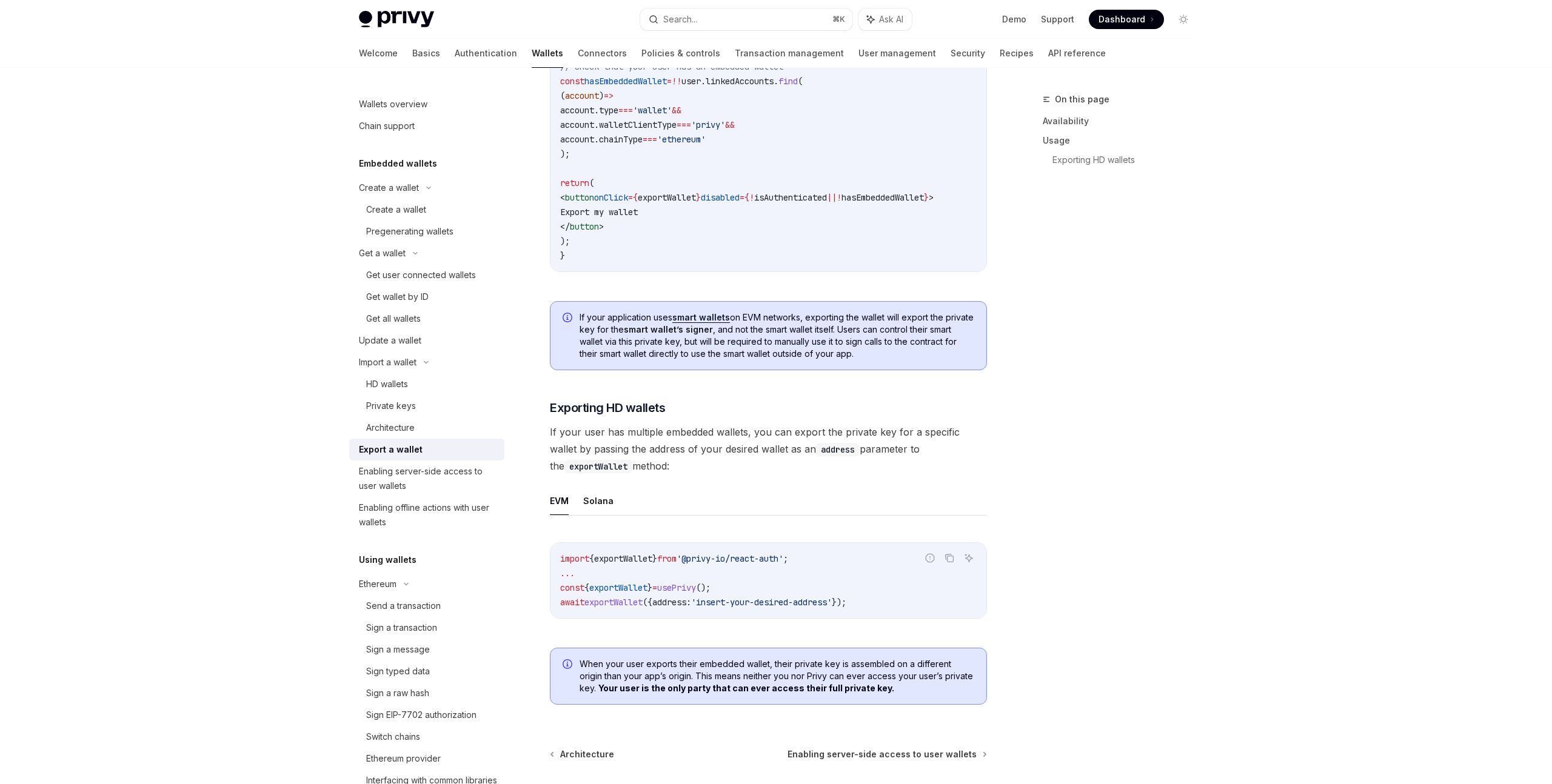
scroll to position [977, 0]
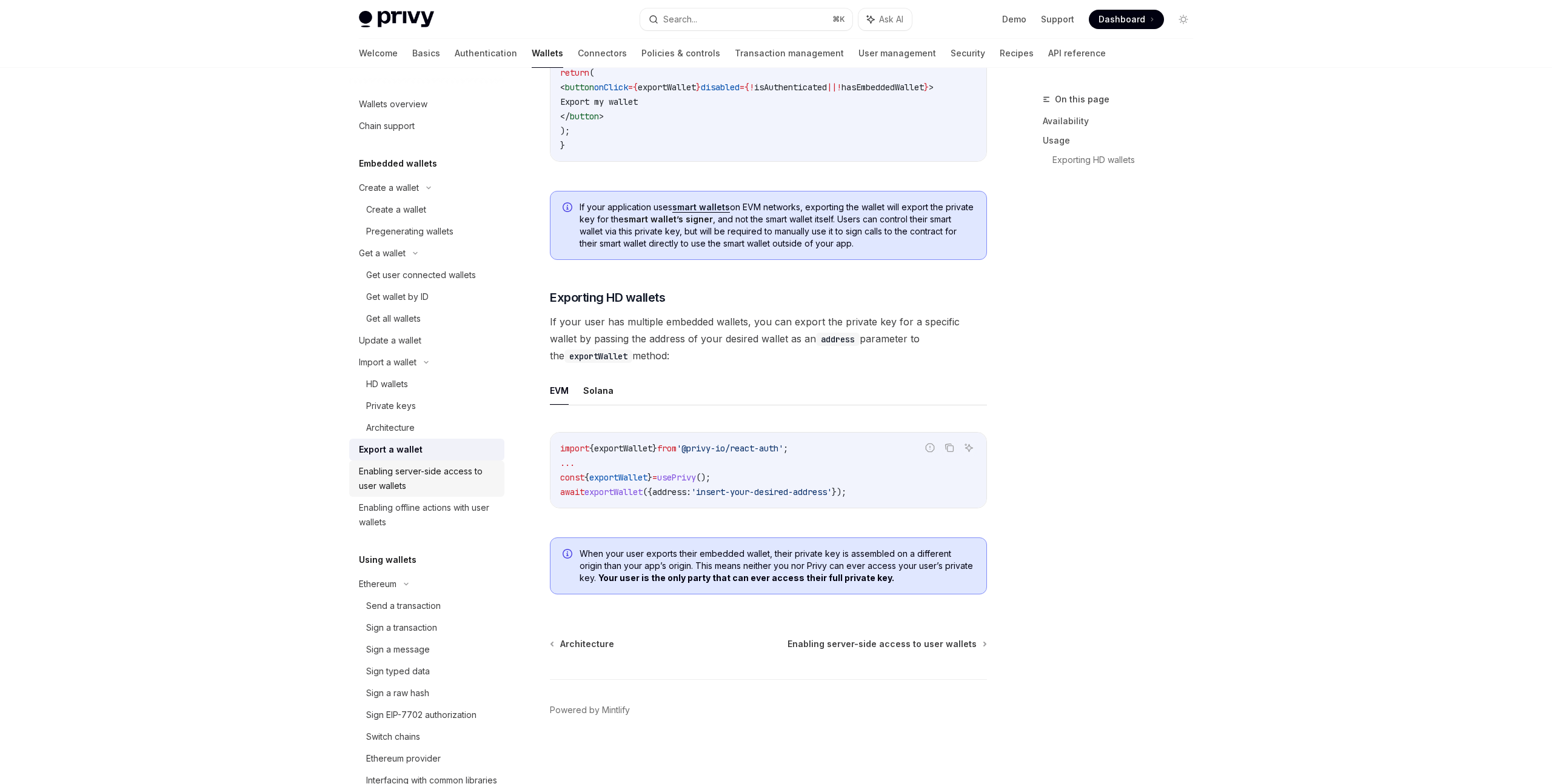
click at [472, 484] on div "Enabling server-side access to user wallets" at bounding box center [428, 479] width 138 height 29
click at [420, 479] on div "Enabling server-side access to user wallets" at bounding box center [428, 479] width 138 height 29
click at [391, 476] on div "Enabling server-side access to user wallets" at bounding box center [428, 479] width 138 height 29
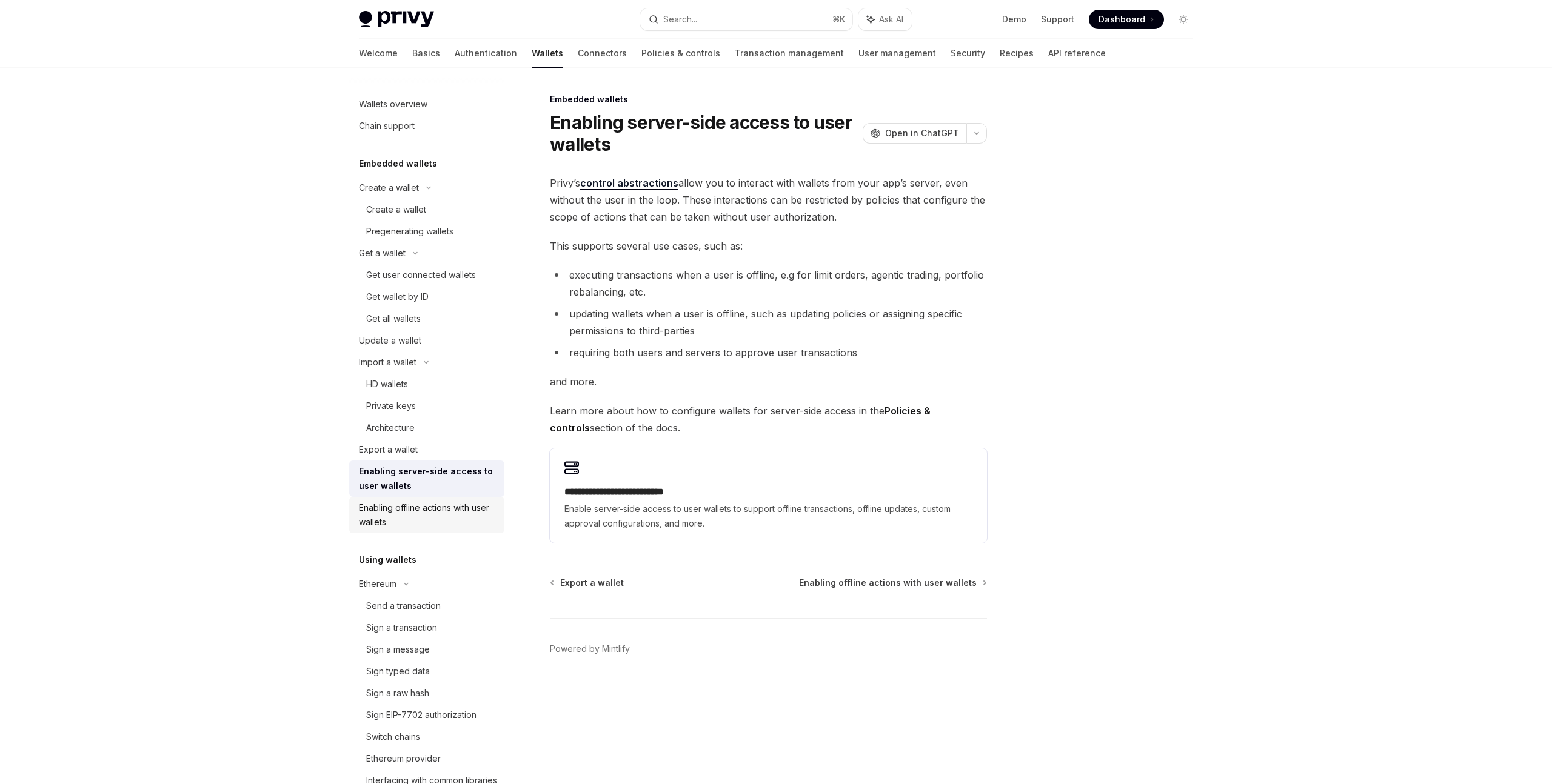
click at [410, 501] on div "Enabling offline actions with user wallets" at bounding box center [428, 515] width 138 height 29
click at [443, 508] on div "Enabling offline actions with user wallets" at bounding box center [428, 515] width 138 height 29
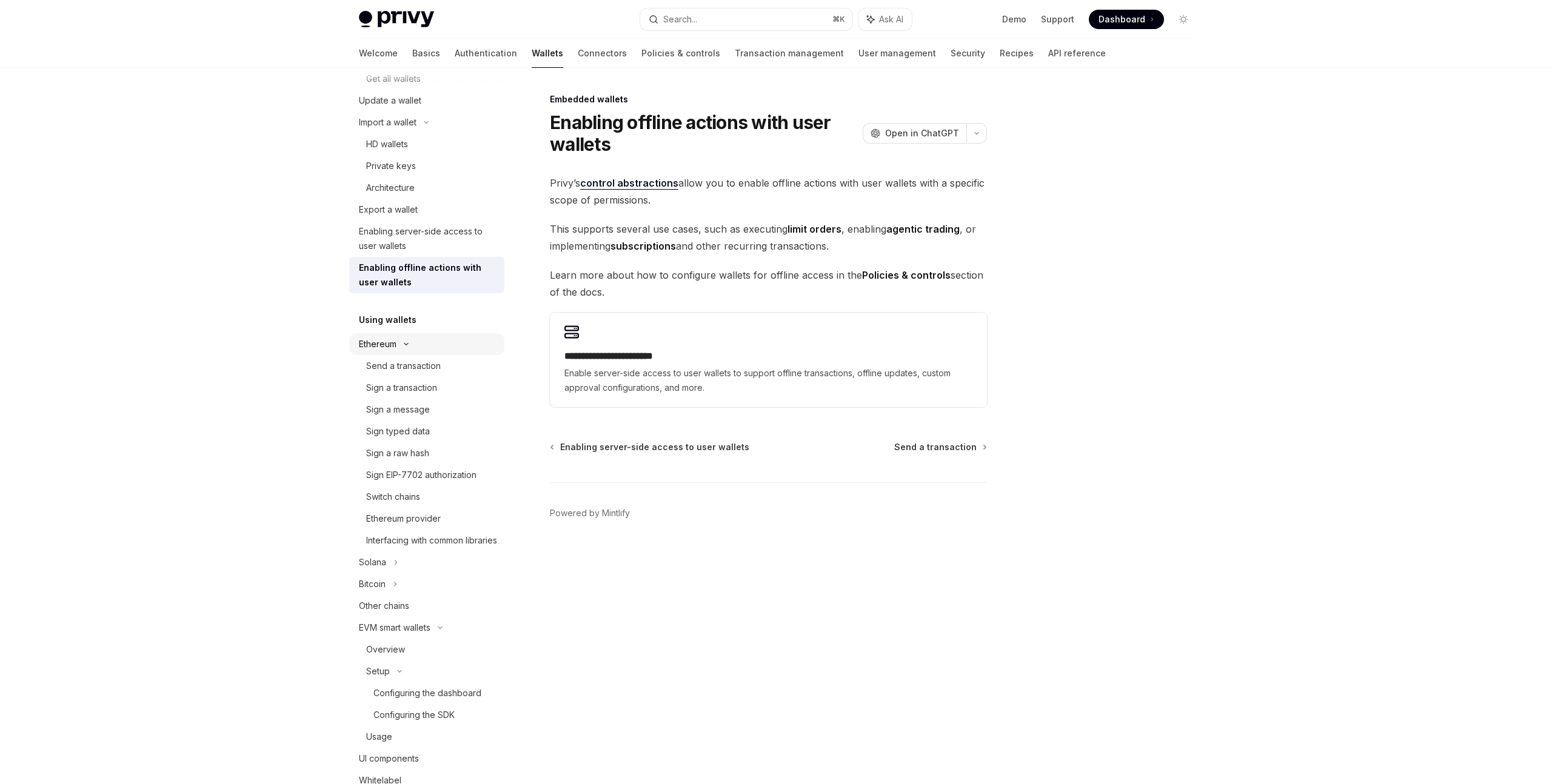
scroll to position [245, 0]
click at [404, 495] on div "Switch chains" at bounding box center [393, 491] width 54 height 14
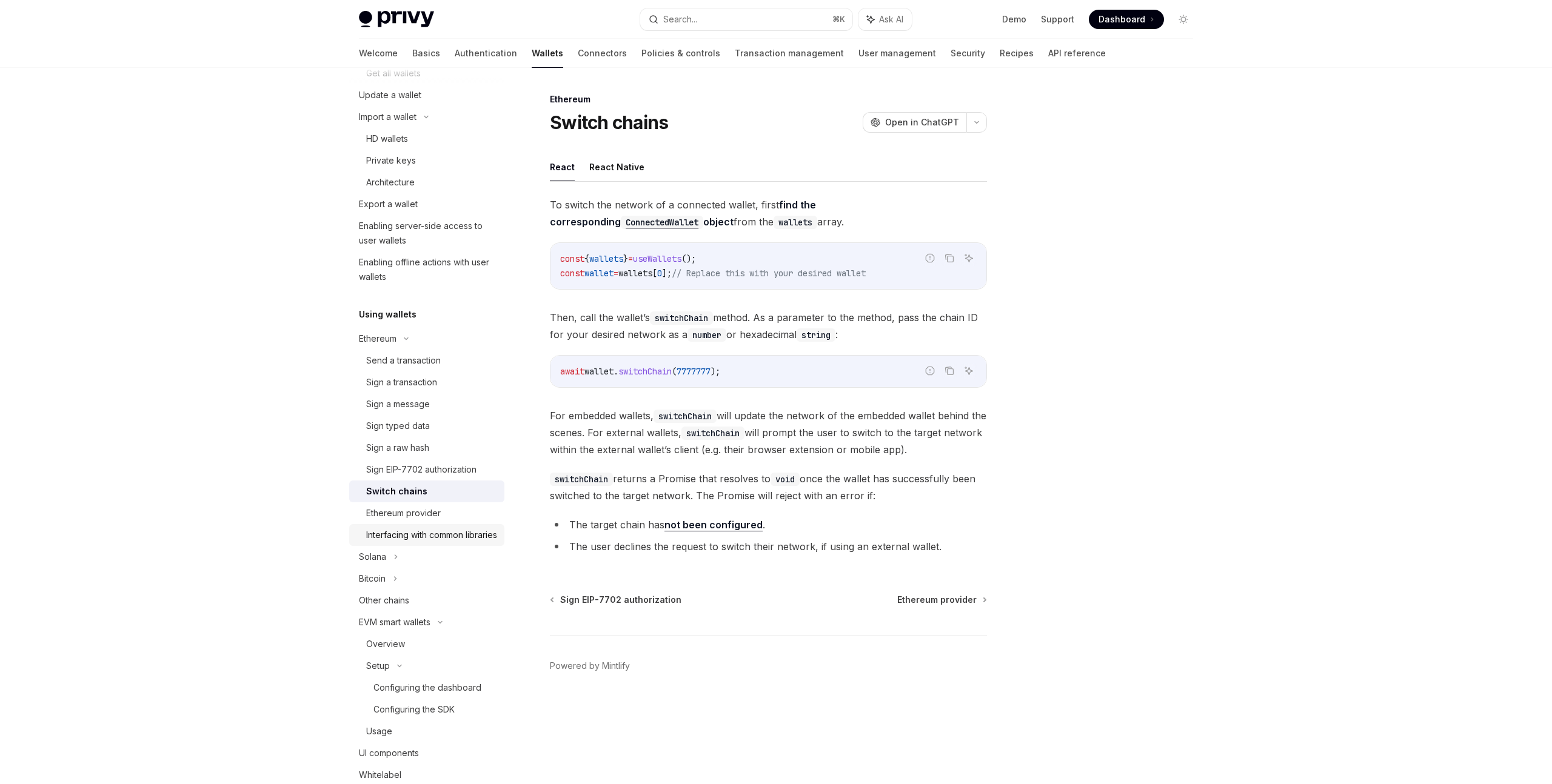
click at [450, 542] on div "Interfacing with common libraries" at bounding box center [431, 535] width 131 height 14
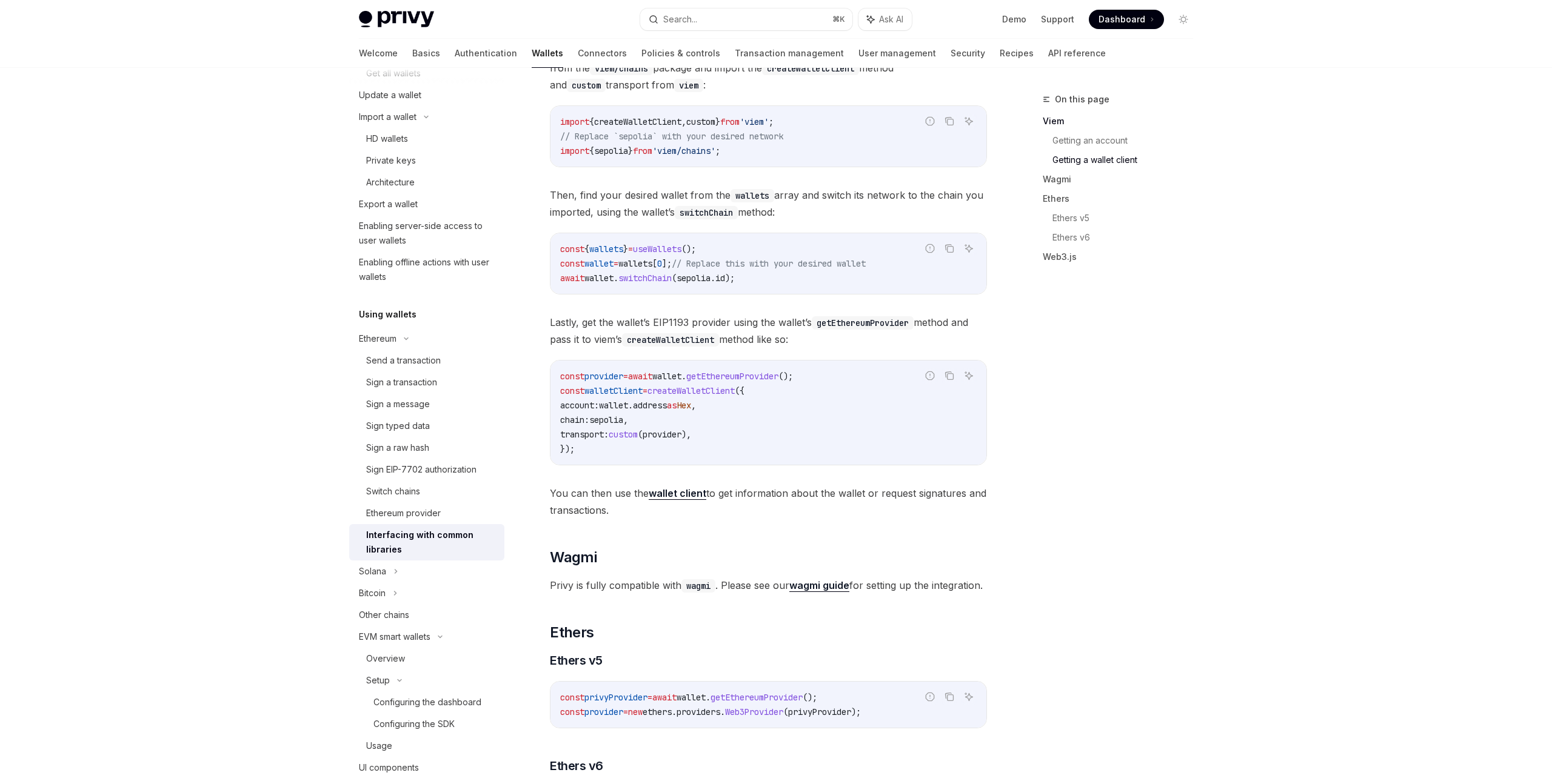
scroll to position [678, 0]
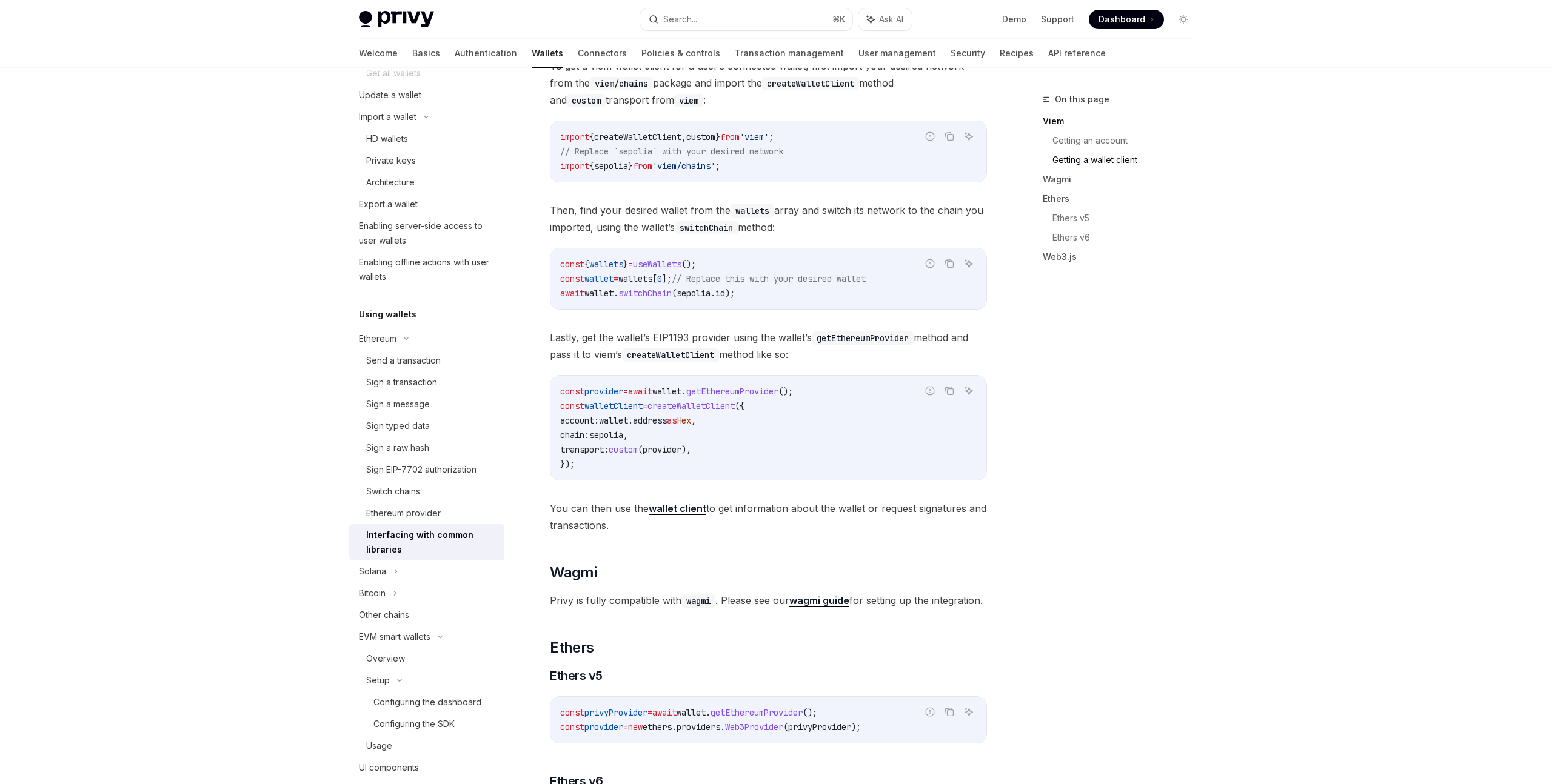
click at [739, 460] on code "const provider = await wallet . getEthereumProvider (); const walletClient = cr…" at bounding box center [768, 427] width 417 height 88
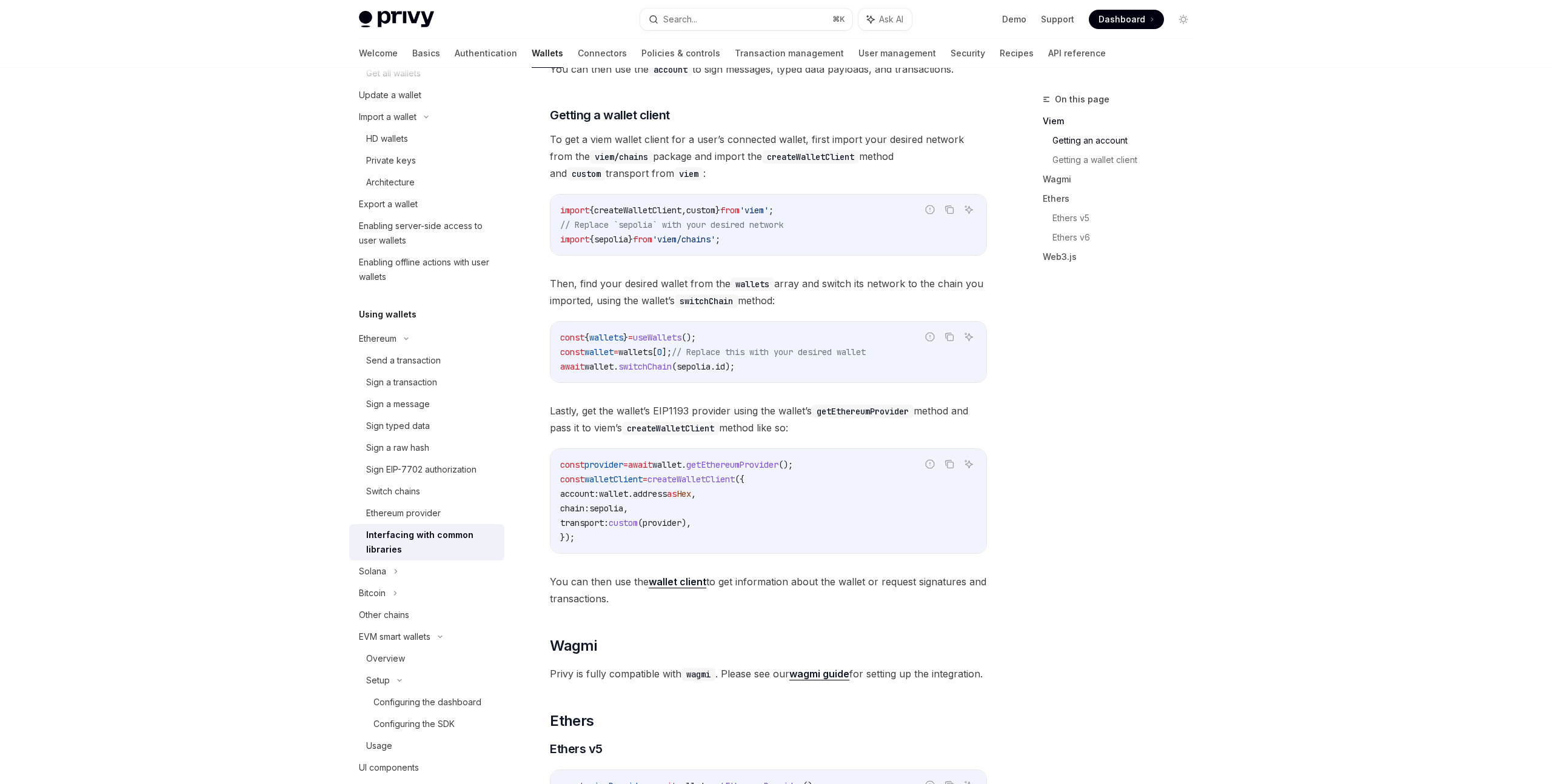
scroll to position [749, 0]
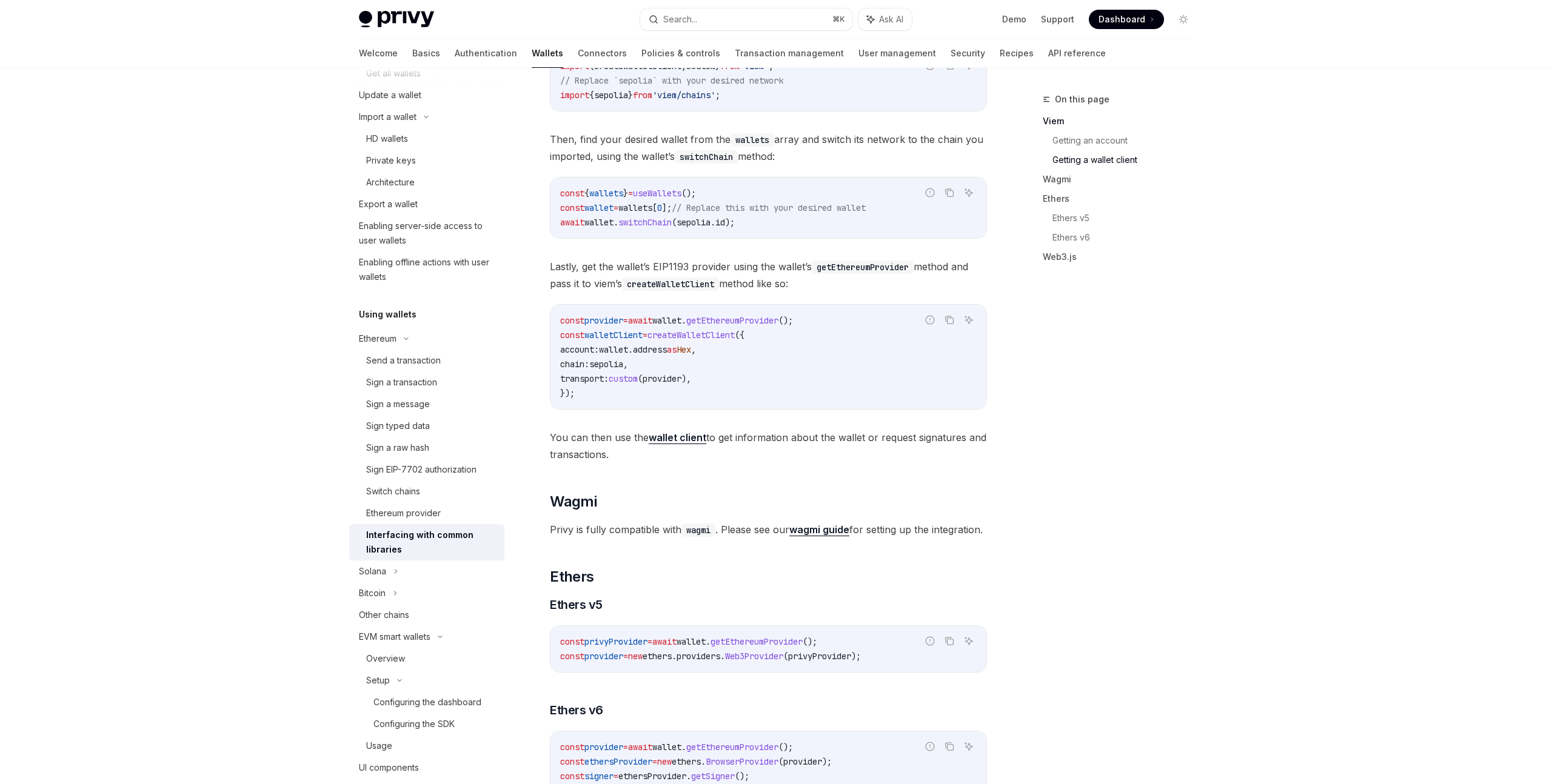
click at [810, 536] on strong "wagmi guide" at bounding box center [819, 529] width 60 height 12
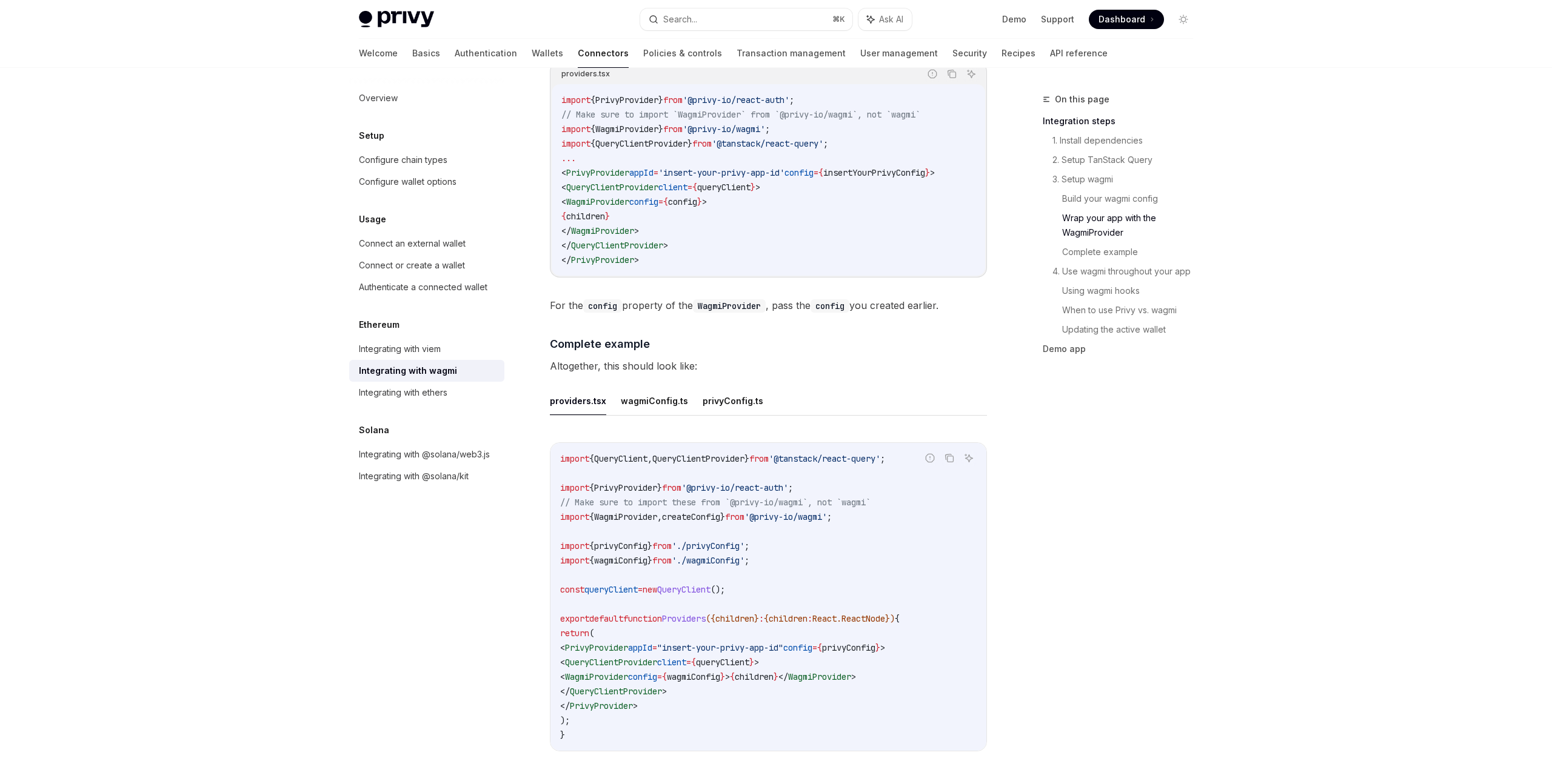
scroll to position [1918, 0]
click at [657, 391] on button "wagmiConfig.ts" at bounding box center [654, 397] width 67 height 28
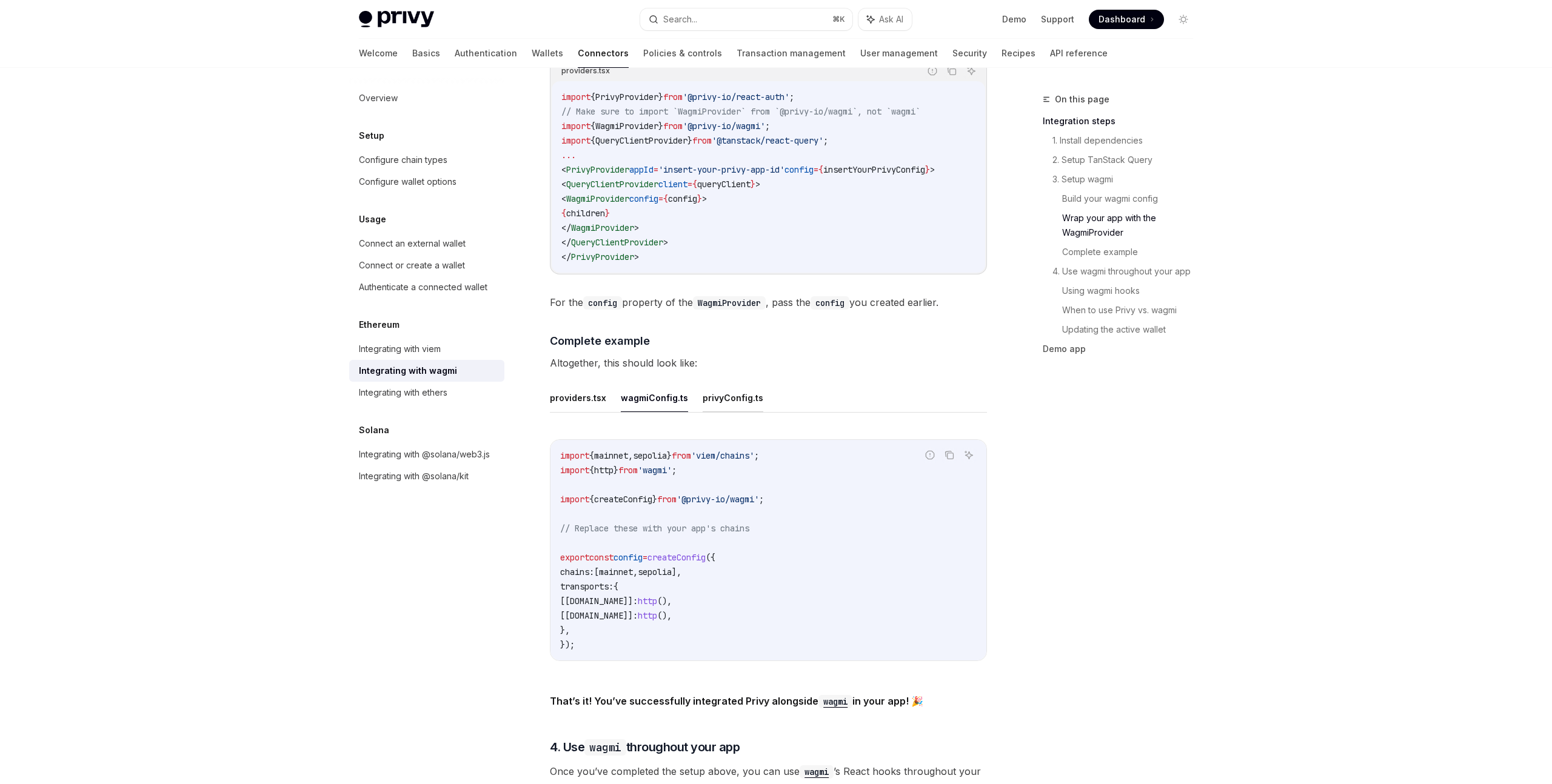
click at [730, 383] on button "privyConfig.ts" at bounding box center [733, 397] width 61 height 28
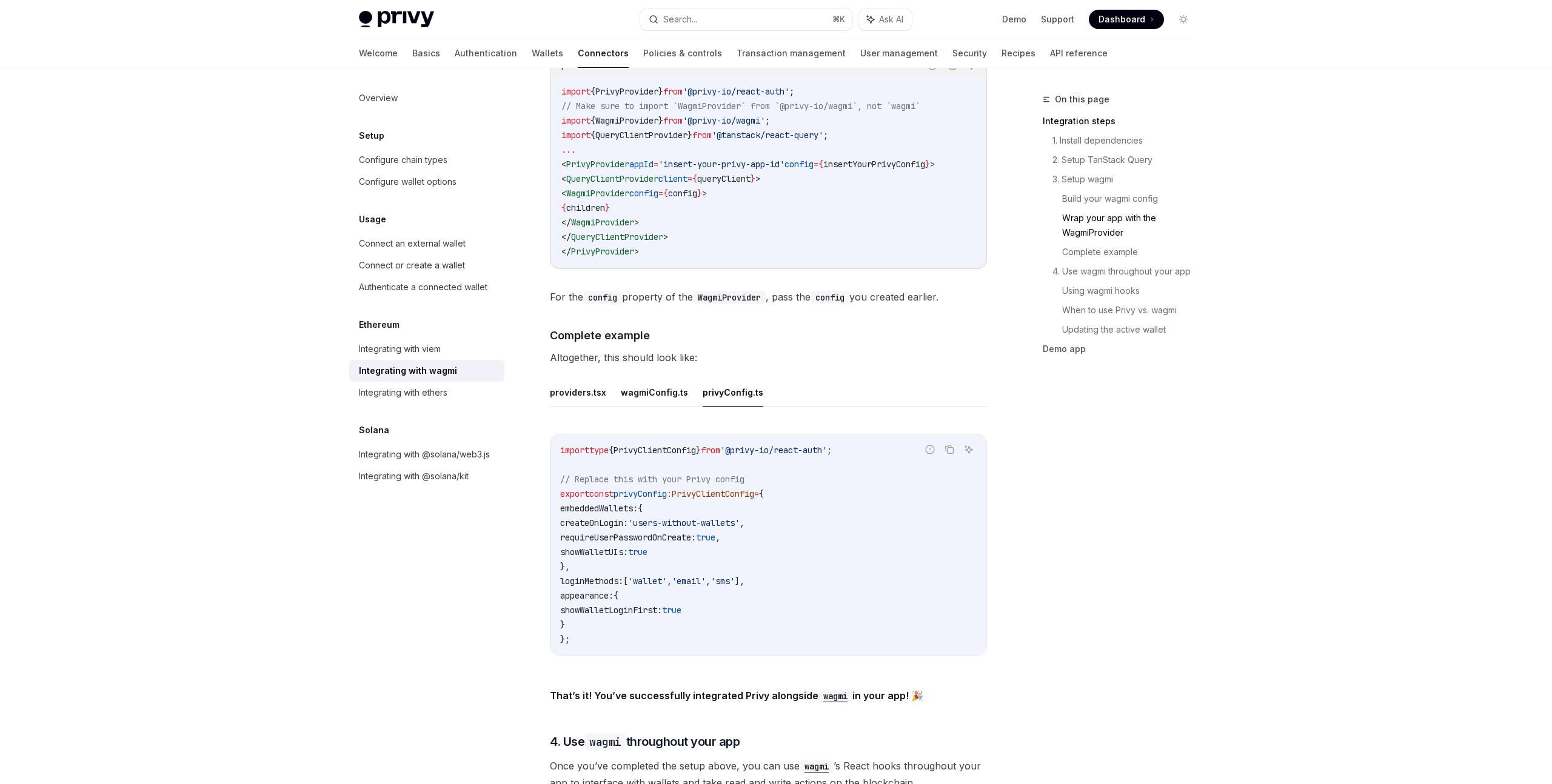
scroll to position [1925, 0]
click at [587, 390] on button "providers.tsx" at bounding box center [578, 390] width 56 height 28
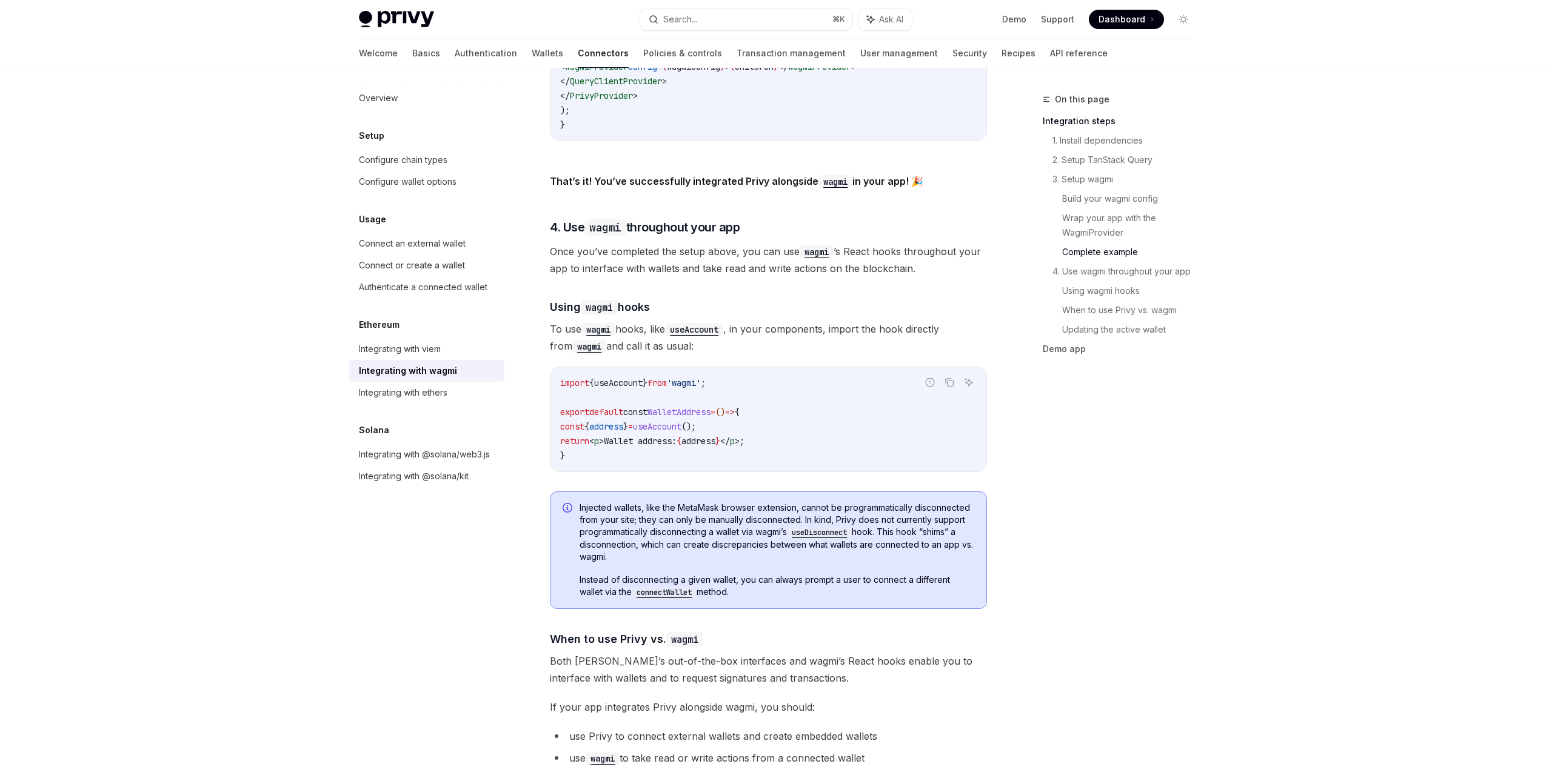
scroll to position [2561, 0]
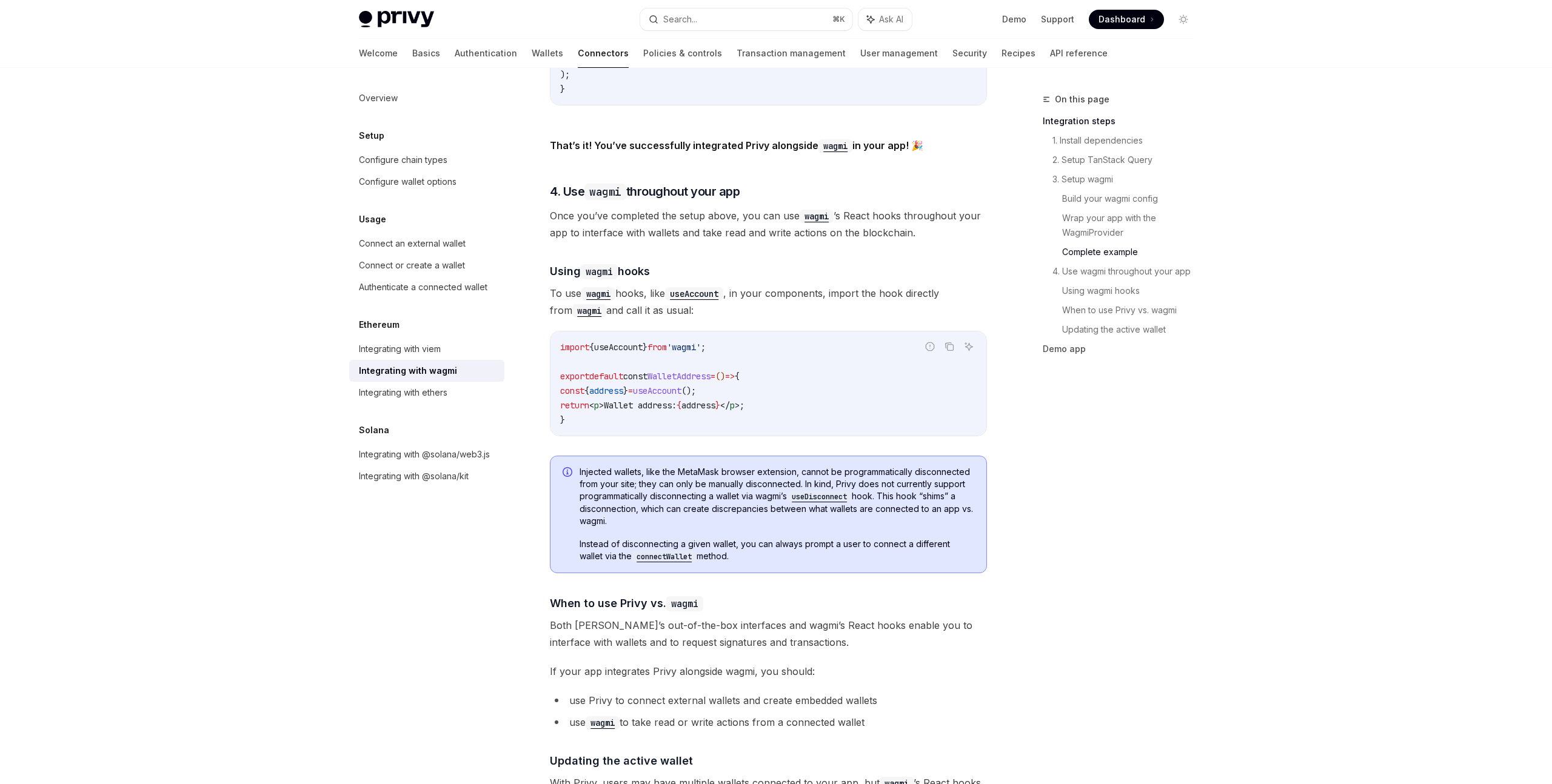
click at [688, 551] on code "connectWallet" at bounding box center [664, 557] width 65 height 12
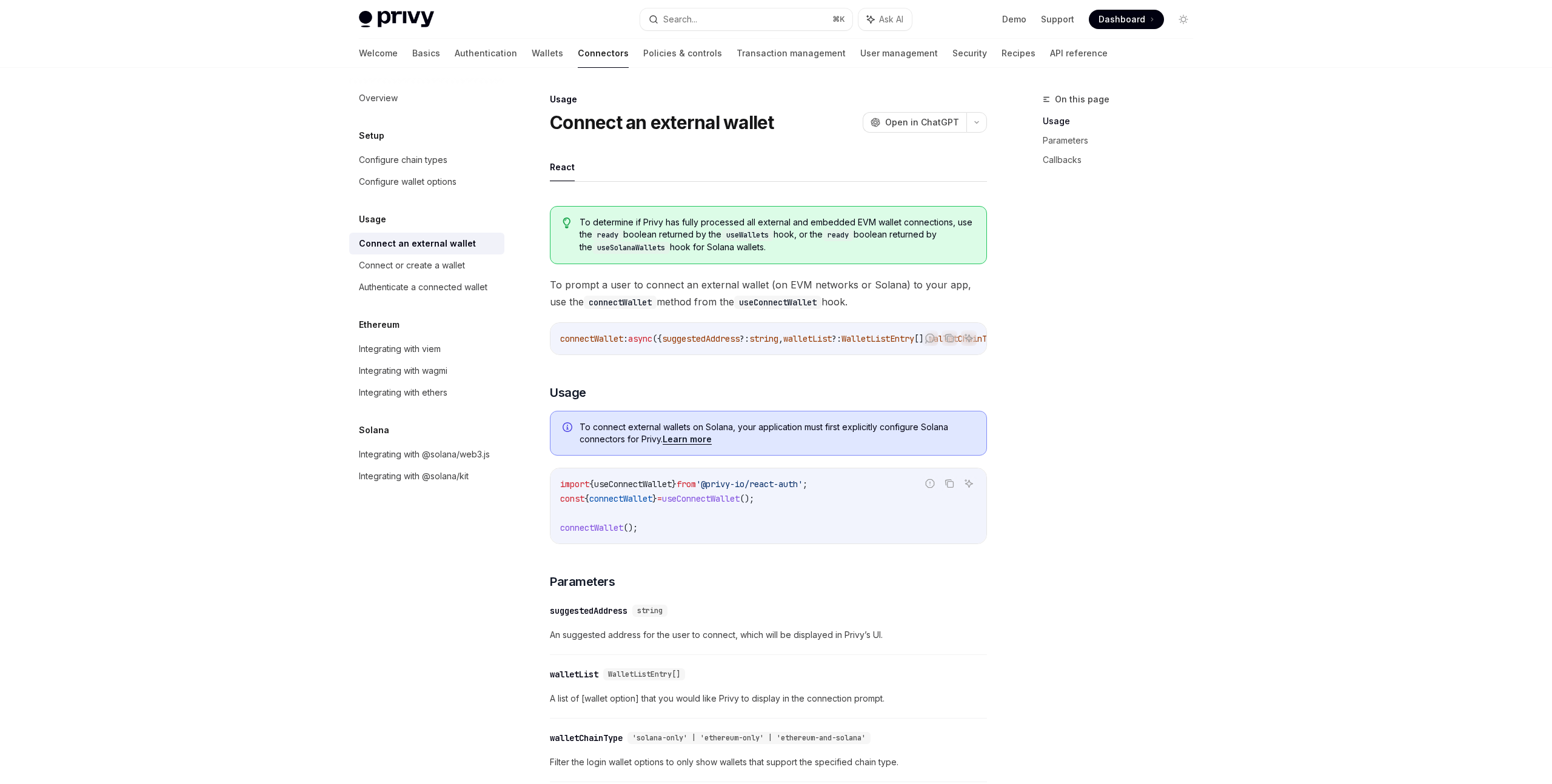
type textarea "*"
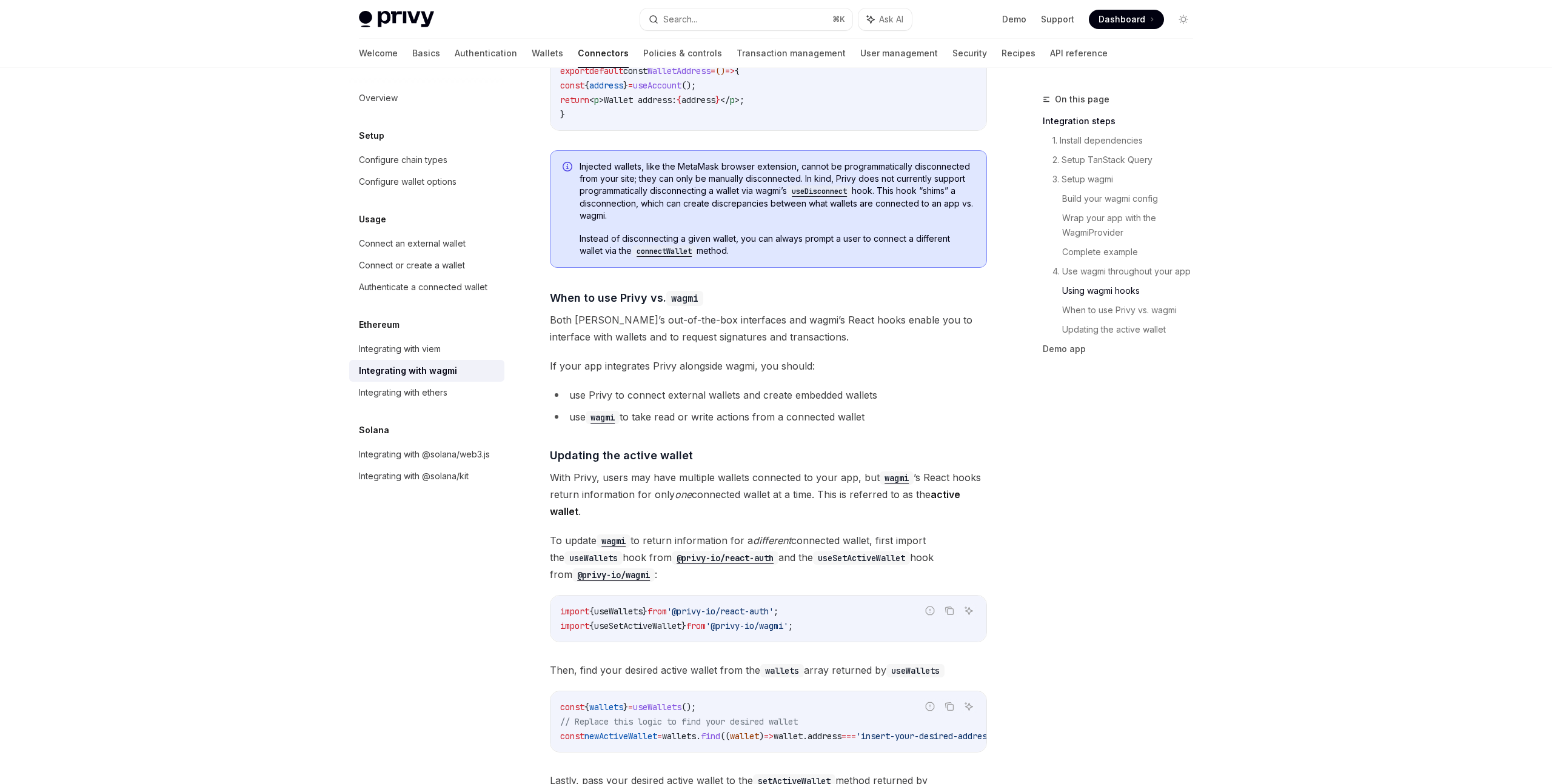
scroll to position [2962, 0]
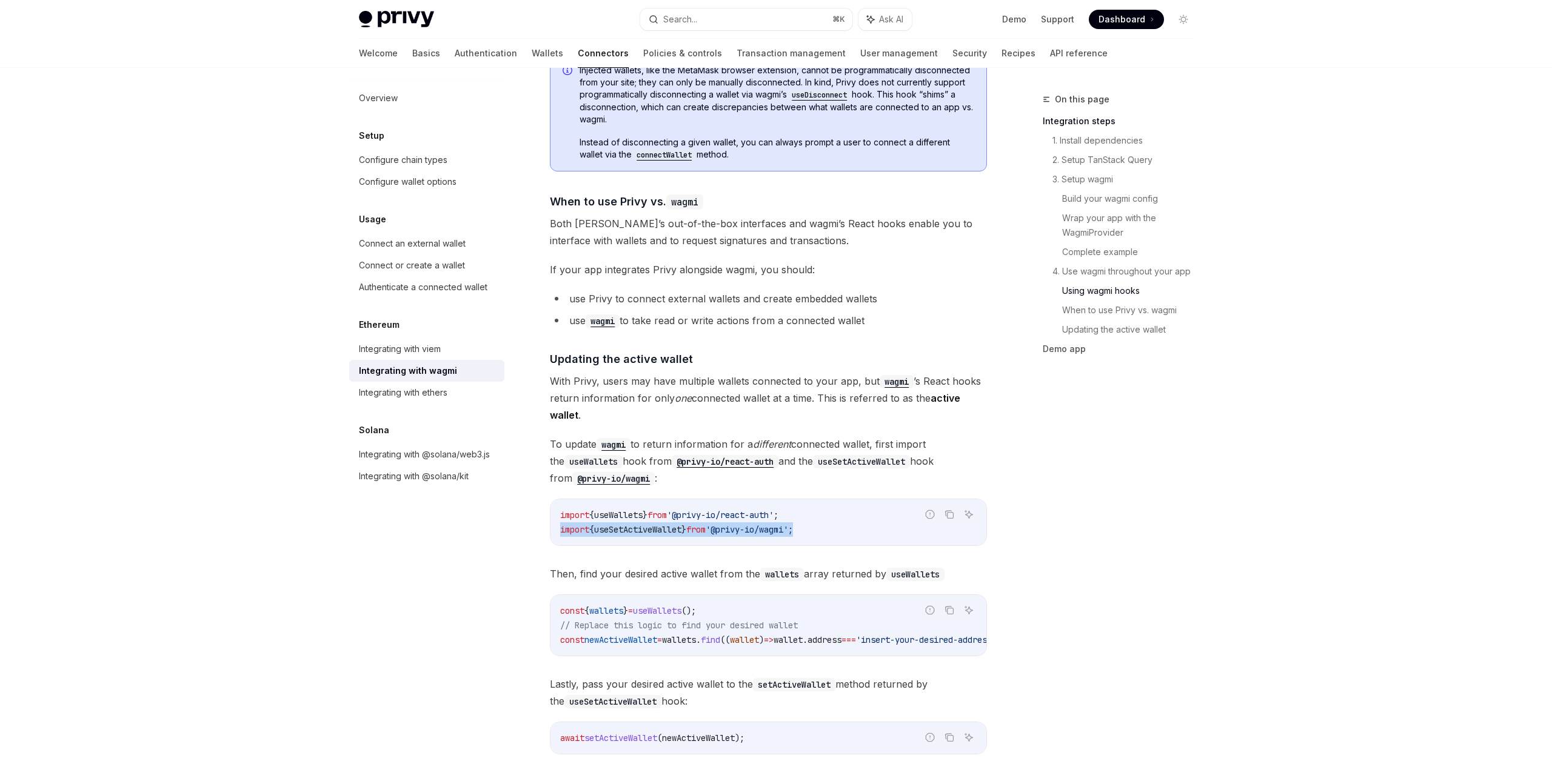
drag, startPoint x: 828, startPoint y: 520, endPoint x: 559, endPoint y: 521, distance: 269.0
click at [559, 521] on div "import { useWallets } from '@privy-io/react-auth' ; import { useSetActiveWallet…" at bounding box center [768, 522] width 436 height 46
copy span "import { useSetActiveWallet } from '@privy-io/wagmi' ;"
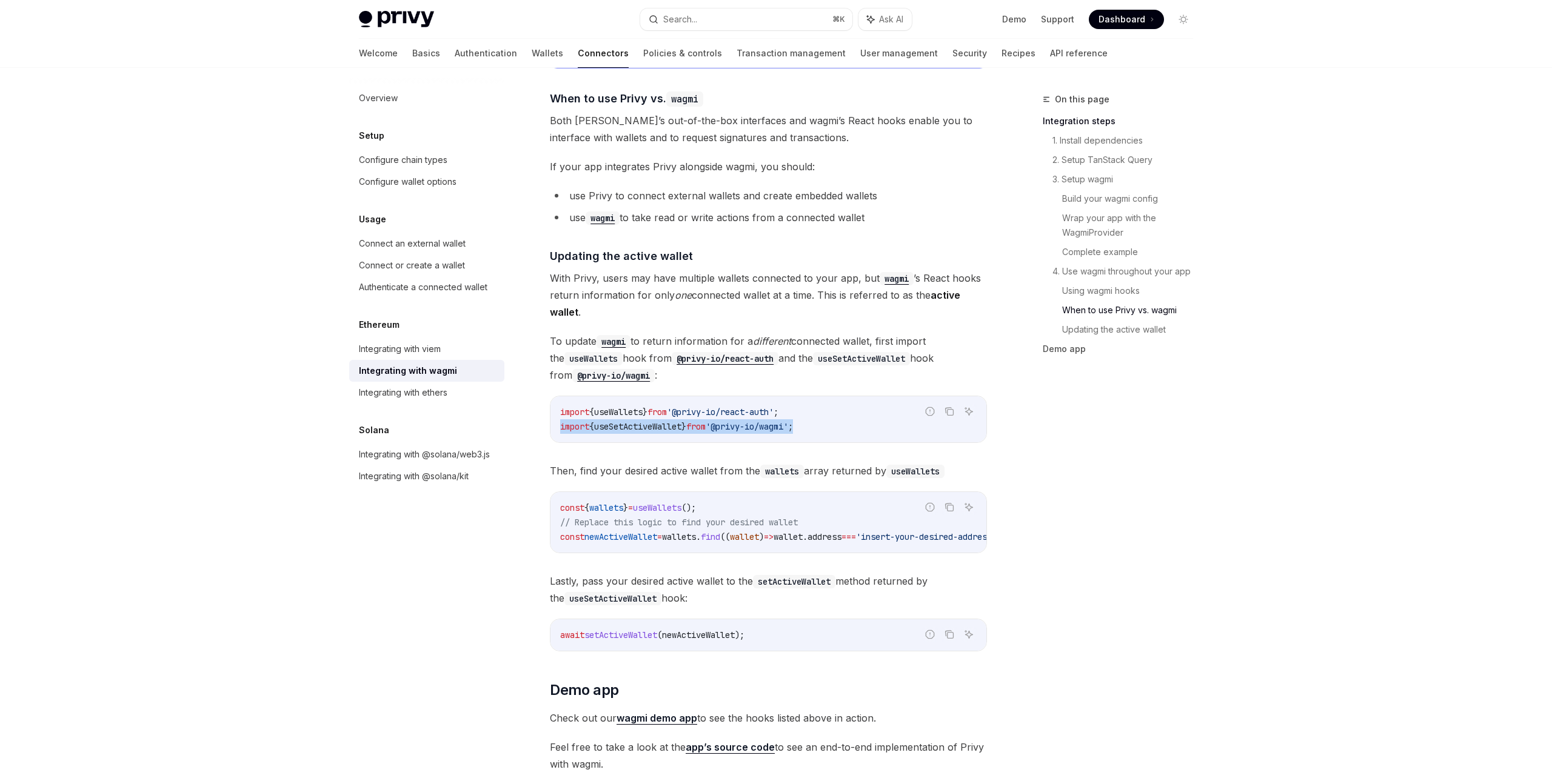
scroll to position [3064, 0]
click at [653, 631] on span "setActiveWallet" at bounding box center [621, 636] width 73 height 11
copy span "setActiveWallet"
